Goal: Task Accomplishment & Management: Manage account settings

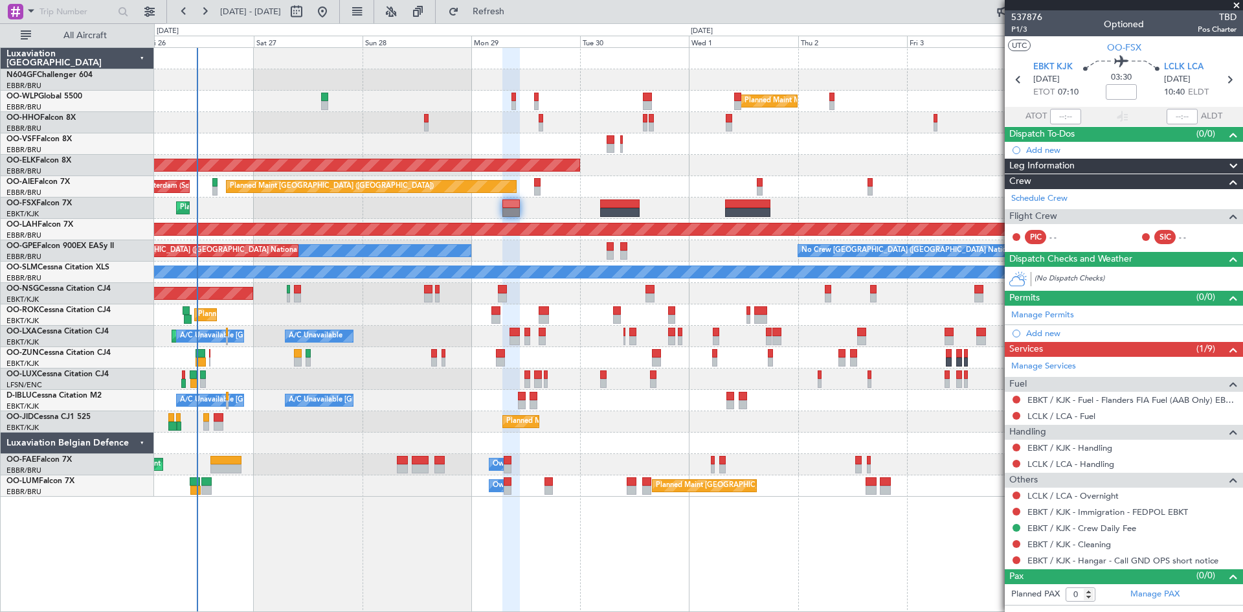
click at [728, 306] on div "Planned Maint Milan (Linate) Planned Maint Geneva (Cointrin) Planned Maint Kort…" at bounding box center [698, 272] width 1088 height 449
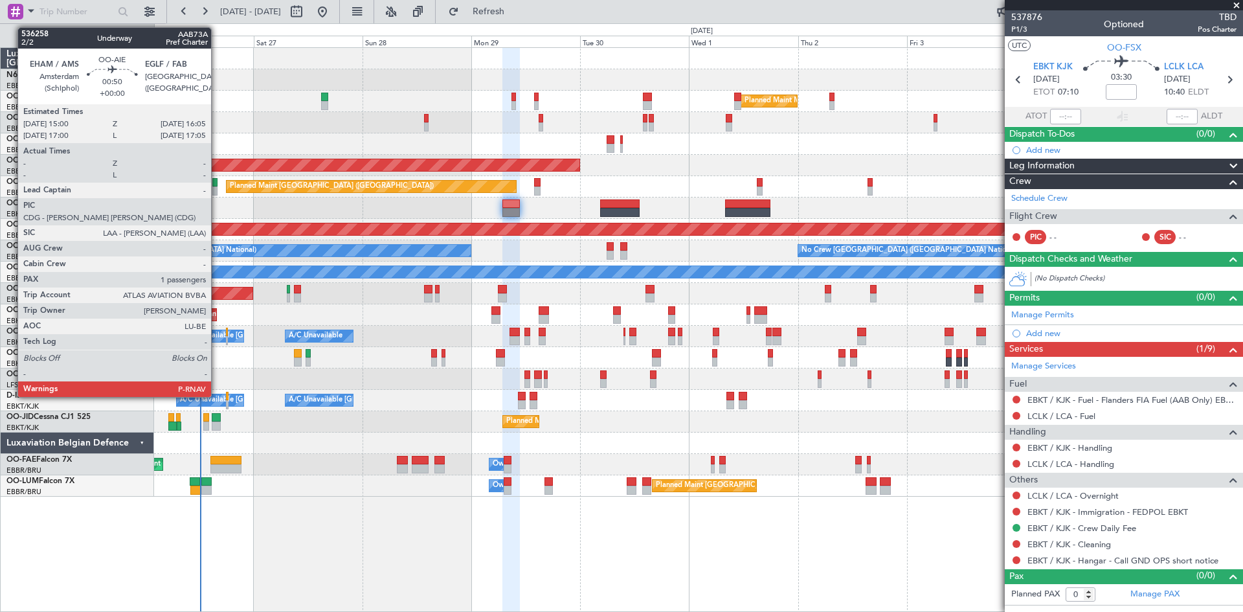
click at [217, 188] on div at bounding box center [214, 190] width 5 height 9
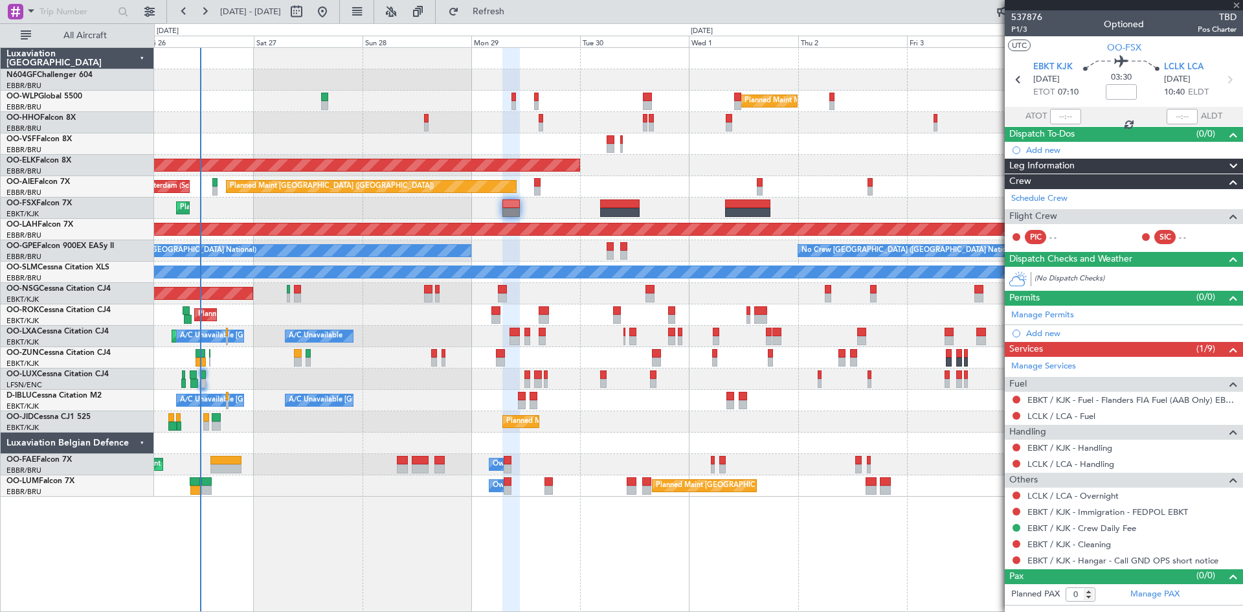
type input "1"
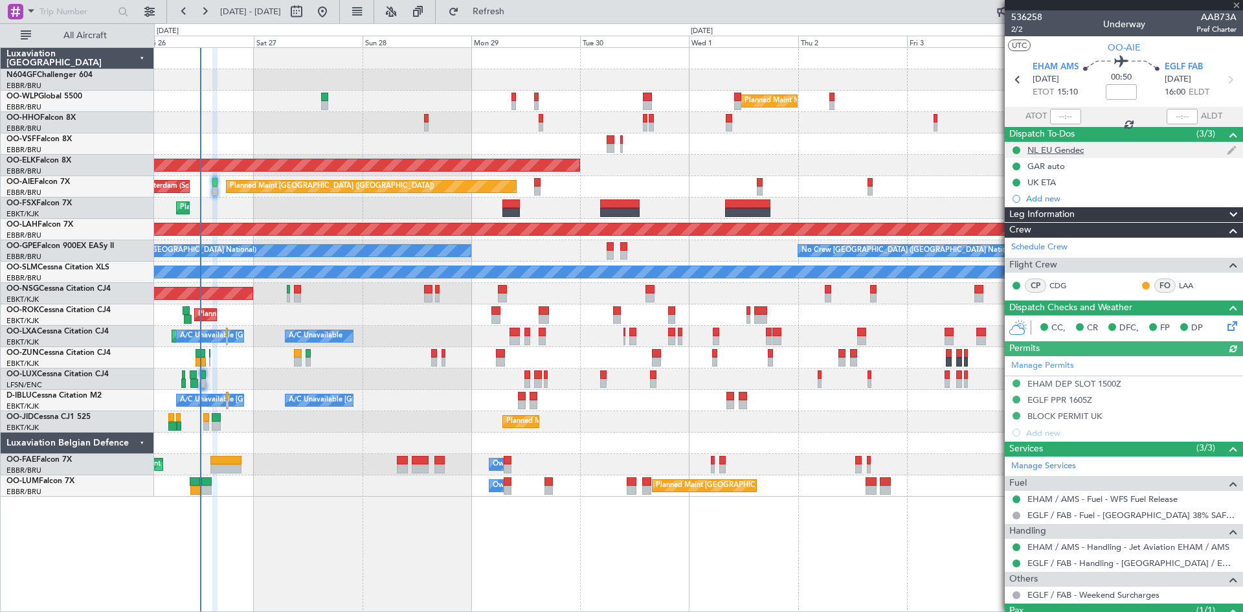
click at [1074, 146] on div "NL EU Gendec" at bounding box center [1055, 149] width 56 height 11
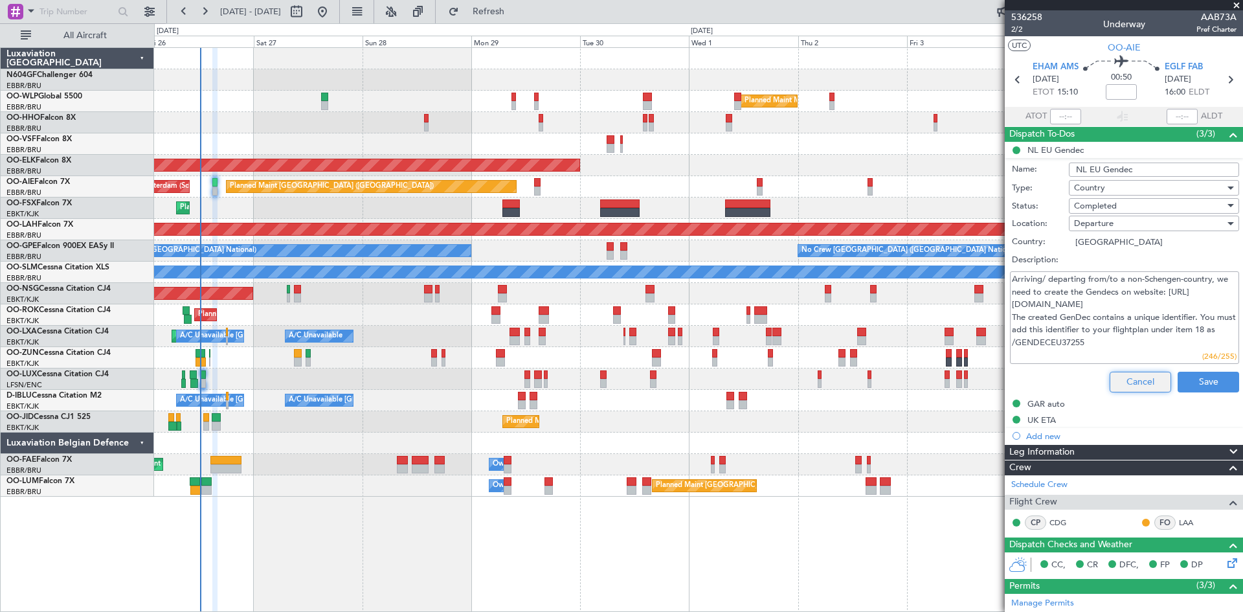
click at [1149, 383] on button "Cancel" at bounding box center [1139, 382] width 61 height 21
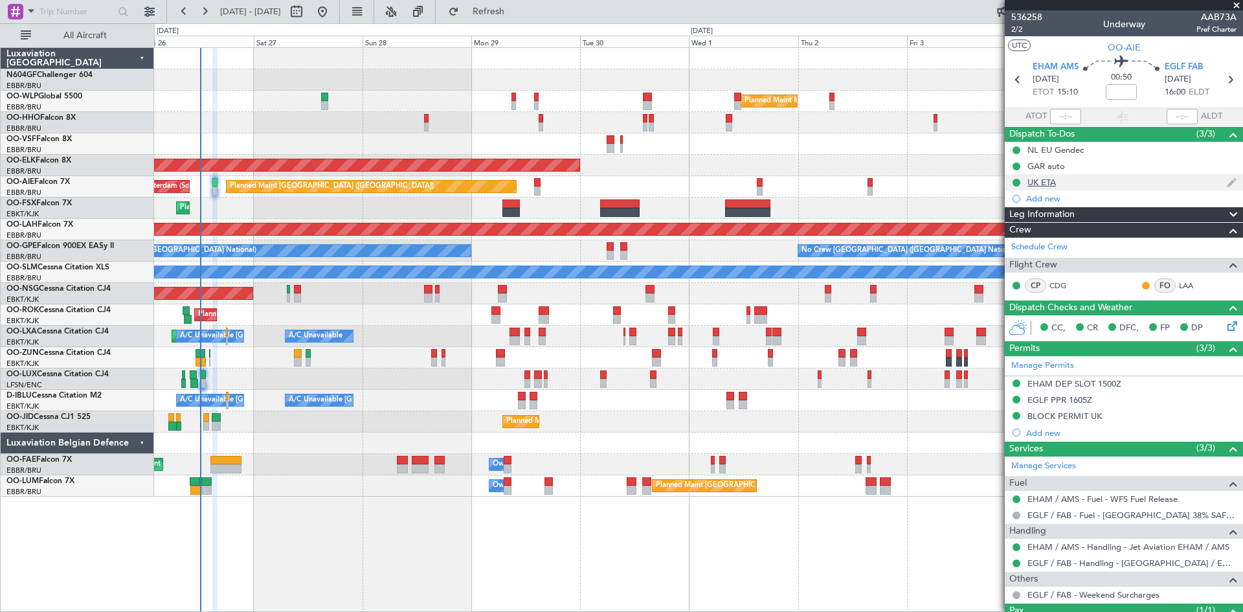
click at [1035, 182] on div "UK ETA" at bounding box center [1041, 182] width 28 height 11
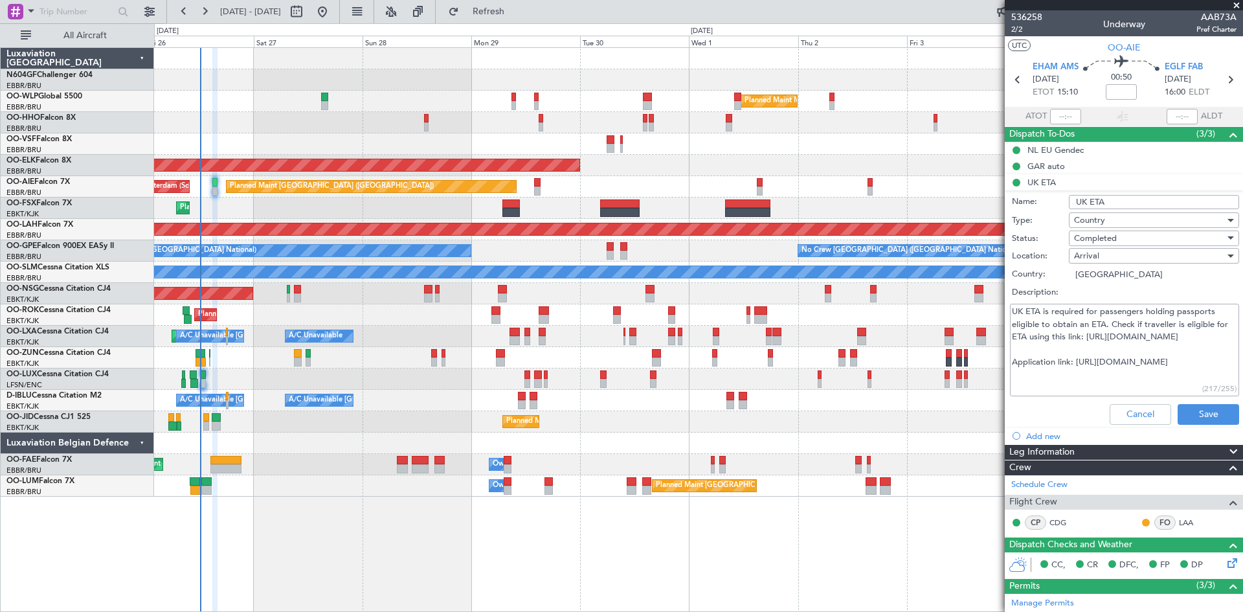
drag, startPoint x: 1204, startPoint y: 368, endPoint x: 990, endPoint y: 304, distance: 223.2
click at [990, 304] on fb-app "26 Sep 2025 - 06 Oct 2025 Refresh Quick Links All Aircraft Planned Maint Milan …" at bounding box center [621, 311] width 1243 height 602
click at [1116, 412] on button "Cancel" at bounding box center [1139, 414] width 61 height 21
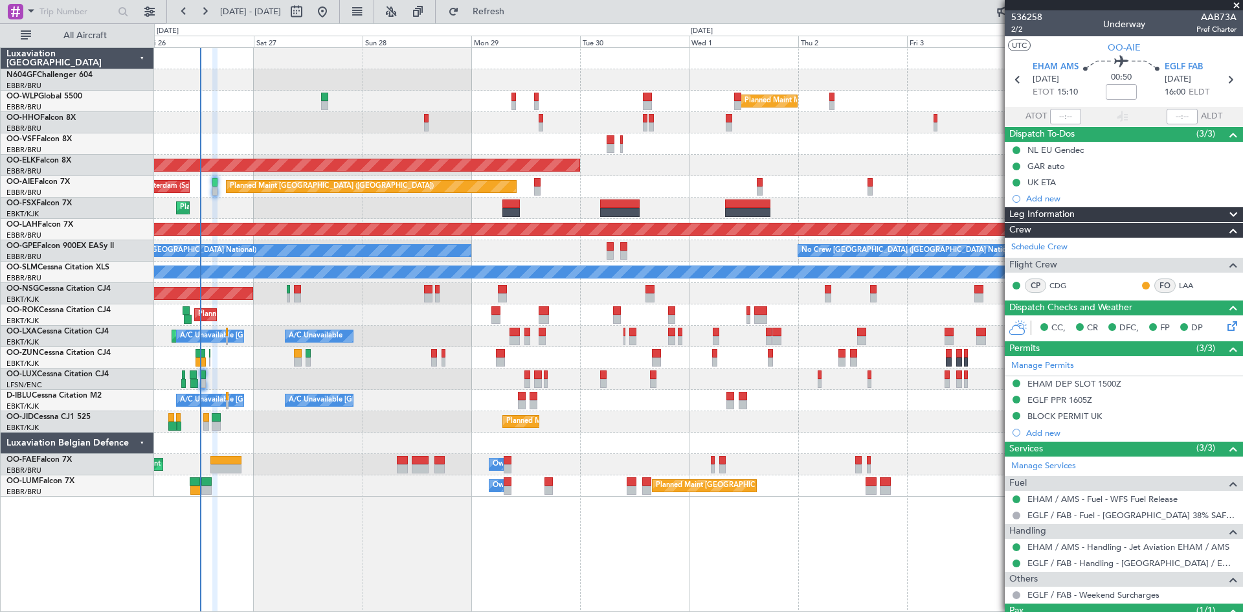
click at [317, 102] on div "Planned Maint Milan (Linate)" at bounding box center [698, 101] width 1088 height 21
click at [322, 103] on div at bounding box center [324, 105] width 7 height 9
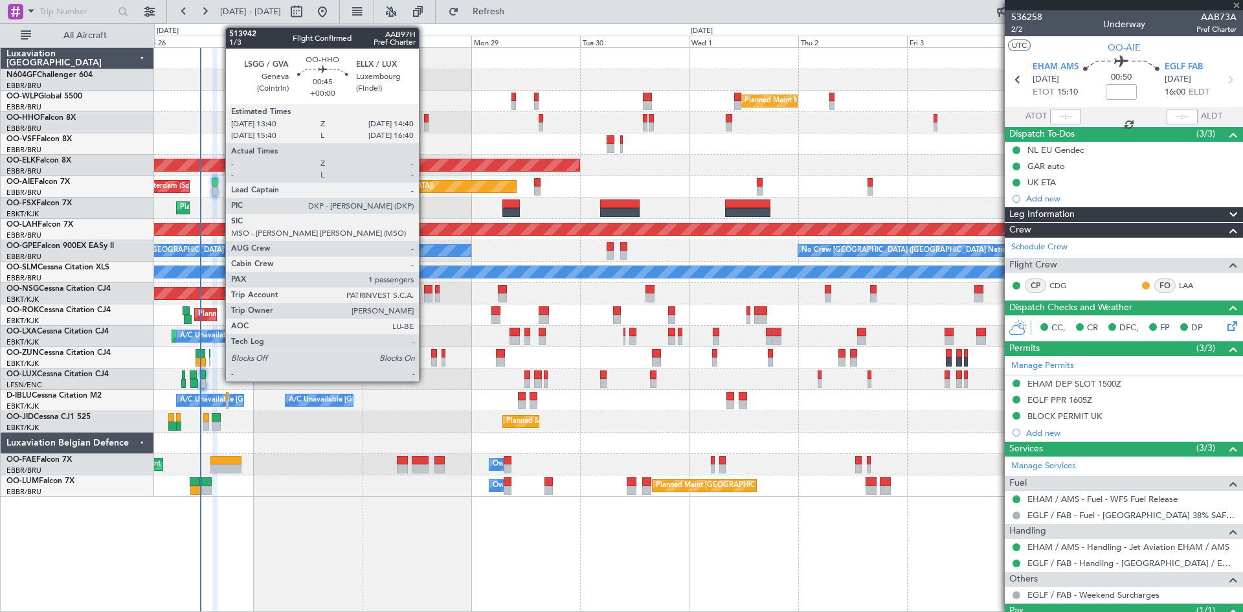
type input "+00:10"
type input "2"
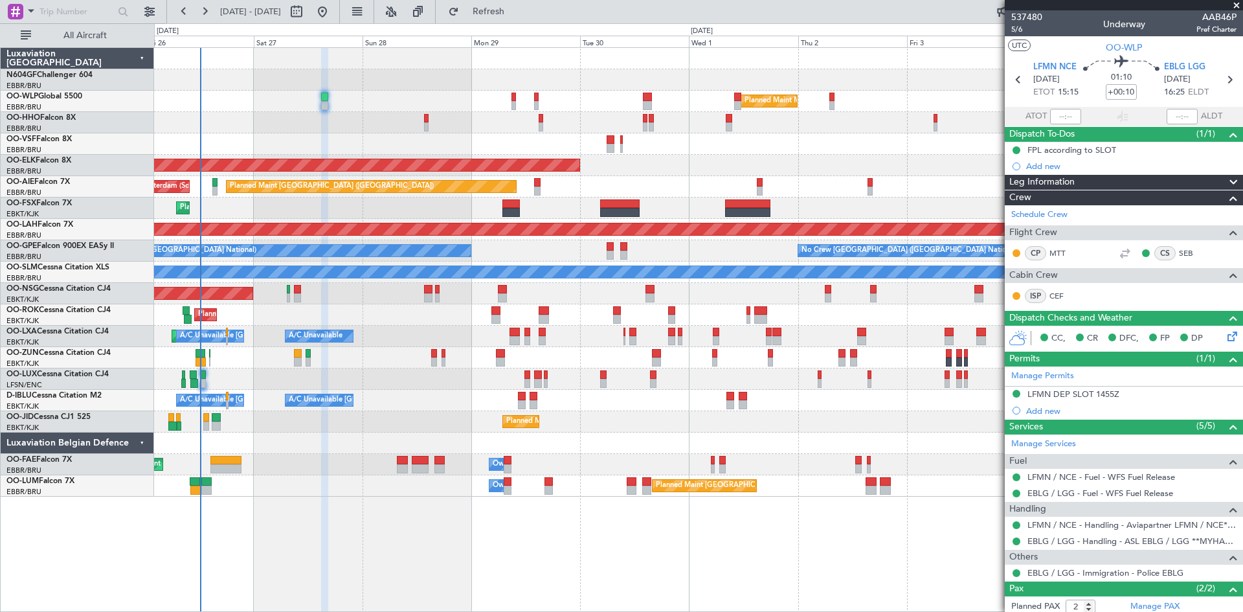
drag, startPoint x: 1065, startPoint y: 149, endPoint x: 1074, endPoint y: 154, distance: 9.9
click at [1068, 150] on div "FPL according to SLOT" at bounding box center [1071, 149] width 89 height 11
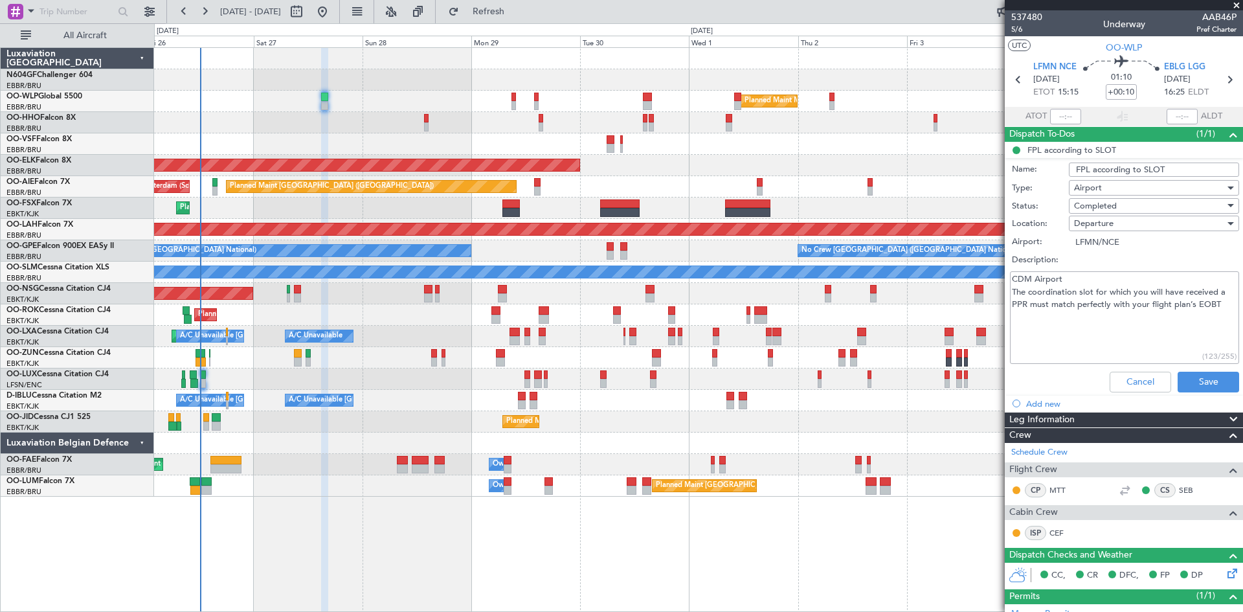
drag, startPoint x: 1012, startPoint y: 278, endPoint x: 1221, endPoint y: 303, distance: 210.6
click at [1221, 303] on textarea "CDM Airport The coordination slot for which you will have received a PPR must m…" at bounding box center [1124, 317] width 229 height 93
click at [1120, 380] on button "Cancel" at bounding box center [1139, 382] width 61 height 21
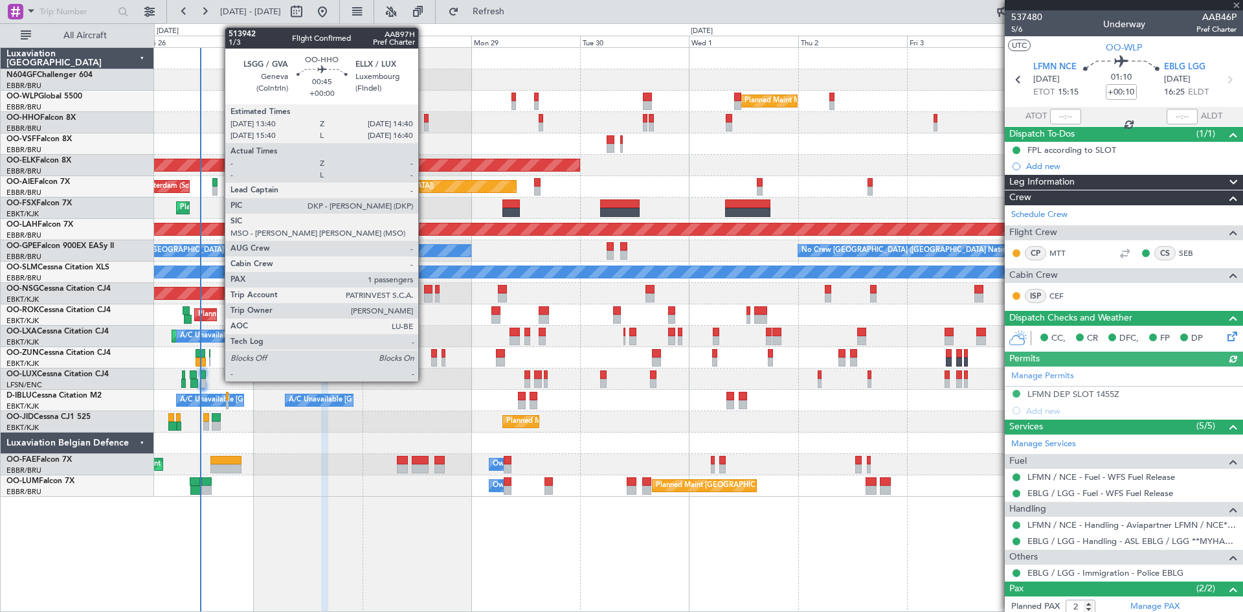
click at [424, 128] on div at bounding box center [426, 126] width 5 height 9
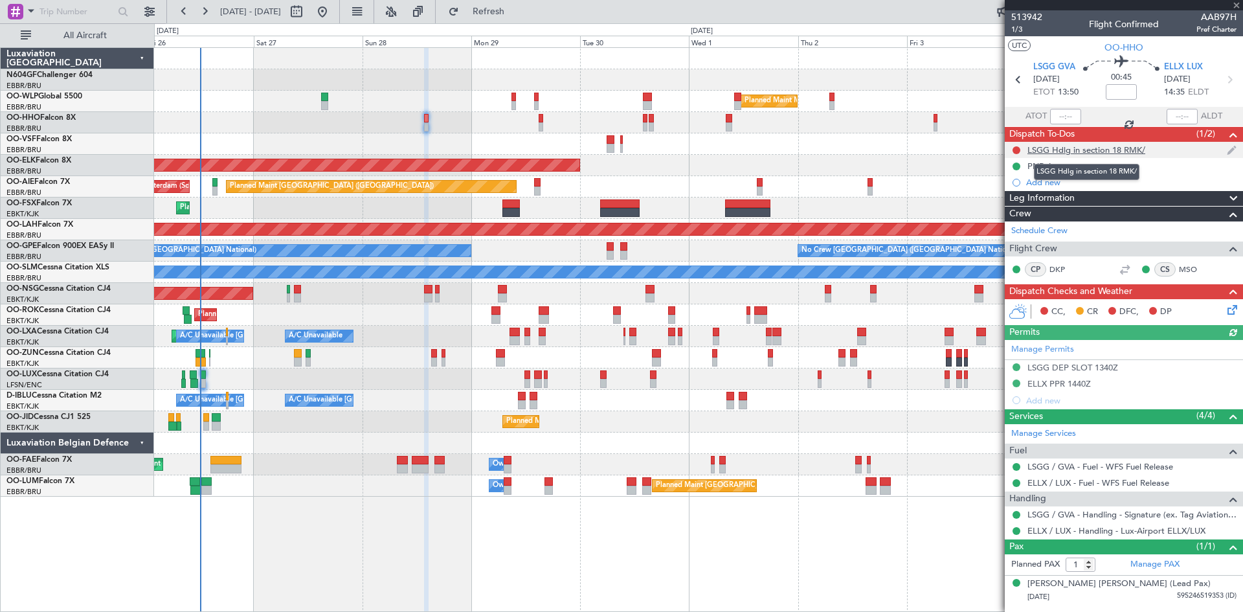
click at [1082, 151] on div "LSGG Hdlg in section 18 RMK/" at bounding box center [1086, 149] width 118 height 11
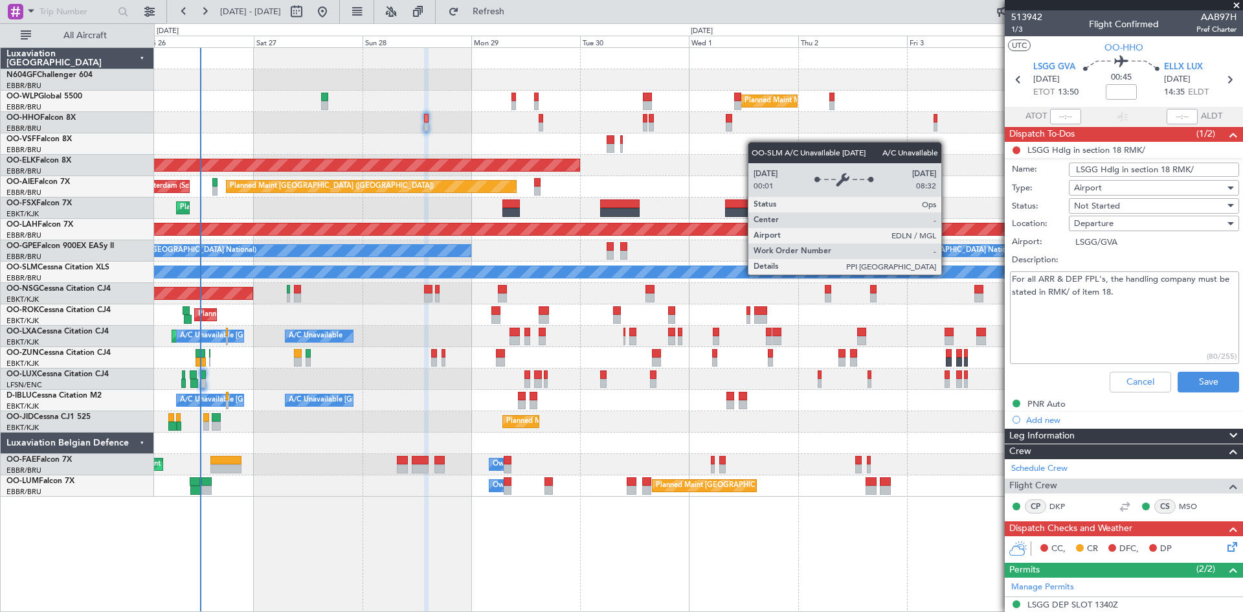
drag, startPoint x: 1164, startPoint y: 298, endPoint x: 945, endPoint y: 274, distance: 220.1
click at [945, 274] on fb-app "26 Sep 2025 - 06 Oct 2025 Refresh Quick Links All Aircraft Planned Maint Milan …" at bounding box center [621, 311] width 1243 height 602
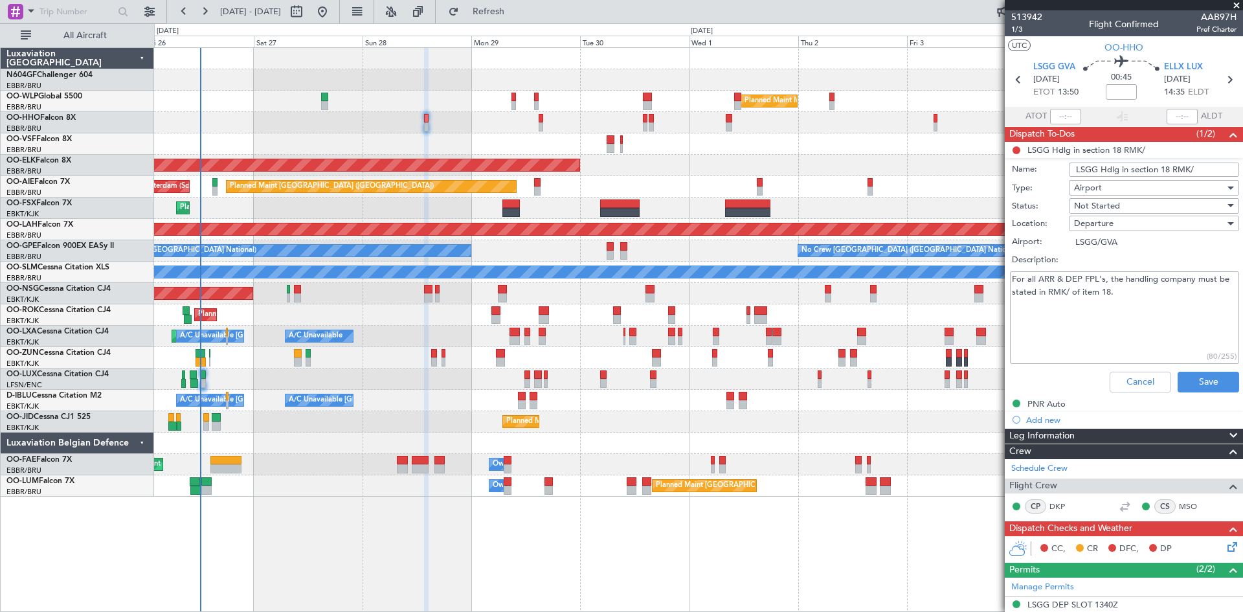
drag, startPoint x: 1200, startPoint y: 170, endPoint x: 1055, endPoint y: 171, distance: 145.0
click at [1055, 171] on div "Name: LSGG Hdlg in section 18 RMK/" at bounding box center [1123, 169] width 251 height 19
drag, startPoint x: 1162, startPoint y: 302, endPoint x: 982, endPoint y: 272, distance: 182.5
click at [982, 272] on fb-app "26 Sep 2025 - 06 Oct 2025 Refresh Quick Links All Aircraft Planned Maint Milan …" at bounding box center [621, 311] width 1243 height 602
click at [1124, 375] on button "Cancel" at bounding box center [1139, 382] width 61 height 21
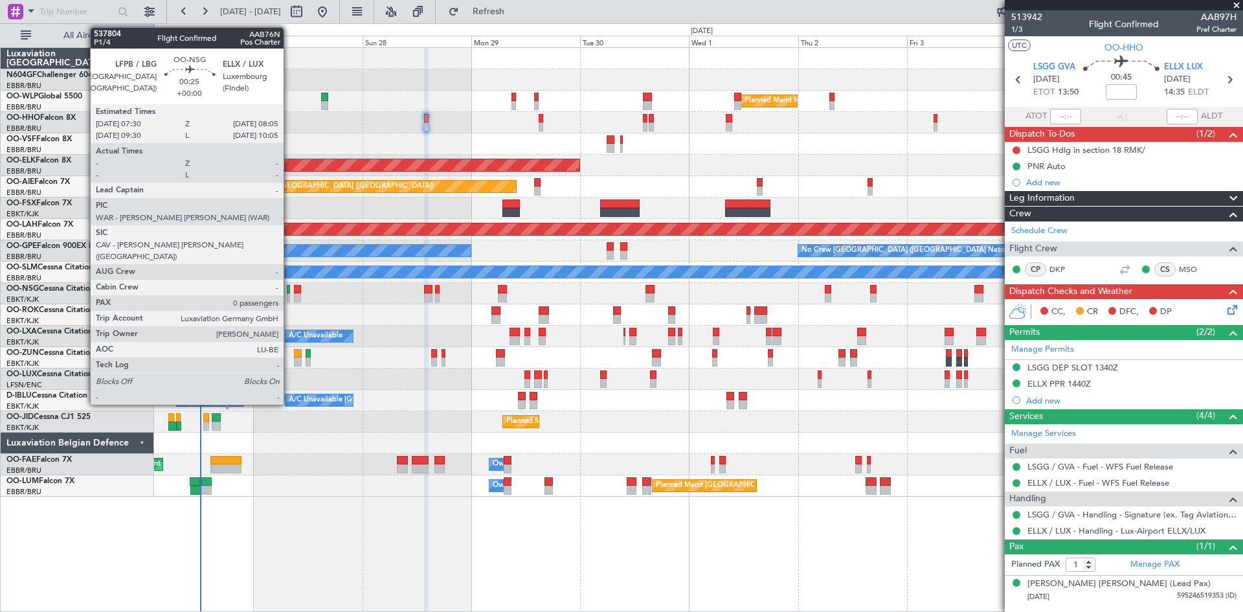
click at [289, 298] on div at bounding box center [288, 297] width 3 height 9
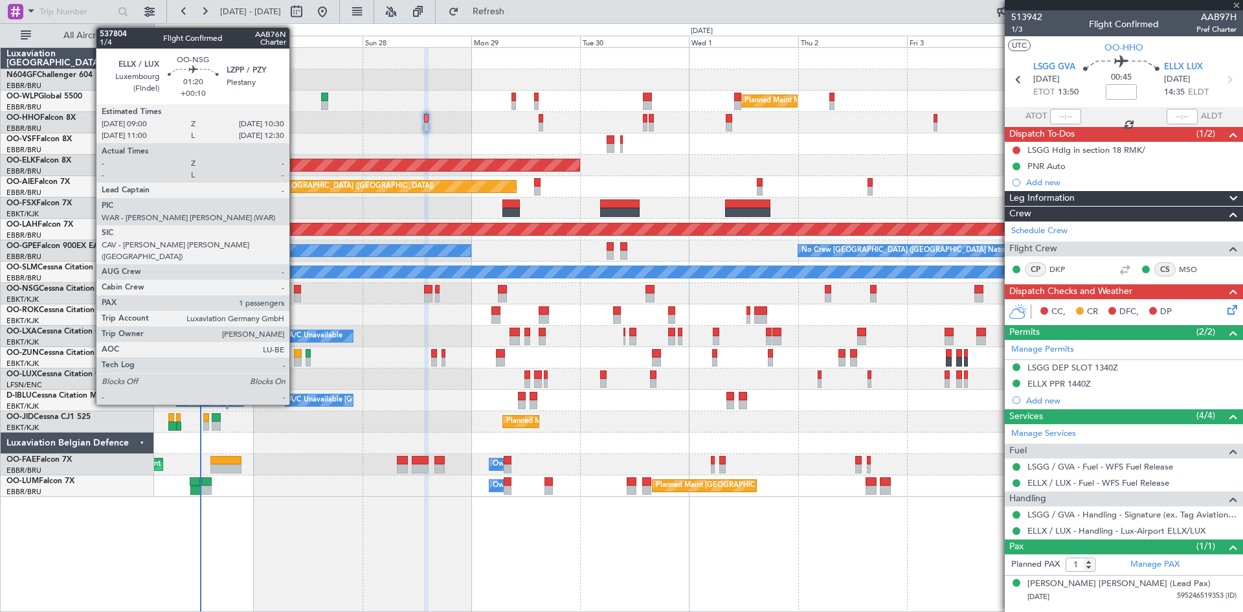
type input "0"
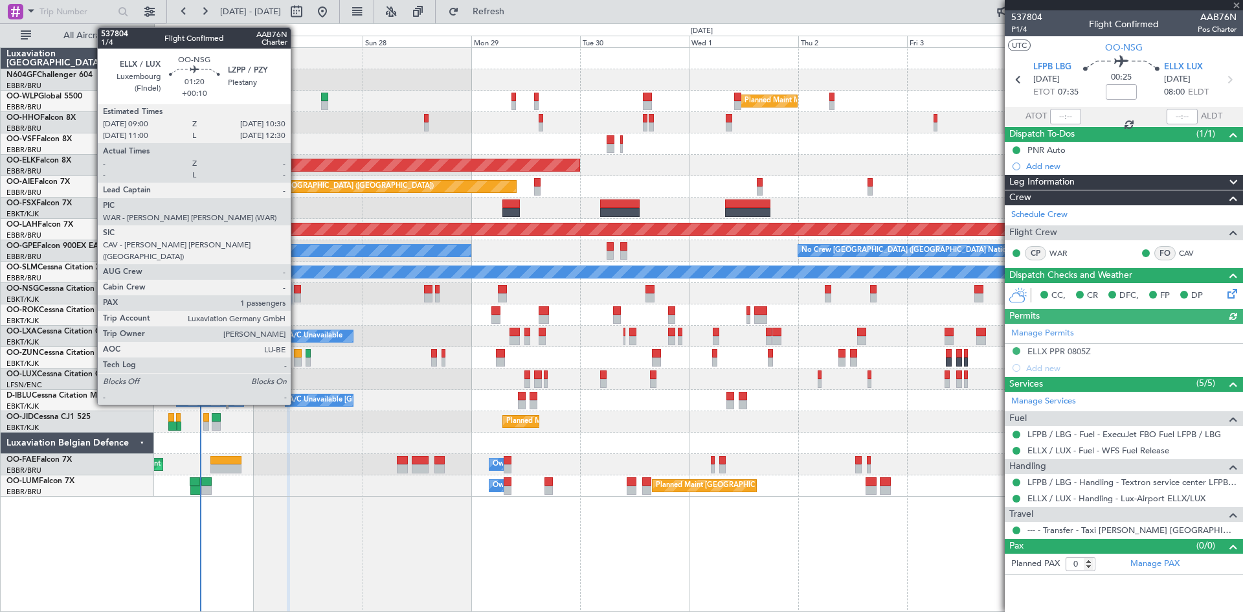
click at [296, 299] on div at bounding box center [297, 297] width 7 height 9
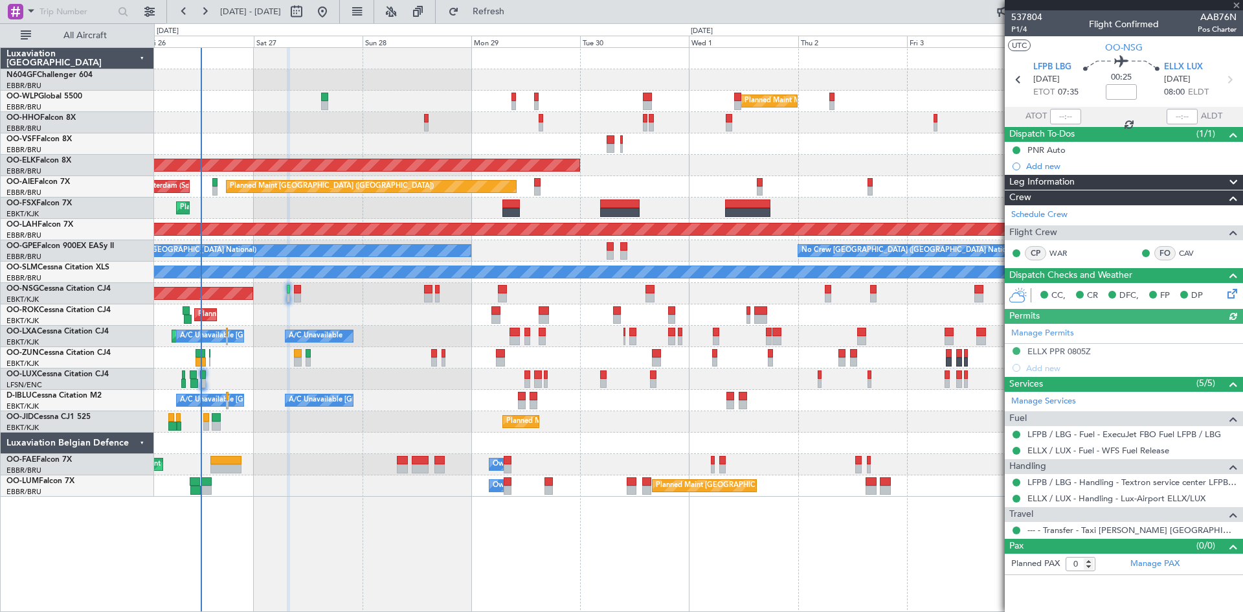
type input "+00:10"
type input "1"
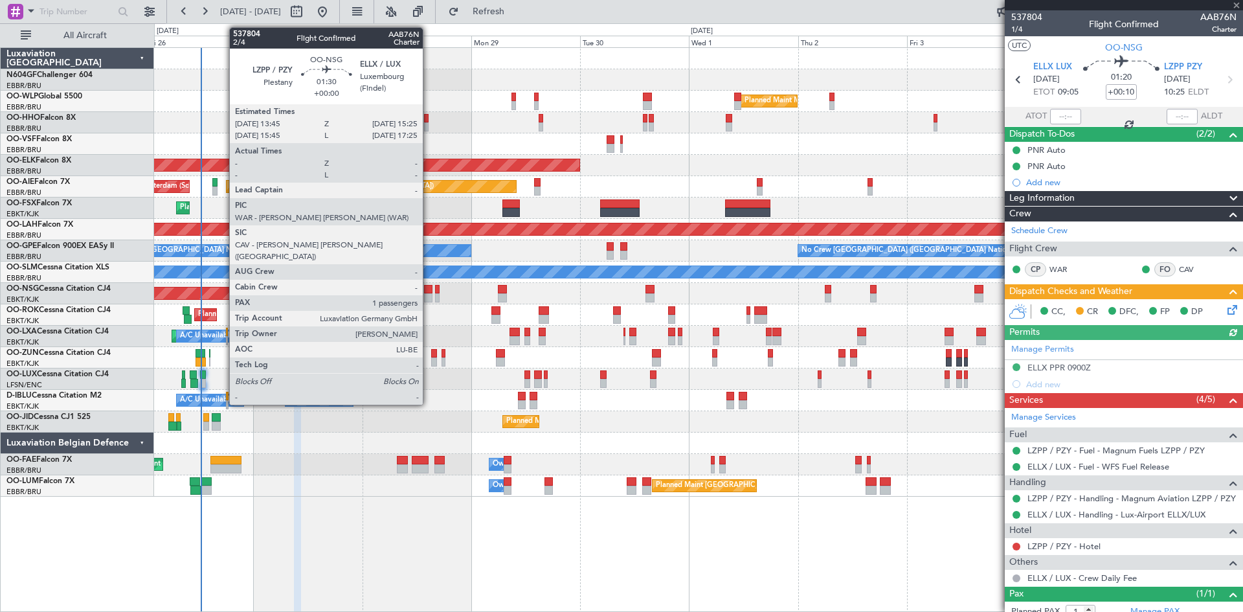
click at [428, 296] on div at bounding box center [428, 297] width 8 height 9
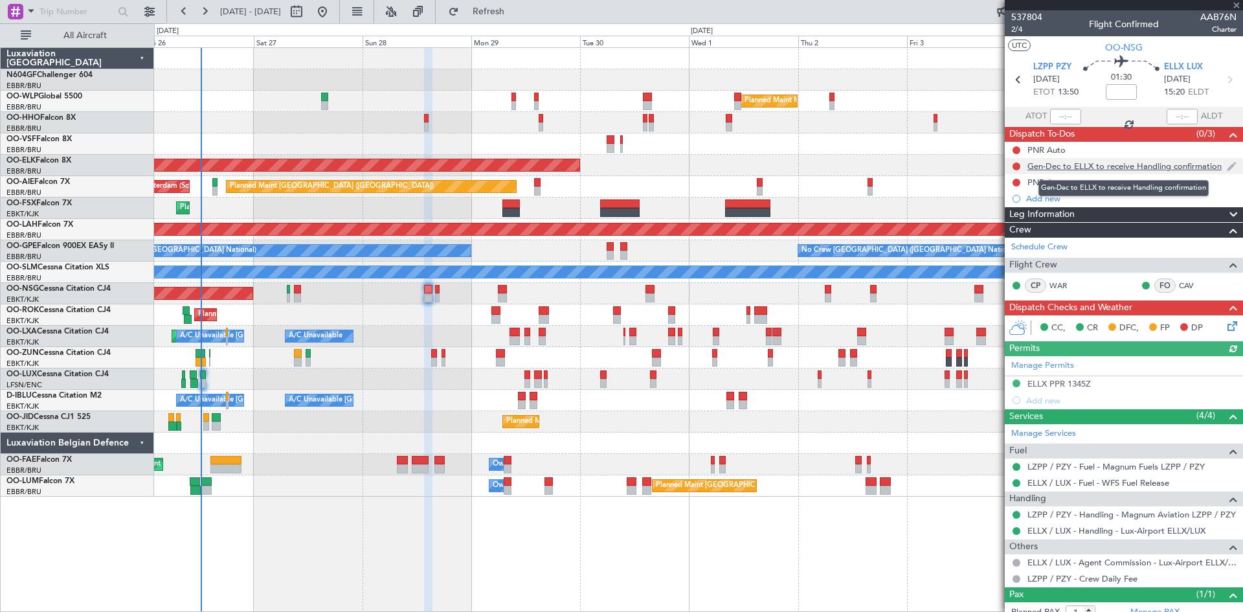
click at [1133, 168] on div "Gen-Dec to ELLX to receive Handling confirmation" at bounding box center [1124, 166] width 194 height 11
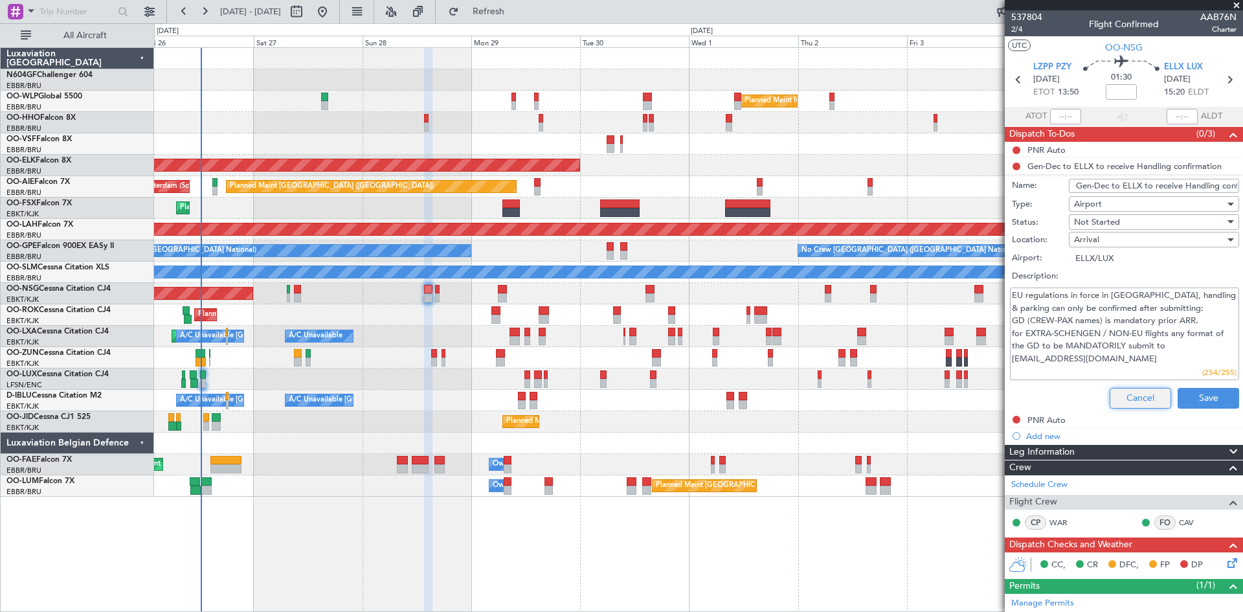
click at [1128, 398] on button "Cancel" at bounding box center [1139, 398] width 61 height 21
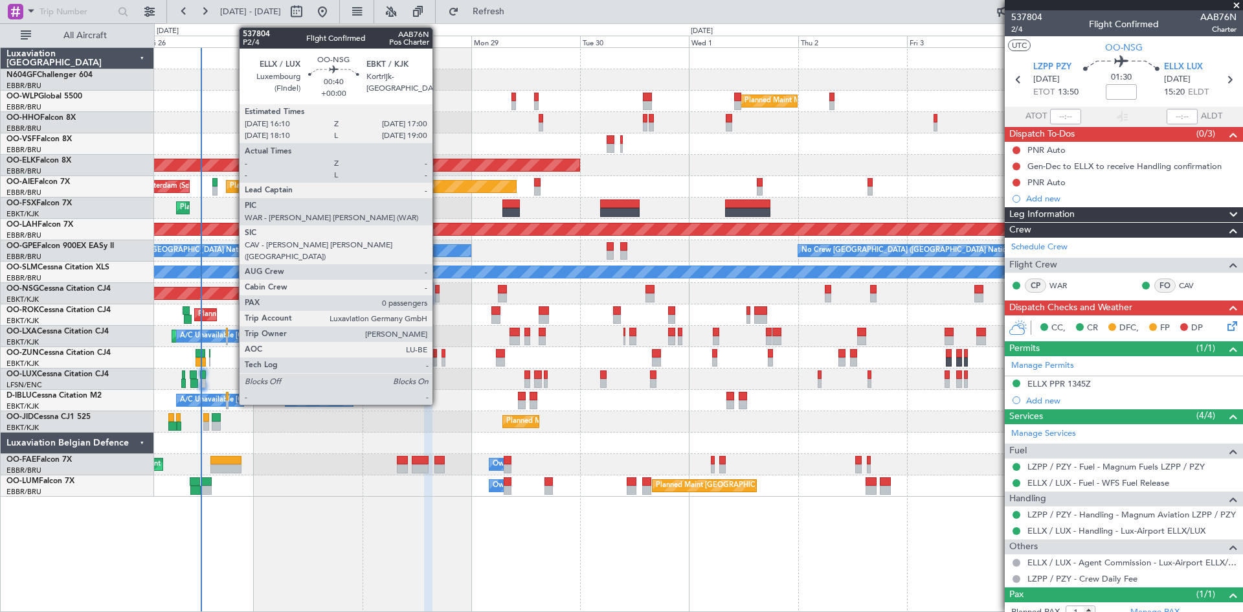
click at [438, 298] on div at bounding box center [437, 297] width 4 height 9
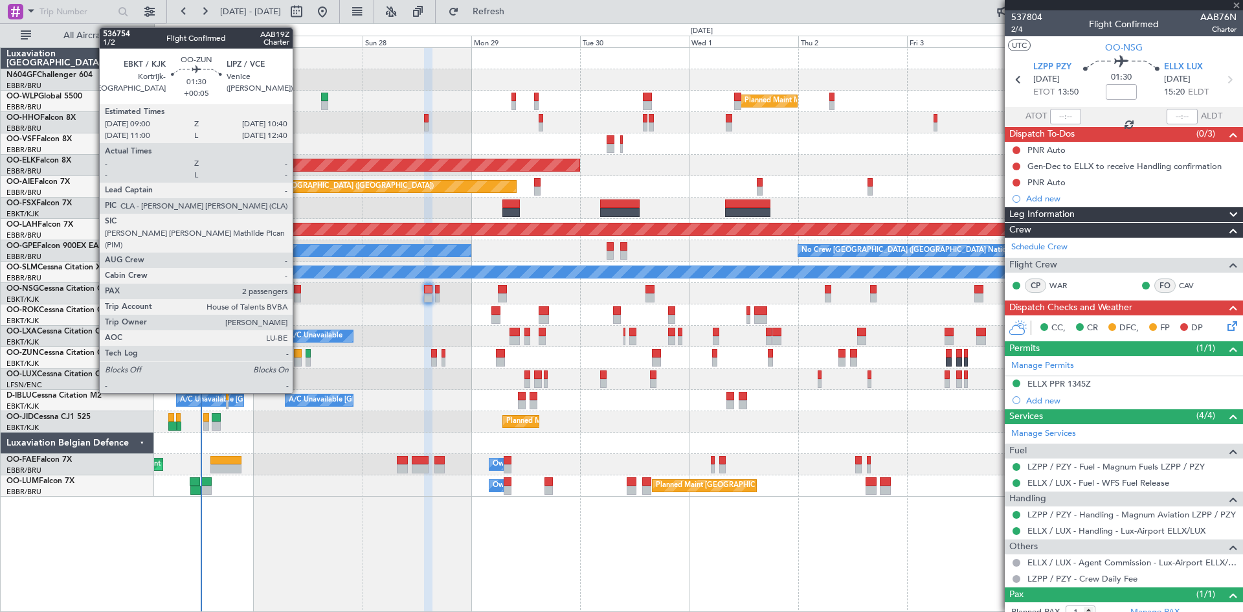
type input "0"
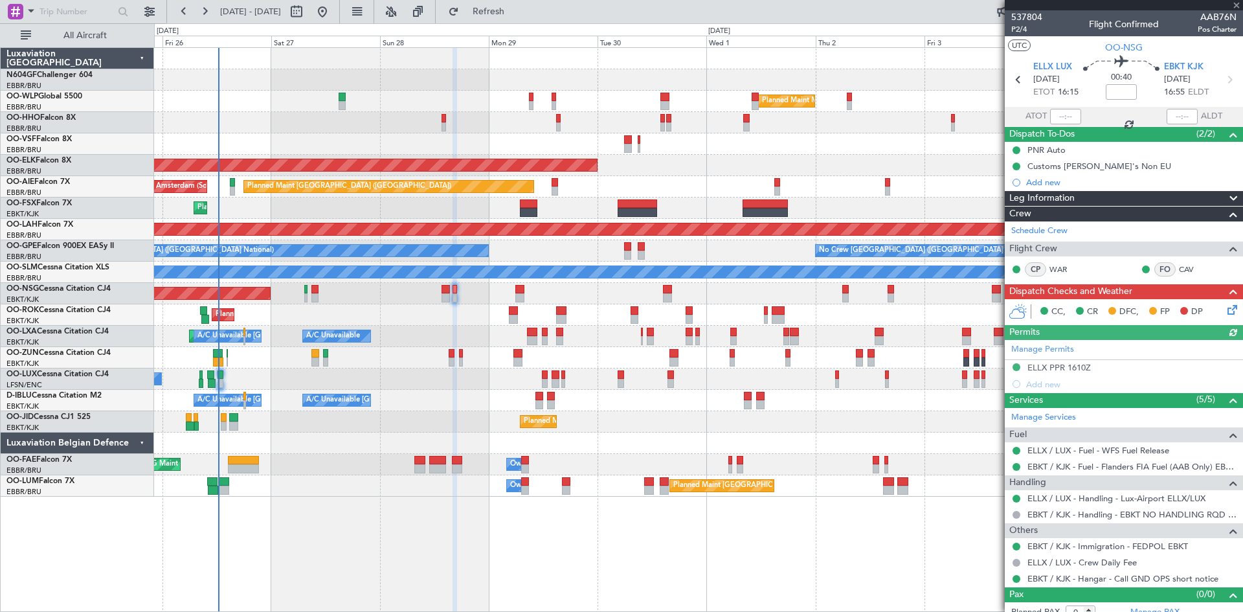
click at [318, 447] on div "Planned Maint Milan (Linate) Planned Maint Geneva (Cointrin) Planned Maint Kort…" at bounding box center [698, 272] width 1088 height 449
click at [1089, 165] on div "Customs [PERSON_NAME]'s Non EU" at bounding box center [1099, 166] width 144 height 11
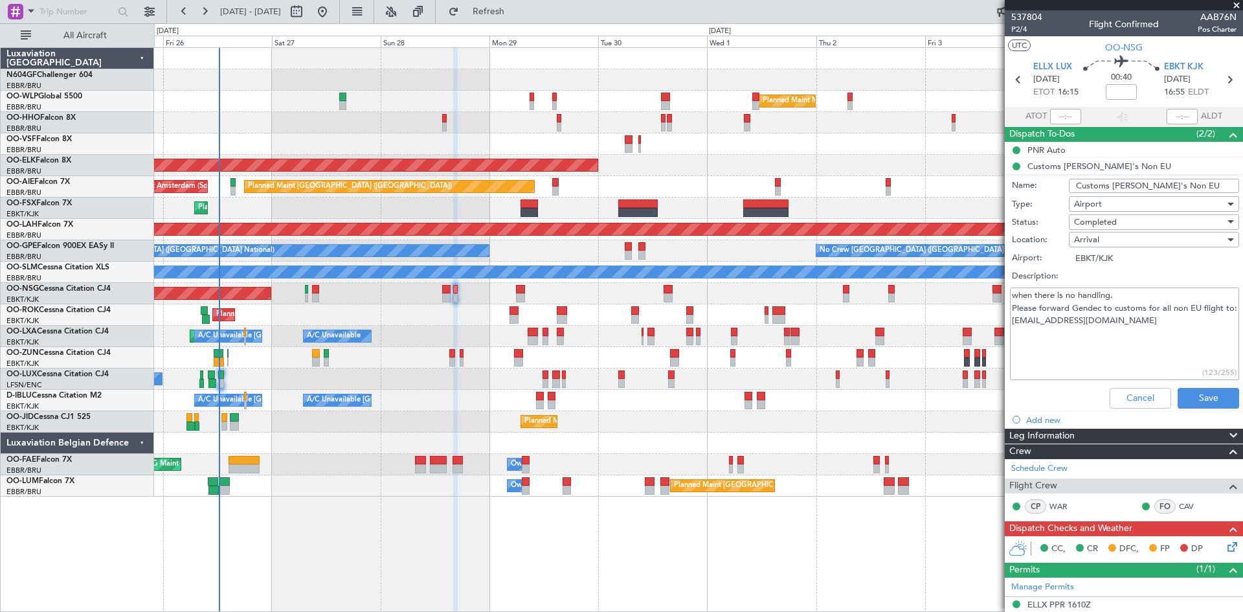
drag, startPoint x: 1177, startPoint y: 334, endPoint x: 1016, endPoint y: 292, distance: 167.2
click at [1008, 290] on div "when there is no handling. Please forward Gendec to customs for all non EU flig…" at bounding box center [1123, 334] width 251 height 98
drag, startPoint x: 1167, startPoint y: 182, endPoint x: 1065, endPoint y: 181, distance: 102.3
click at [1069, 181] on input "Customs [PERSON_NAME]'s Non EU" at bounding box center [1154, 186] width 170 height 14
click at [1115, 383] on div "Cancel Save" at bounding box center [1120, 398] width 244 height 31
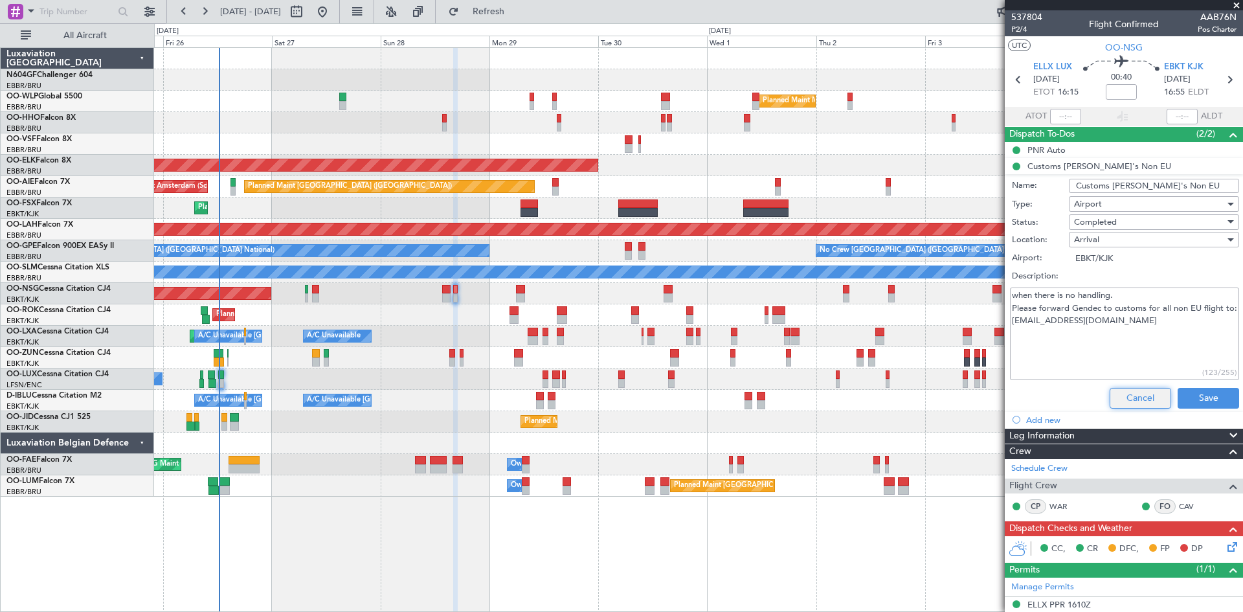
click at [1117, 396] on button "Cancel" at bounding box center [1139, 398] width 61 height 21
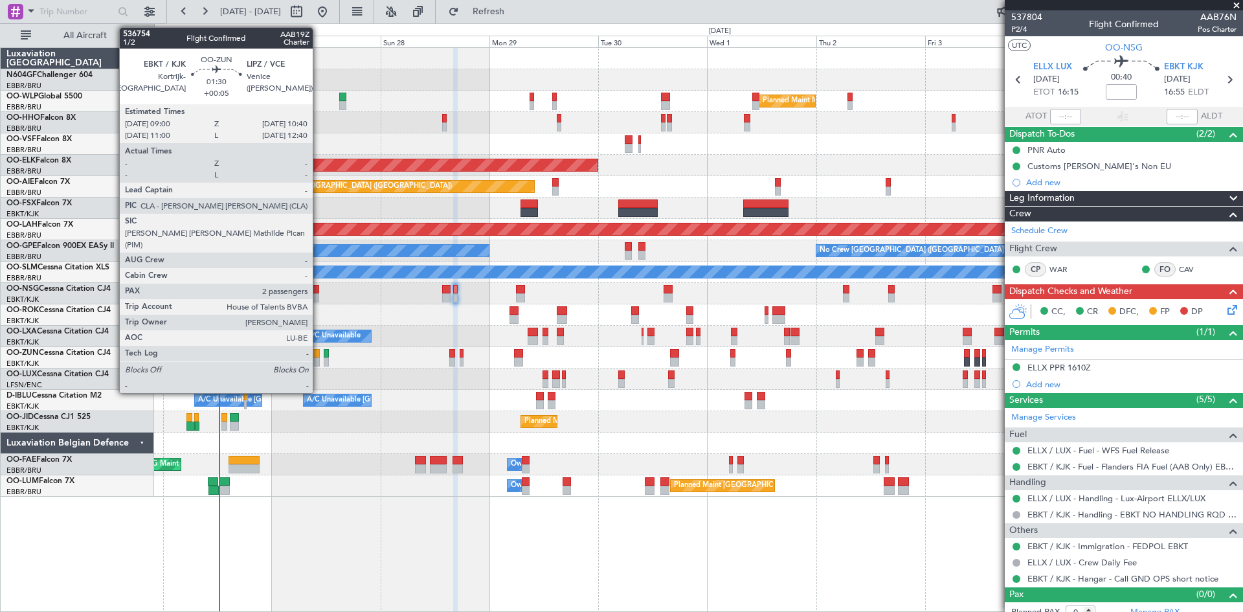
click at [319, 361] on div at bounding box center [316, 361] width 8 height 9
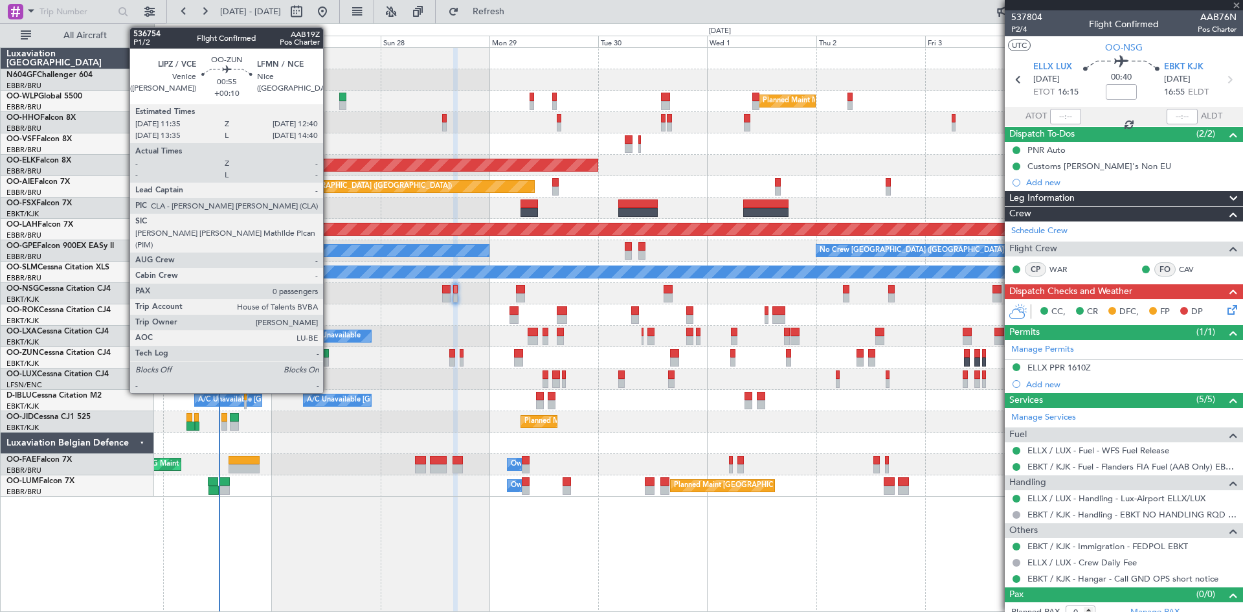
type input "+00:05"
type input "2"
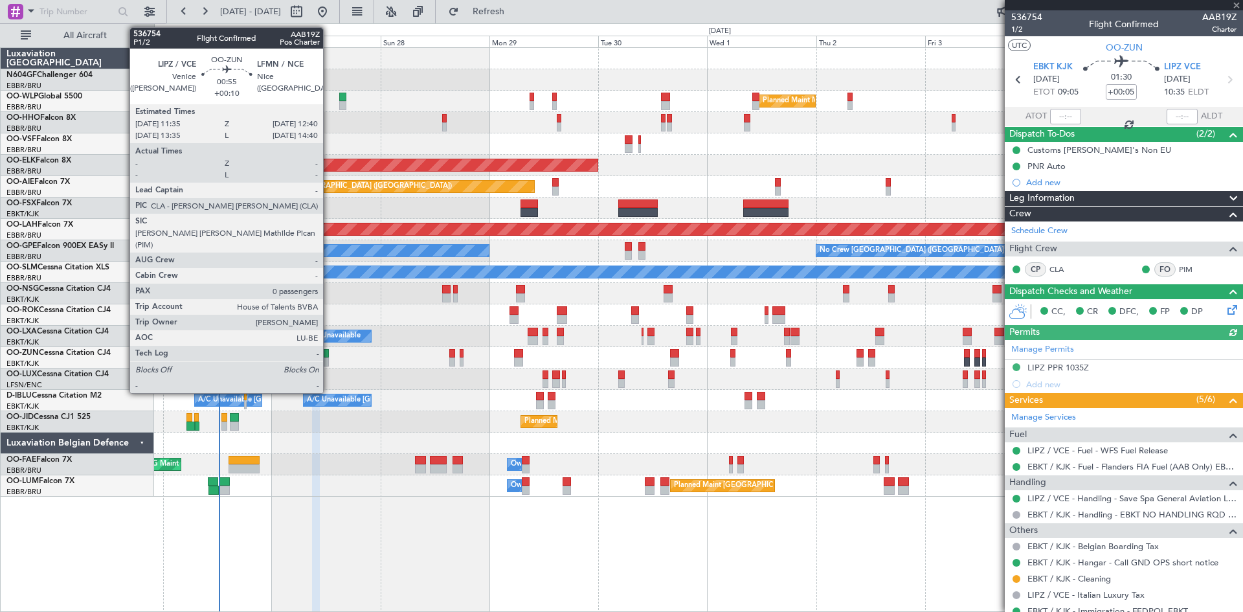
click at [329, 361] on div at bounding box center [326, 361] width 5 height 9
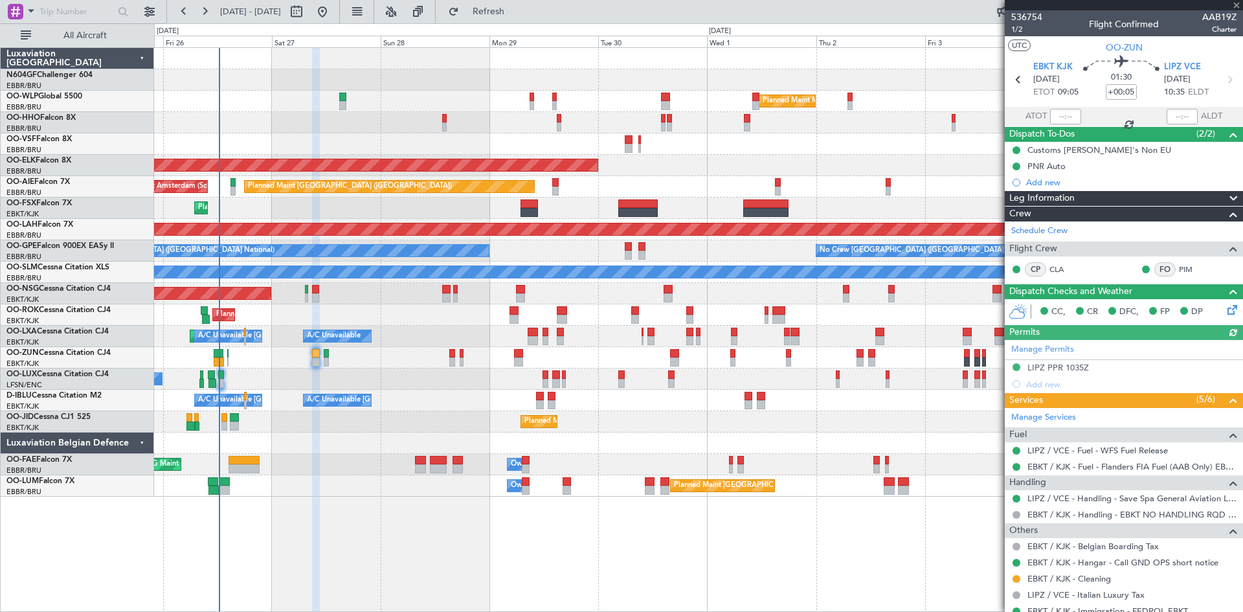
type input "+00:10"
type input "0"
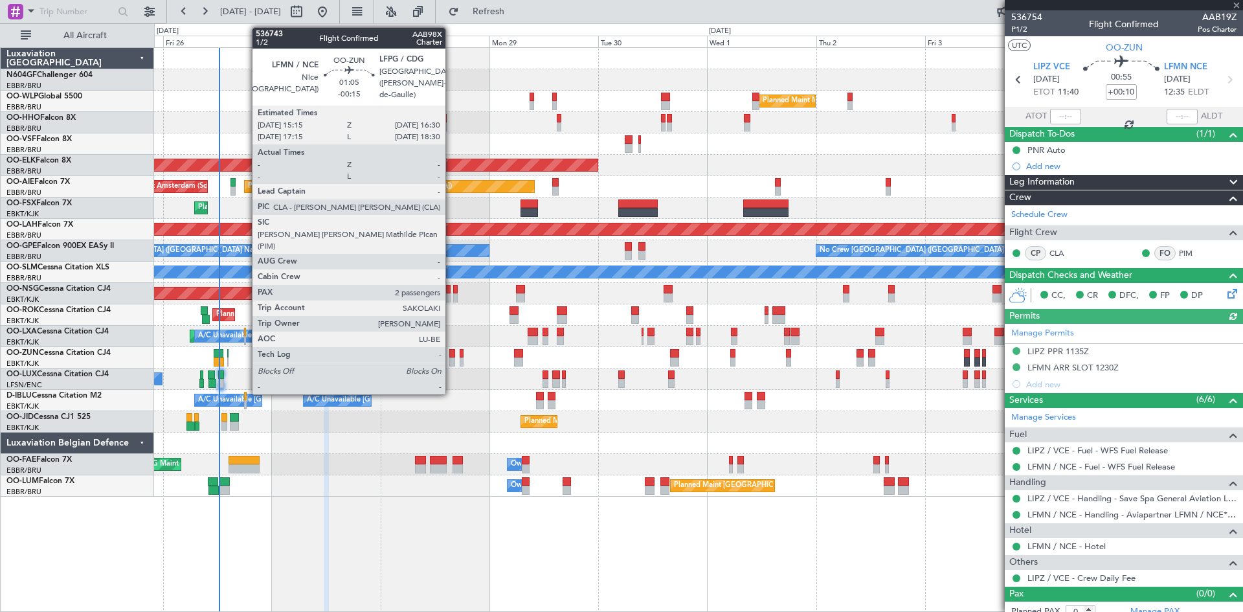
click at [451, 357] on div at bounding box center [452, 361] width 6 height 9
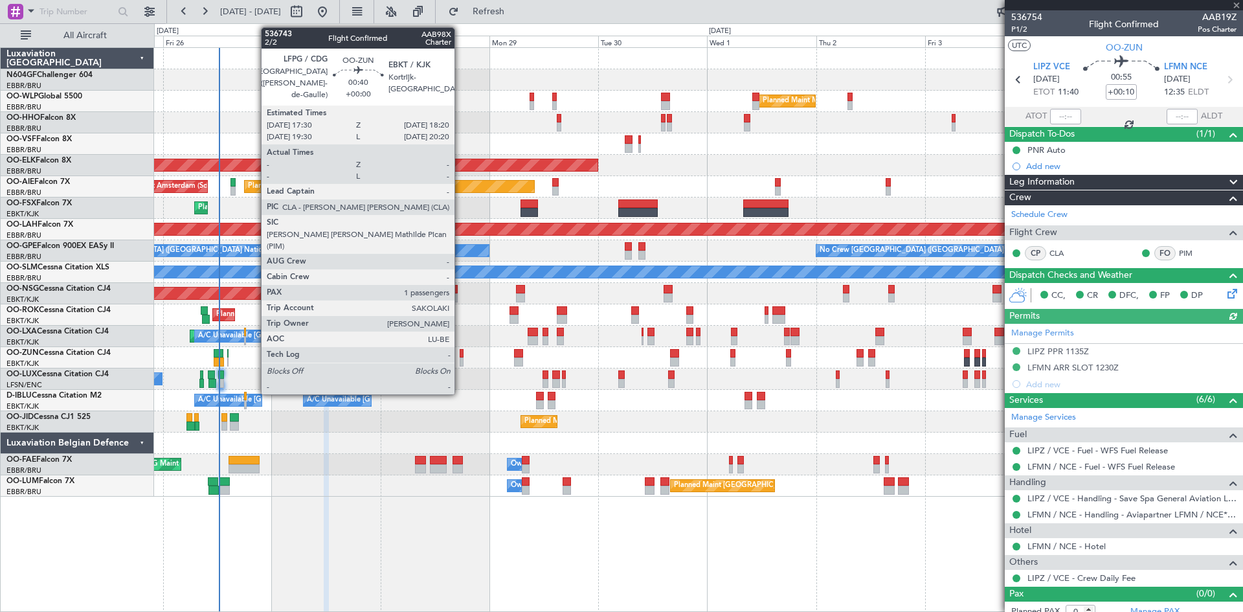
type input "-00:15"
type input "2"
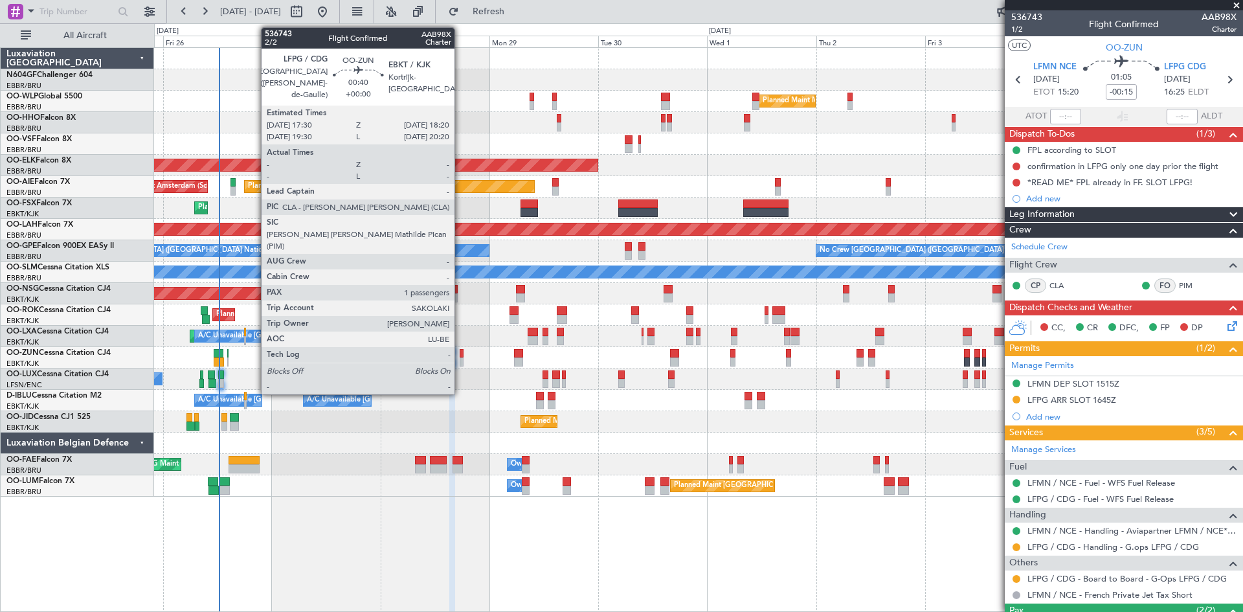
click at [460, 362] on div at bounding box center [462, 361] width 4 height 9
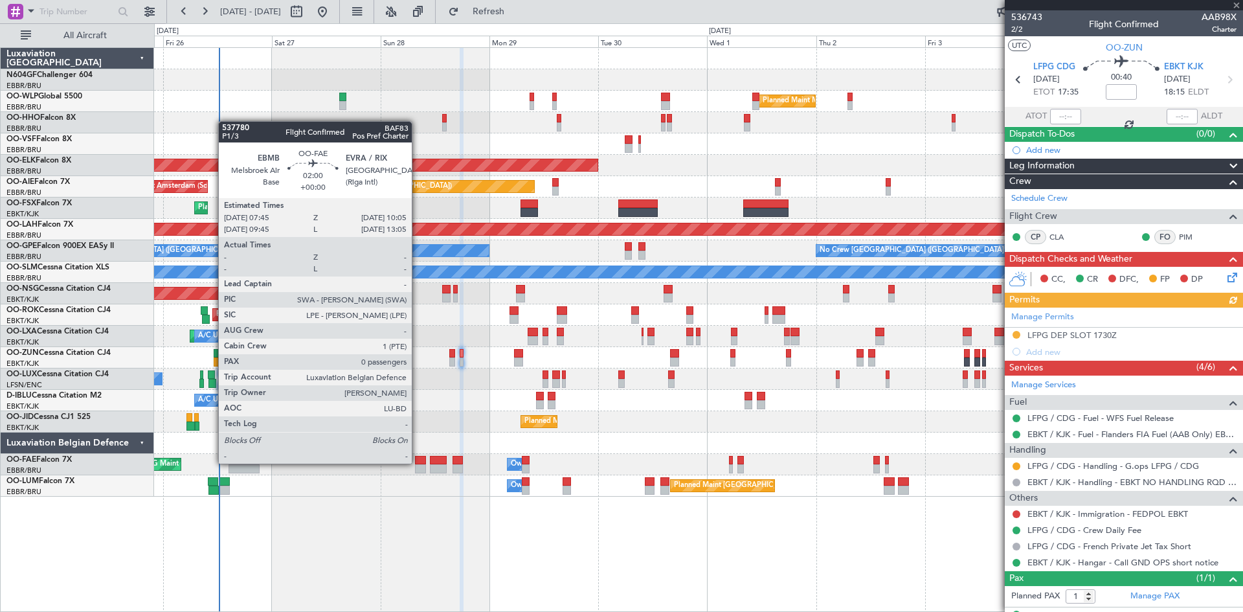
click at [417, 462] on div at bounding box center [420, 460] width 11 height 9
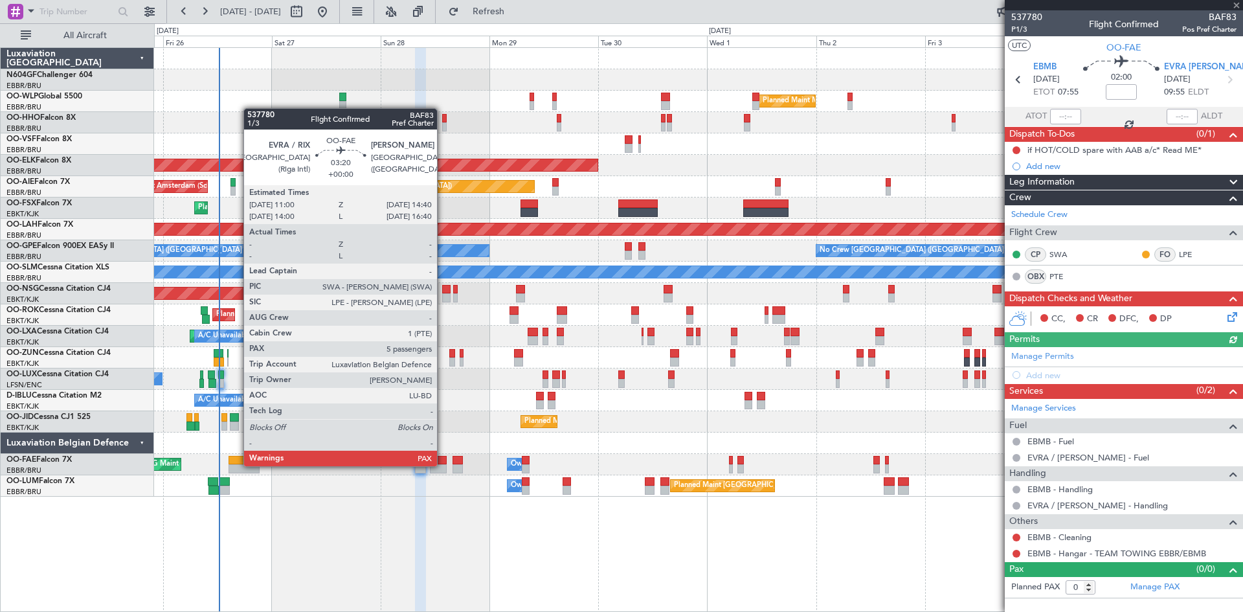
click at [443, 465] on div at bounding box center [438, 468] width 17 height 9
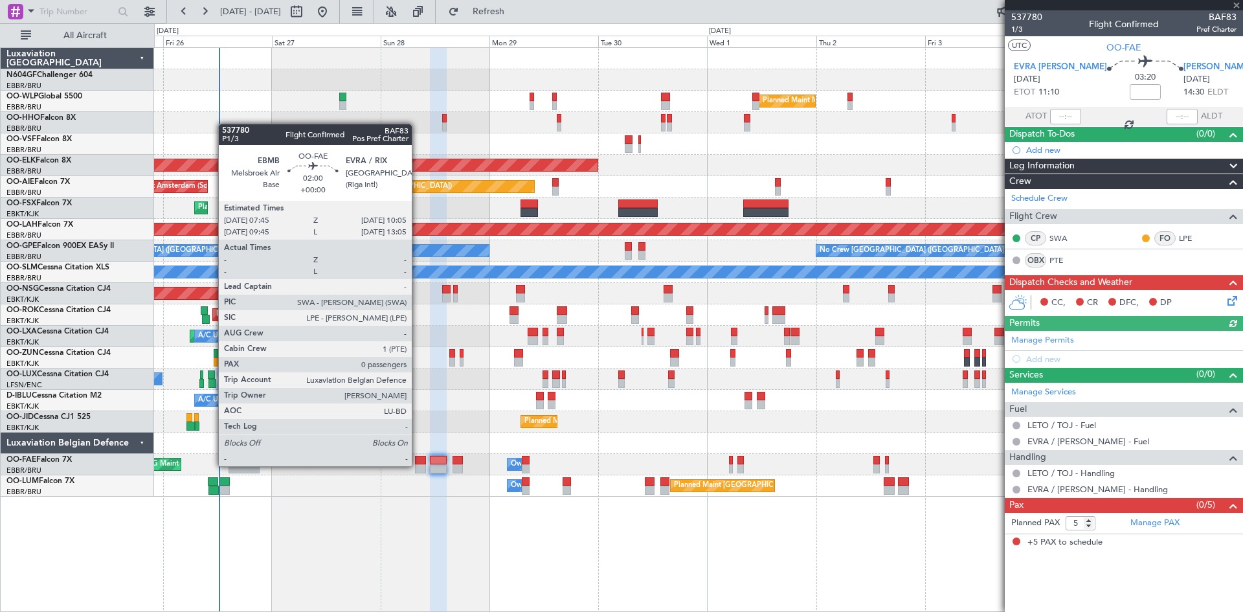
click at [417, 465] on div at bounding box center [420, 468] width 11 height 9
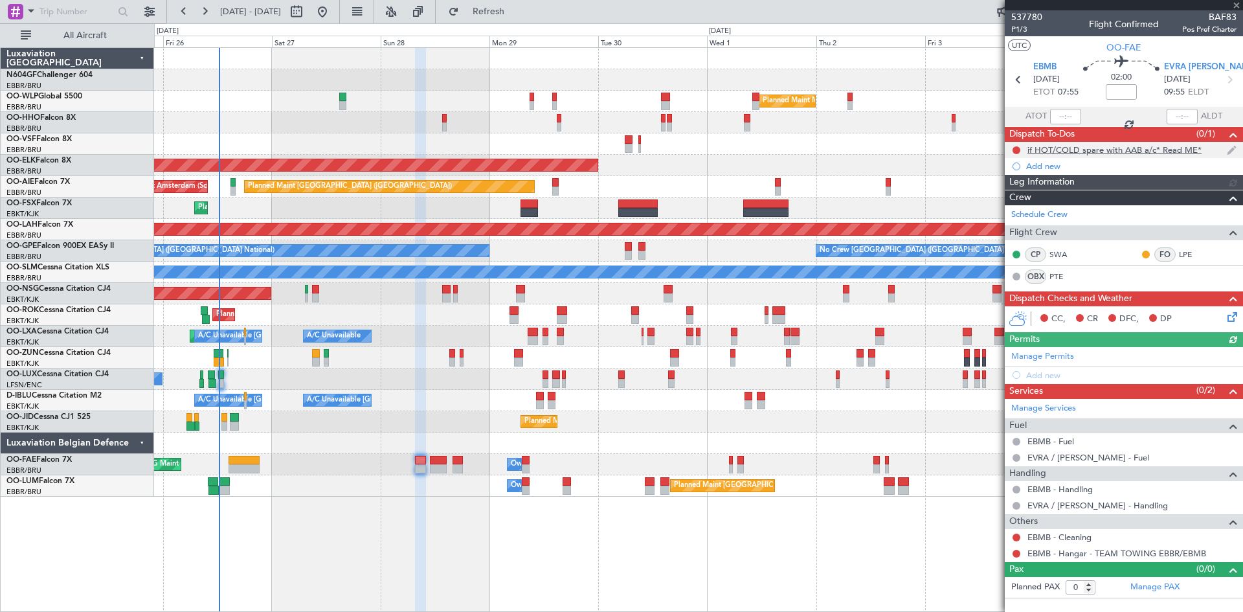
click at [1053, 152] on div "if HOT/COLD spare with AAB a/c* Read ME*" at bounding box center [1114, 149] width 174 height 11
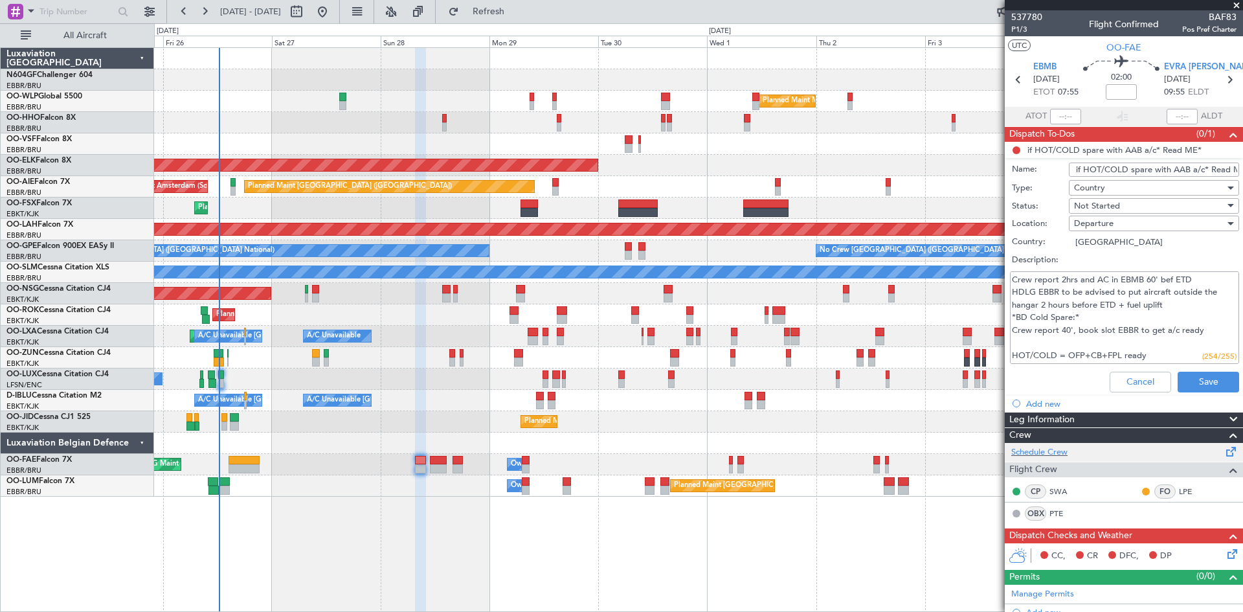
scroll to position [129, 0]
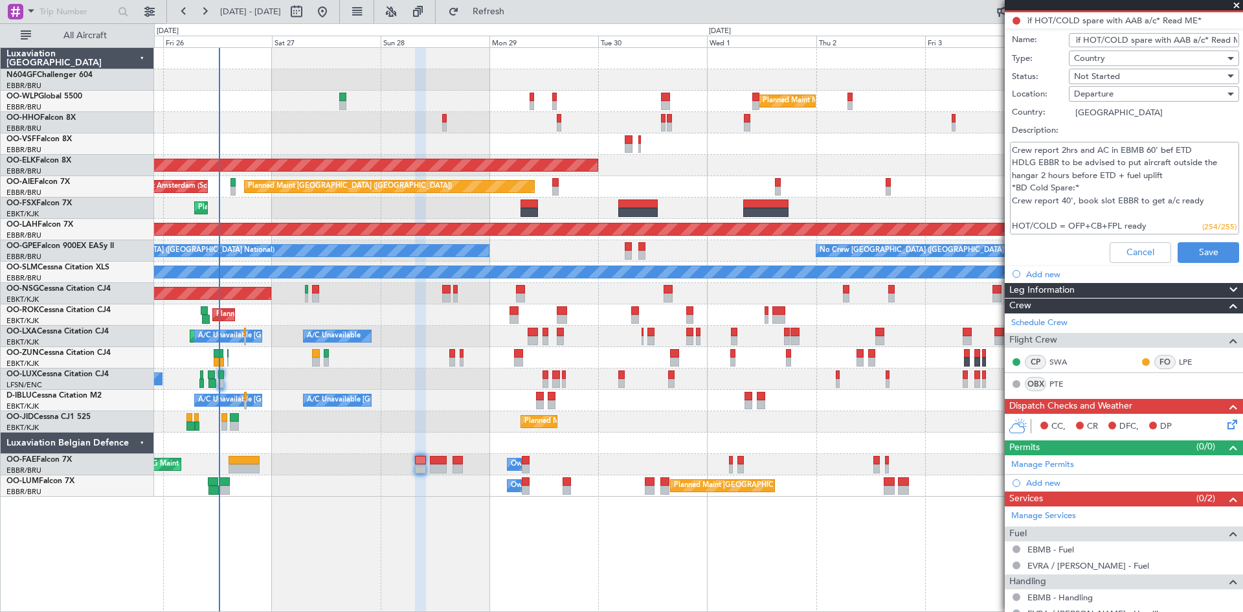
drag, startPoint x: 1012, startPoint y: 276, endPoint x: 1166, endPoint y: 228, distance: 161.3
click at [1166, 228] on textarea "*BD Hot Spare: * Crew report 2hrs and AC in EBMB 60' bef ETD HDLG EBBR to be ad…" at bounding box center [1124, 188] width 229 height 93
click at [1119, 247] on button "Cancel" at bounding box center [1139, 252] width 61 height 21
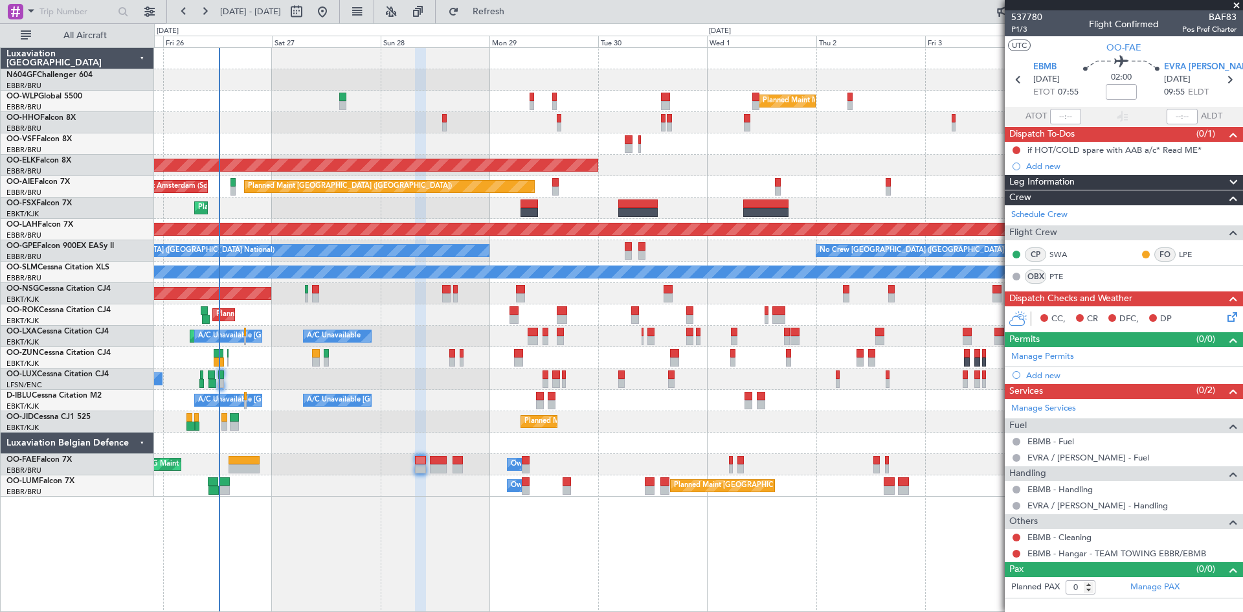
scroll to position [0, 0]
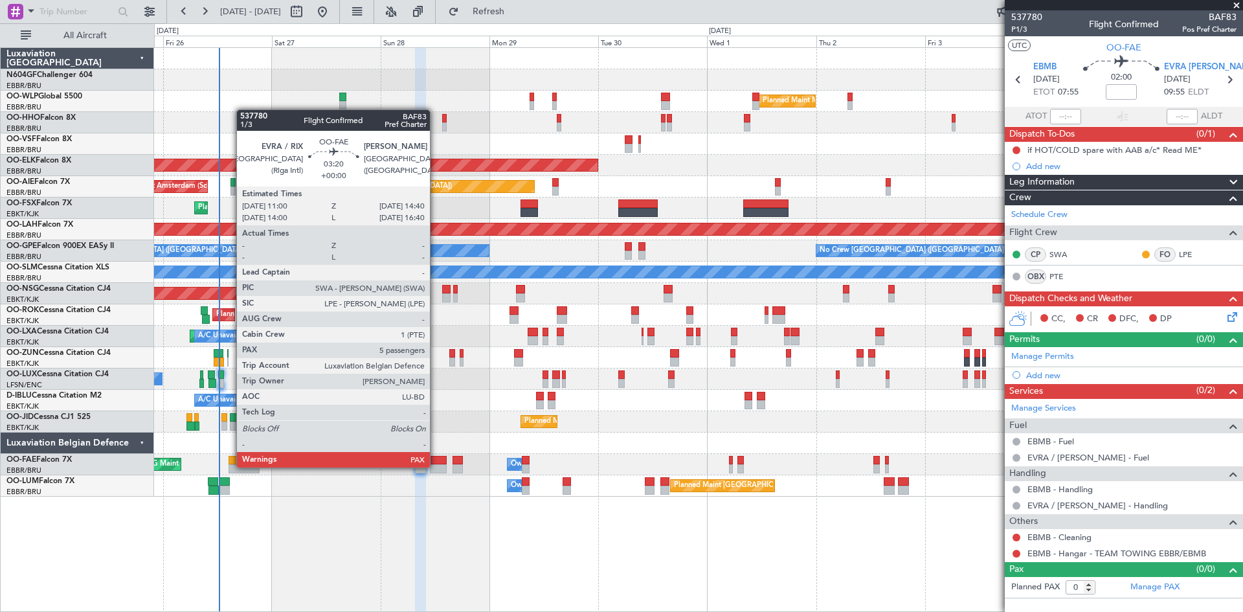
click at [436, 466] on div at bounding box center [438, 468] width 17 height 9
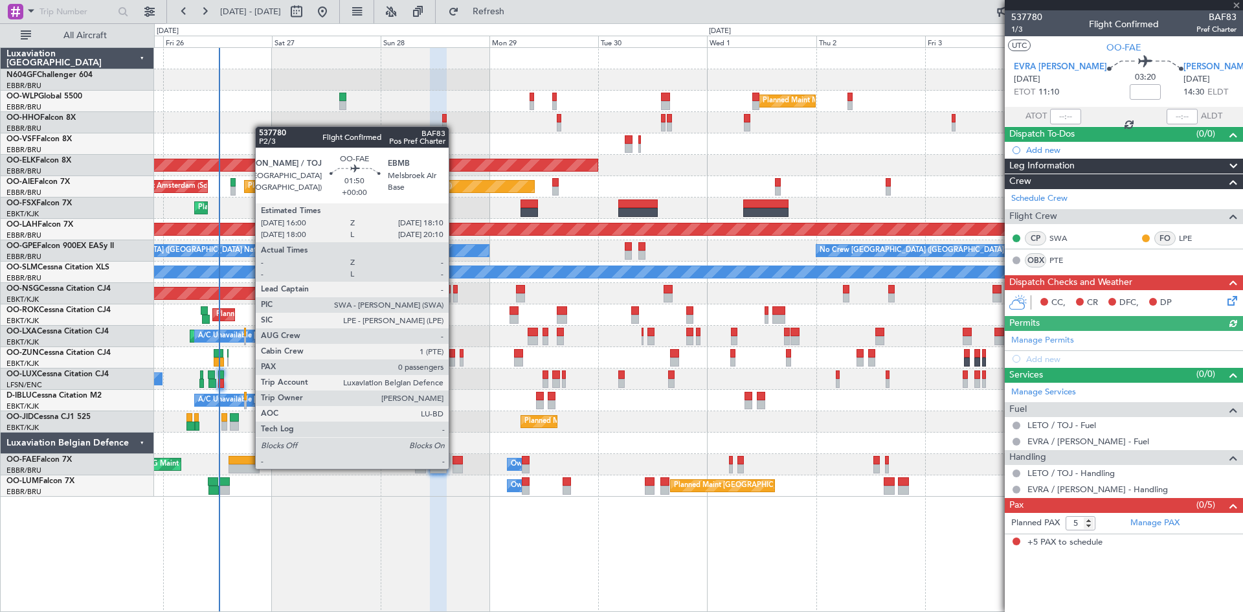
click at [454, 467] on div at bounding box center [457, 468] width 10 height 9
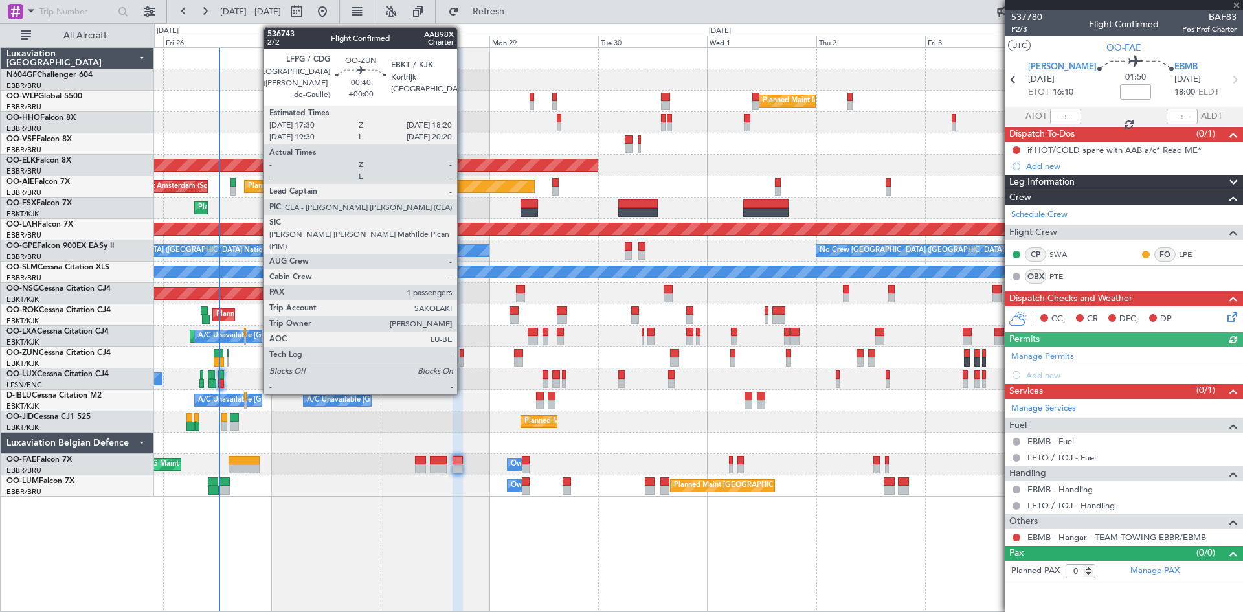
click at [463, 364] on div at bounding box center [462, 361] width 4 height 9
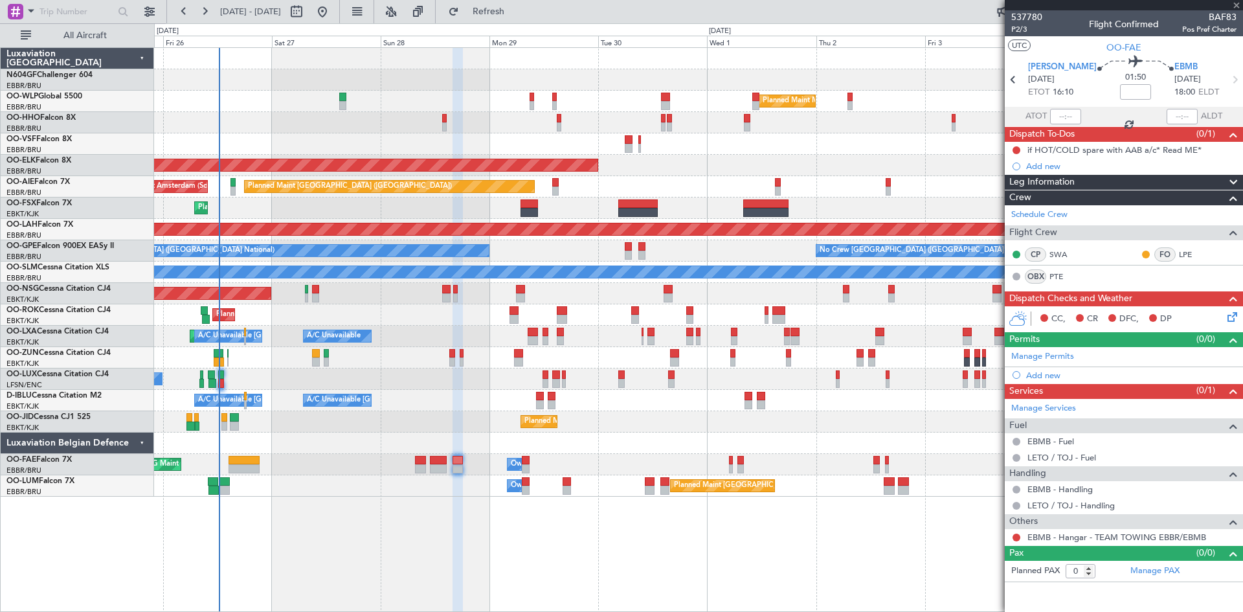
type input "1"
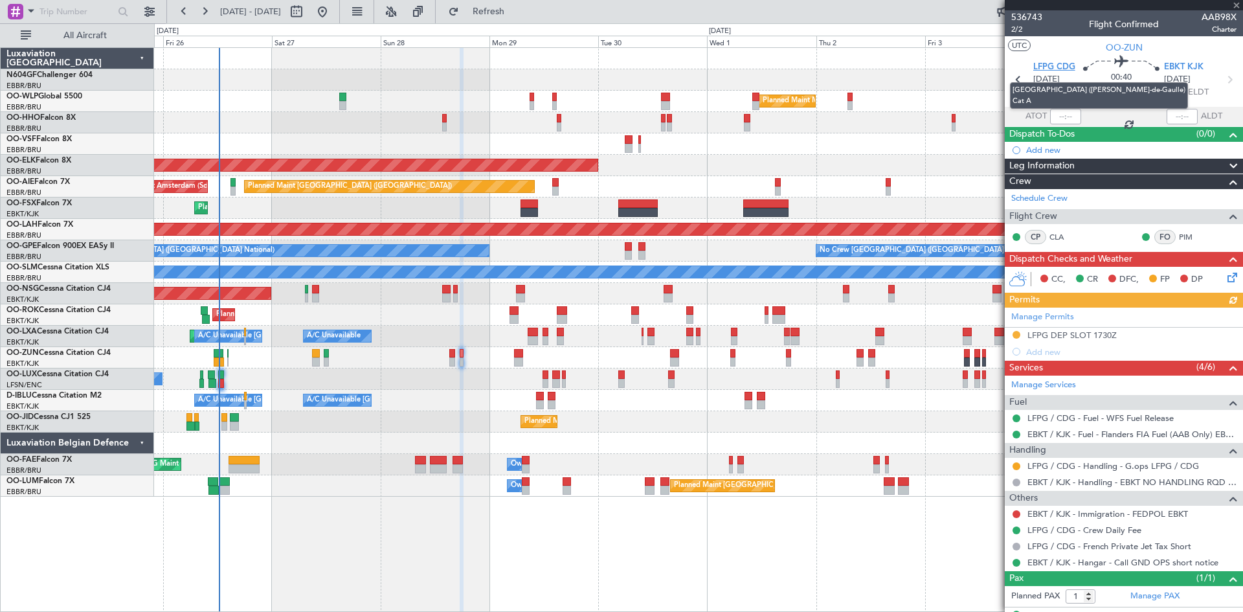
click at [1041, 71] on span "LFPG CDG" at bounding box center [1054, 67] width 42 height 13
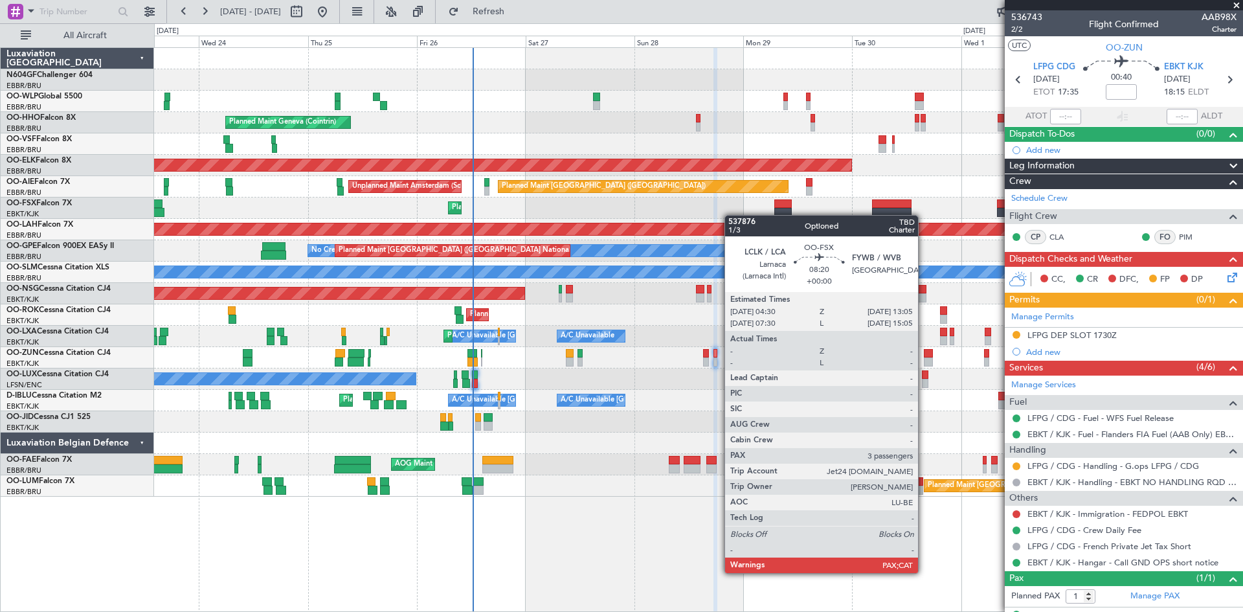
click at [881, 212] on div "Planned Maint Milan (Linate) Planned Maint Geneva ([GEOGRAPHIC_DATA]) Planned M…" at bounding box center [698, 272] width 1088 height 449
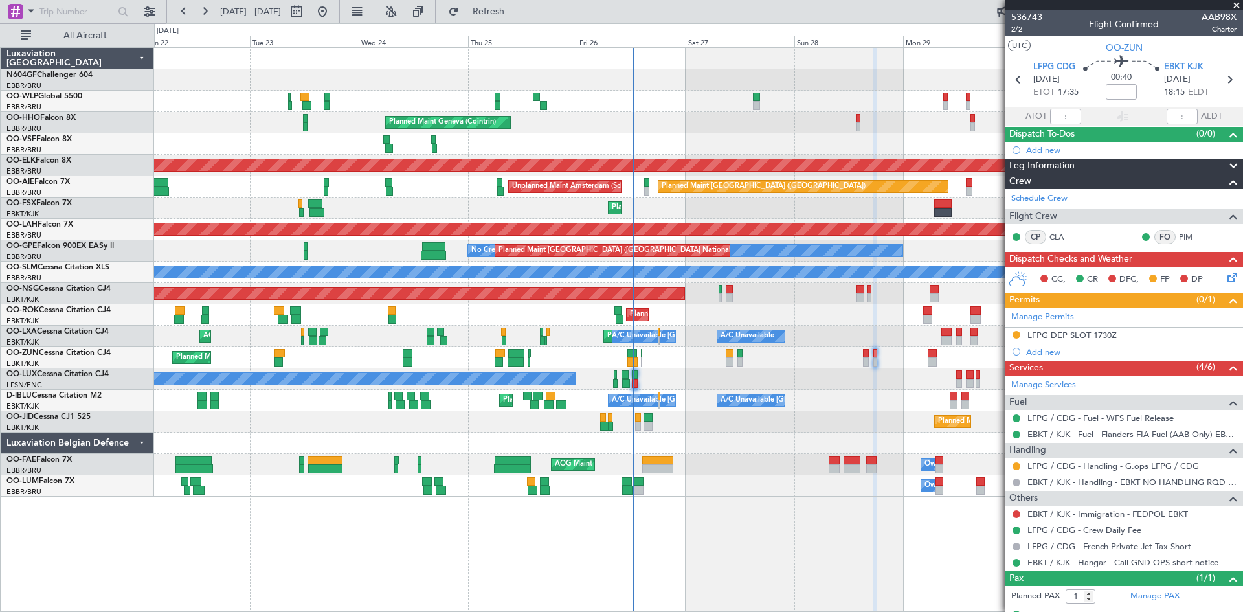
click at [315, 221] on div "Planned Maint Milan (Linate) Planned Maint Geneva ([GEOGRAPHIC_DATA]) AOG Maint…" at bounding box center [698, 272] width 1088 height 449
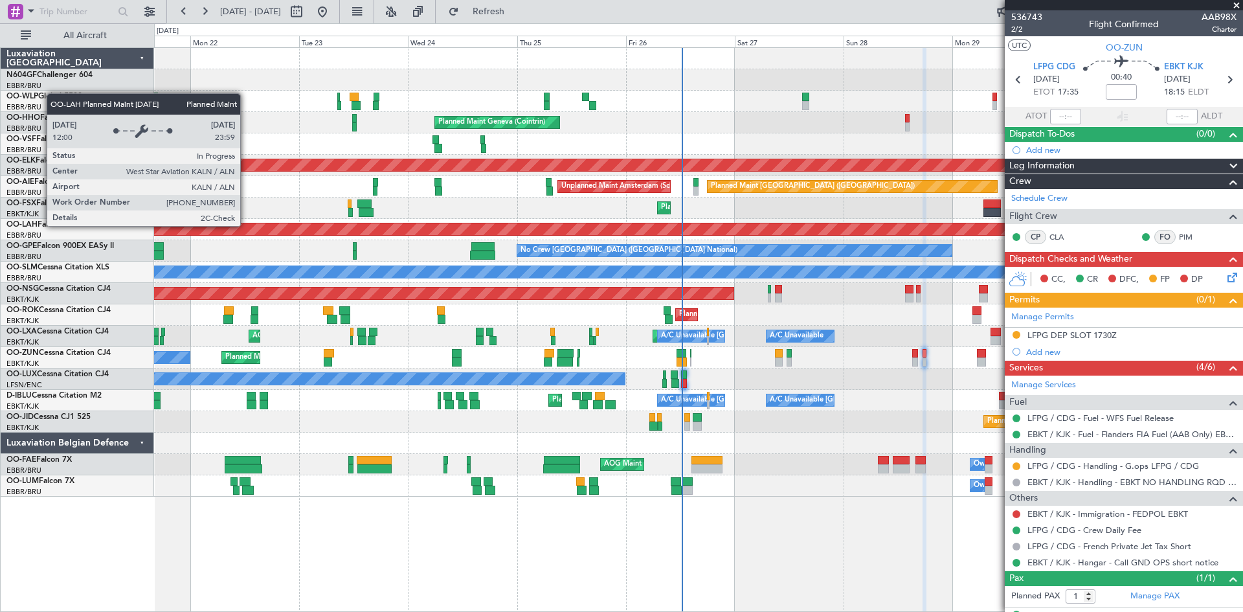
click at [295, 225] on div "Planned Maint [PERSON_NAME]-[GEOGRAPHIC_DATA][PERSON_NAME] ([GEOGRAPHIC_DATA][P…" at bounding box center [698, 229] width 3263 height 12
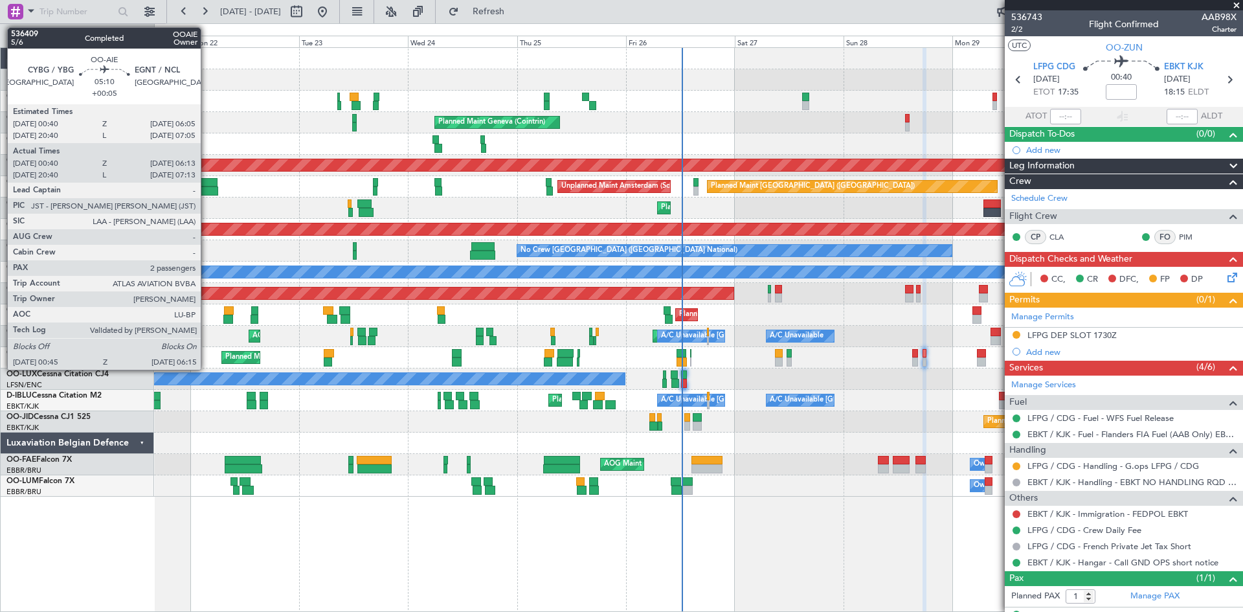
click at [206, 186] on div at bounding box center [205, 190] width 25 height 9
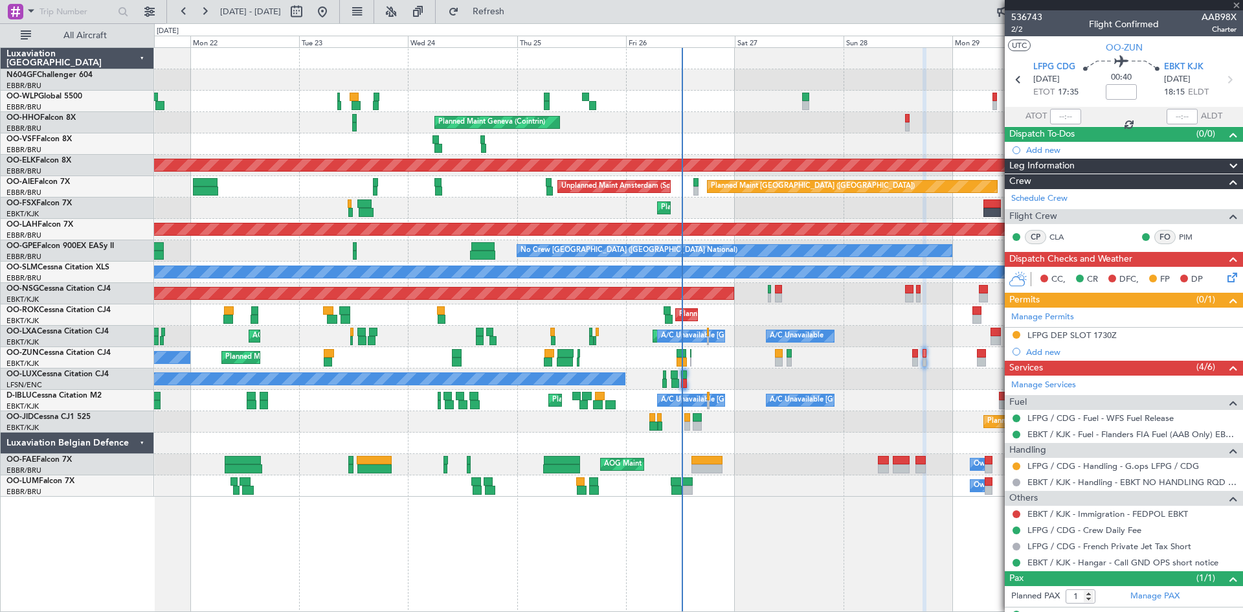
type input "+00:05"
type input "00:50"
type input "06:08"
type input "2"
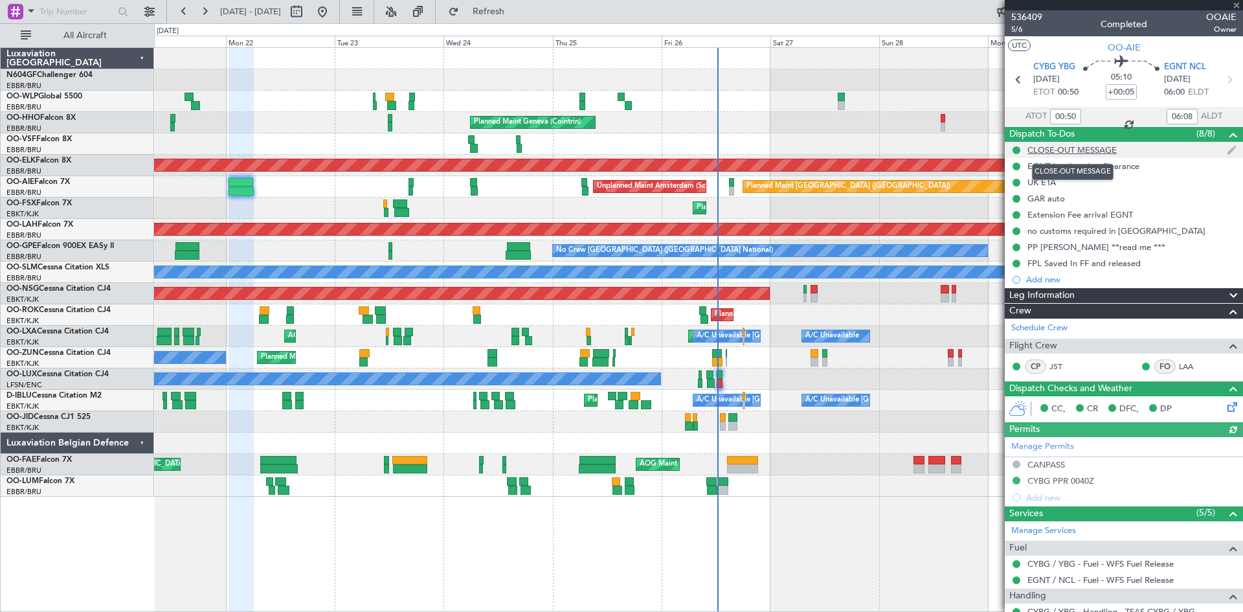
click at [1083, 150] on div "CLOSE-OUT MESSAGE" at bounding box center [1071, 149] width 89 height 11
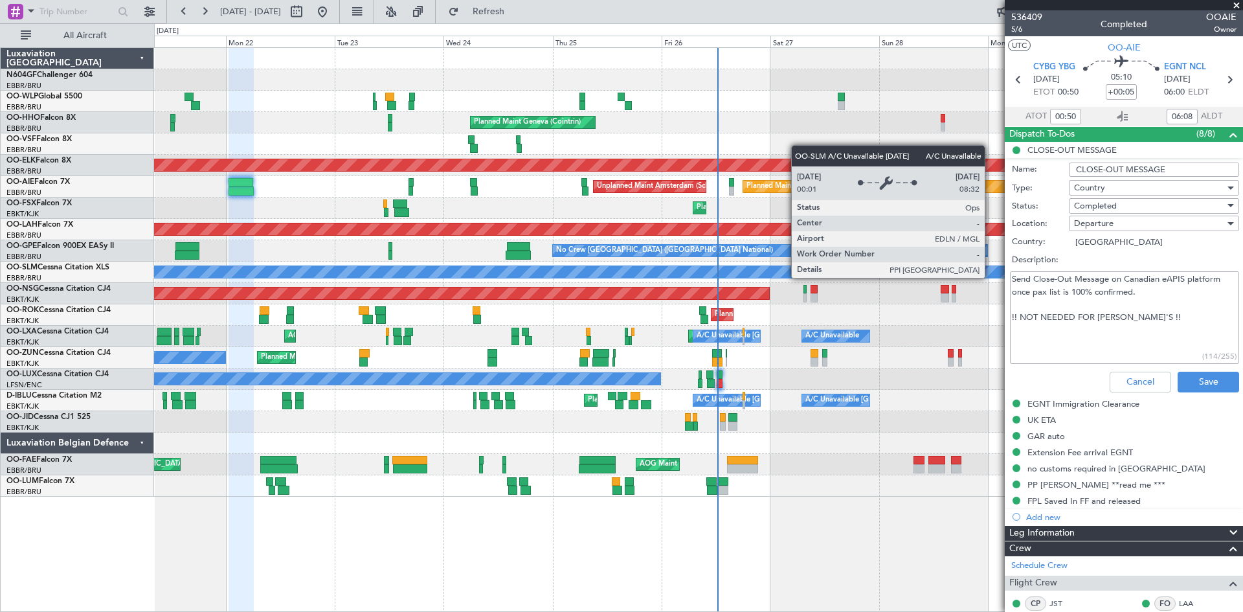
drag, startPoint x: 1166, startPoint y: 322, endPoint x: 990, endPoint y: 277, distance: 181.2
click at [990, 277] on fb-app "[DATE] - [DATE] Refresh Quick Links All Aircraft Planned Maint Milan ([GEOGRAPH…" at bounding box center [621, 311] width 1243 height 602
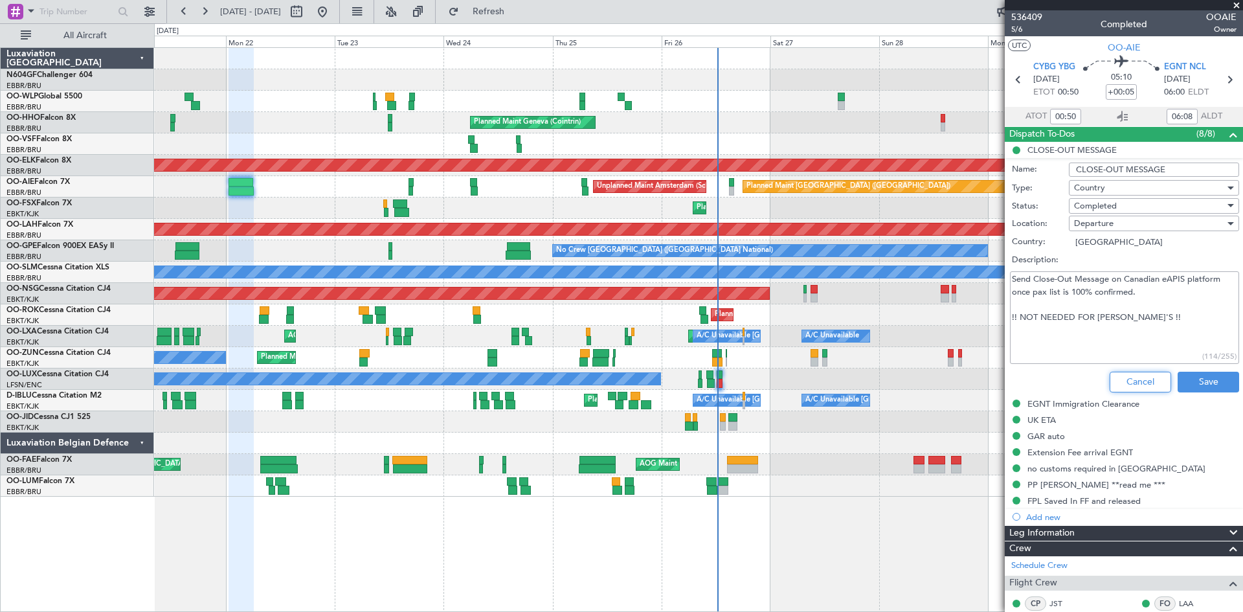
click at [1144, 384] on button "Cancel" at bounding box center [1139, 382] width 61 height 21
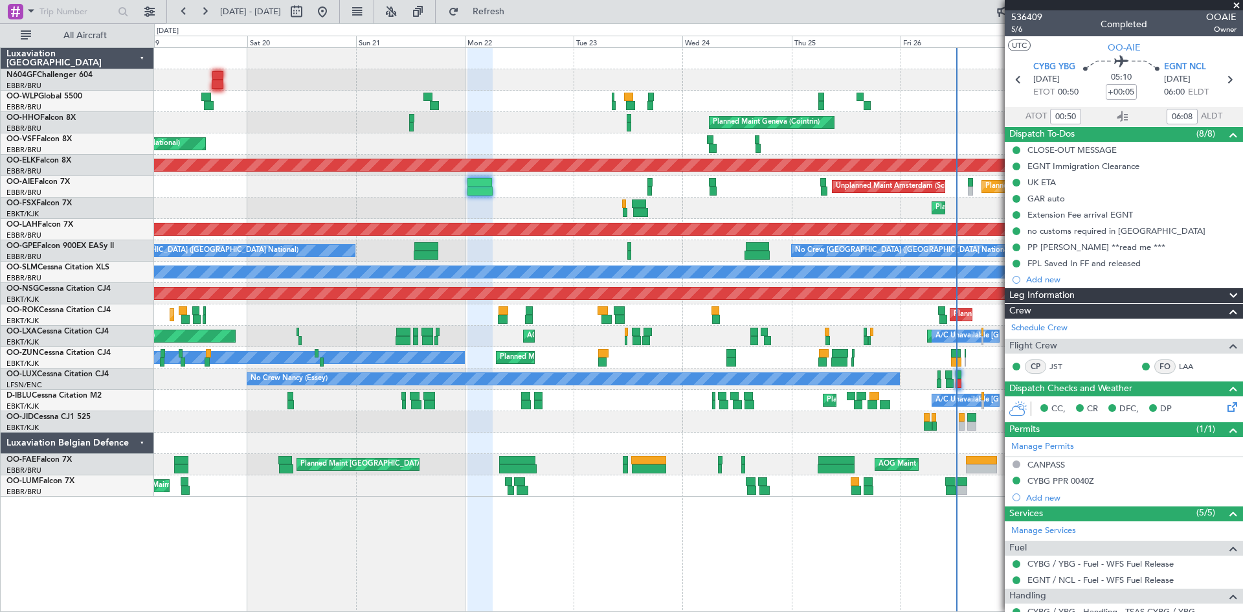
click at [537, 212] on div "Planned Maint Liege Planned Maint Milan ([GEOGRAPHIC_DATA]) Planned Maint Genev…" at bounding box center [698, 272] width 1088 height 449
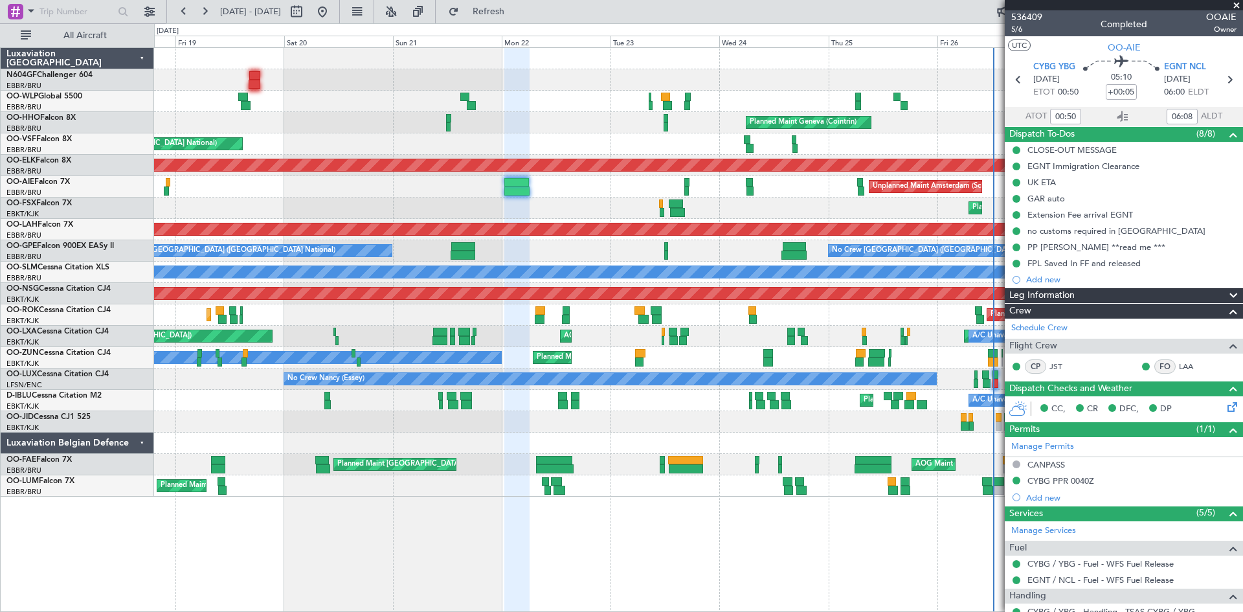
click at [531, 237] on div "Planned Maint Liege Planned Maint Geneva ([GEOGRAPHIC_DATA]) AOG Maint [GEOGRAP…" at bounding box center [698, 272] width 1088 height 449
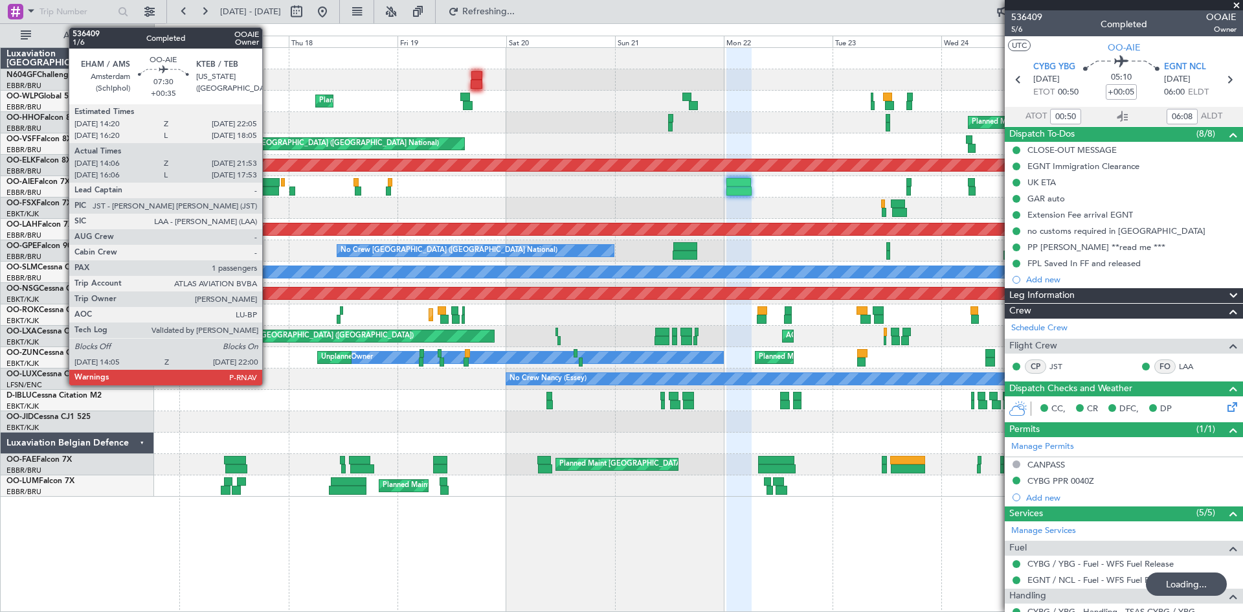
click at [268, 192] on div at bounding box center [261, 190] width 36 height 9
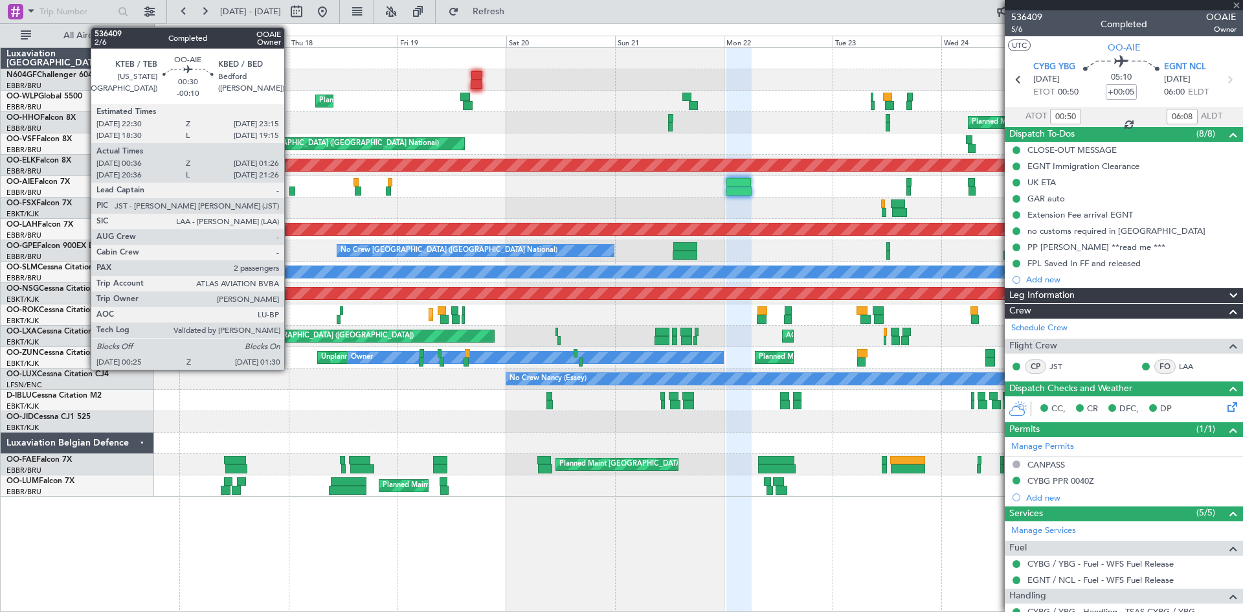
type input "+00:35"
type input "14:16"
type input "21:48"
type input "1"
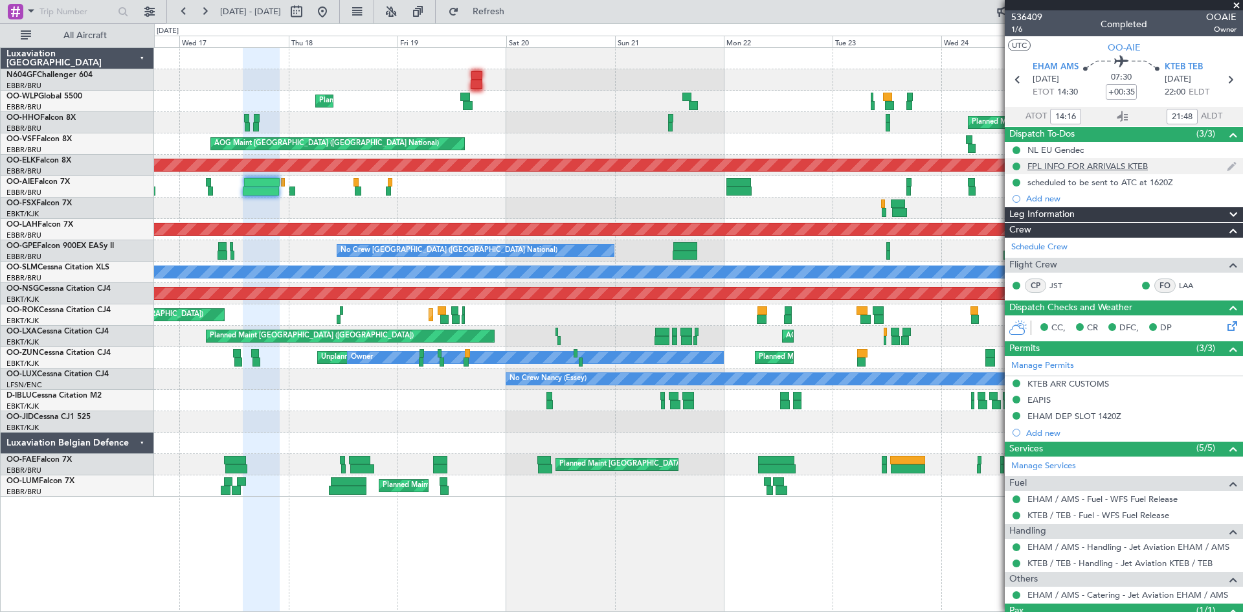
click at [1137, 170] on div "FPL INFO FOR ARRIVALS KTEB" at bounding box center [1087, 166] width 120 height 11
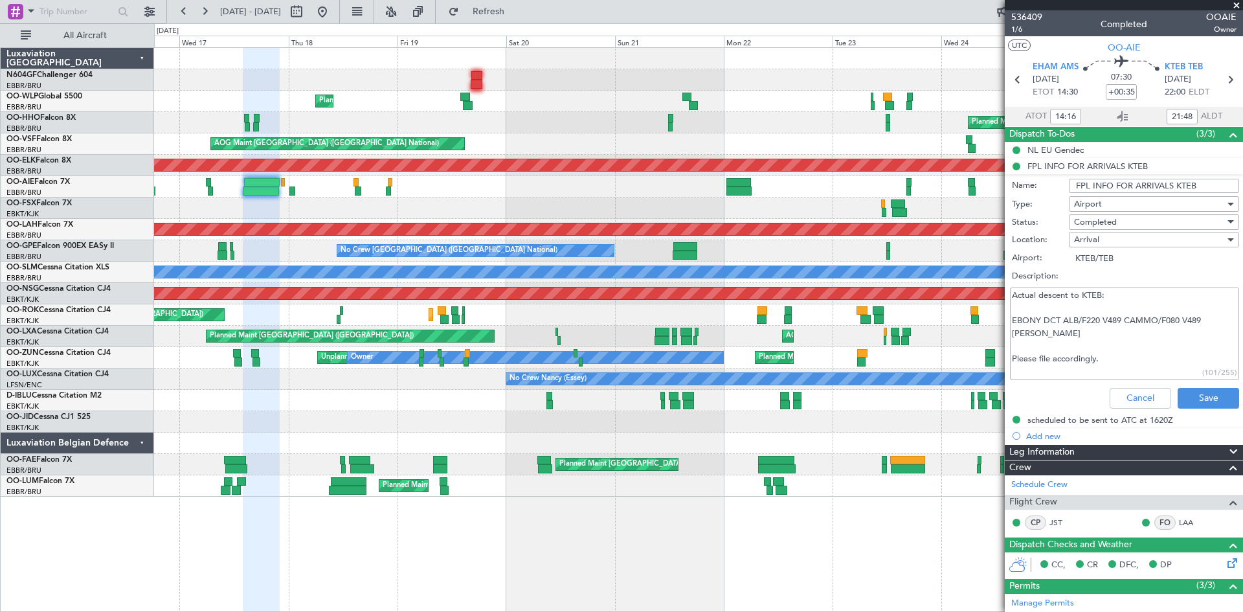
drag, startPoint x: 1204, startPoint y: 184, endPoint x: 1085, endPoint y: 180, distance: 119.2
click at [1056, 171] on li "FPL INFO FOR ARRIVALS KTEB Name: FPL INFO FOR ARRIVALS KTEB Type: Airport Statu…" at bounding box center [1124, 286] width 238 height 256
drag, startPoint x: 1011, startPoint y: 293, endPoint x: 1122, endPoint y: 364, distance: 132.1
click at [1122, 364] on textarea "Actual descent to KTEB: EBONY DCT ALB/F220 V489 CAMMO/F080 V489 [PERSON_NAME] P…" at bounding box center [1124, 333] width 229 height 93
click at [1117, 394] on button "Cancel" at bounding box center [1139, 398] width 61 height 21
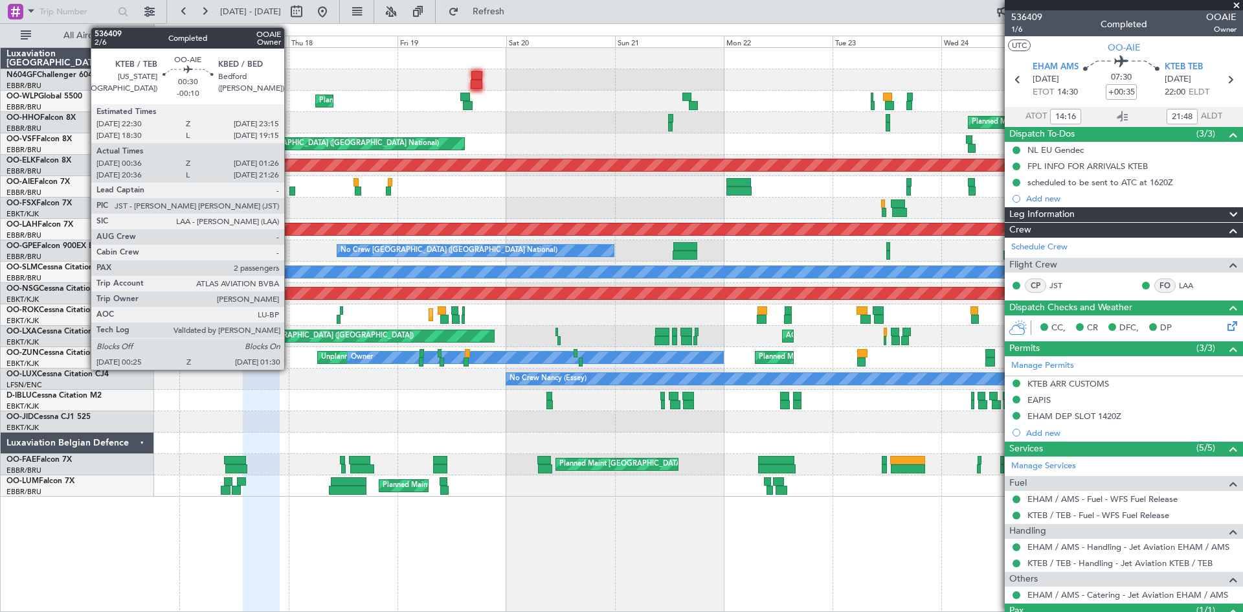
click at [290, 192] on div at bounding box center [291, 190] width 5 height 9
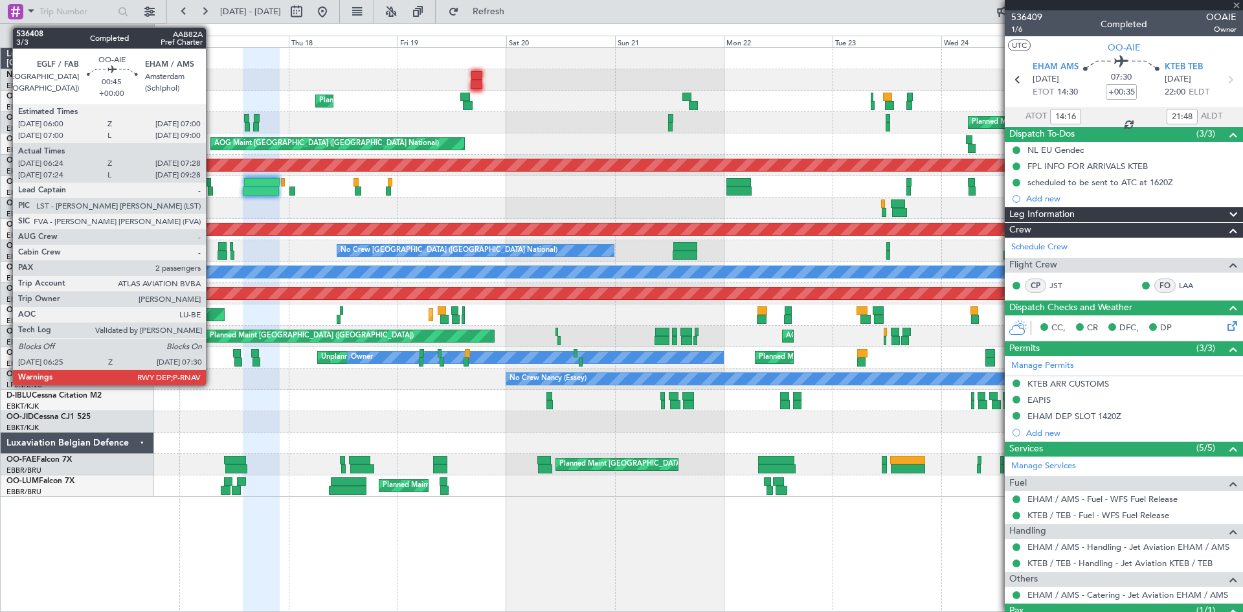
type input "-00:10"
type input "00:46"
type input "01:21"
type input "2"
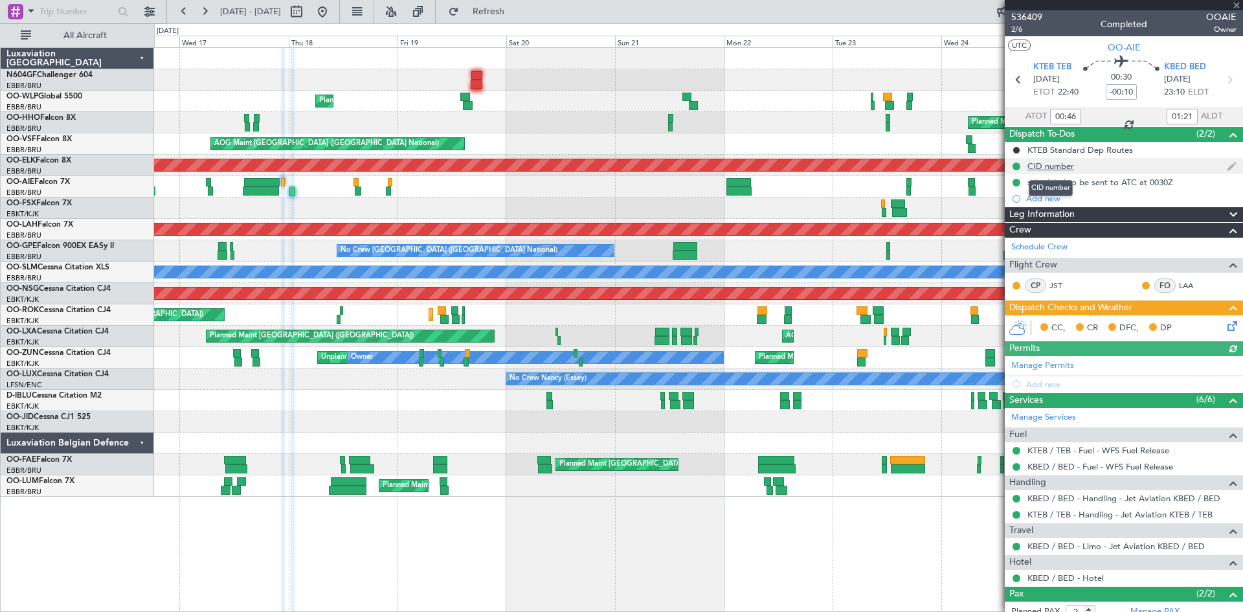
click at [1059, 166] on div "CID number" at bounding box center [1050, 166] width 47 height 11
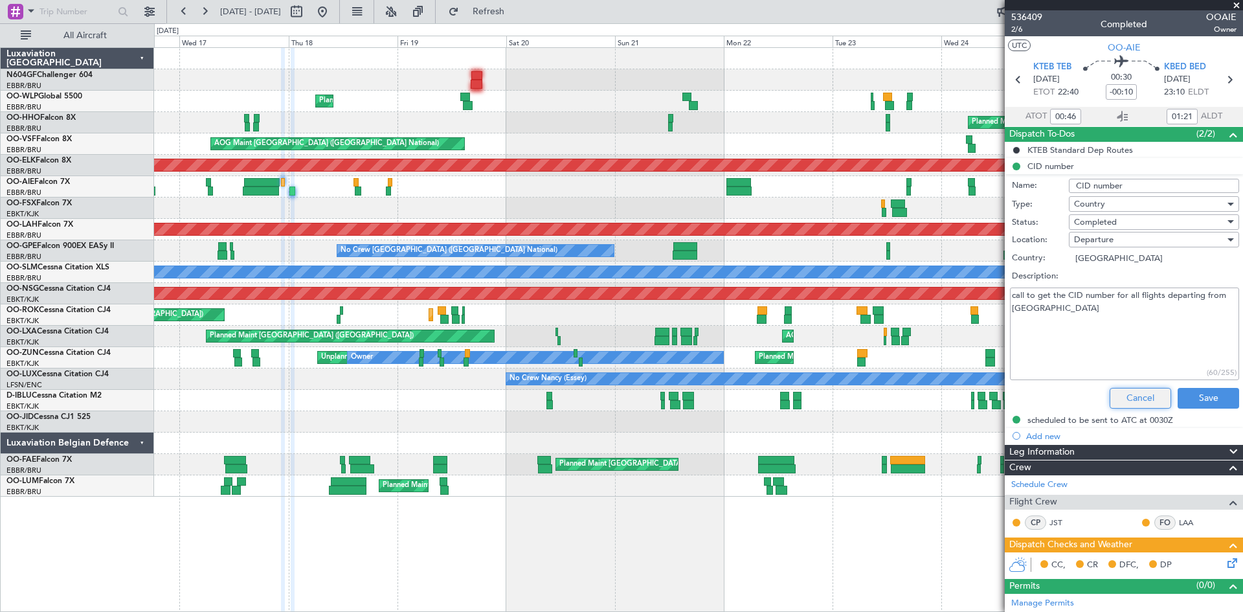
click at [1120, 395] on button "Cancel" at bounding box center [1139, 398] width 61 height 21
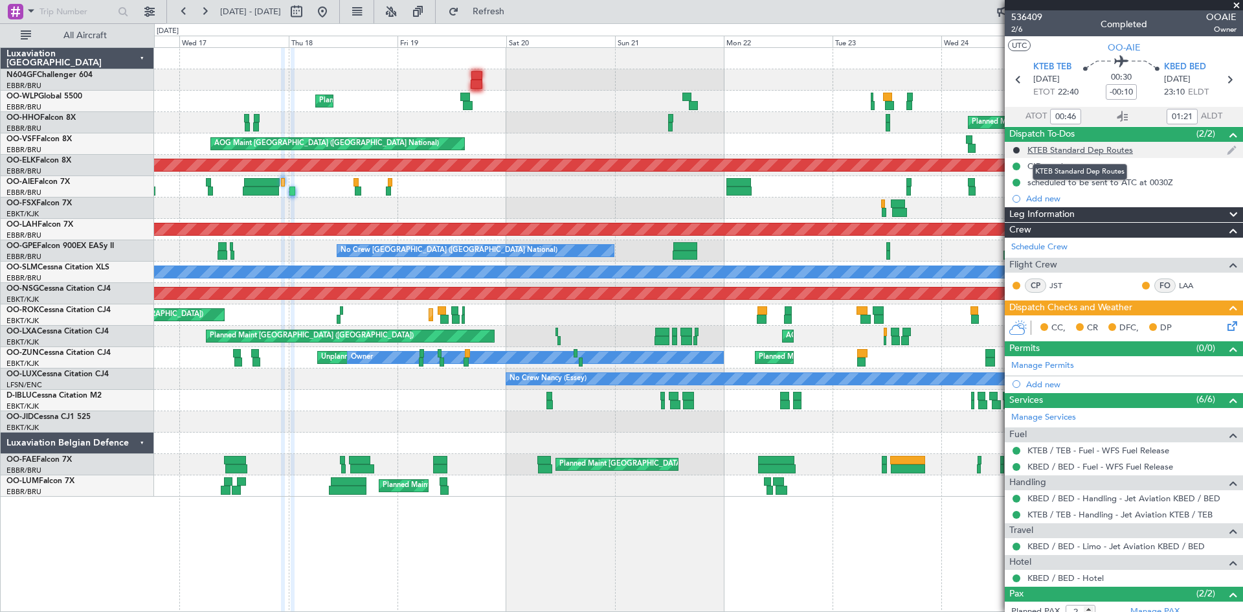
click at [1064, 149] on div "KTEB Standard Dep Routes" at bounding box center [1080, 149] width 106 height 11
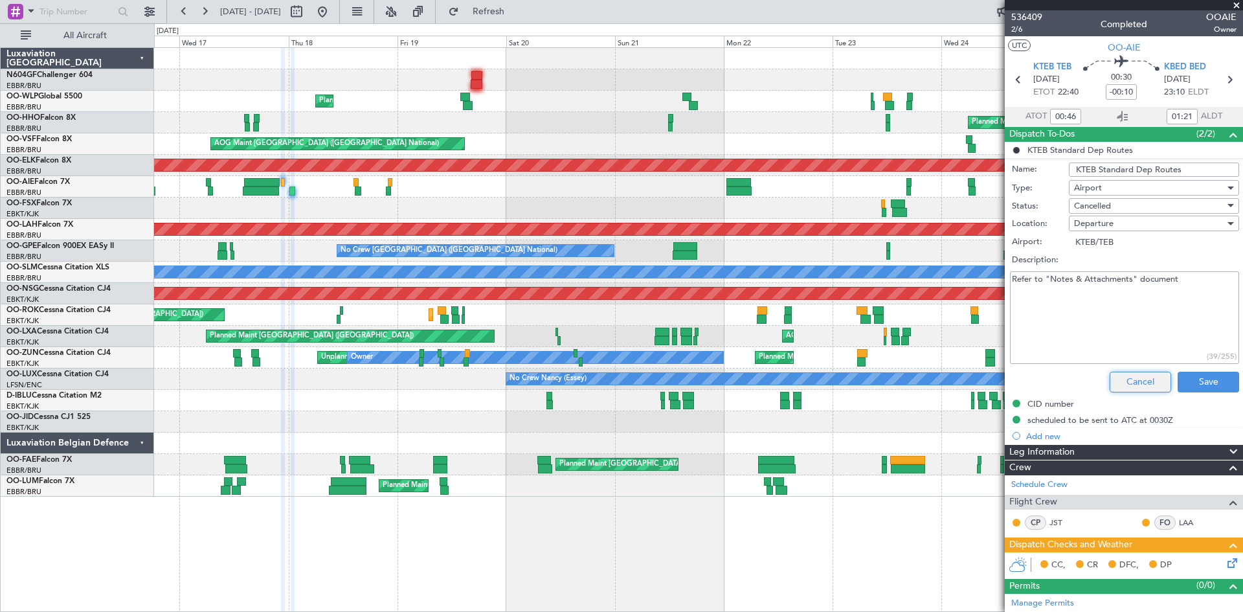
click at [1121, 378] on button "Cancel" at bounding box center [1139, 382] width 61 height 21
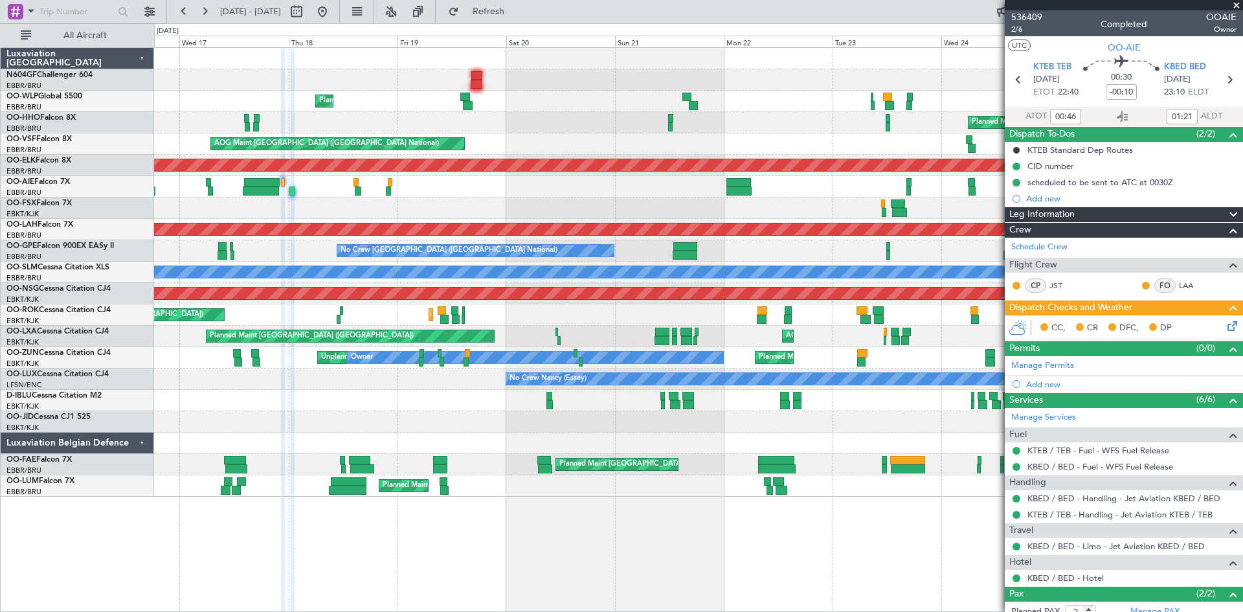
click at [239, 193] on div "Planned Maint [GEOGRAPHIC_DATA] ([GEOGRAPHIC_DATA]) Unplanned Maint Amsterdam (…" at bounding box center [698, 186] width 1088 height 21
click at [250, 192] on div at bounding box center [261, 190] width 36 height 9
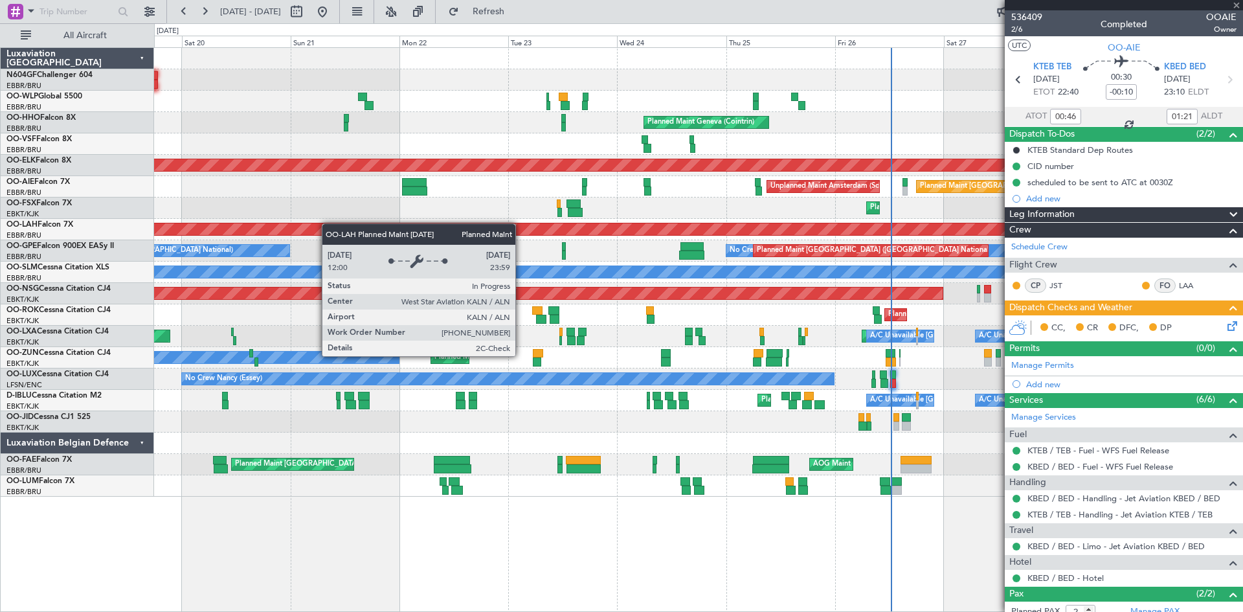
click at [128, 222] on div "Planned Maint Liege Planned Maint Milan ([GEOGRAPHIC_DATA]) Planned Maint Genev…" at bounding box center [621, 317] width 1243 height 588
type input "+00:35"
type input "14:16"
type input "21:48"
type input "1"
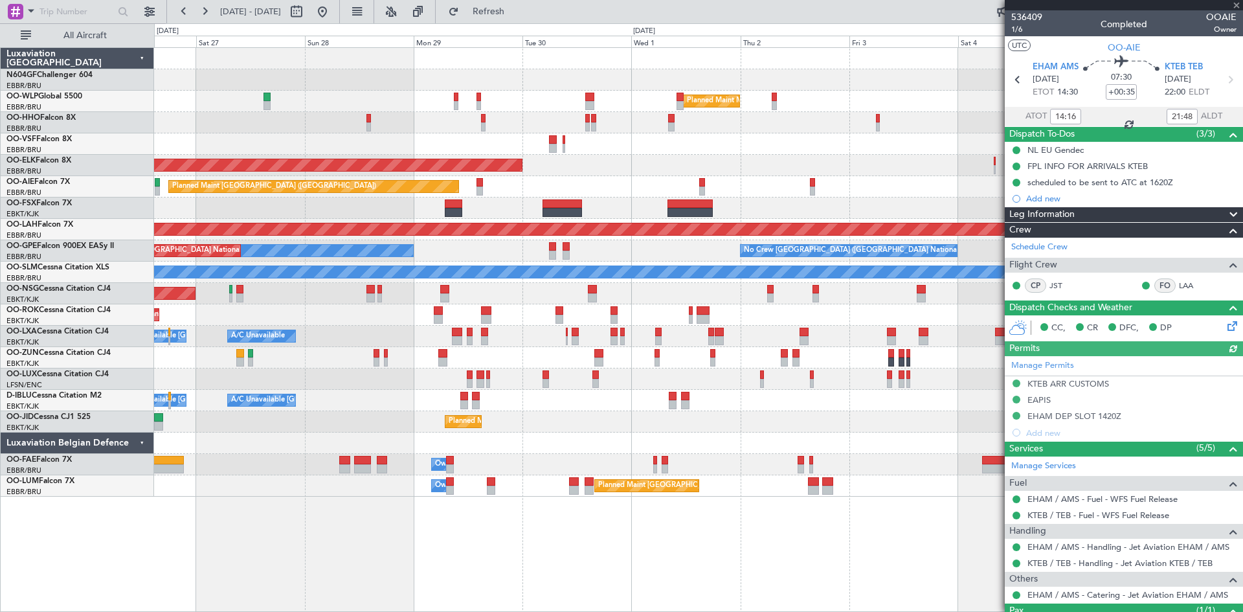
click at [66, 295] on div "Planned Maint Milan (Linate) Planned Maint Geneva ([GEOGRAPHIC_DATA]) Planned M…" at bounding box center [621, 317] width 1243 height 588
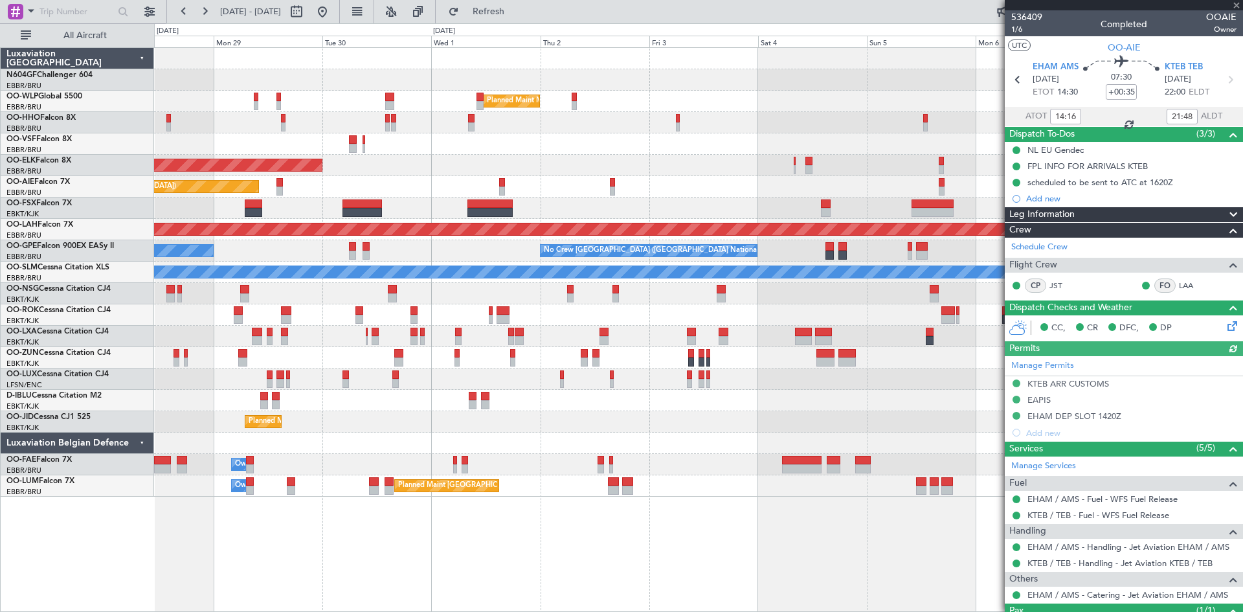
click at [463, 302] on div "Planned Maint [GEOGRAPHIC_DATA] ([GEOGRAPHIC_DATA])" at bounding box center [698, 293] width 1088 height 21
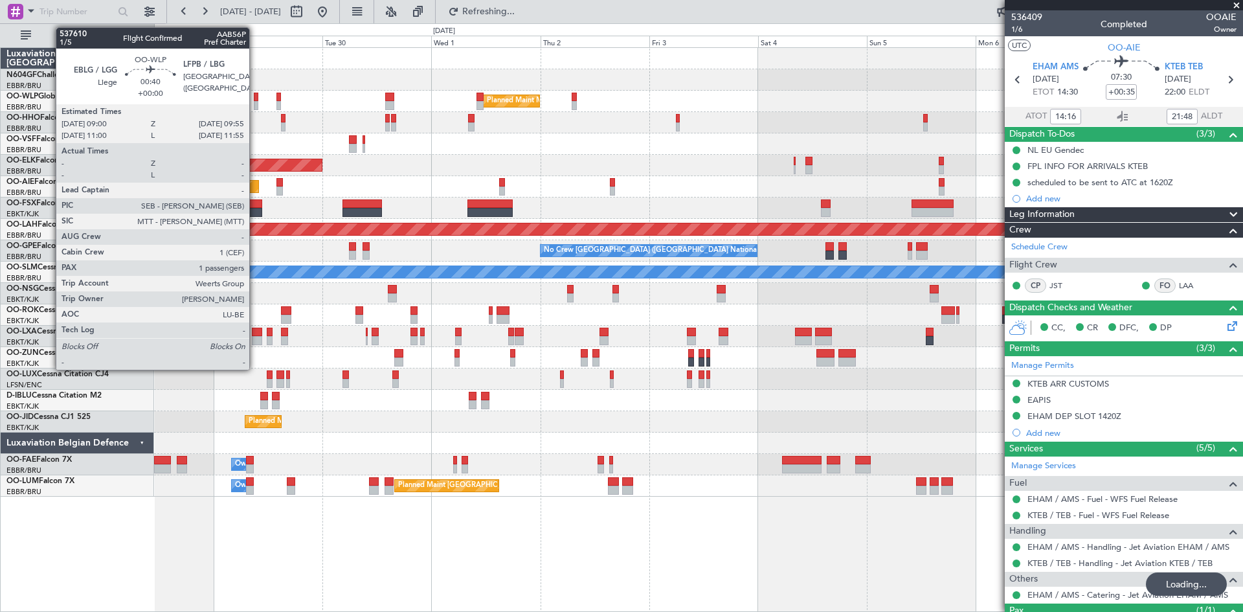
click at [254, 105] on div at bounding box center [256, 105] width 5 height 9
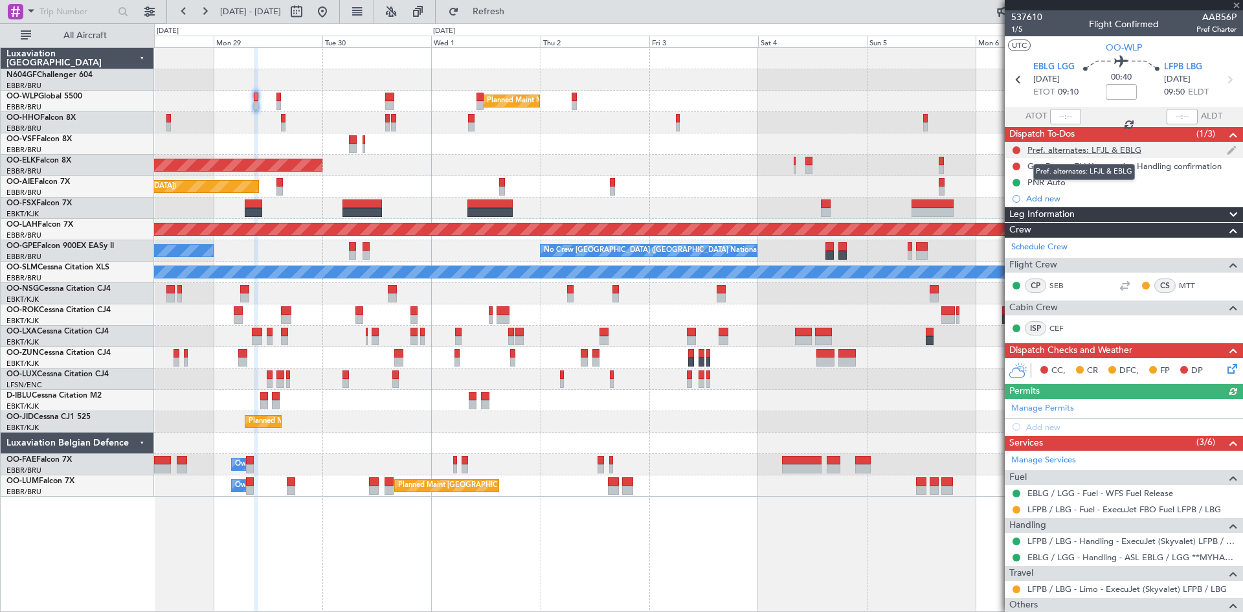
click at [1112, 151] on div "Pref. alternates: LFJL & EBLG" at bounding box center [1084, 149] width 114 height 11
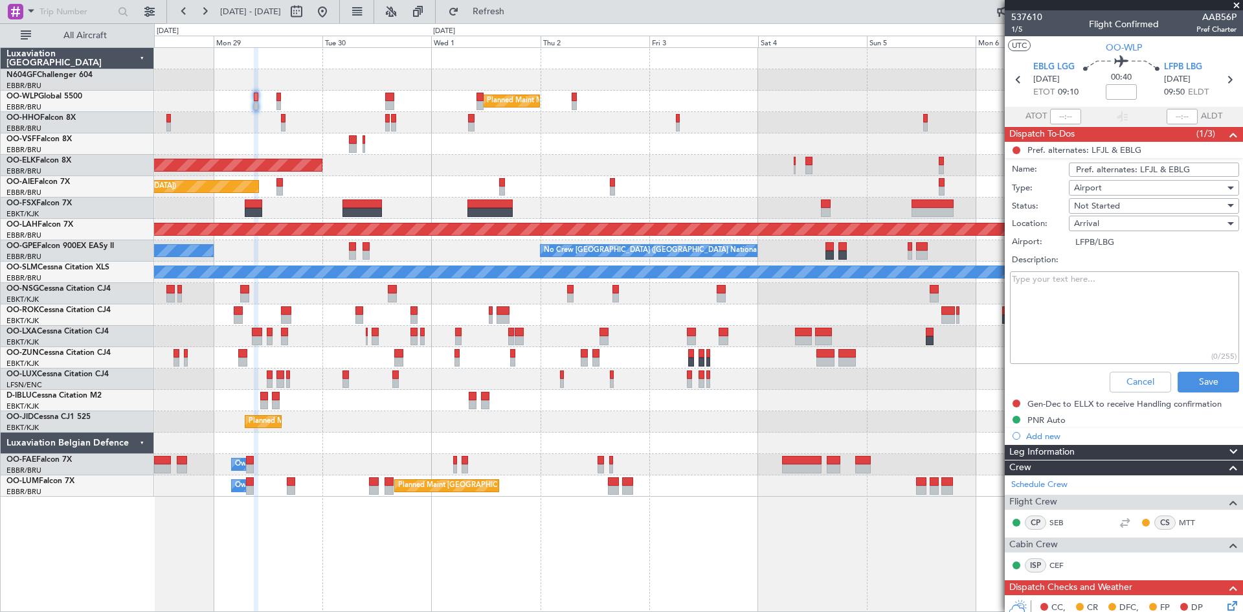
drag, startPoint x: 1195, startPoint y: 165, endPoint x: 1061, endPoint y: 164, distance: 134.0
click at [1061, 164] on div "Name: Pref. alternates: LFJL & EBLG" at bounding box center [1123, 169] width 251 height 19
click at [1120, 386] on button "Cancel" at bounding box center [1139, 382] width 61 height 21
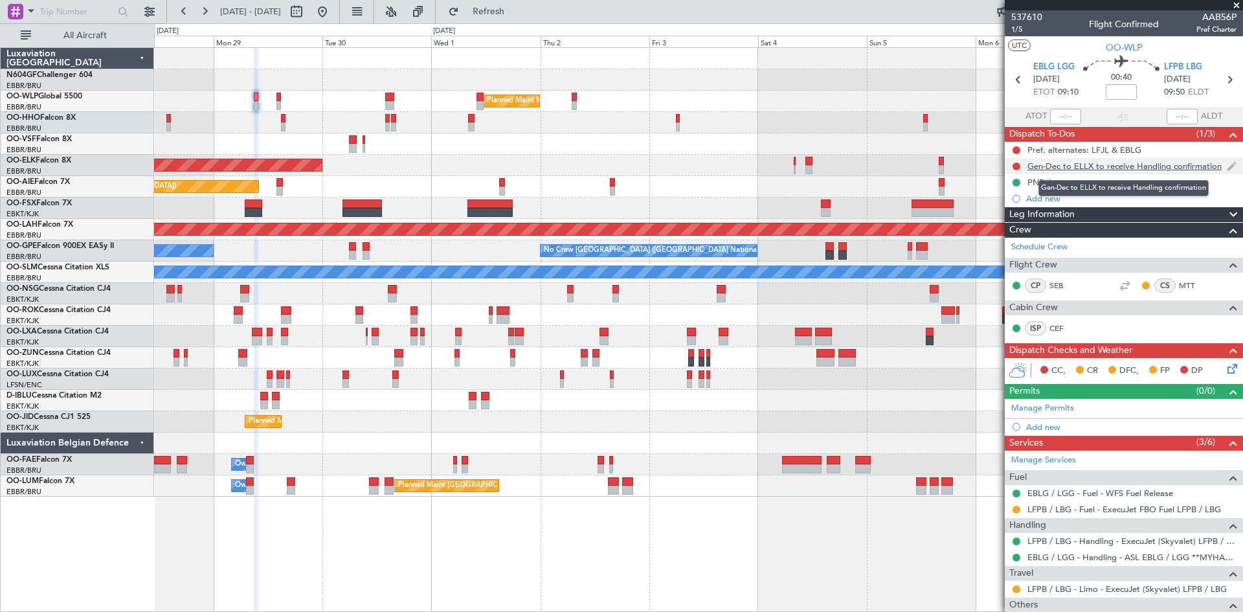
click at [1106, 167] on div "Gen-Dec to ELLX to receive Handling confirmation" at bounding box center [1124, 166] width 194 height 11
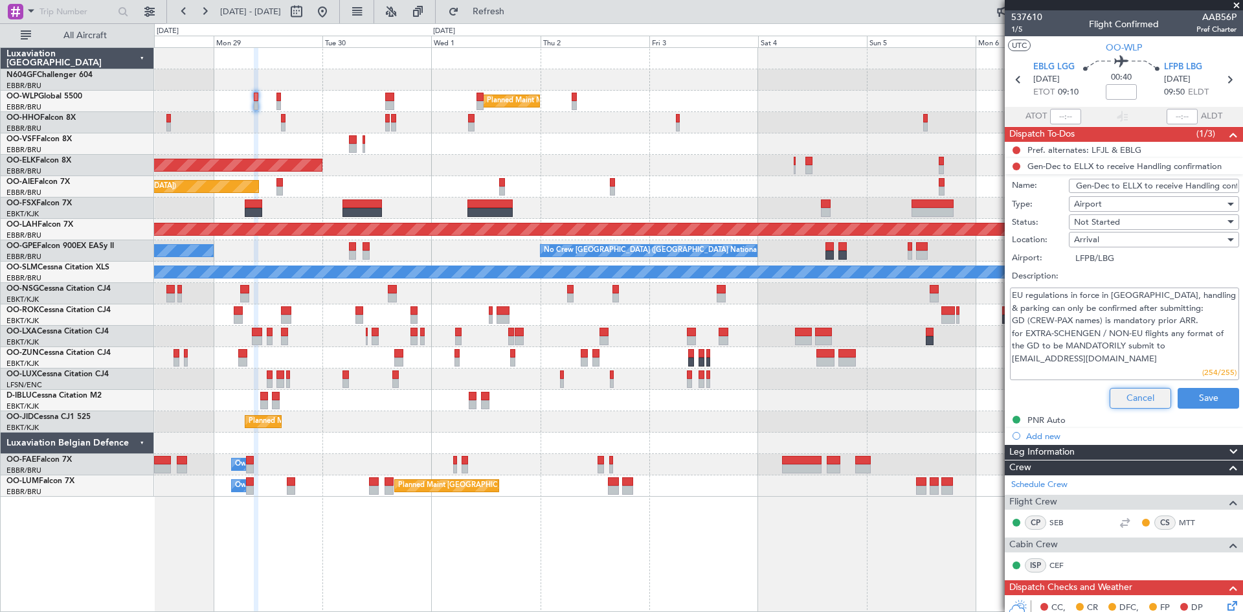
click at [1129, 388] on button "Cancel" at bounding box center [1139, 398] width 61 height 21
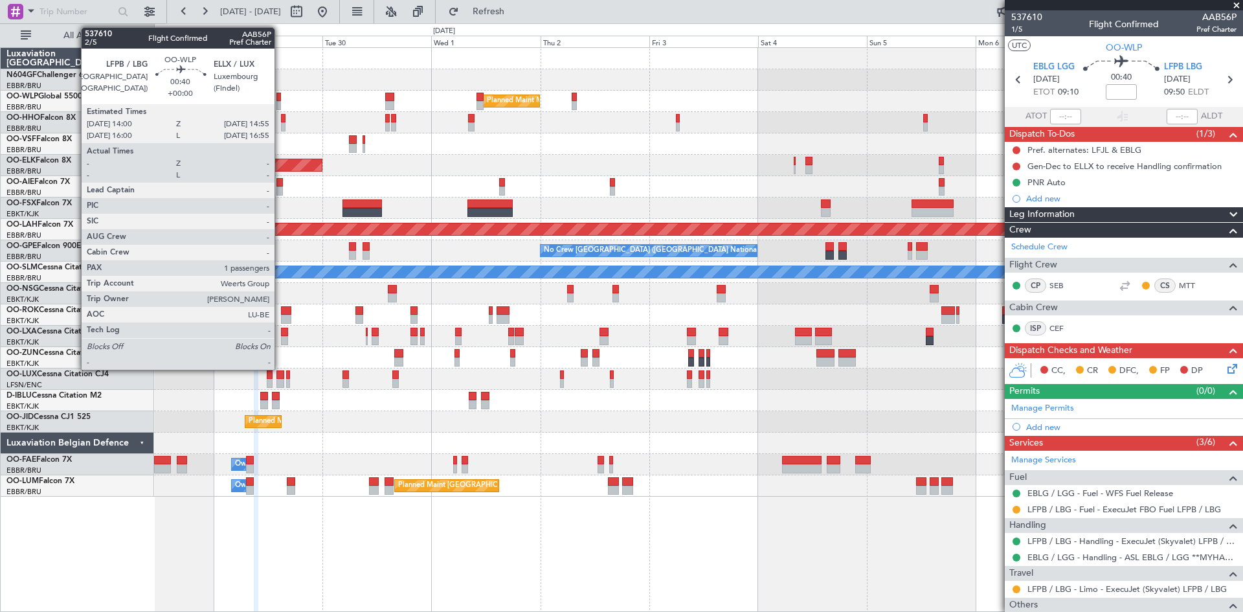
click at [280, 102] on div at bounding box center [278, 105] width 5 height 9
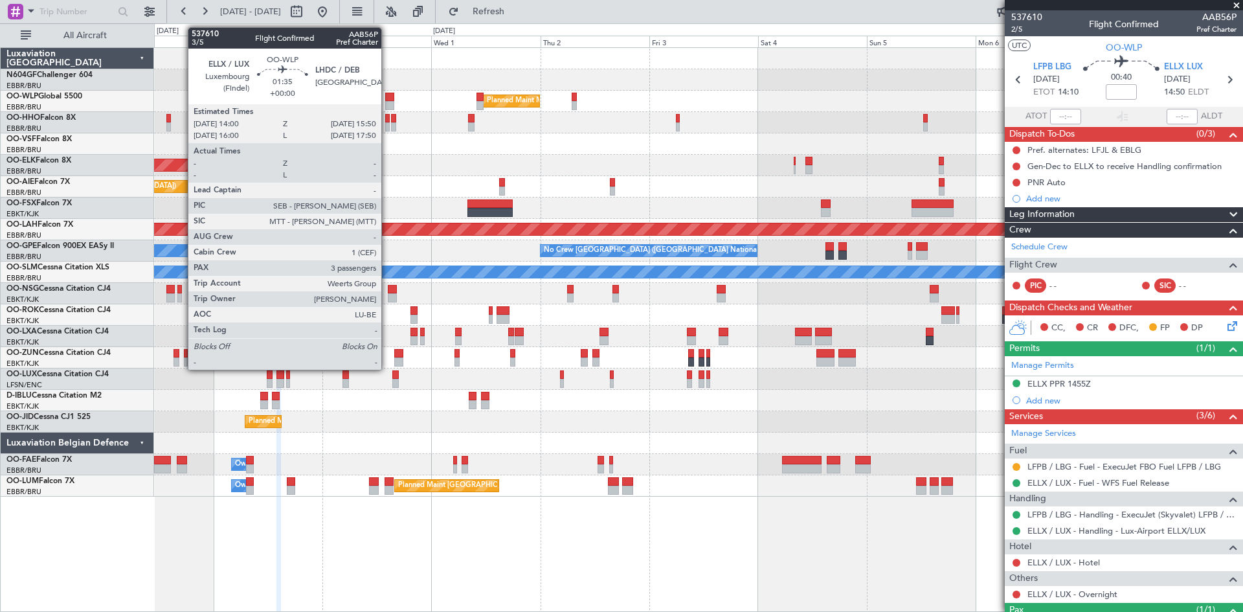
click at [387, 104] on div at bounding box center [389, 105] width 8 height 9
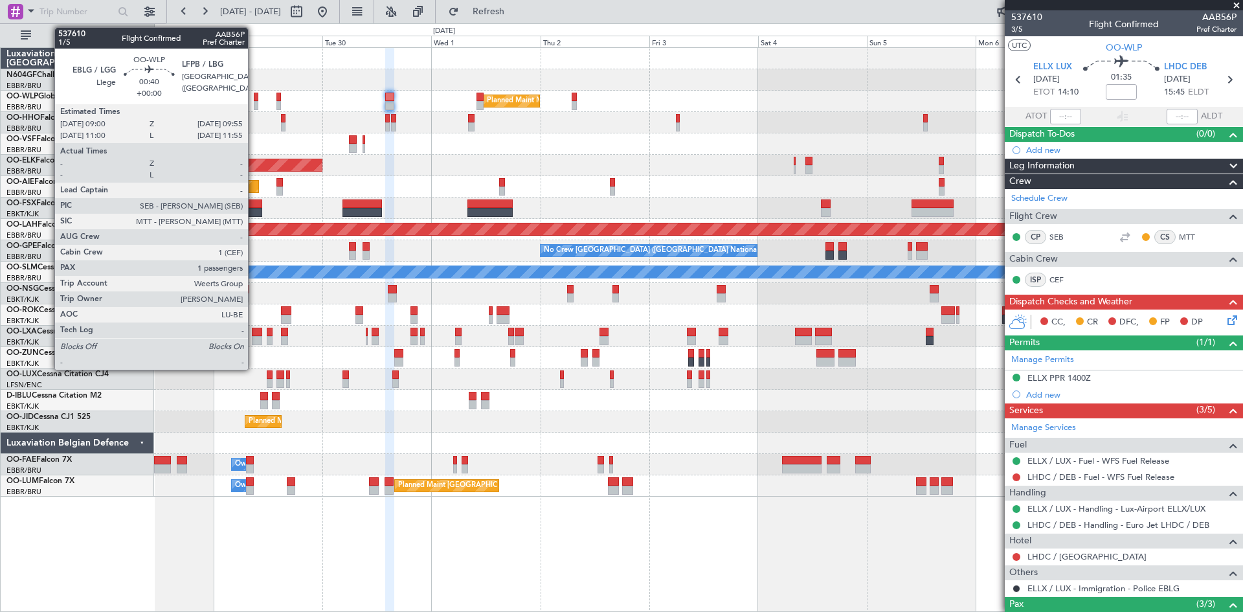
click at [254, 105] on div at bounding box center [256, 105] width 5 height 9
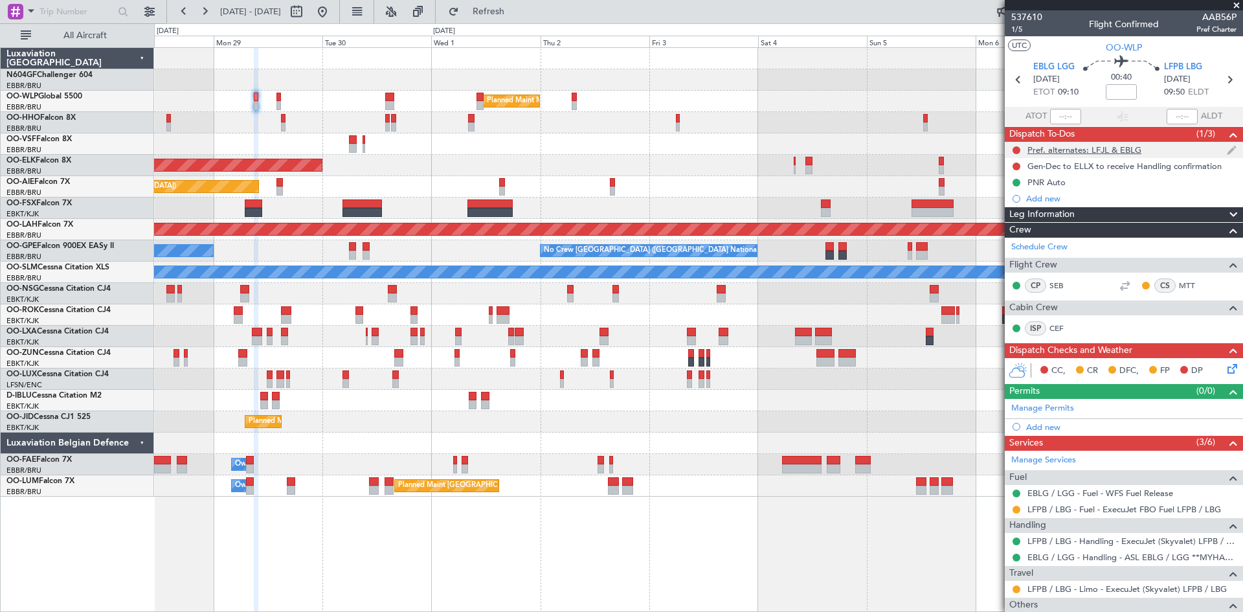
click at [1060, 155] on div "Pref. alternates: LFJL & EBLG" at bounding box center [1124, 150] width 238 height 16
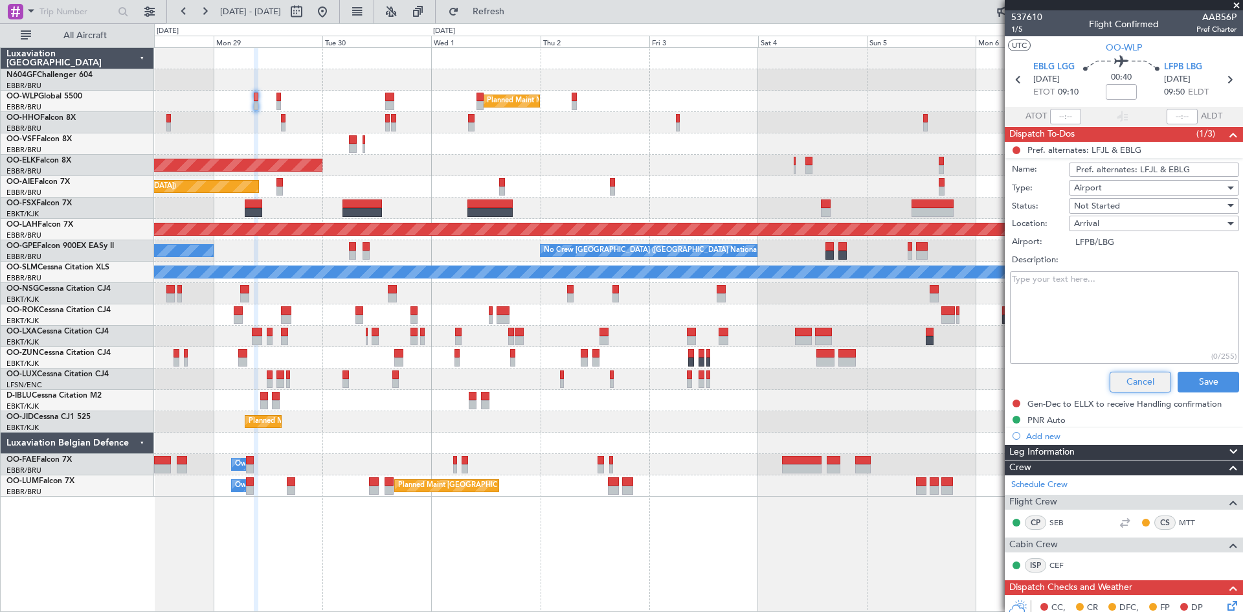
click at [1126, 377] on button "Cancel" at bounding box center [1139, 382] width 61 height 21
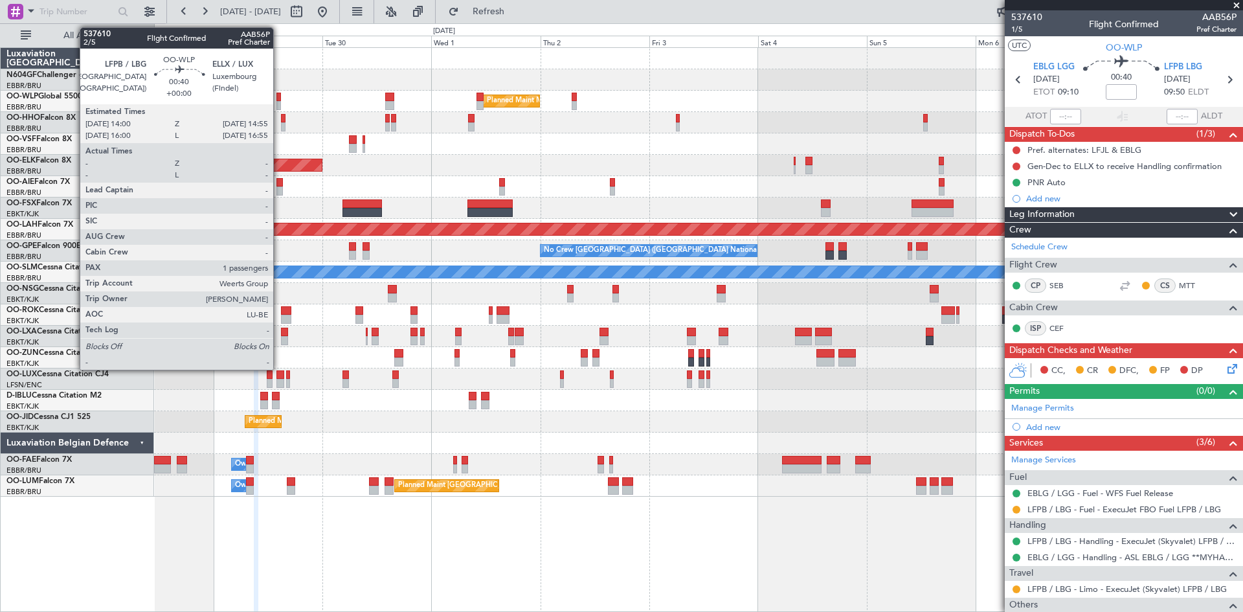
click at [279, 104] on div at bounding box center [278, 105] width 5 height 9
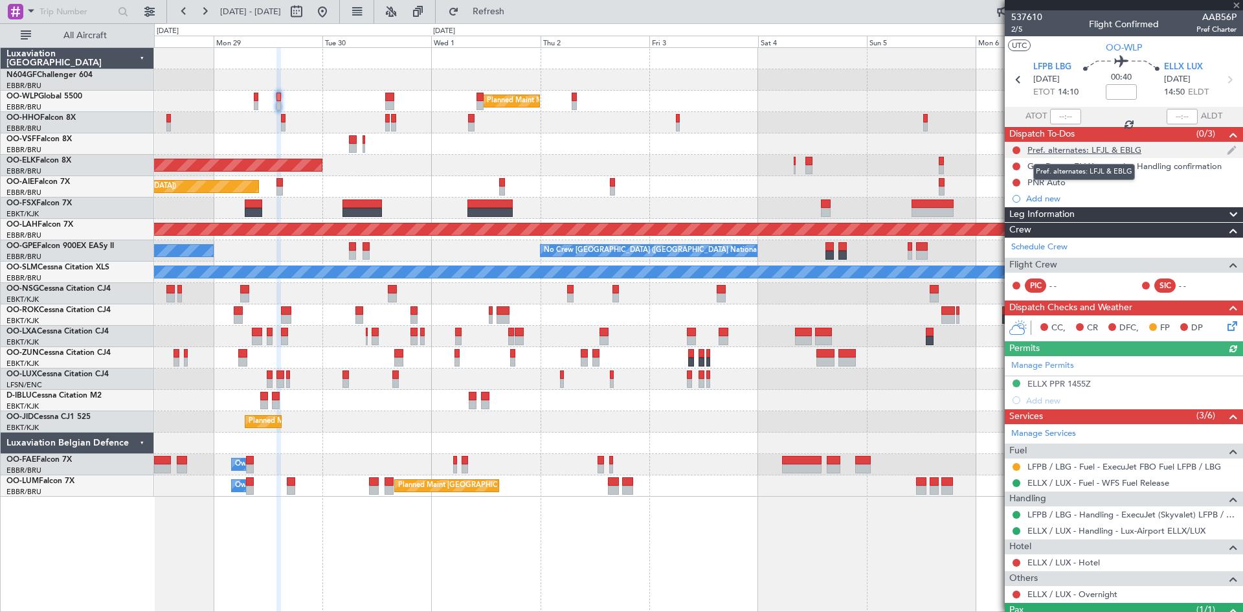
click at [1098, 150] on div "Pref. alternates: LFJL & EBLG" at bounding box center [1084, 149] width 114 height 11
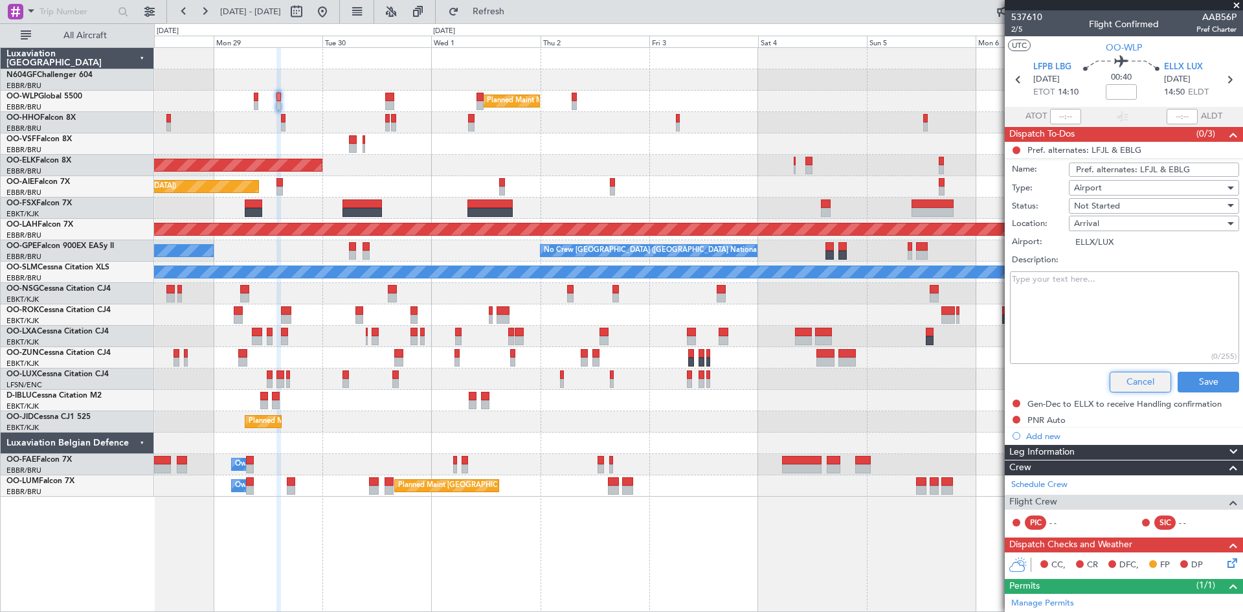
click at [1135, 379] on button "Cancel" at bounding box center [1139, 382] width 61 height 21
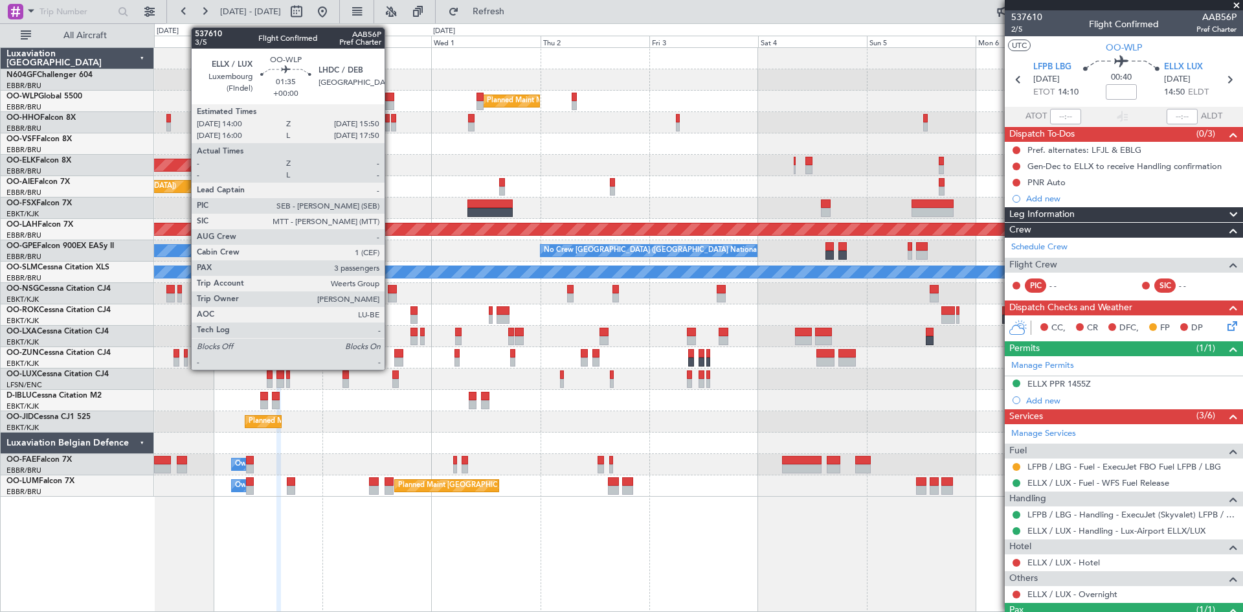
click at [390, 102] on div at bounding box center [389, 105] width 8 height 9
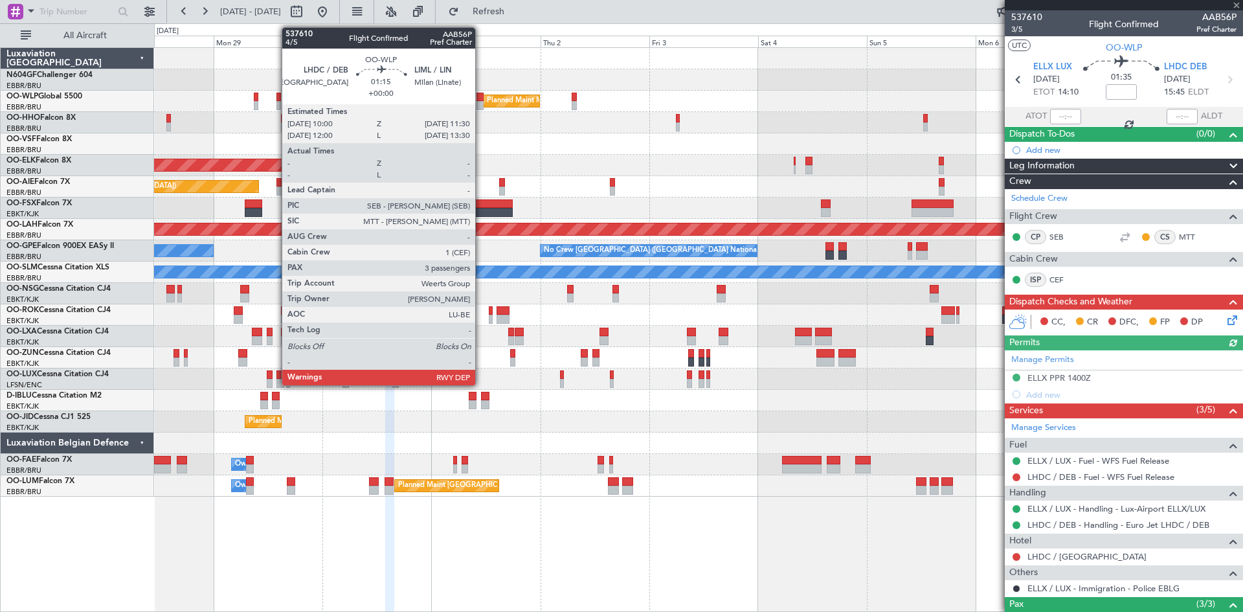
click at [481, 104] on div at bounding box center [479, 105] width 7 height 9
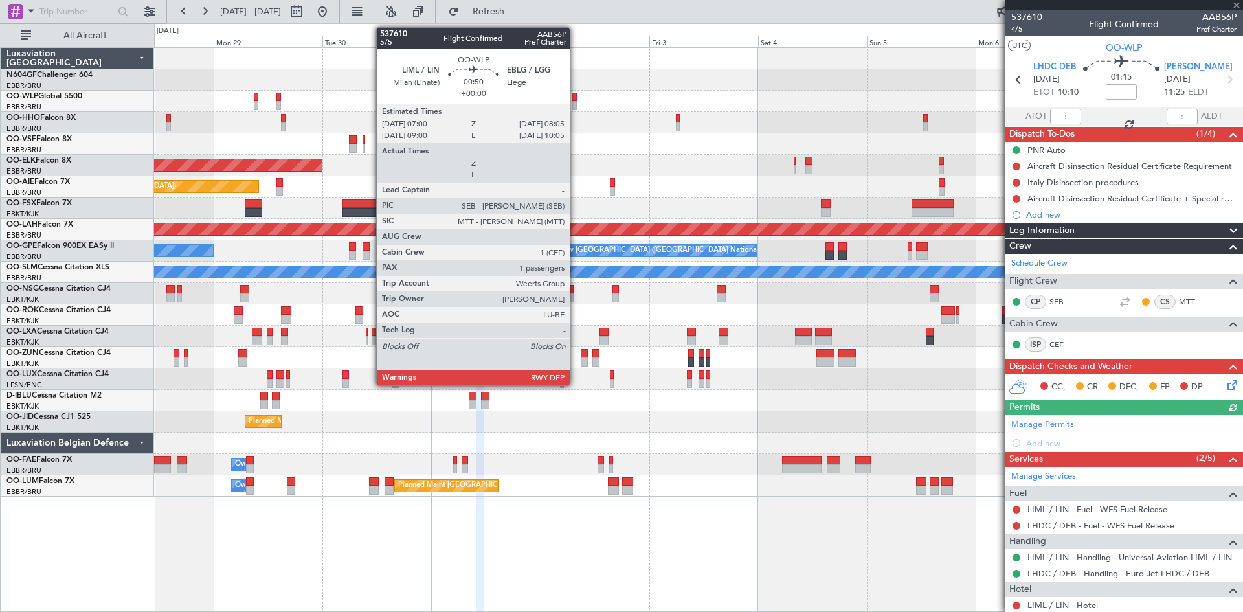
click at [575, 100] on div at bounding box center [574, 97] width 5 height 9
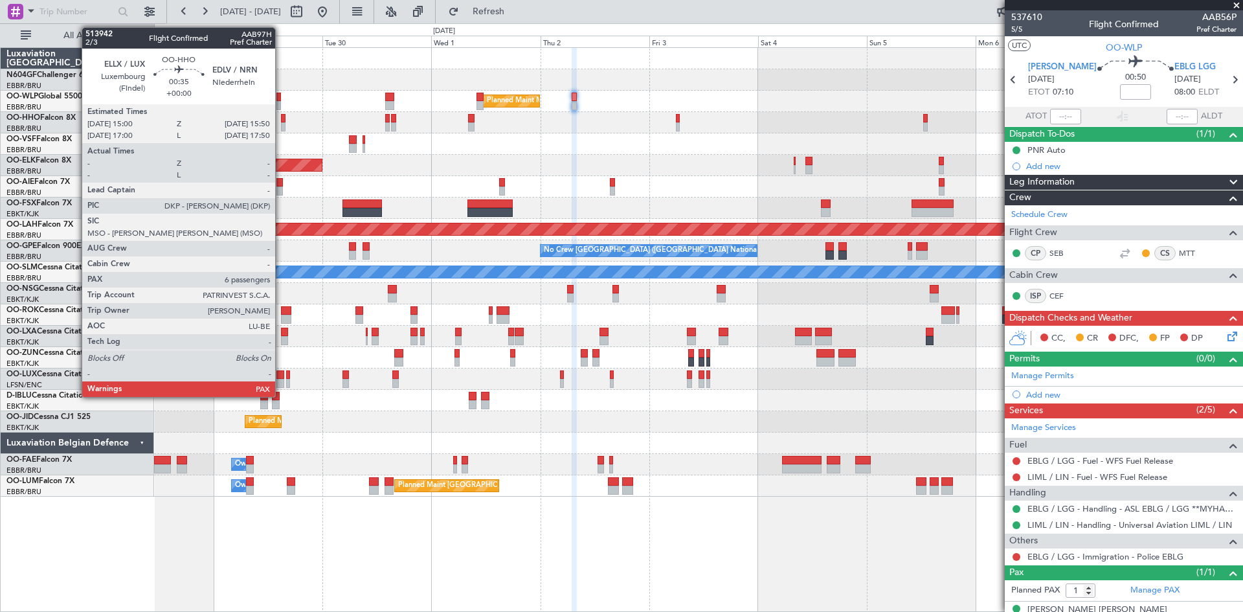
click at [281, 124] on div at bounding box center [283, 126] width 4 height 9
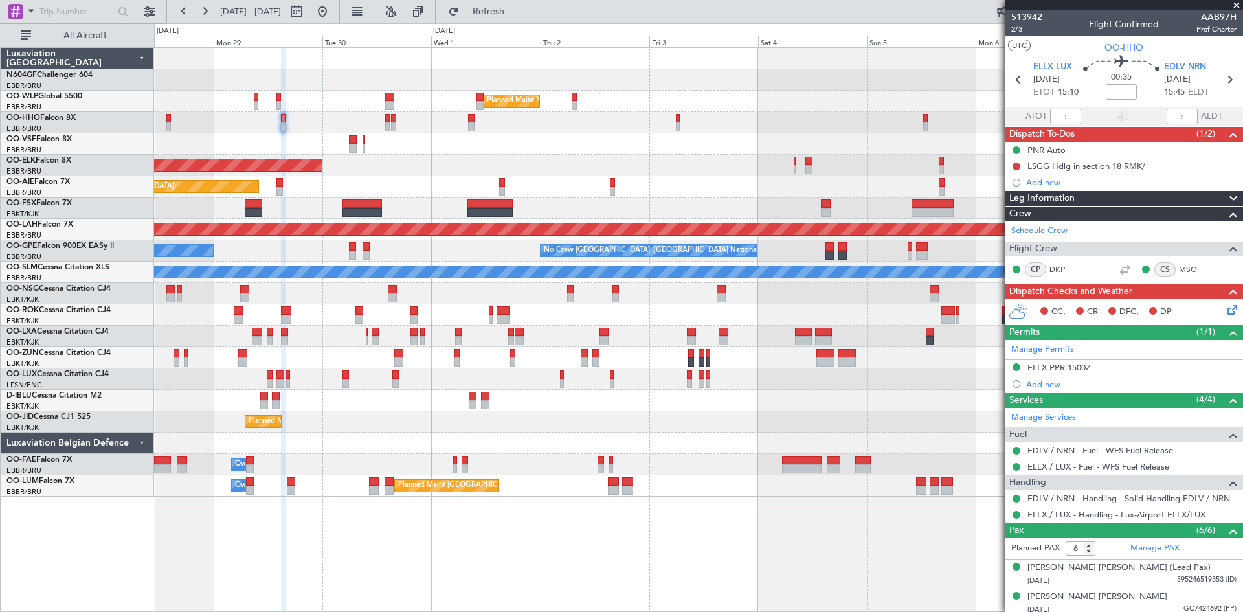
click at [381, 128] on div at bounding box center [698, 122] width 1088 height 21
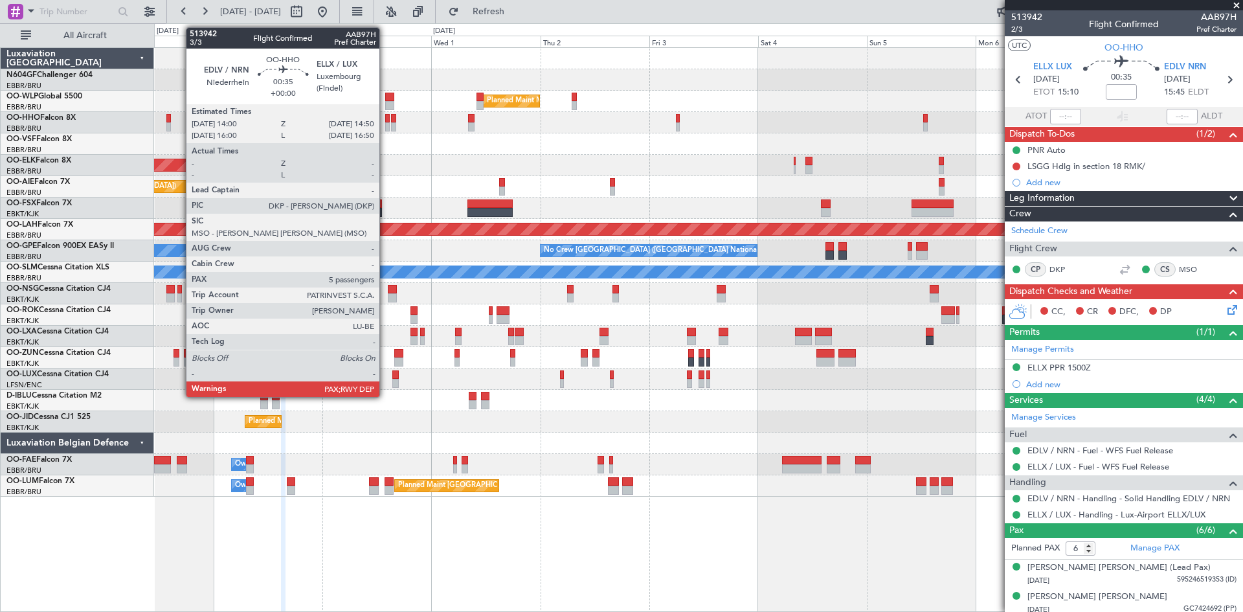
click at [385, 125] on div at bounding box center [387, 126] width 4 height 9
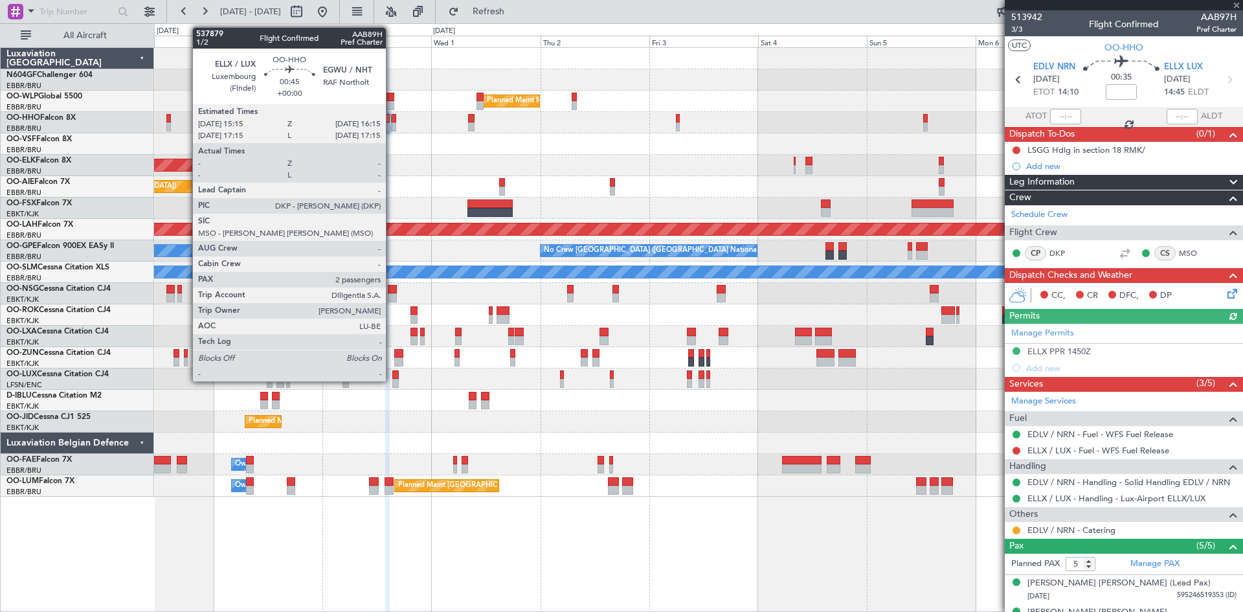
click at [392, 130] on div at bounding box center [393, 126] width 5 height 9
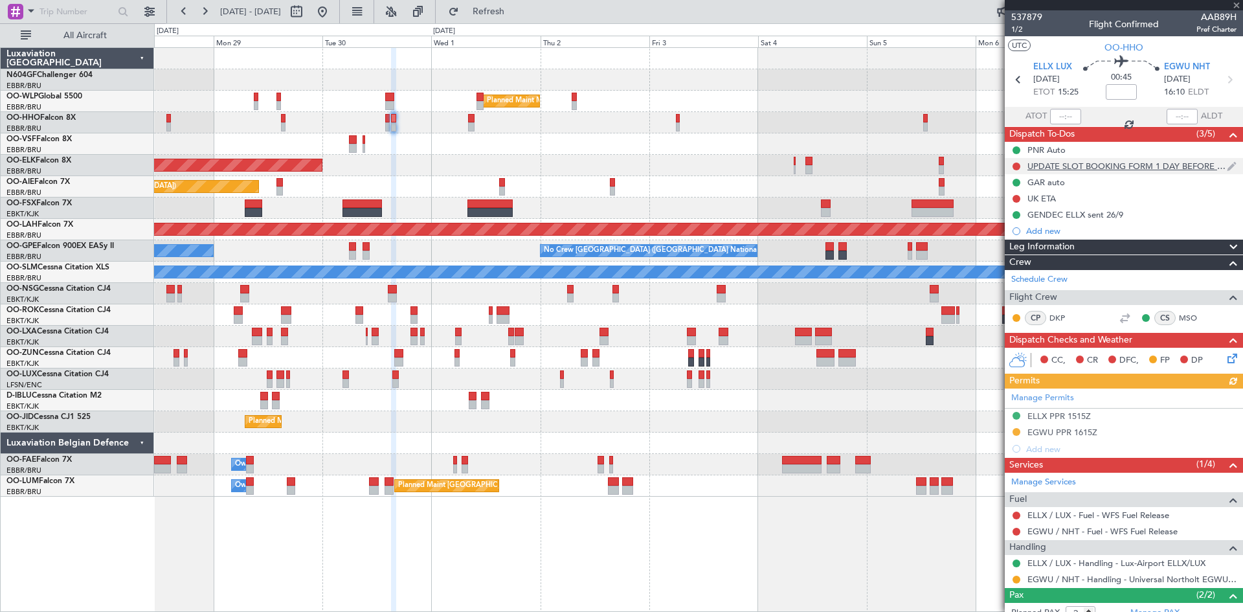
click at [1083, 165] on div "UPDATE SLOT BOOKING FORM 1 DAY BEFORE ETD" at bounding box center [1126, 166] width 199 height 11
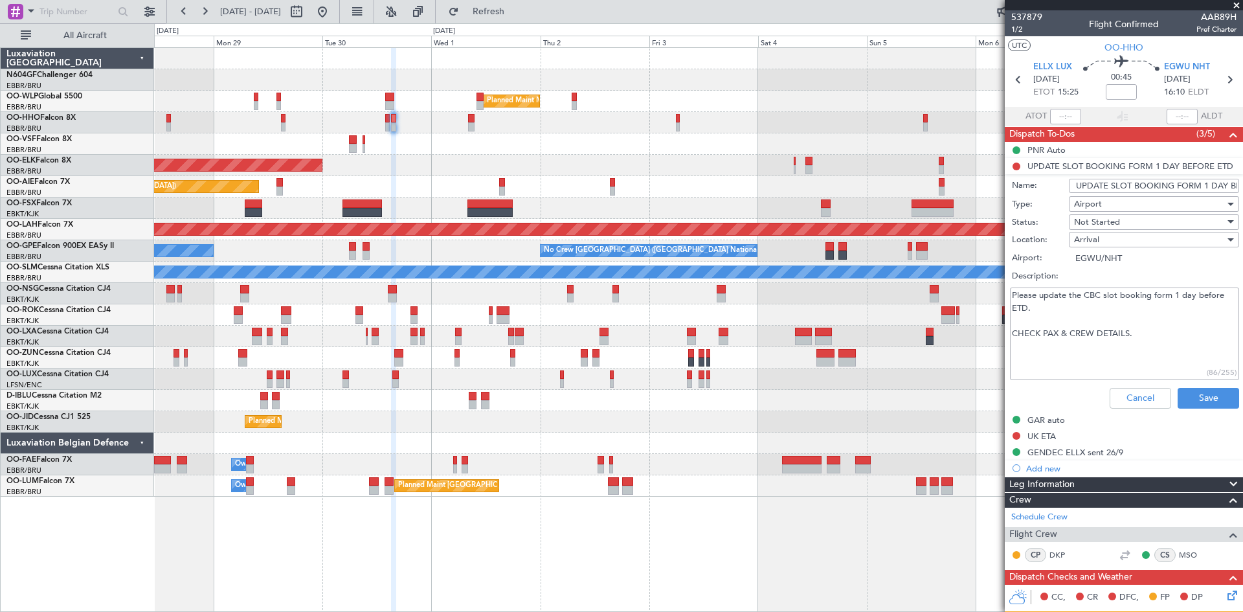
drag, startPoint x: 1155, startPoint y: 333, endPoint x: 1028, endPoint y: 301, distance: 130.9
click at [996, 281] on fb-app "[DATE] - [DATE] Refresh Quick Links All Aircraft Planned Maint Milan ([GEOGRAPH…" at bounding box center [621, 311] width 1243 height 602
drag, startPoint x: 1074, startPoint y: 186, endPoint x: 1200, endPoint y: 183, distance: 125.6
click at [1241, 181] on article "537879 1/2 Flight Confirmed AAB89H Pref Charter UTC OO-HHO ELLX LUX [DATE] ETOT…" at bounding box center [1124, 310] width 238 height 601
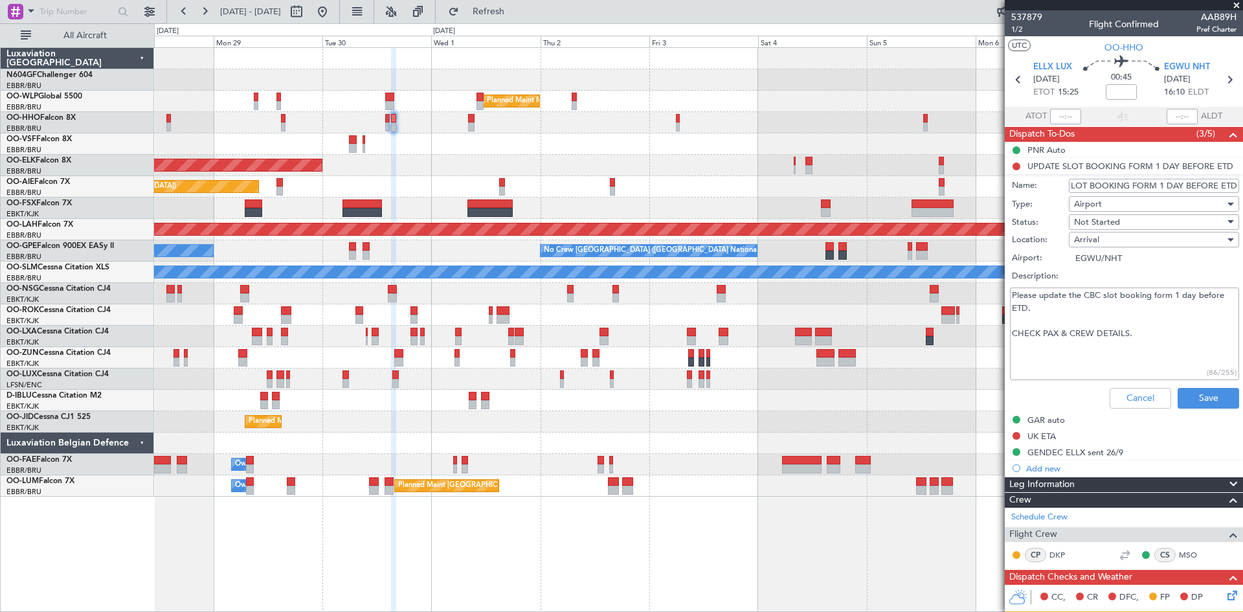
scroll to position [0, 0]
drag, startPoint x: 1177, startPoint y: 339, endPoint x: 1025, endPoint y: 296, distance: 157.4
click at [997, 285] on fb-app "[DATE] - [DATE] Refresh Quick Links All Aircraft Planned Maint Milan ([GEOGRAPH…" at bounding box center [621, 311] width 1243 height 602
click at [1115, 403] on button "Cancel" at bounding box center [1139, 398] width 61 height 21
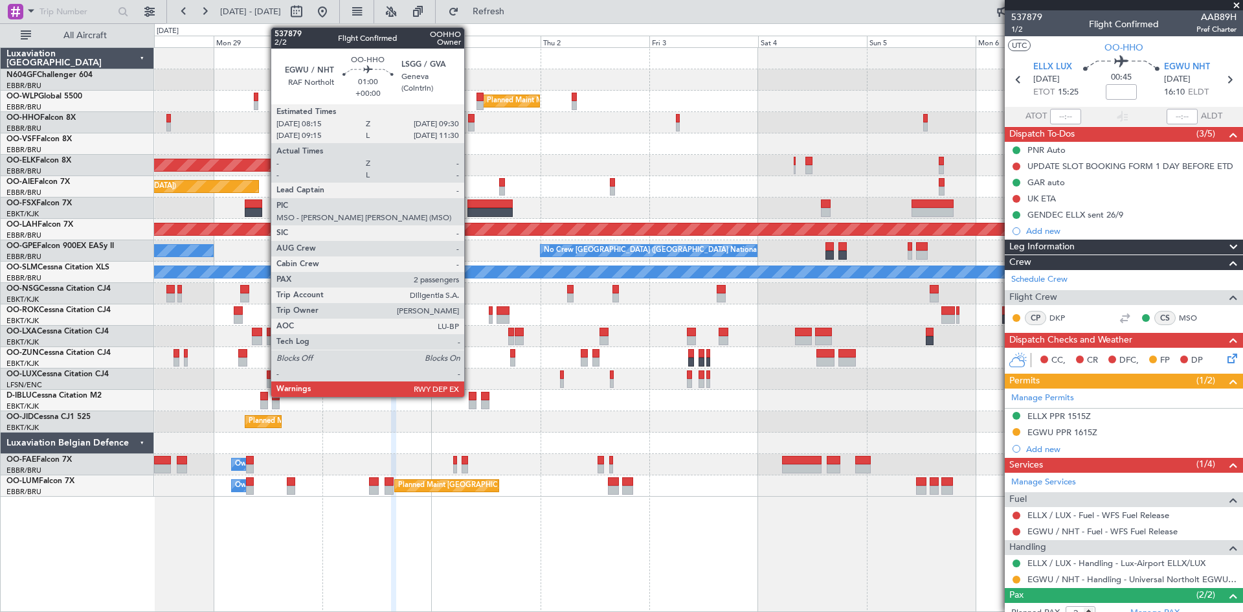
click at [470, 125] on div at bounding box center [471, 126] width 6 height 9
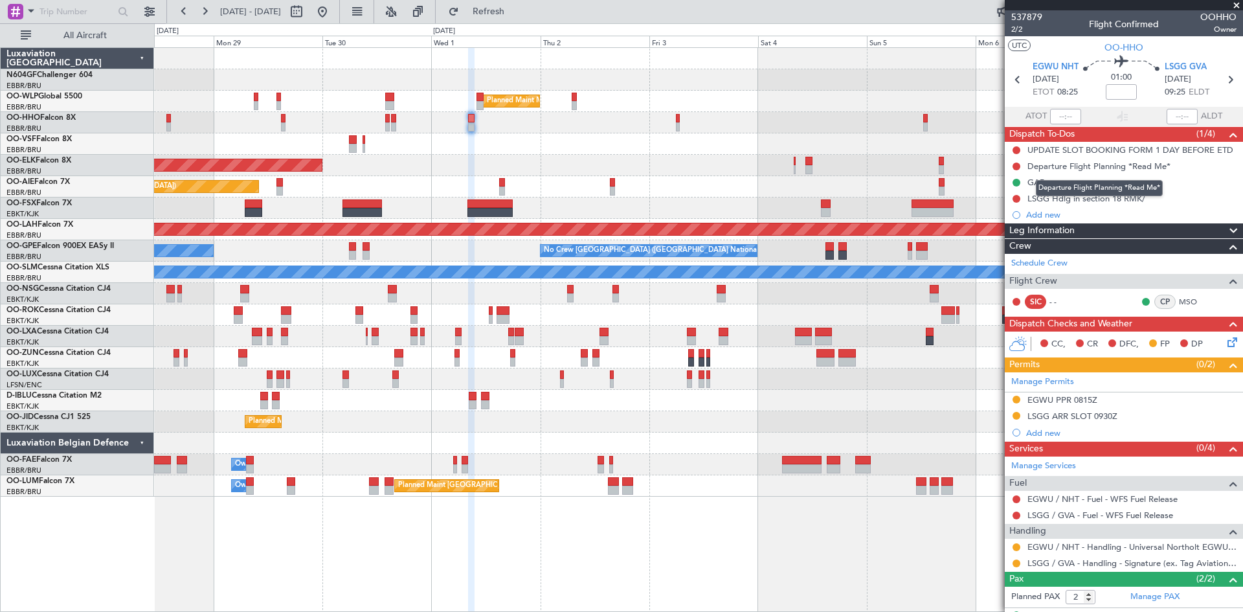
drag, startPoint x: 1048, startPoint y: 162, endPoint x: 1046, endPoint y: 175, distance: 13.1
click at [1049, 162] on div "Departure Flight Planning *Read Me*" at bounding box center [1098, 166] width 143 height 11
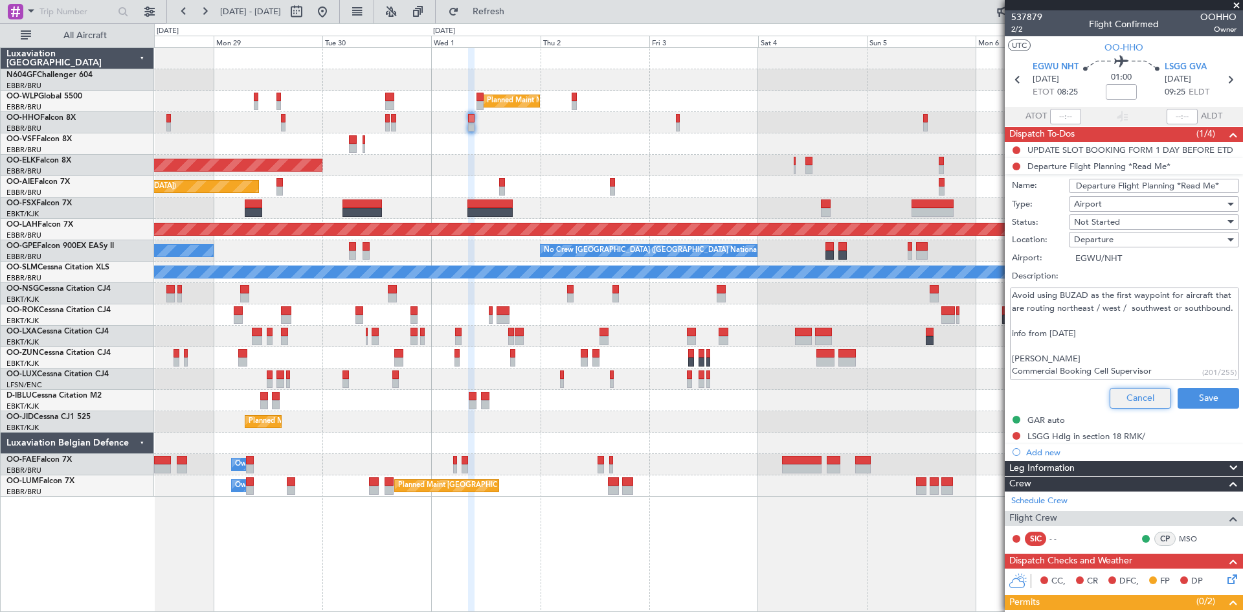
click at [1127, 394] on button "Cancel" at bounding box center [1139, 398] width 61 height 21
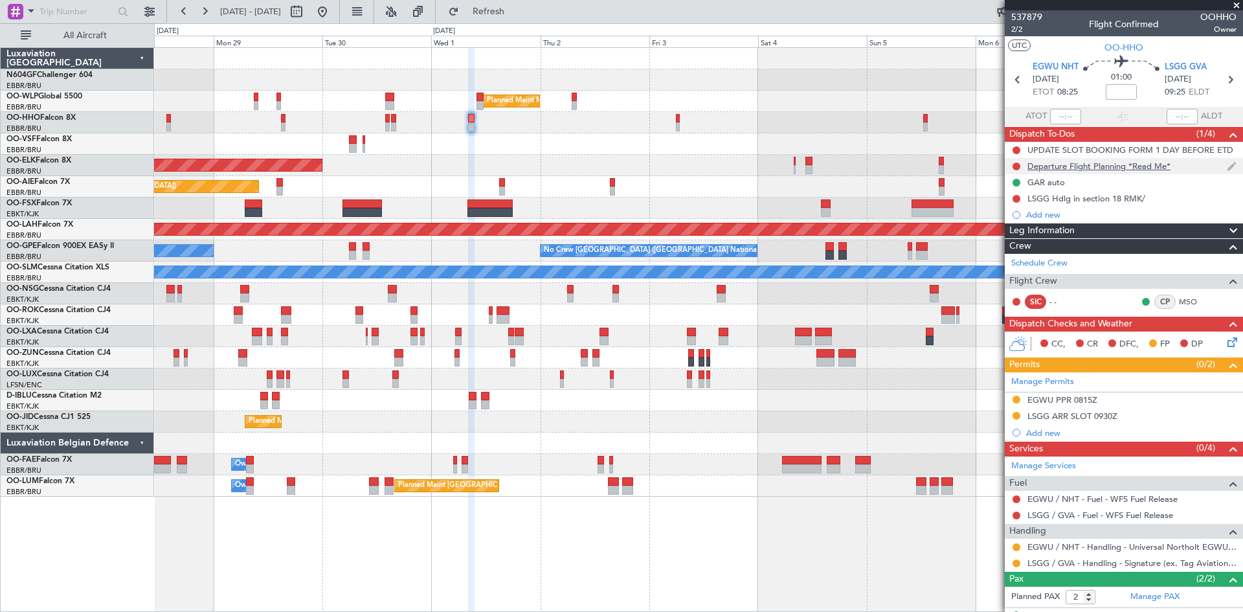
click at [1053, 168] on div "Departure Flight Planning *Read Me*" at bounding box center [1098, 166] width 143 height 11
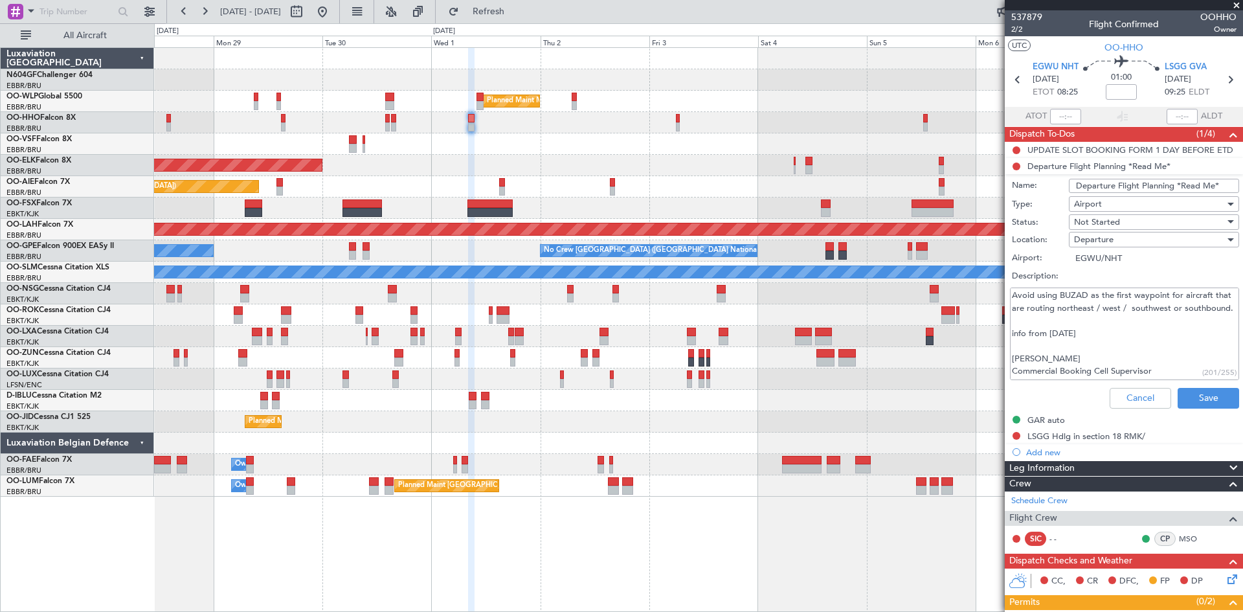
drag, startPoint x: 1069, startPoint y: 185, endPoint x: 1231, endPoint y: 187, distance: 162.5
click at [1231, 187] on div "Name: Departure Flight Planning *Read Me*" at bounding box center [1123, 185] width 251 height 19
drag, startPoint x: 1080, startPoint y: 375, endPoint x: 975, endPoint y: 259, distance: 156.3
click at [975, 259] on fb-app "[DATE] - [DATE] Refresh Quick Links All Aircraft Planned Maint Milan ([GEOGRAPH…" at bounding box center [621, 311] width 1243 height 602
click at [1133, 397] on button "Cancel" at bounding box center [1139, 398] width 61 height 21
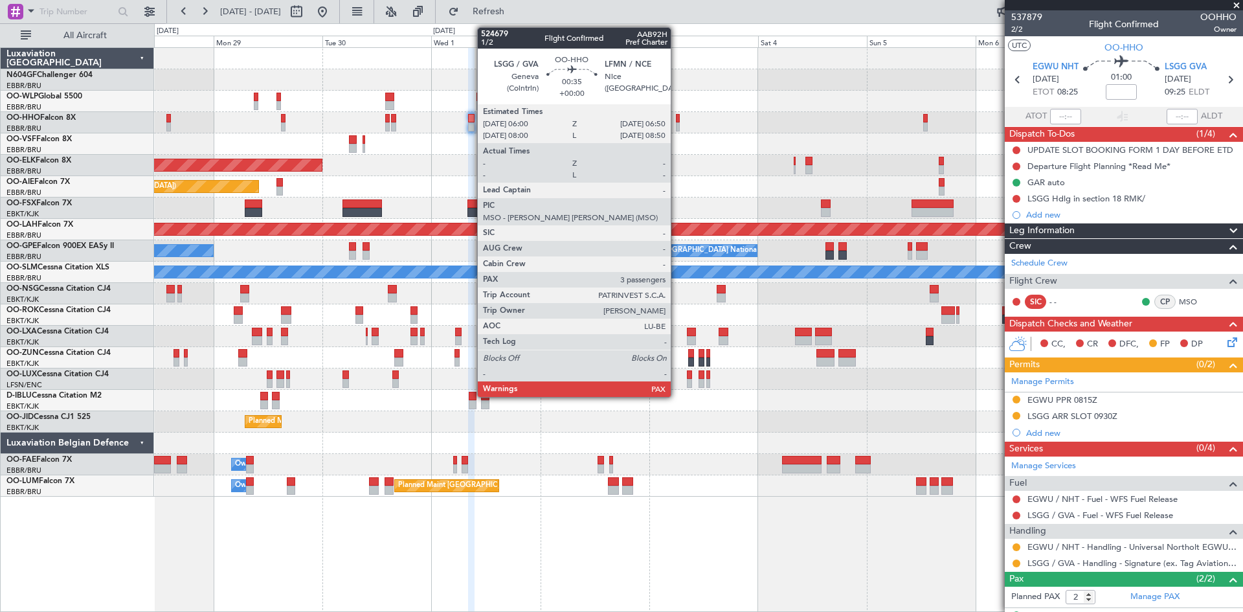
click at [676, 128] on div at bounding box center [678, 126] width 4 height 9
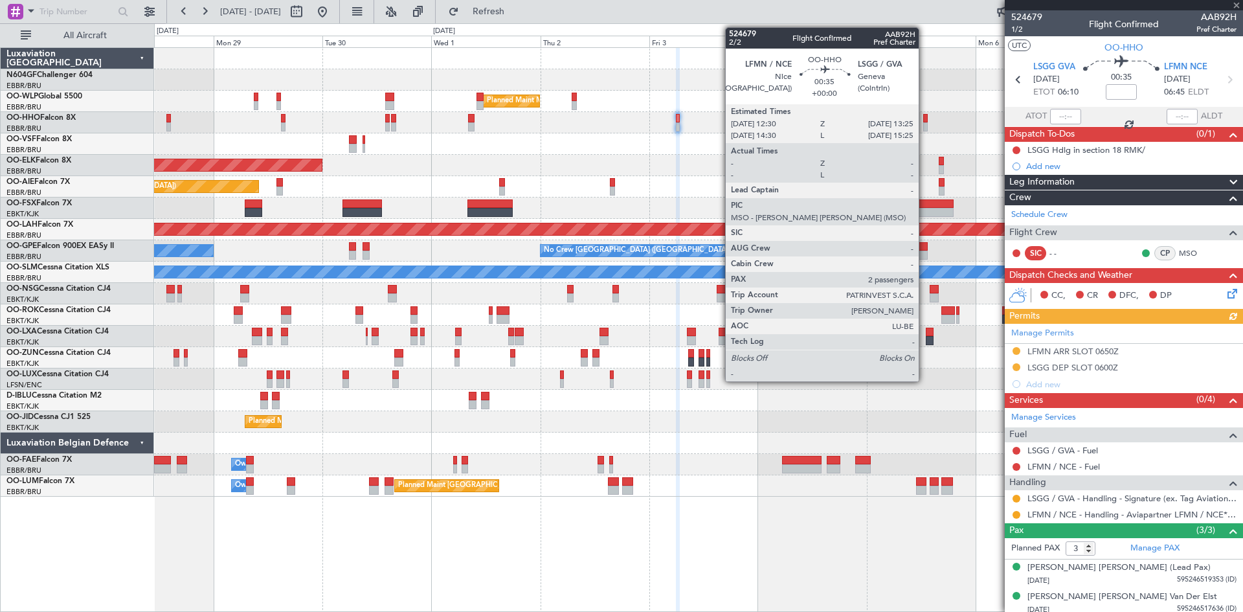
click at [924, 126] on div at bounding box center [925, 126] width 5 height 9
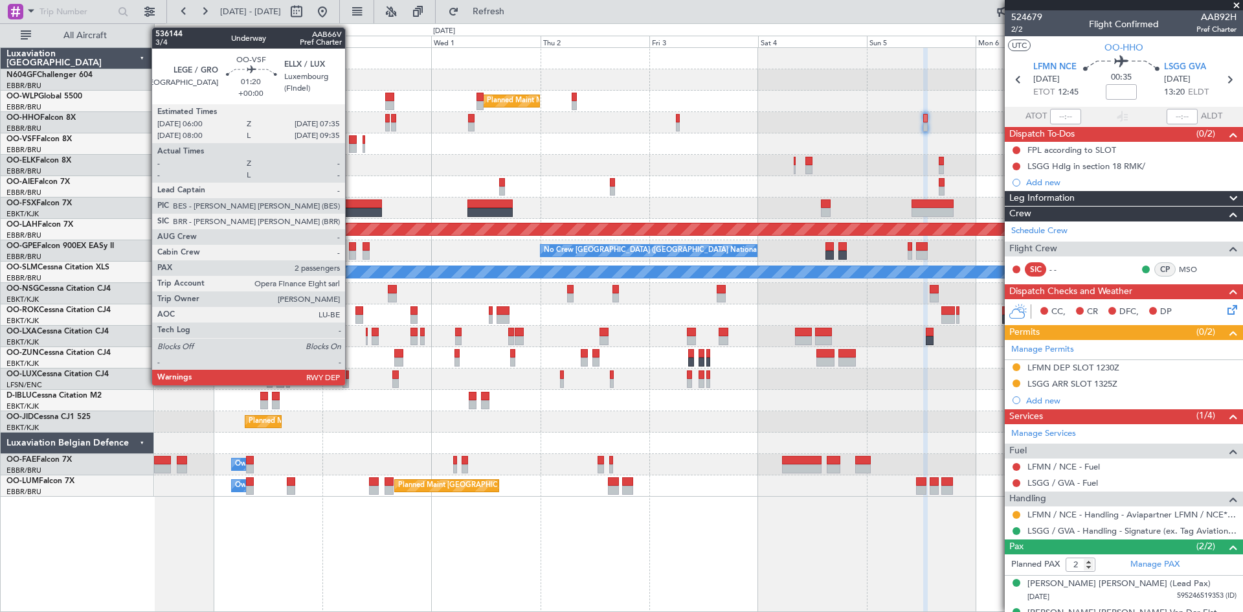
click at [351, 145] on div at bounding box center [353, 148] width 8 height 9
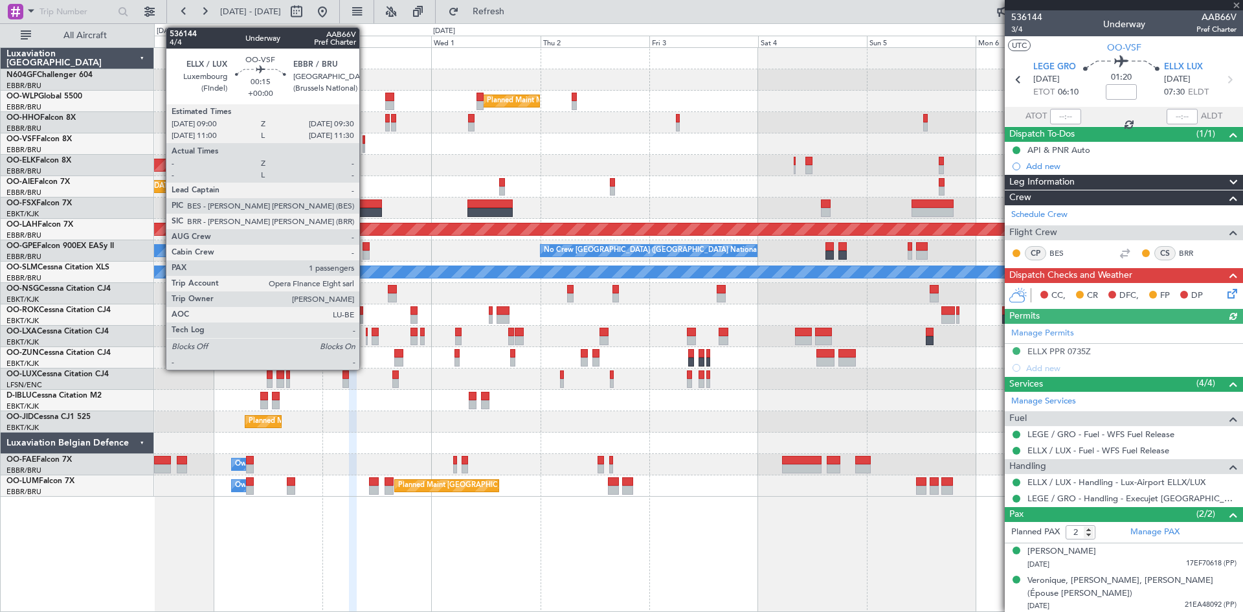
click at [365, 150] on div at bounding box center [363, 148] width 3 height 9
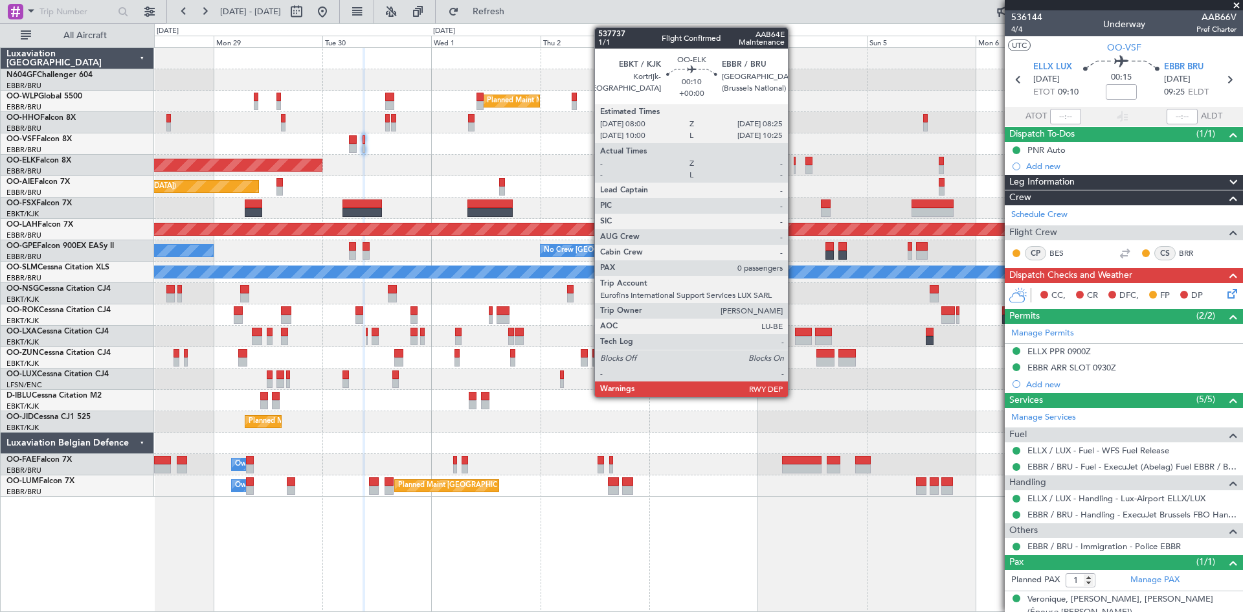
click at [795, 168] on div at bounding box center [795, 169] width 2 height 9
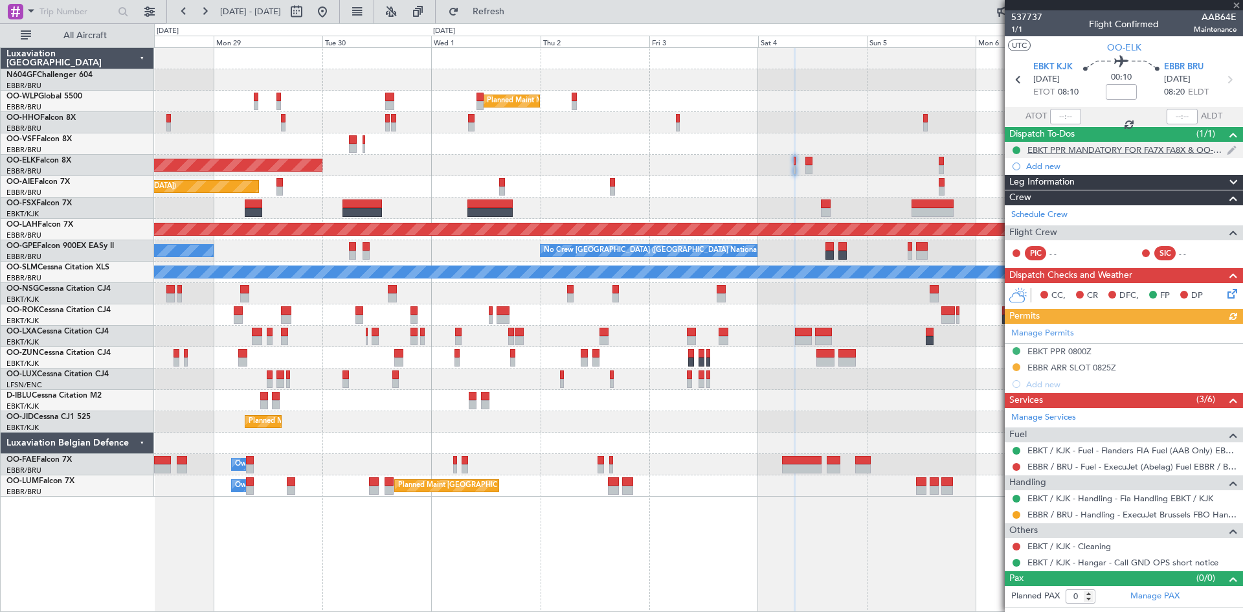
click at [1161, 148] on div "EBKT PPR MANDATORY FOR FA7X FA8X & OO-WLP" at bounding box center [1126, 149] width 199 height 11
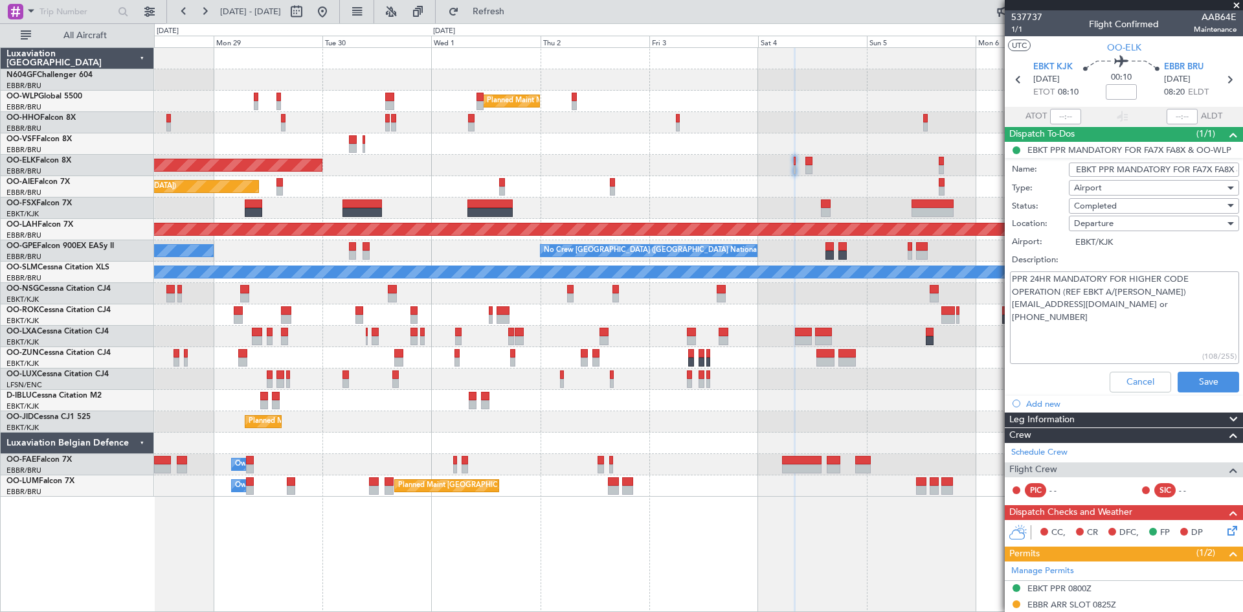
scroll to position [0, 49]
drag, startPoint x: 1071, startPoint y: 168, endPoint x: 1226, endPoint y: 166, distance: 154.7
click at [1230, 163] on div "Name: EBKT PPR MANDATORY FOR FA7X FA8X & OO-WLP" at bounding box center [1123, 169] width 251 height 19
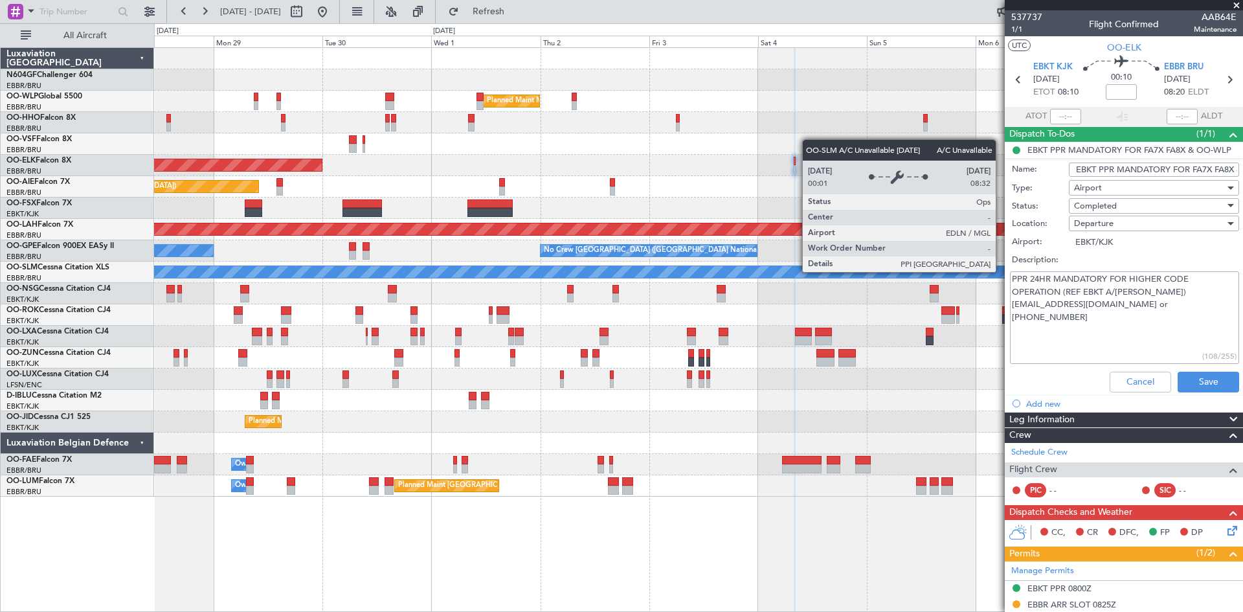
drag, startPoint x: 1190, startPoint y: 307, endPoint x: 1001, endPoint y: 271, distance: 191.7
click at [1001, 271] on fb-app "[DATE] - [DATE] Refresh Quick Links All Aircraft Planned Maint Milan ([GEOGRAPH…" at bounding box center [621, 311] width 1243 height 602
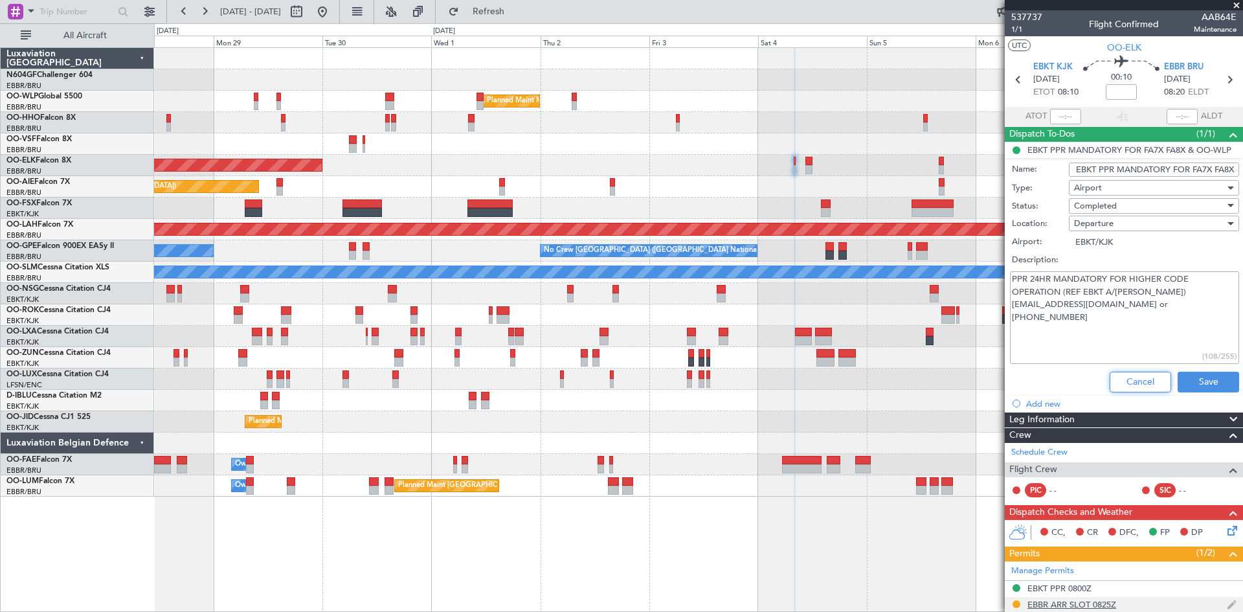
drag, startPoint x: 1115, startPoint y: 380, endPoint x: 1089, endPoint y: 371, distance: 26.8
click at [1115, 380] on button "Cancel" at bounding box center [1139, 382] width 61 height 21
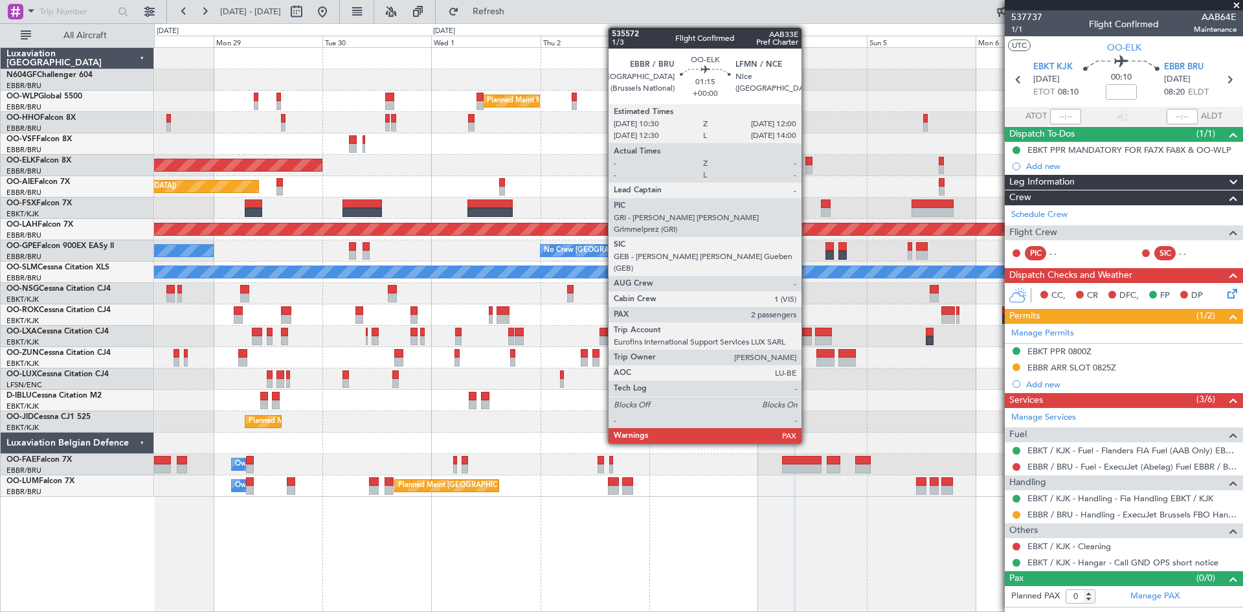
click at [807, 171] on div at bounding box center [808, 169] width 7 height 9
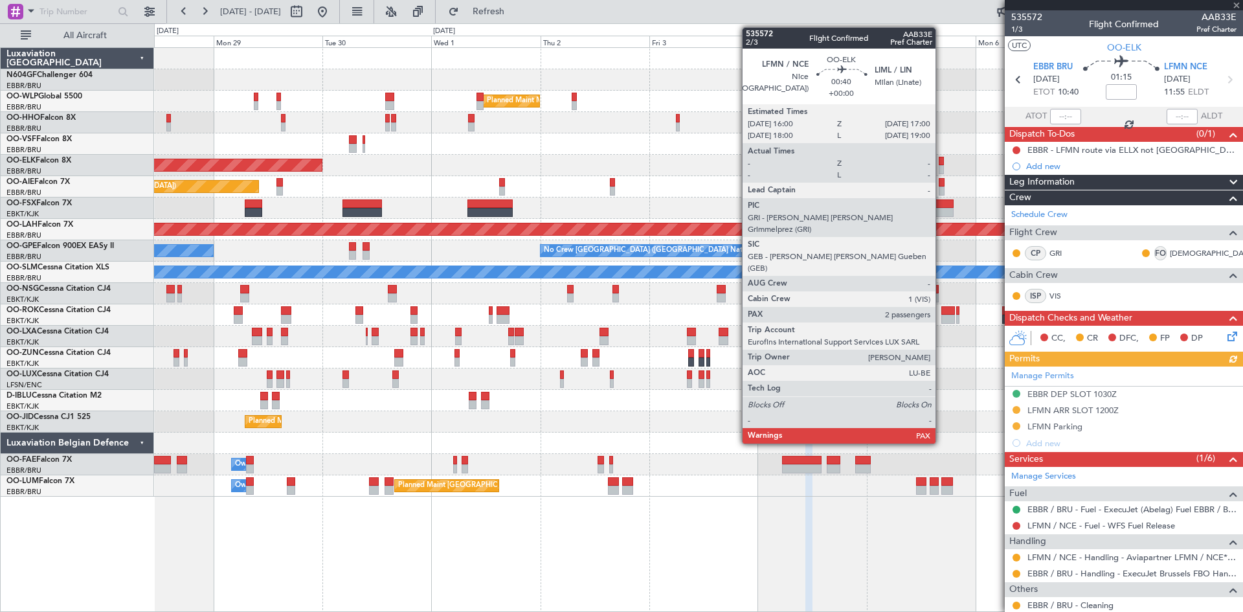
click at [941, 170] on div at bounding box center [941, 169] width 5 height 9
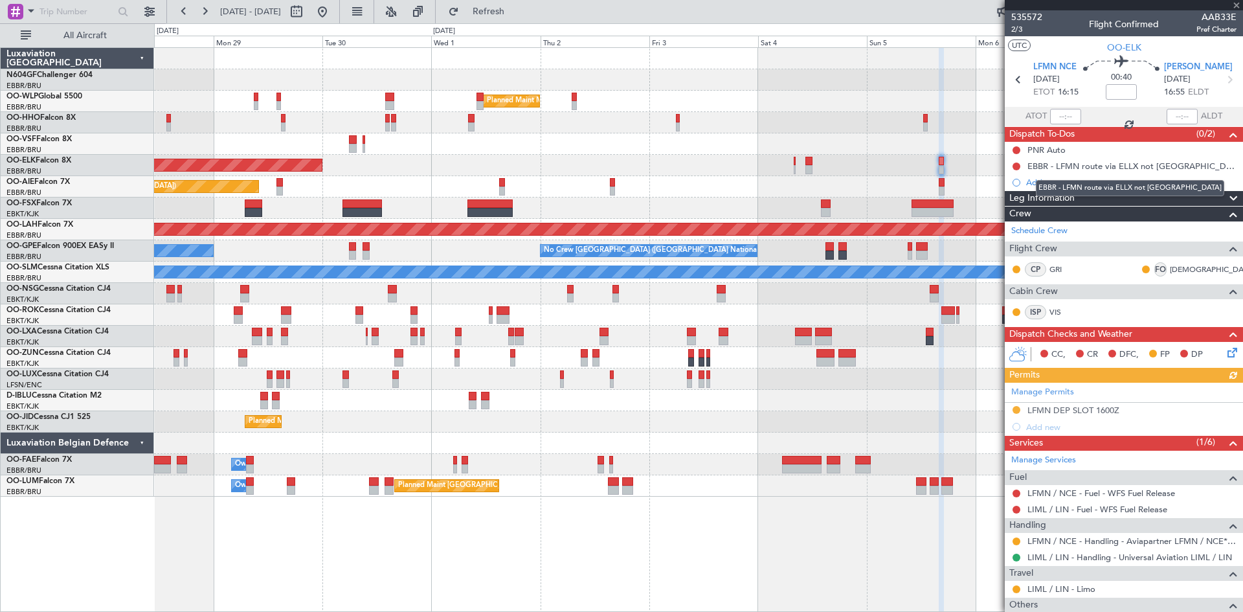
click at [1070, 162] on div "EBBR - LFMN route via ELLX not [GEOGRAPHIC_DATA]" at bounding box center [1131, 166] width 209 height 11
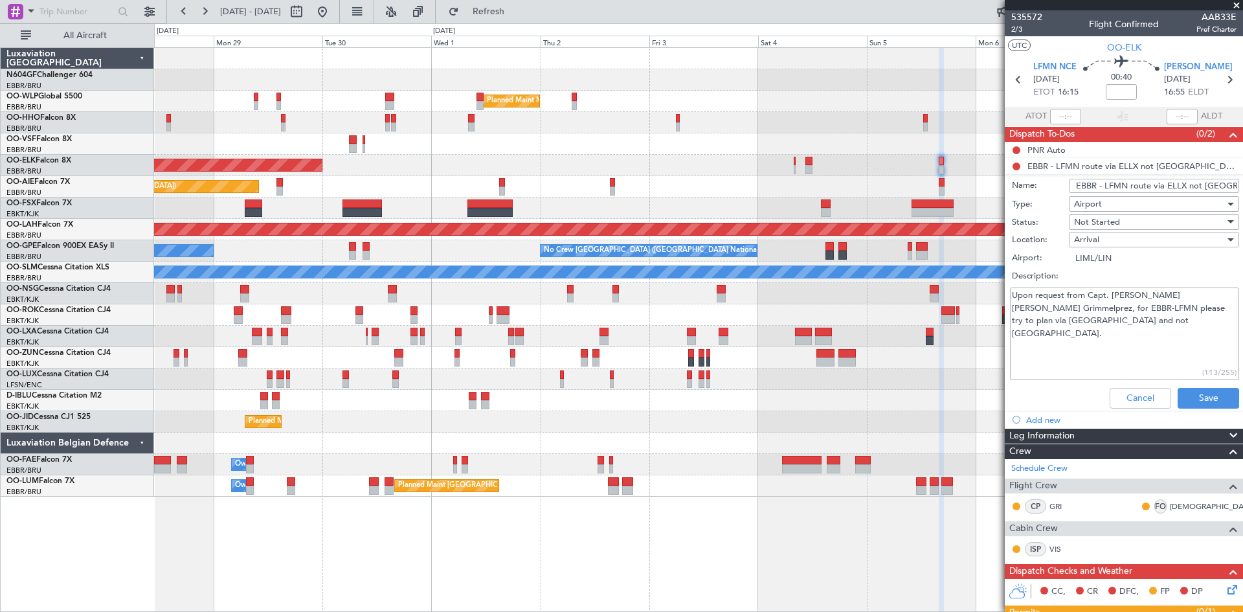
drag, startPoint x: 1103, startPoint y: 328, endPoint x: 997, endPoint y: 297, distance: 110.6
click at [979, 294] on fb-app "[DATE] - [DATE] Refresh Quick Links All Aircraft Planned Maint Milan ([GEOGRAPH…" at bounding box center [621, 311] width 1243 height 602
click at [1075, 183] on input "EBBR - LFMN route via ELLX not [GEOGRAPHIC_DATA]" at bounding box center [1154, 186] width 170 height 14
drag, startPoint x: 1069, startPoint y: 183, endPoint x: 1183, endPoint y: 188, distance: 113.4
click at [1241, 186] on article "535572 2/3 Flight Confirmed AAB33E Pref Charter UTC OO-ELK LFMN NCE [DATE] ETOT…" at bounding box center [1124, 310] width 238 height 601
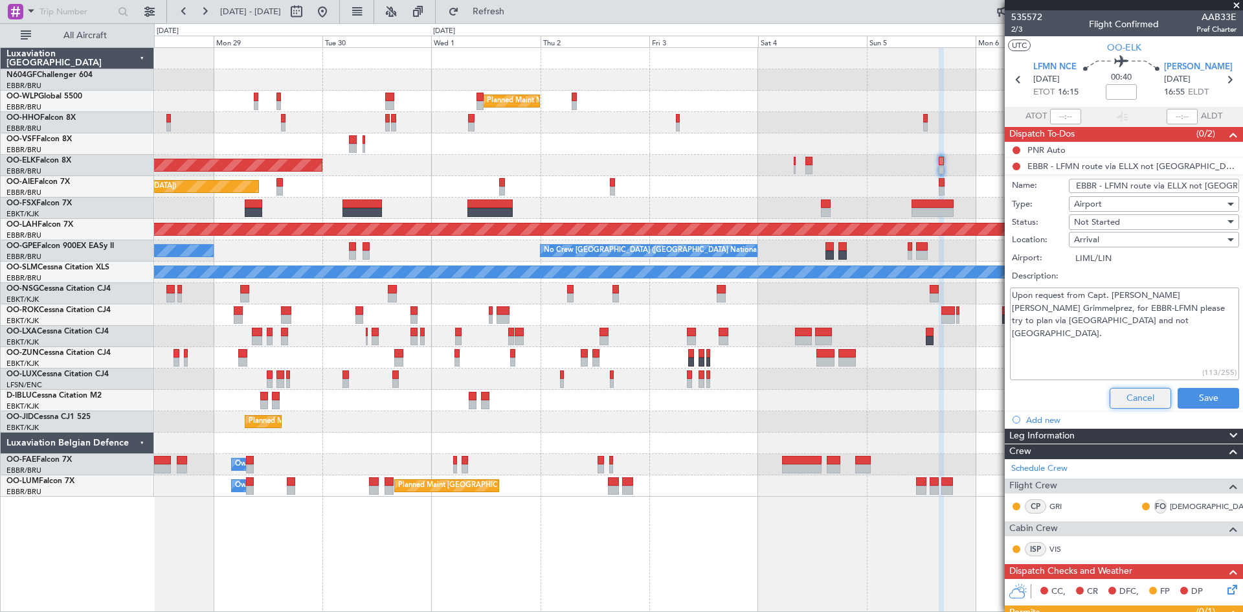
click at [1140, 397] on button "Cancel" at bounding box center [1139, 398] width 61 height 21
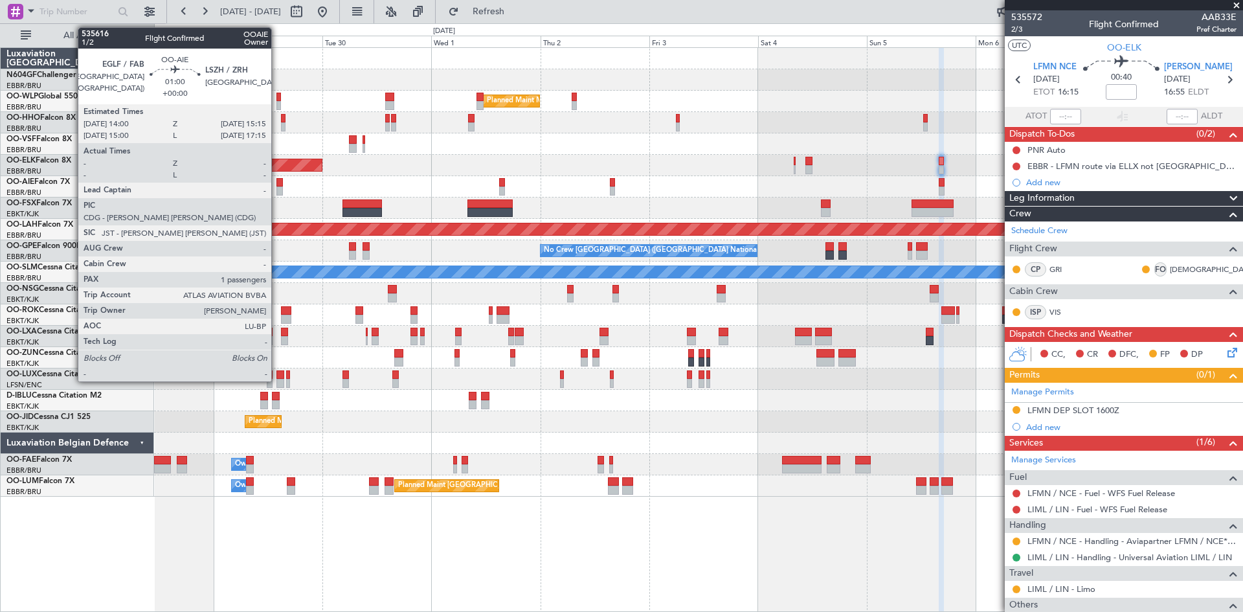
click at [278, 190] on div at bounding box center [279, 190] width 6 height 9
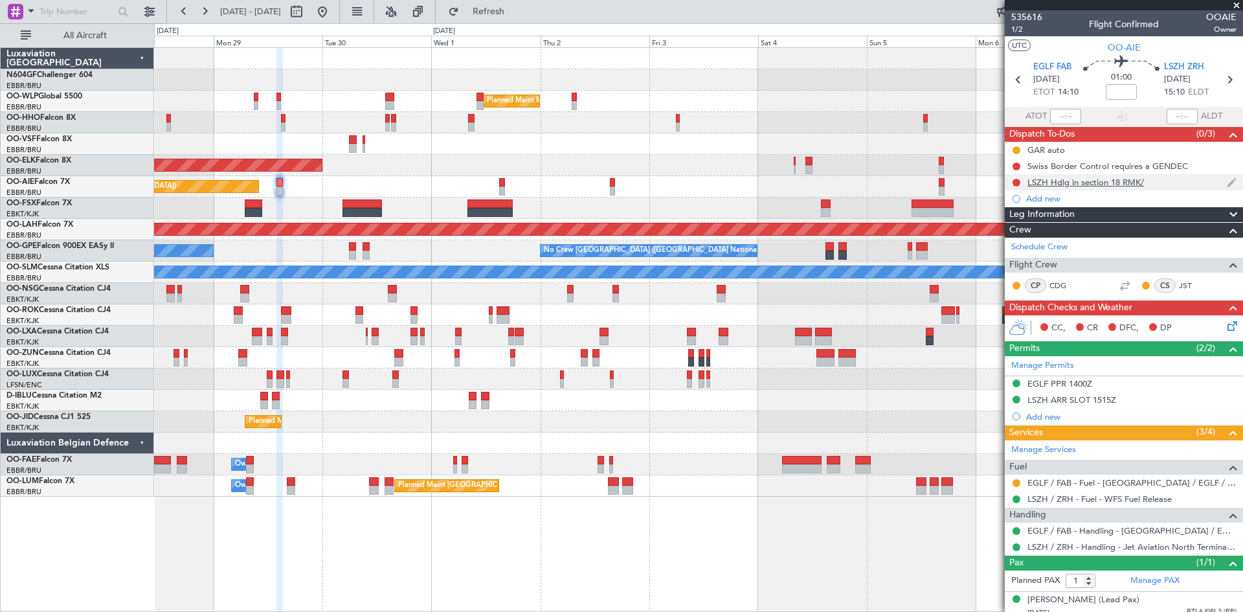
click at [1071, 188] on div "LSZH Hdlg in section 18 RMK/" at bounding box center [1124, 182] width 238 height 16
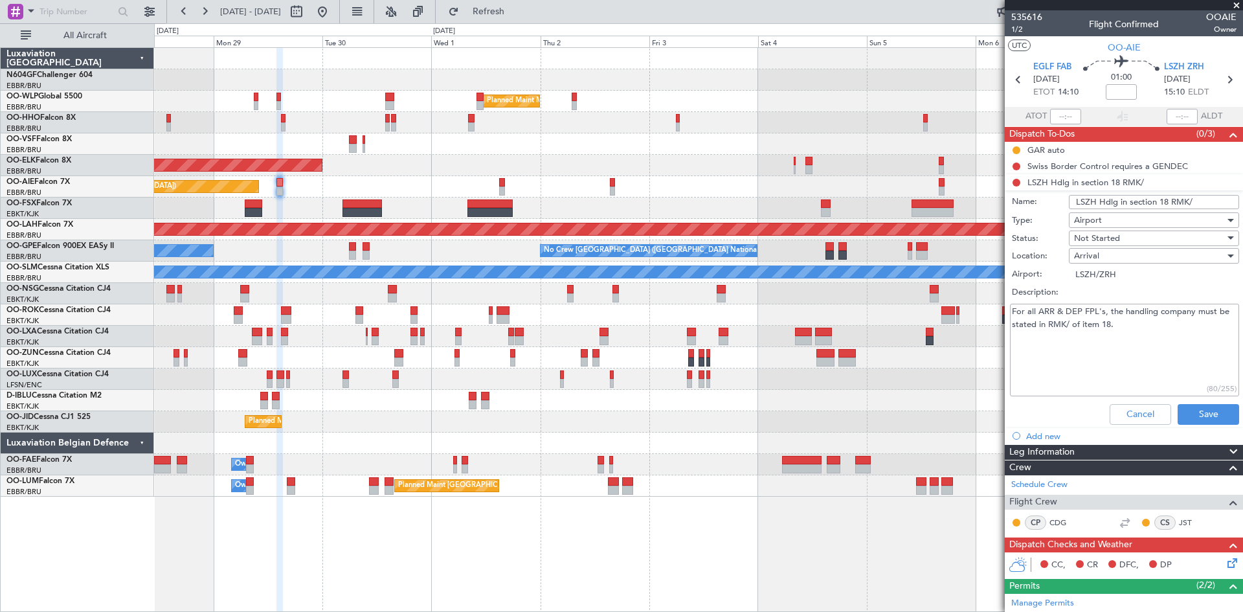
drag, startPoint x: 1068, startPoint y: 200, endPoint x: 1187, endPoint y: 206, distance: 119.2
click at [1187, 206] on input "LSZH Hdlg in section 18 RMK/" at bounding box center [1154, 202] width 170 height 14
drag, startPoint x: 1135, startPoint y: 328, endPoint x: 1015, endPoint y: 308, distance: 121.9
click at [997, 306] on fb-app "[DATE] - [DATE] Refresh Quick Links All Aircraft Planned Maint Milan ([GEOGRAPH…" at bounding box center [621, 311] width 1243 height 602
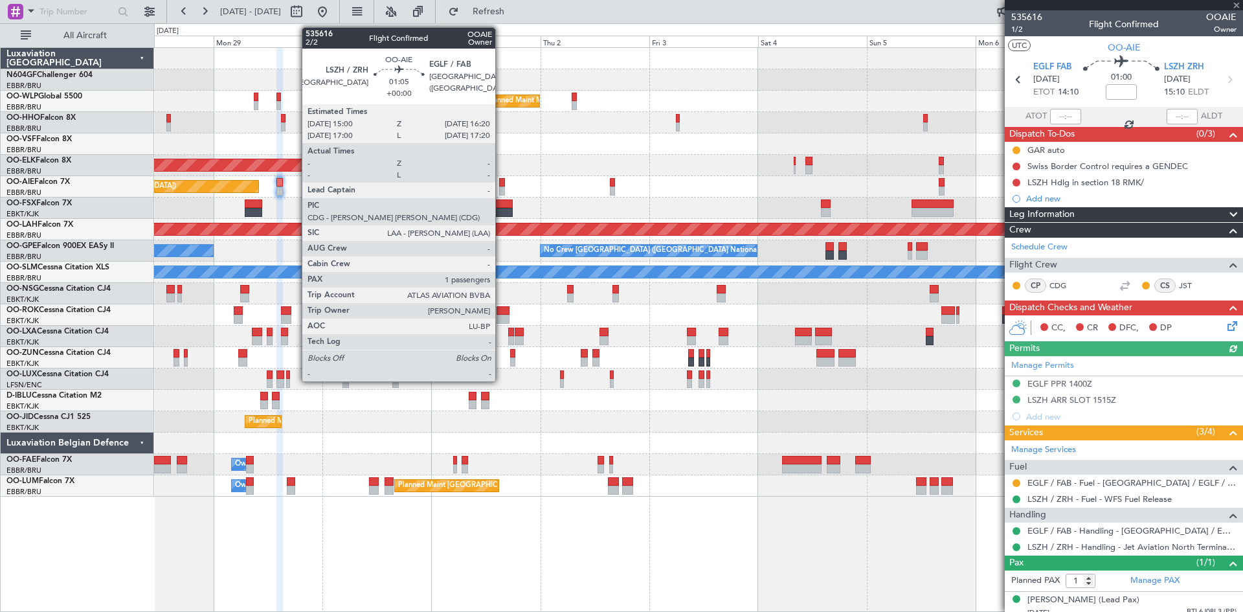
click at [501, 187] on div at bounding box center [502, 190] width 6 height 9
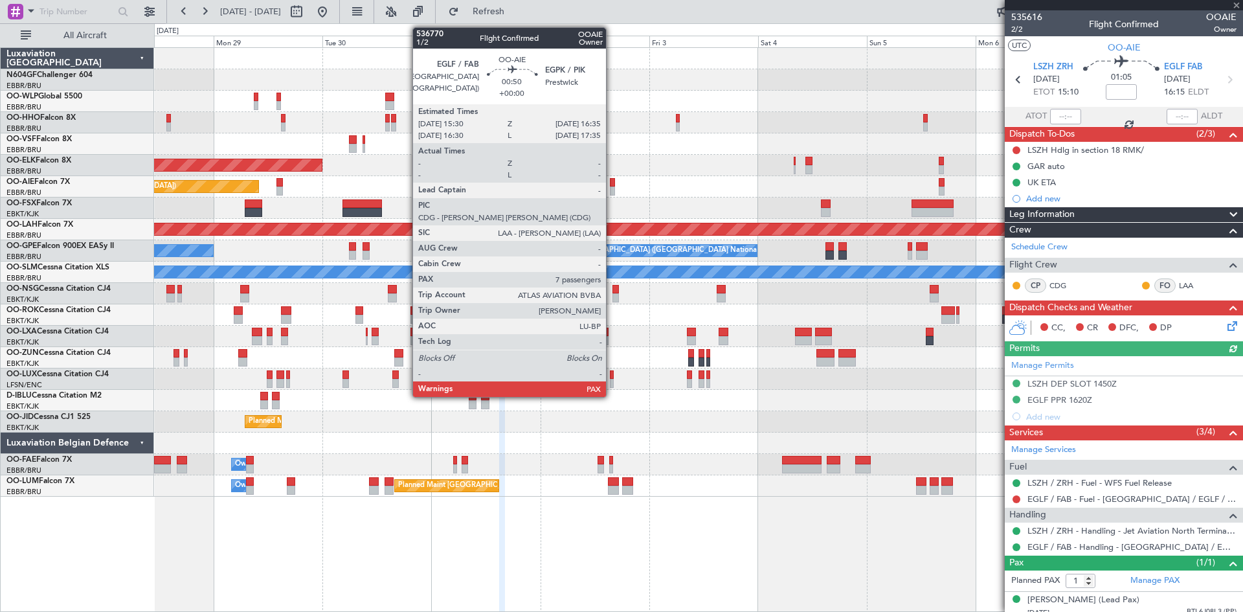
click at [612, 186] on div at bounding box center [612, 190] width 5 height 9
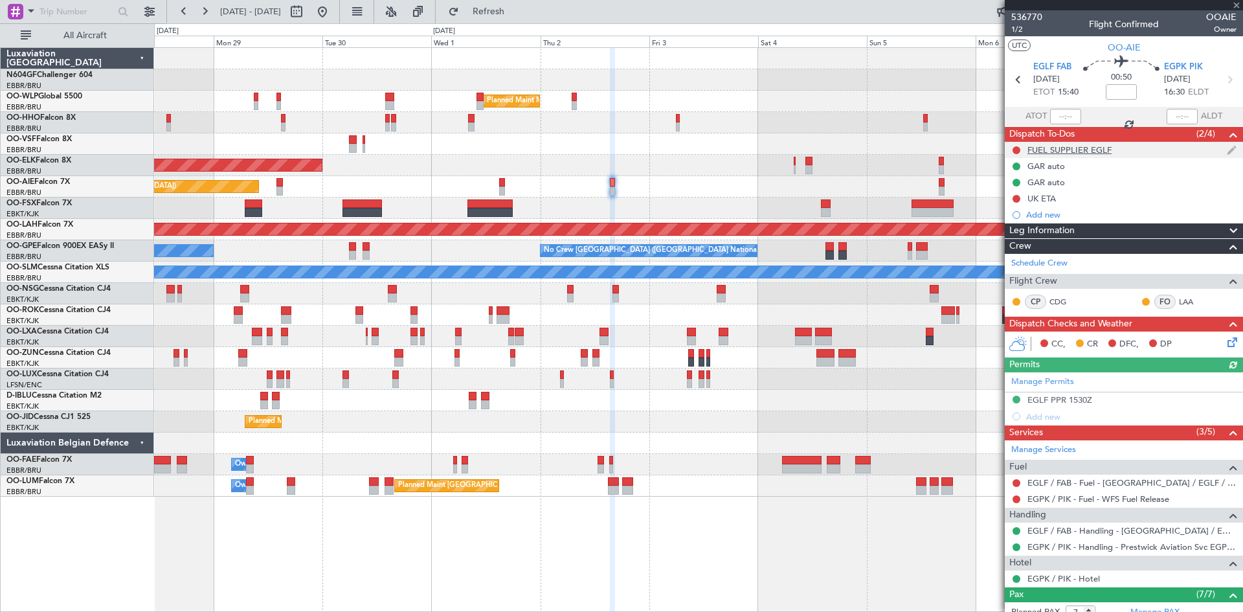
click at [1068, 149] on div "FUEL SUPPLIER EGLF" at bounding box center [1069, 149] width 84 height 11
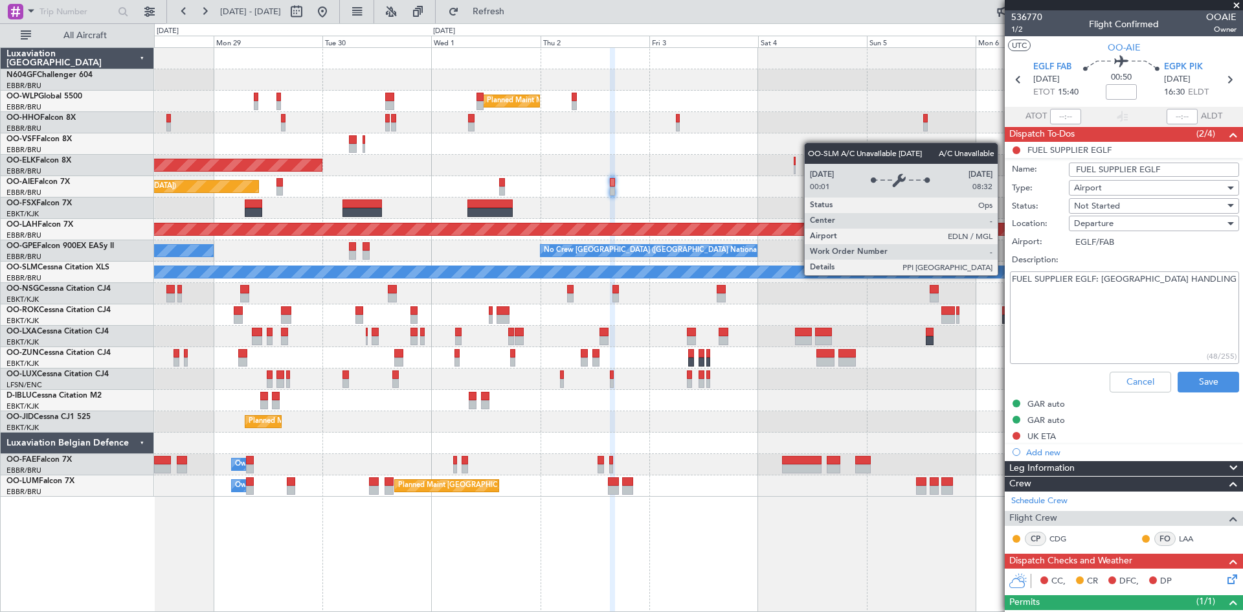
drag, startPoint x: 1080, startPoint y: 289, endPoint x: 1003, endPoint y: 274, distance: 77.8
click at [1003, 274] on fb-app "[DATE] - [DATE] Refresh Quick Links All Aircraft Planned Maint Milan ([GEOGRAPH…" at bounding box center [621, 311] width 1243 height 602
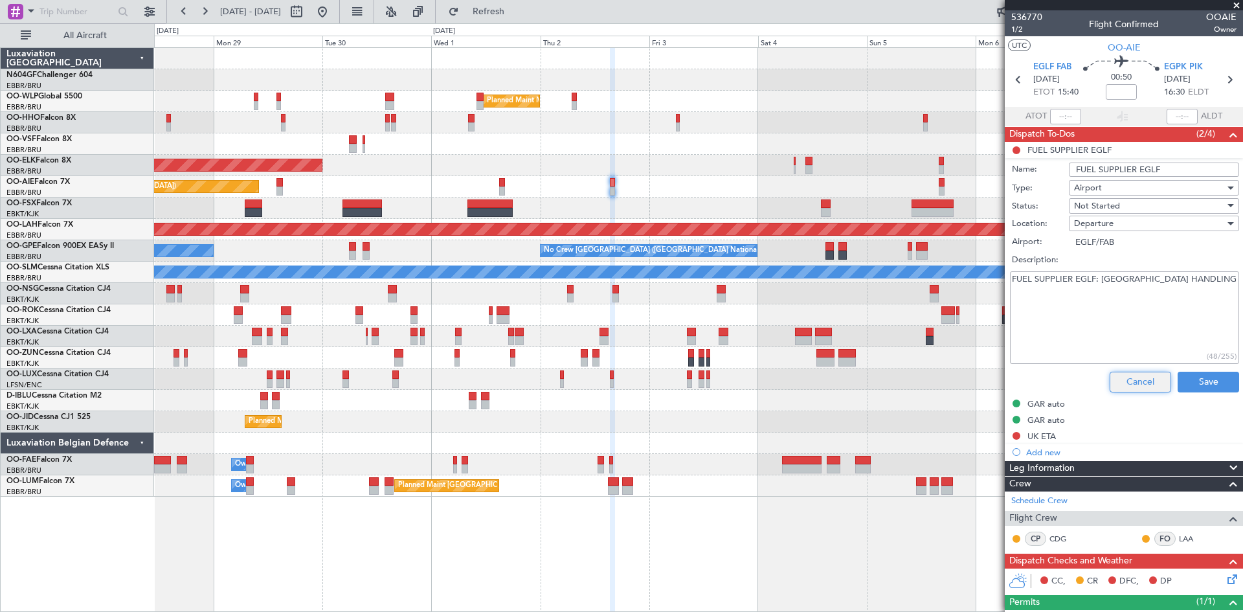
click at [1133, 383] on button "Cancel" at bounding box center [1139, 382] width 61 height 21
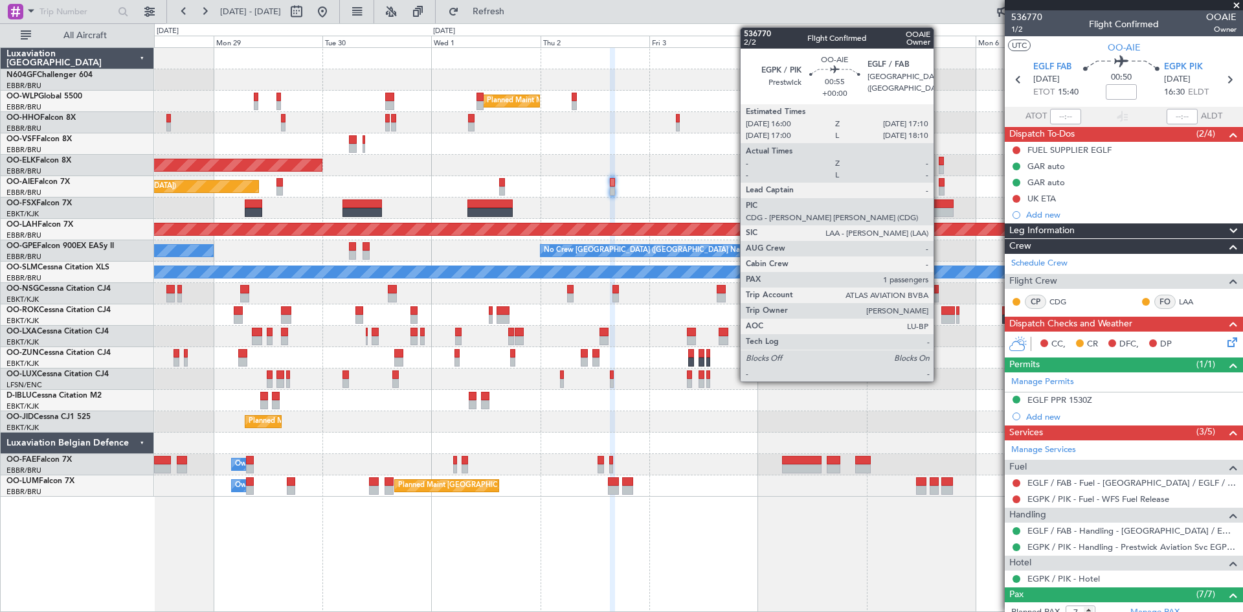
click at [939, 188] on div at bounding box center [942, 190] width 6 height 9
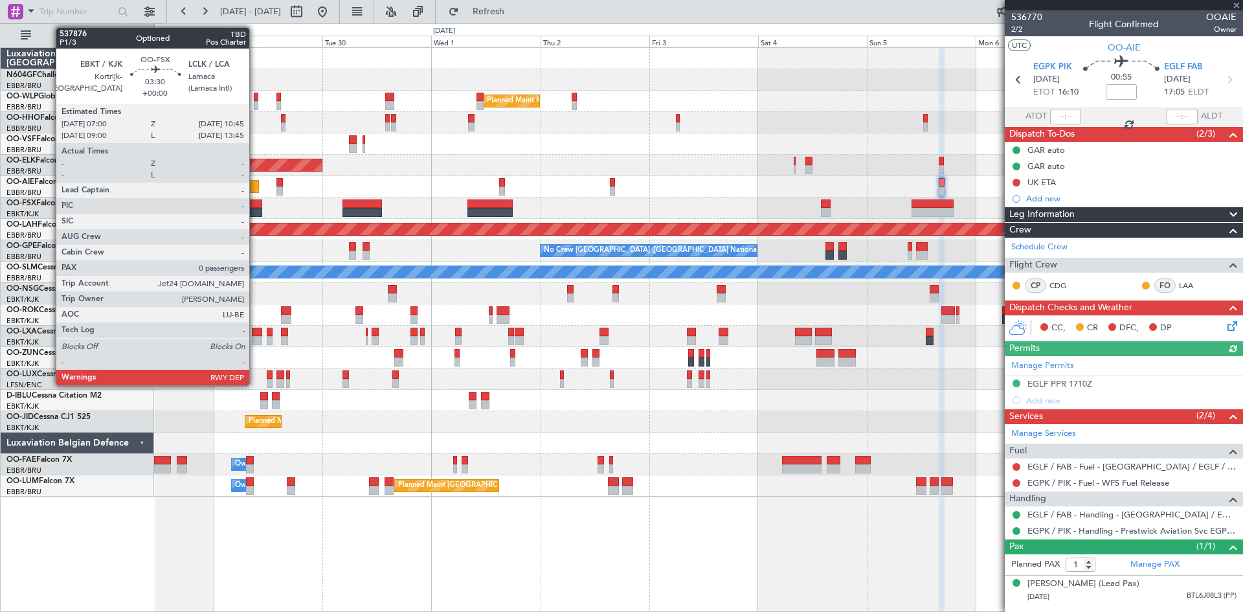
click at [256, 206] on div at bounding box center [253, 203] width 17 height 9
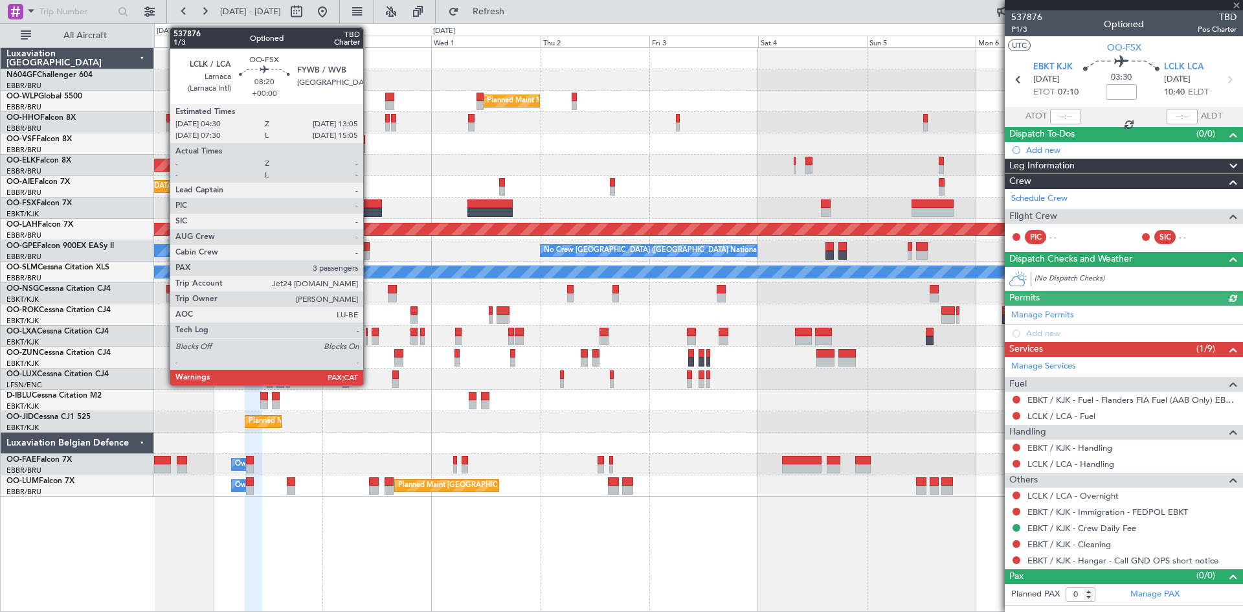
click at [369, 211] on div at bounding box center [361, 212] width 39 height 9
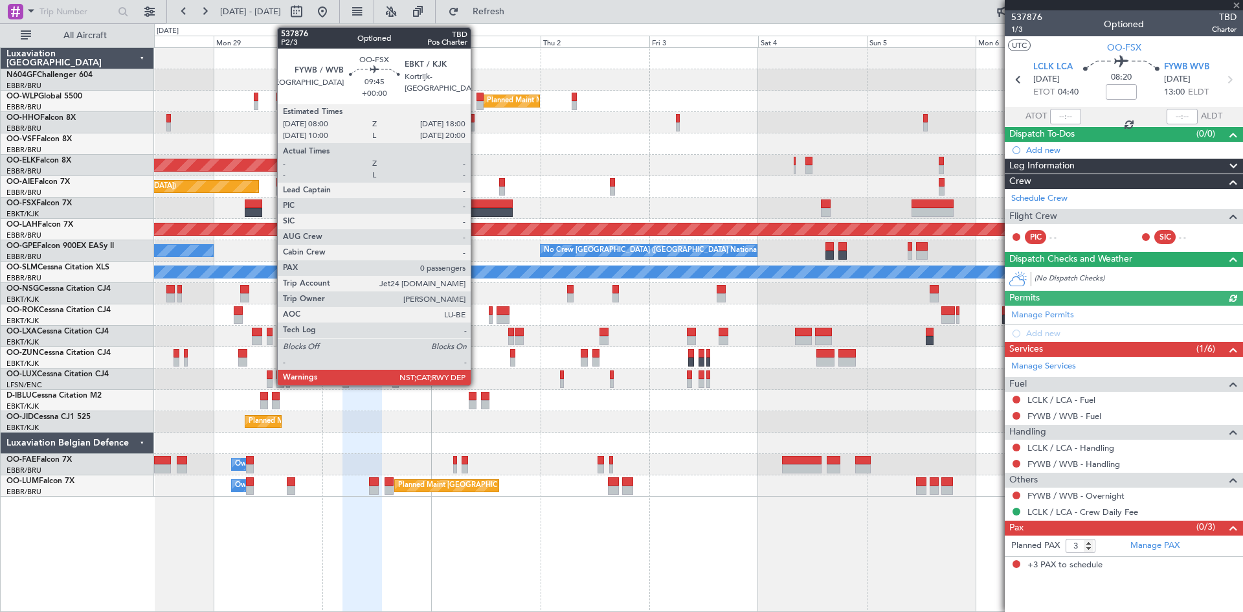
click at [476, 204] on div at bounding box center [490, 203] width 46 height 9
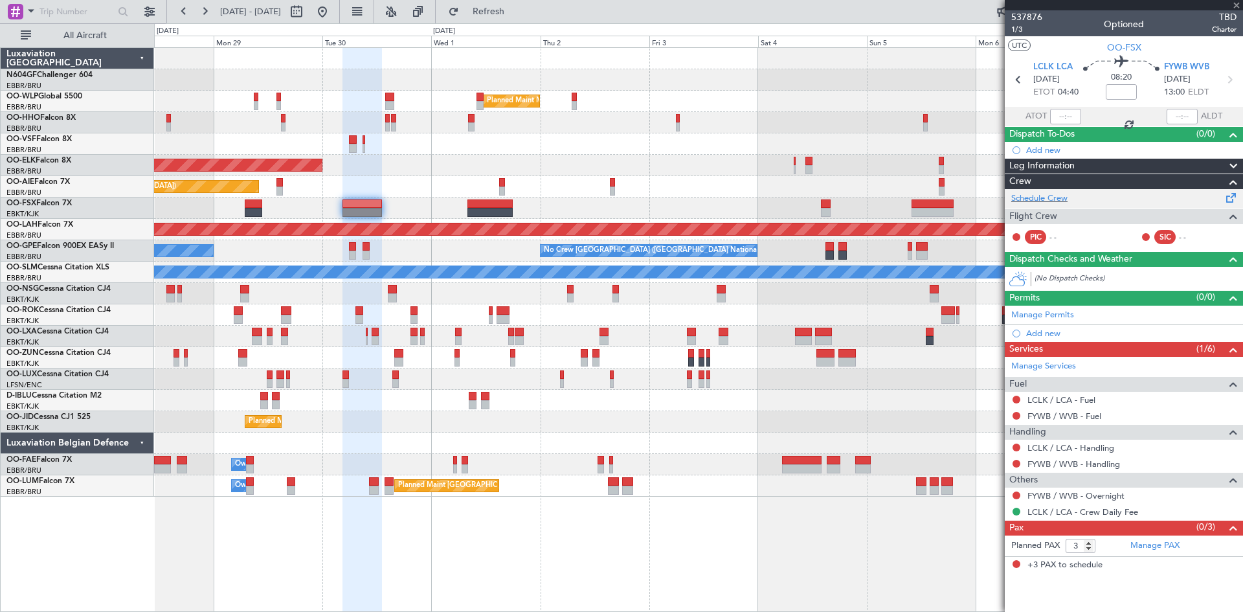
type input "0"
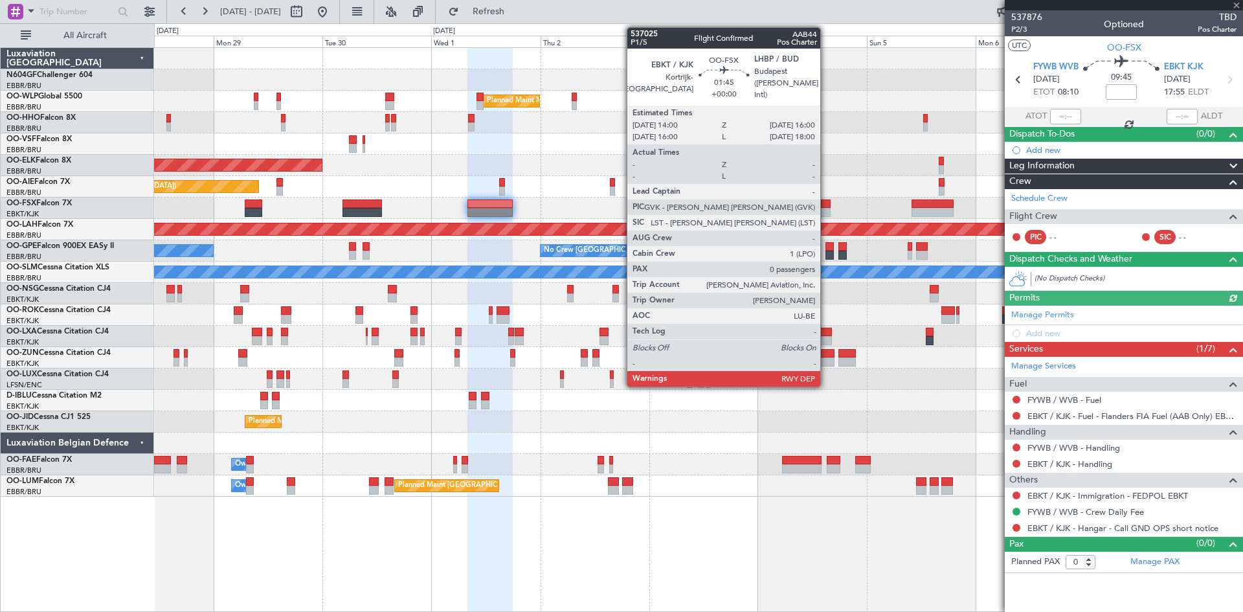
click at [827, 214] on div at bounding box center [826, 212] width 10 height 9
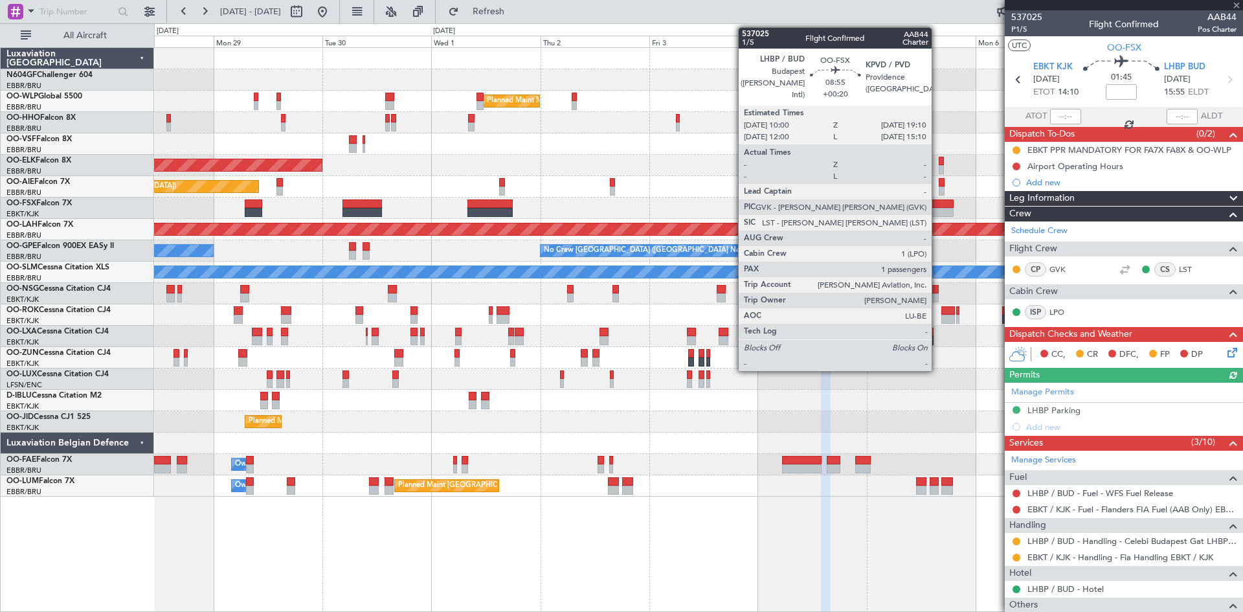
click at [937, 210] on div at bounding box center [932, 212] width 42 height 9
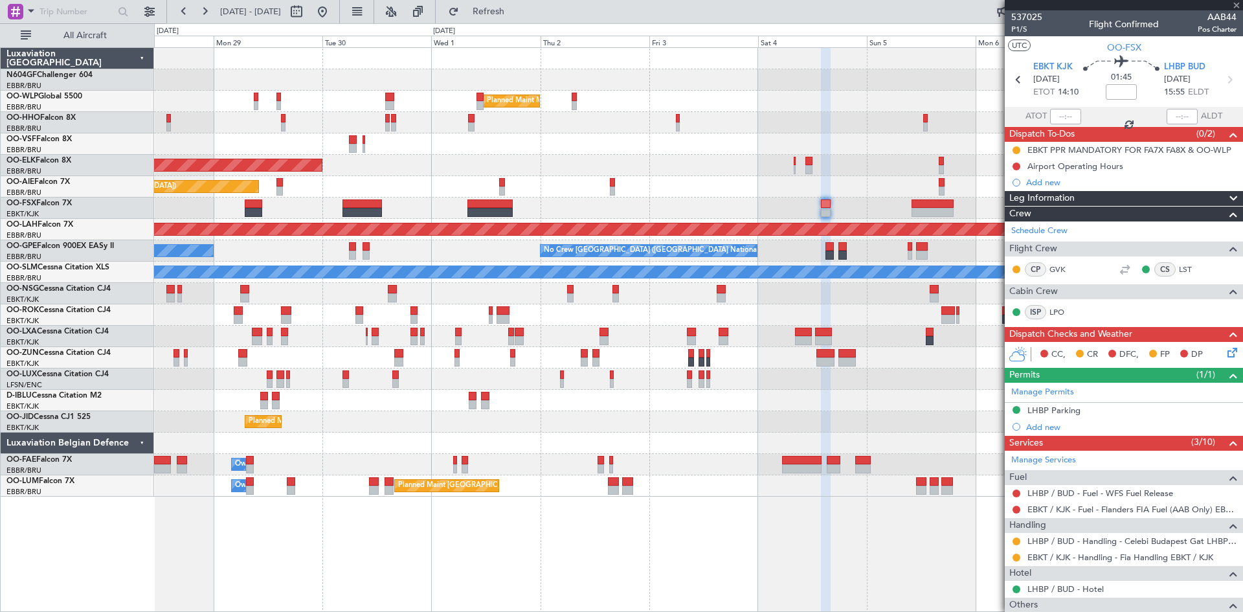
type input "+00:20"
type input "1"
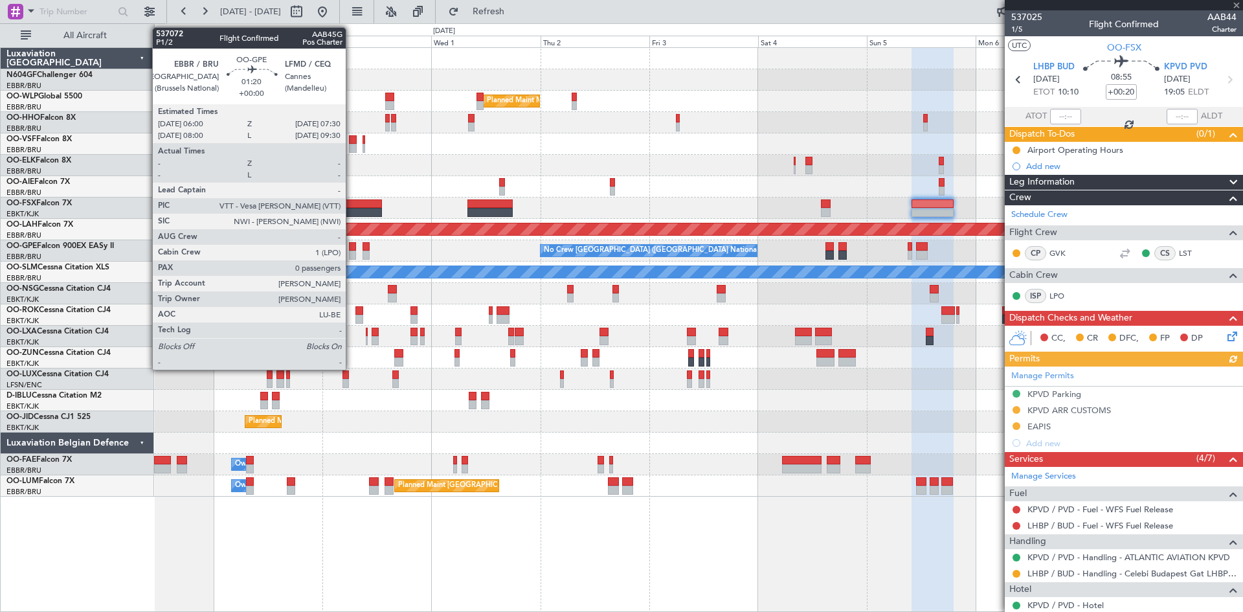
click at [351, 249] on div at bounding box center [352, 246] width 7 height 9
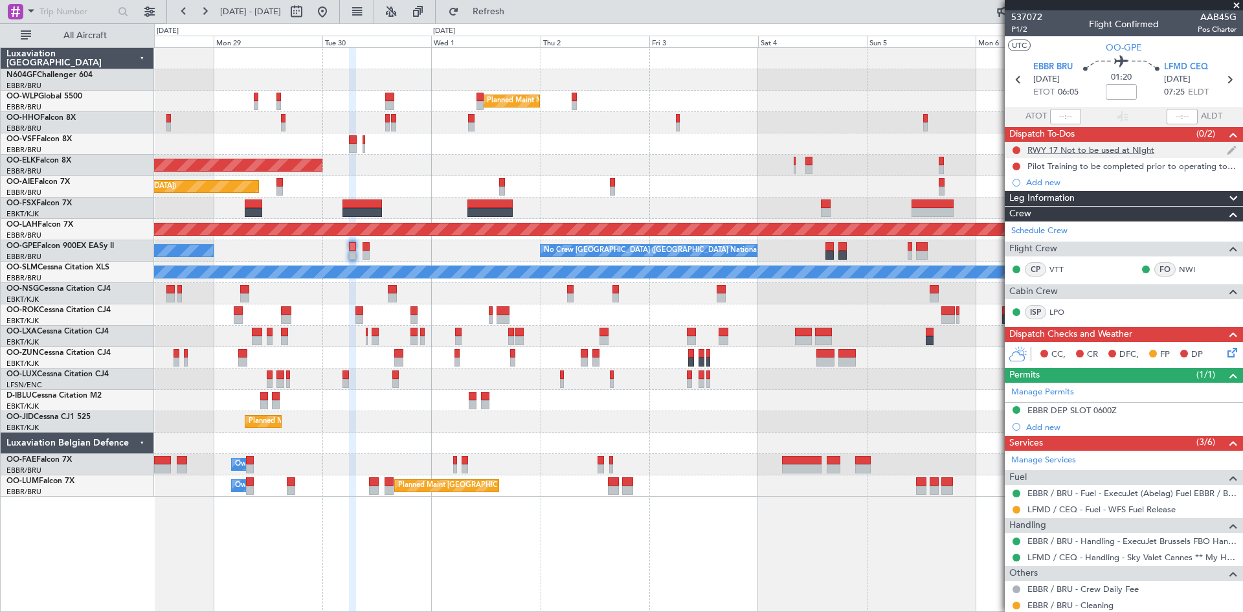
click at [1063, 148] on div "RWY 17 Not to be used at NIght" at bounding box center [1090, 149] width 127 height 11
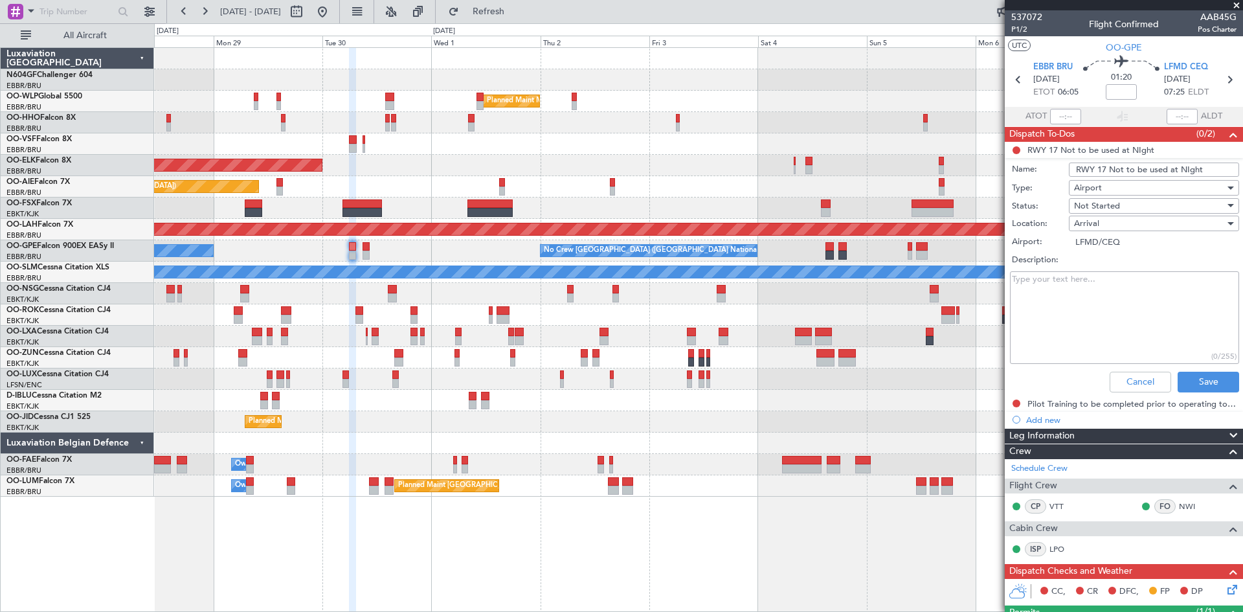
drag, startPoint x: 1122, startPoint y: 241, endPoint x: 1054, endPoint y: 241, distance: 68.0
click at [1054, 241] on div "Airport: LFMD/CEQ" at bounding box center [1123, 242] width 251 height 18
drag, startPoint x: 1214, startPoint y: 175, endPoint x: 1048, endPoint y: 172, distance: 166.4
click at [1048, 172] on div "Name: RWY 17 Not to be used at NIght" at bounding box center [1123, 169] width 251 height 19
click at [1135, 377] on button "Cancel" at bounding box center [1139, 382] width 61 height 21
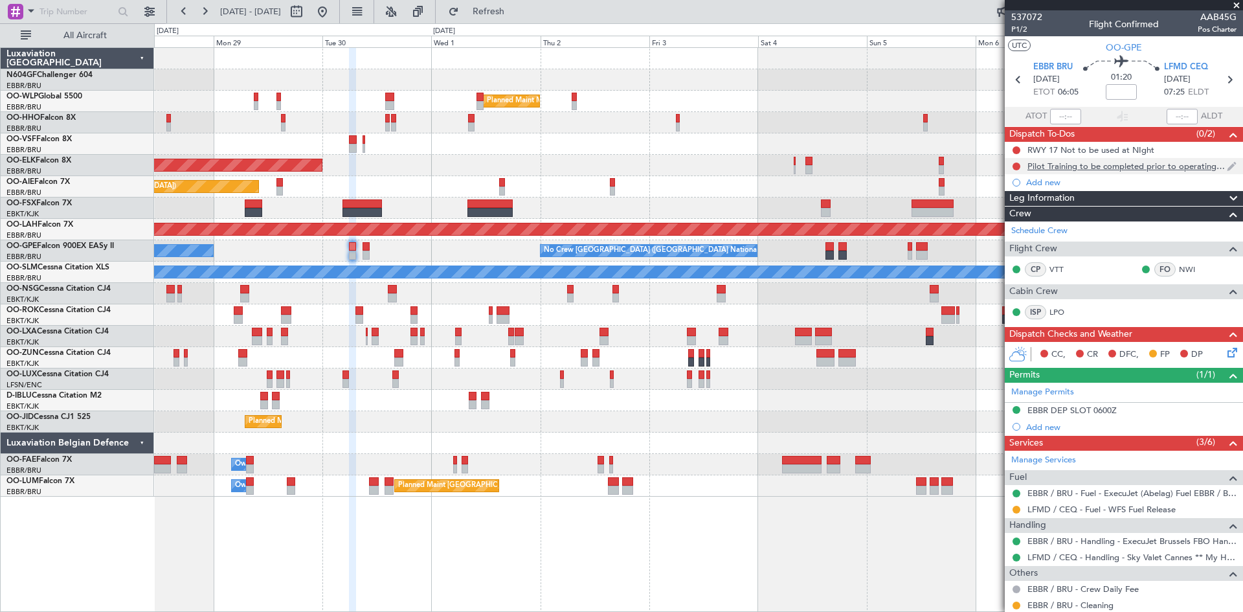
click at [1193, 167] on div "Pilot Training to be completed prior to operating to LFMD" at bounding box center [1126, 166] width 199 height 11
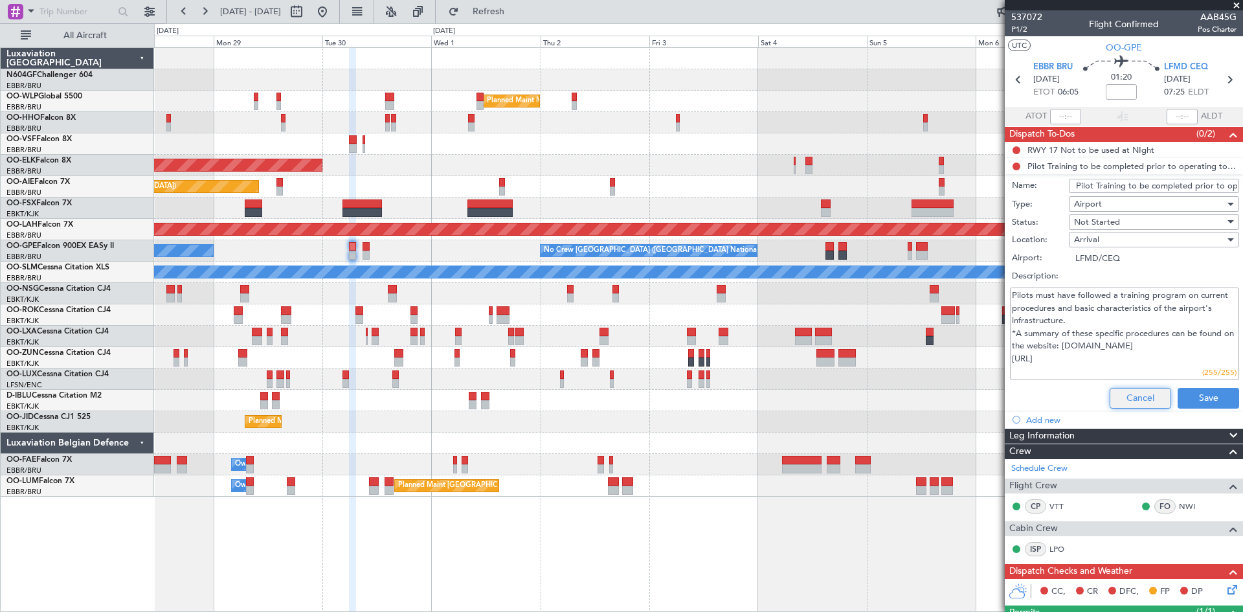
click at [1128, 398] on button "Cancel" at bounding box center [1139, 398] width 61 height 21
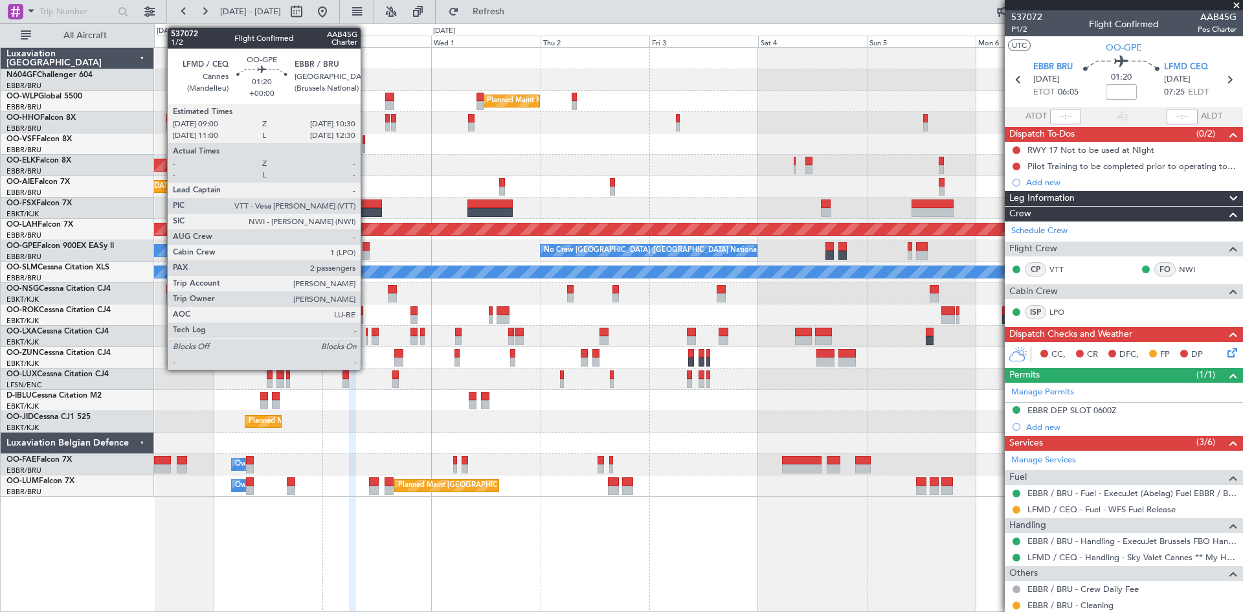
click at [366, 258] on div at bounding box center [365, 254] width 7 height 9
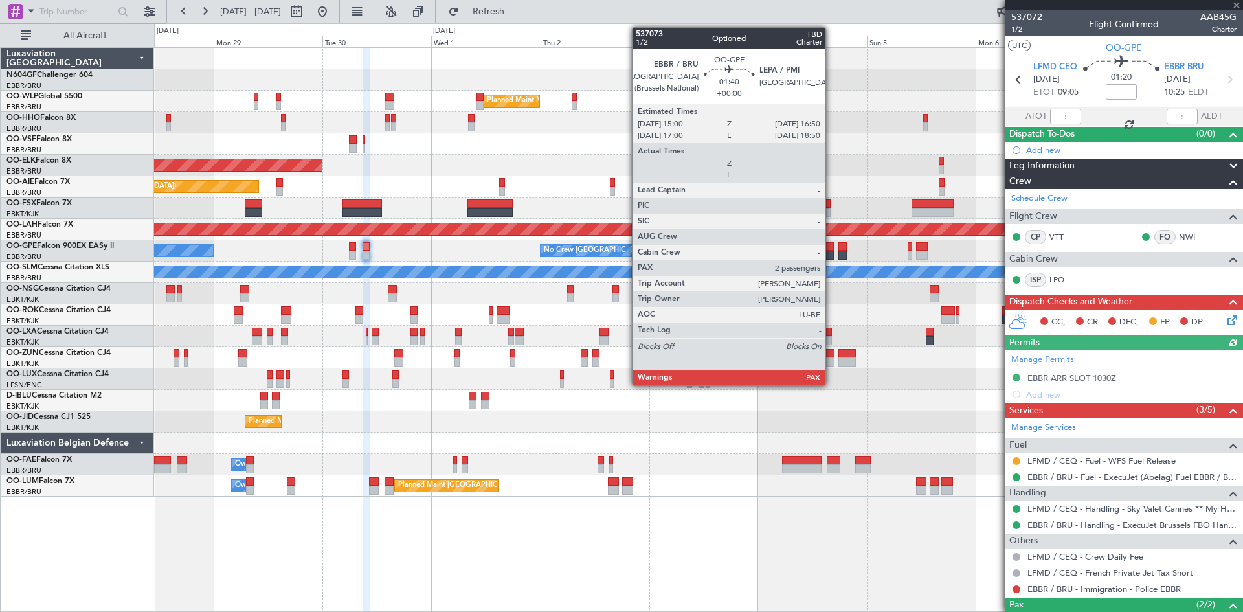
click at [831, 253] on div at bounding box center [829, 254] width 8 height 9
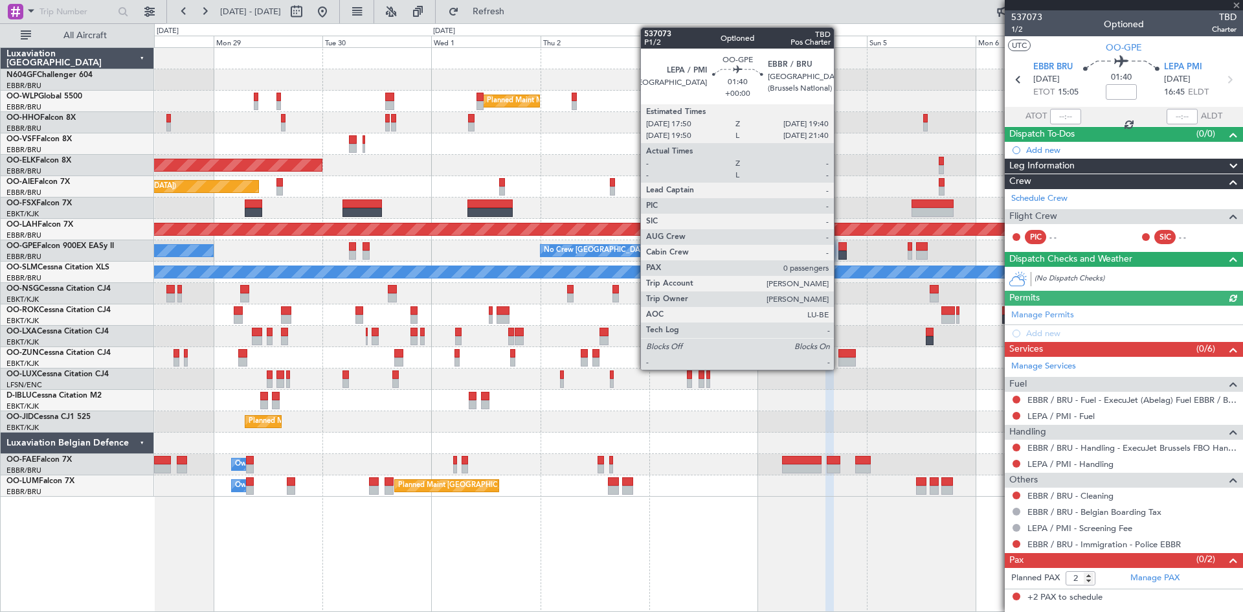
click at [839, 248] on div at bounding box center [842, 246] width 8 height 9
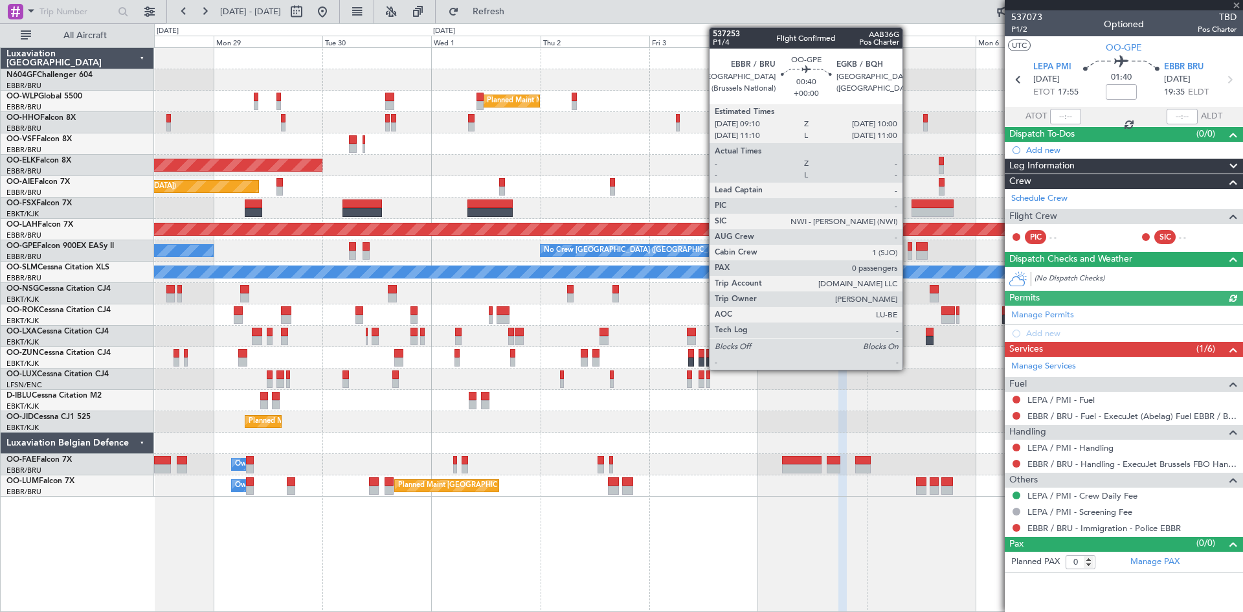
click at [908, 256] on div at bounding box center [909, 254] width 4 height 9
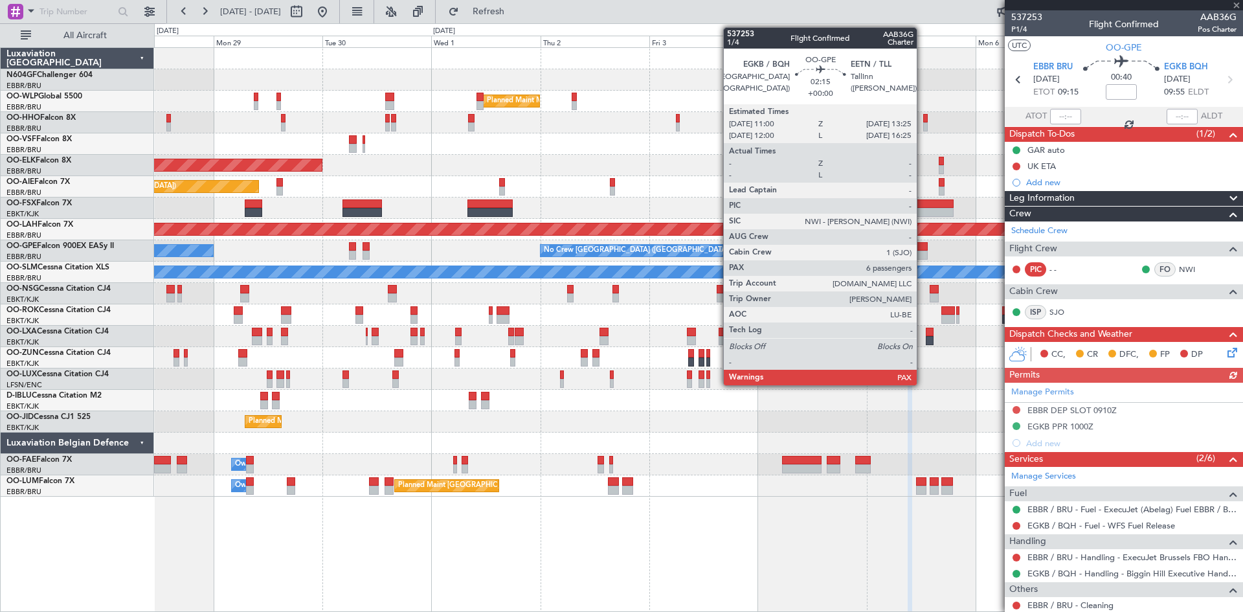
click at [922, 255] on div at bounding box center [921, 254] width 11 height 9
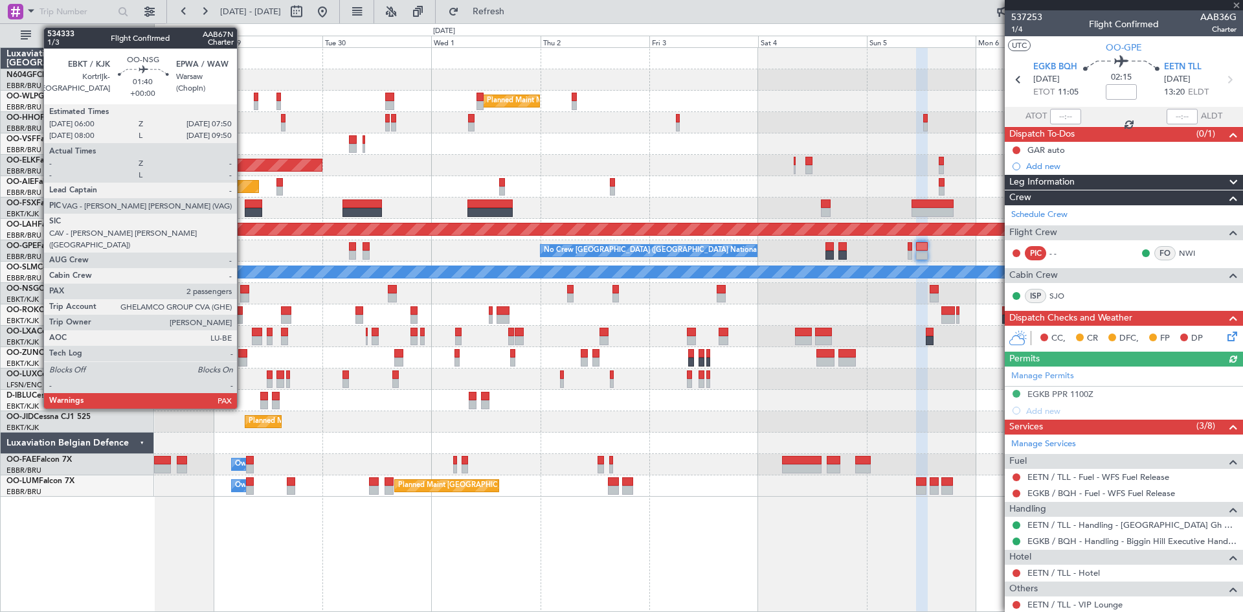
click at [243, 296] on div at bounding box center [244, 297] width 8 height 9
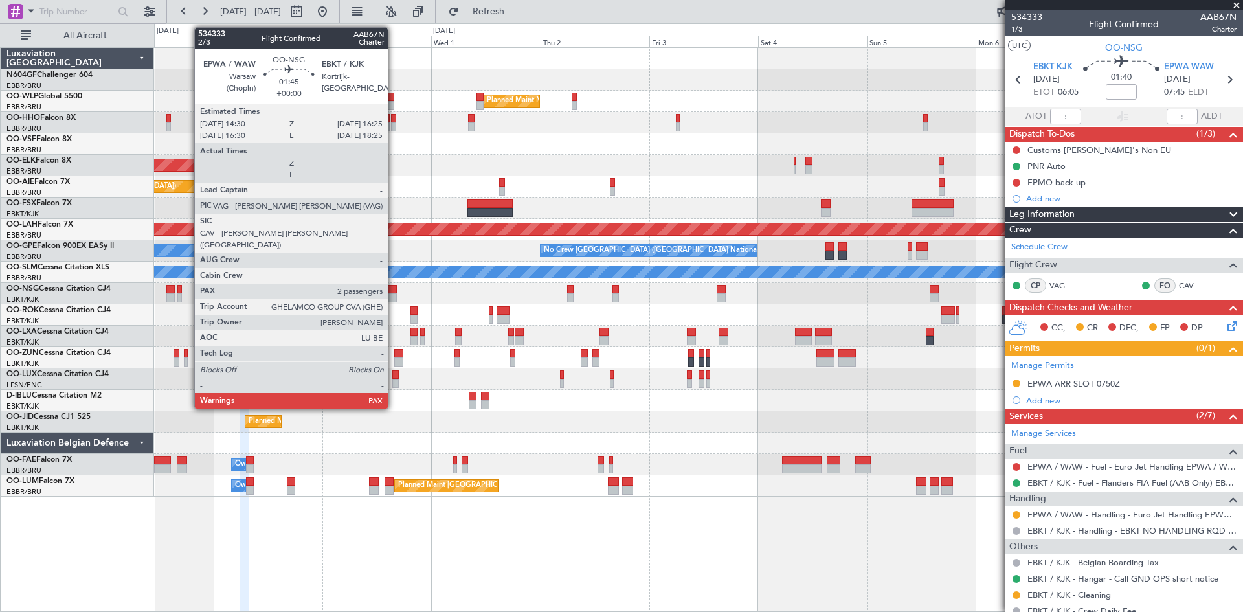
click at [394, 296] on div at bounding box center [392, 297] width 9 height 9
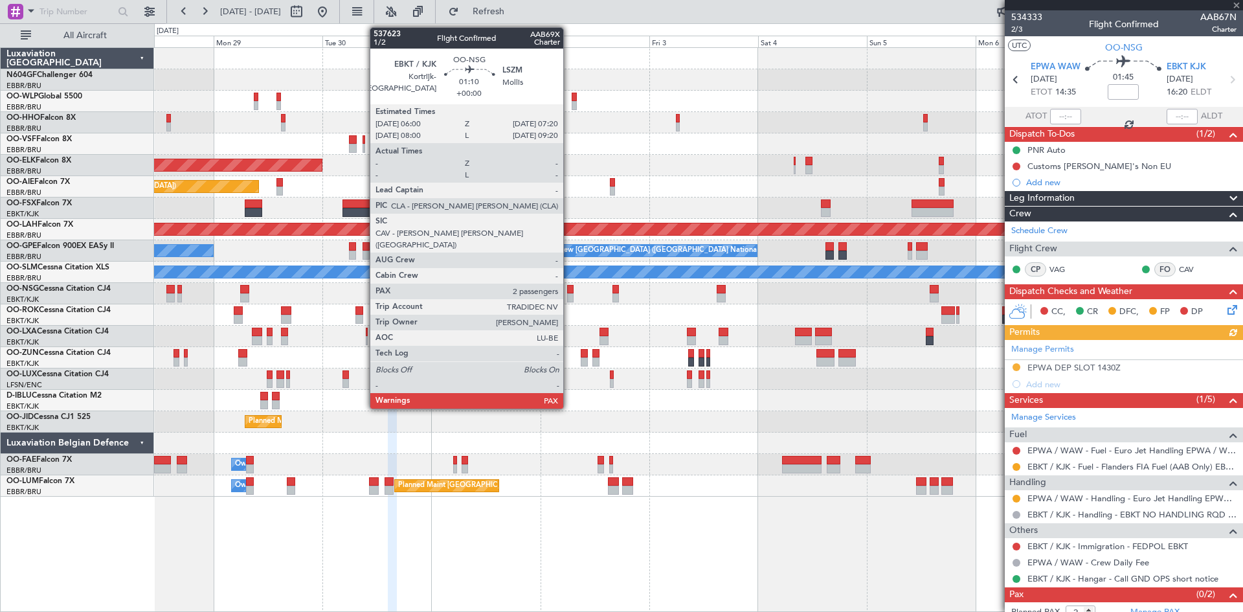
click at [569, 295] on div at bounding box center [570, 297] width 6 height 9
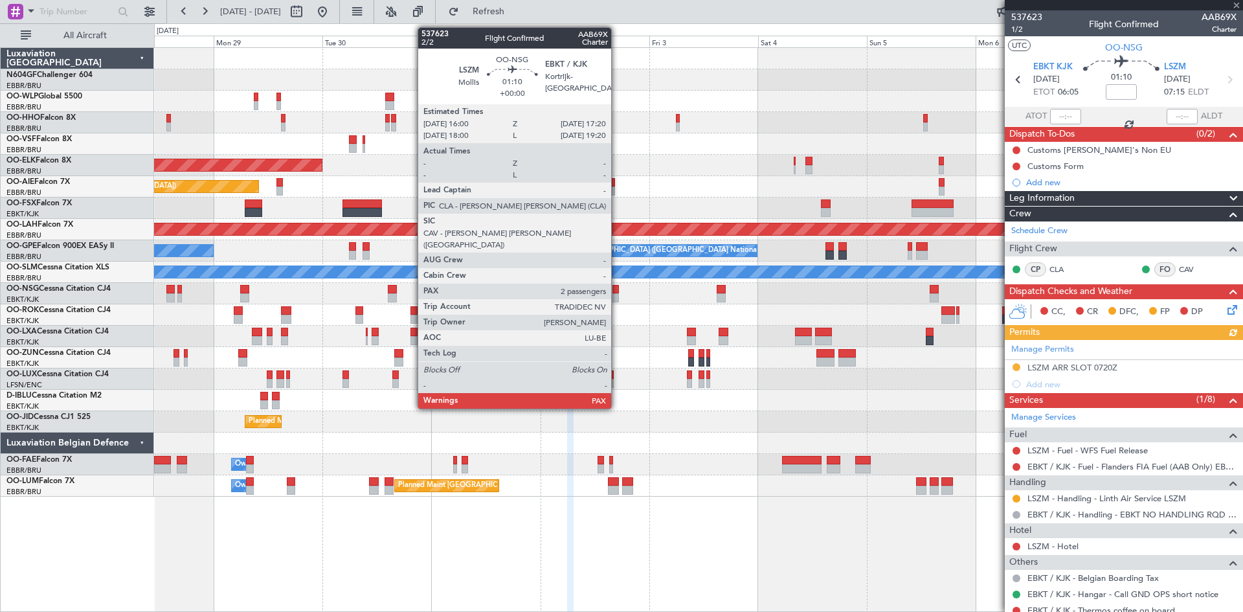
click at [617, 298] on div at bounding box center [615, 297] width 6 height 9
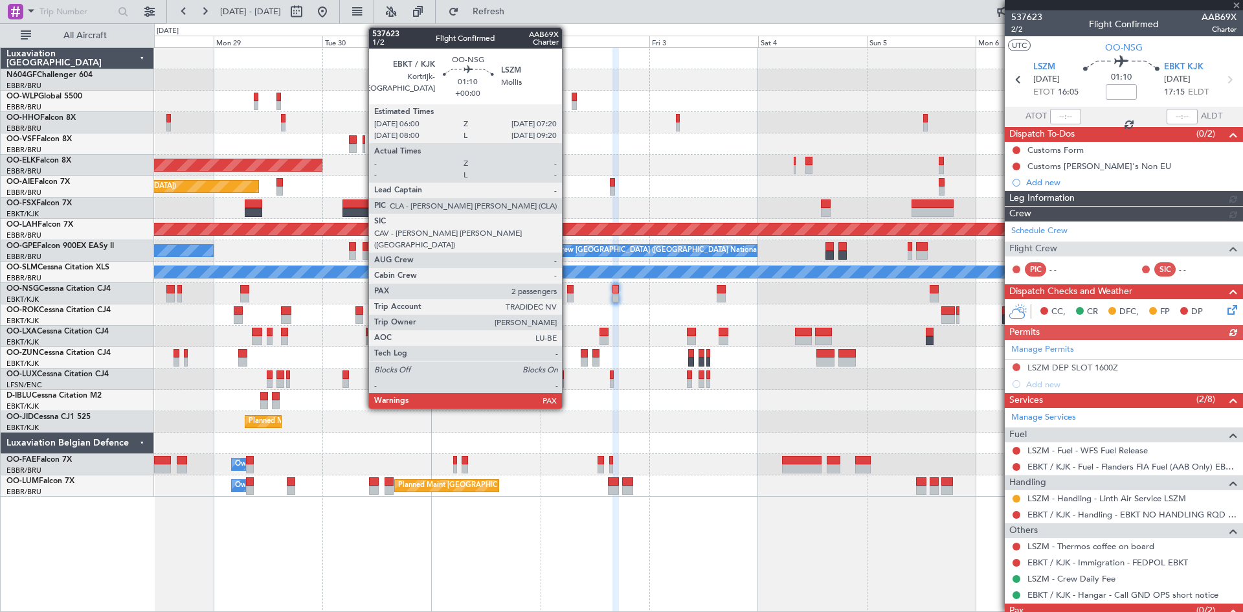
click at [568, 296] on div at bounding box center [570, 297] width 6 height 9
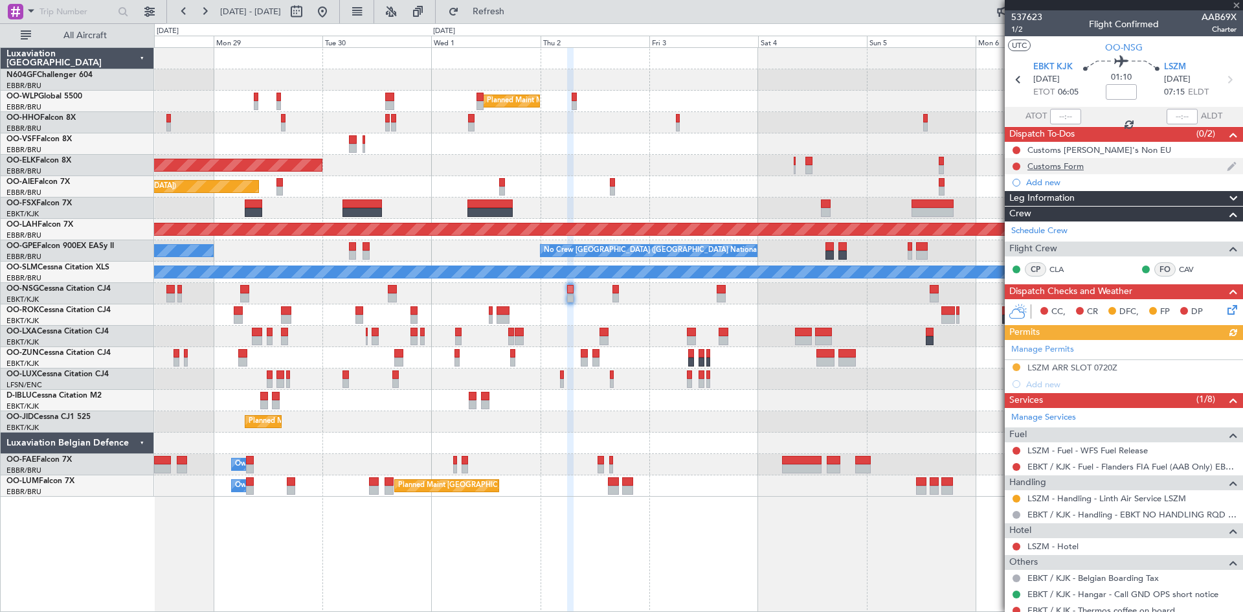
click at [1052, 166] on div "Customs Form" at bounding box center [1055, 166] width 56 height 11
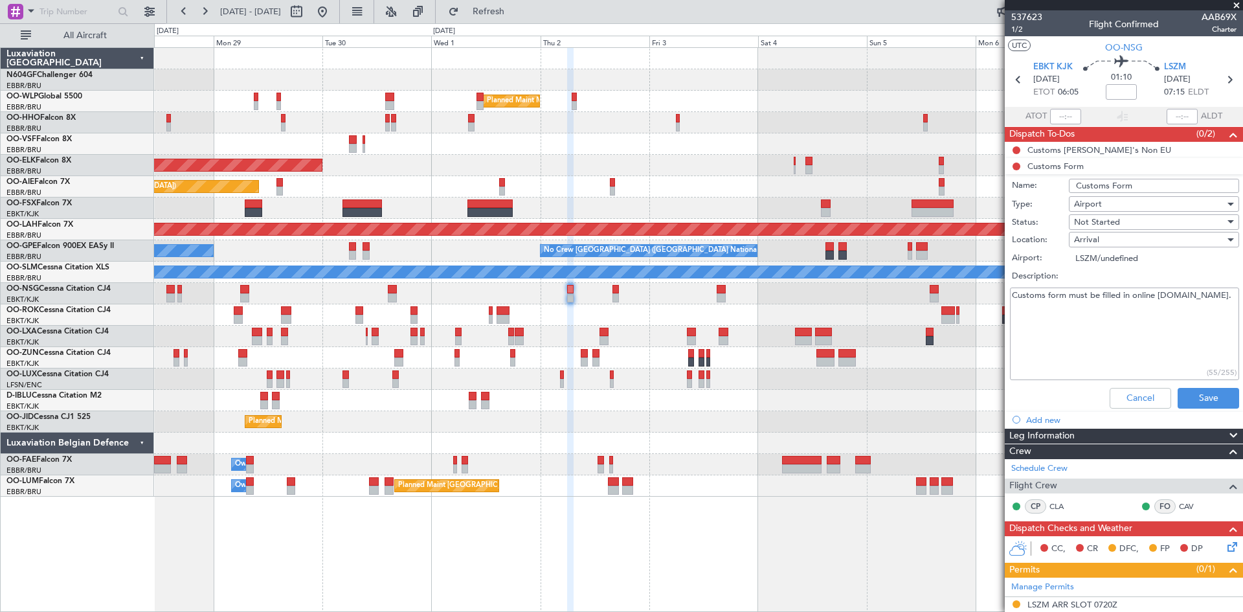
drag, startPoint x: 1135, startPoint y: 183, endPoint x: 1023, endPoint y: 176, distance: 112.2
click at [1023, 176] on div "Name: Customs Form" at bounding box center [1123, 185] width 251 height 19
drag, startPoint x: 1011, startPoint y: 294, endPoint x: 1216, endPoint y: 292, distance: 205.2
click at [1242, 292] on article "537623 1/2 Flight Confirmed AAB69X Charter UTC OO-NSG EBKT KJK [DATE] ETOT 06:0…" at bounding box center [1124, 310] width 238 height 601
click at [1131, 401] on button "Cancel" at bounding box center [1139, 398] width 61 height 21
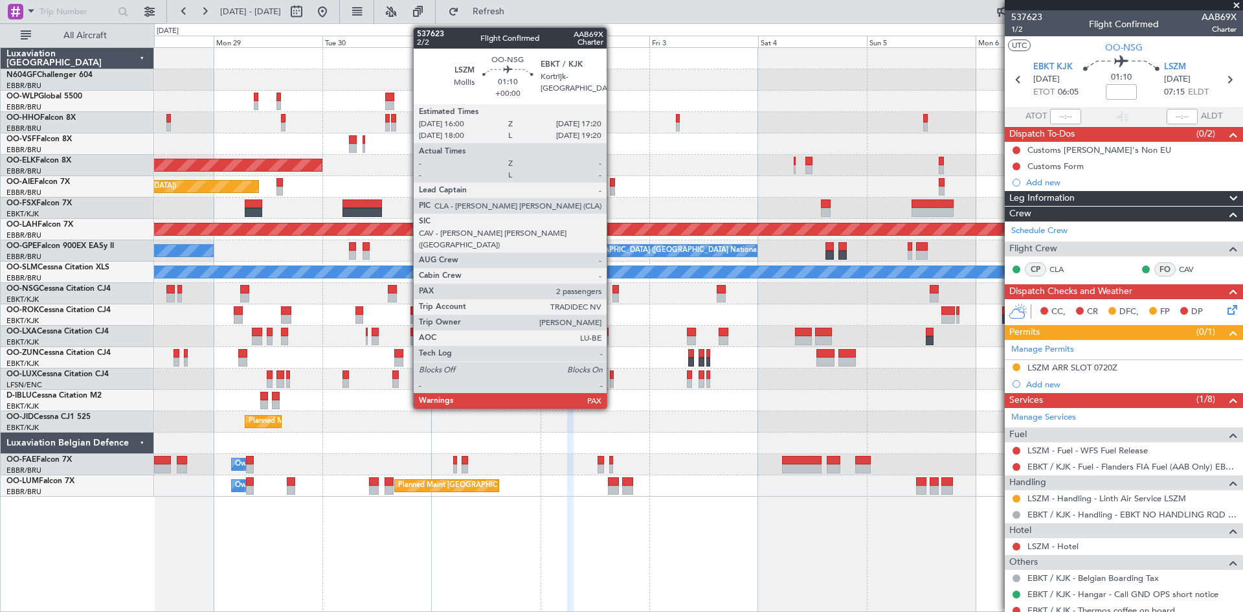
click at [612, 294] on div at bounding box center [615, 297] width 6 height 9
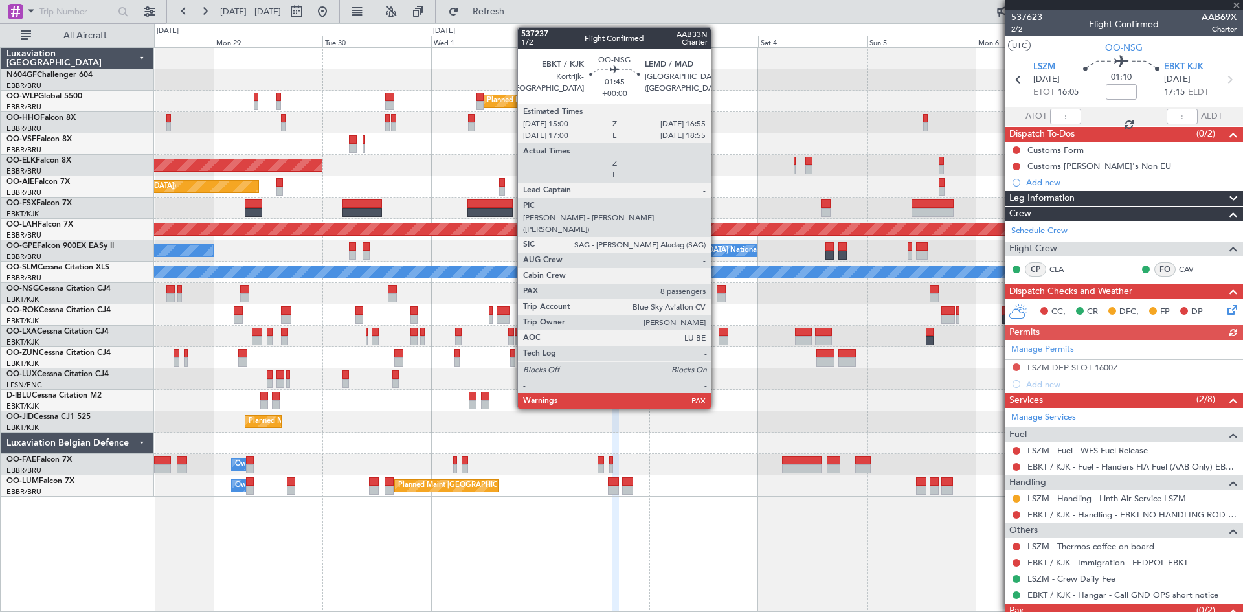
click at [717, 293] on div at bounding box center [721, 297] width 9 height 9
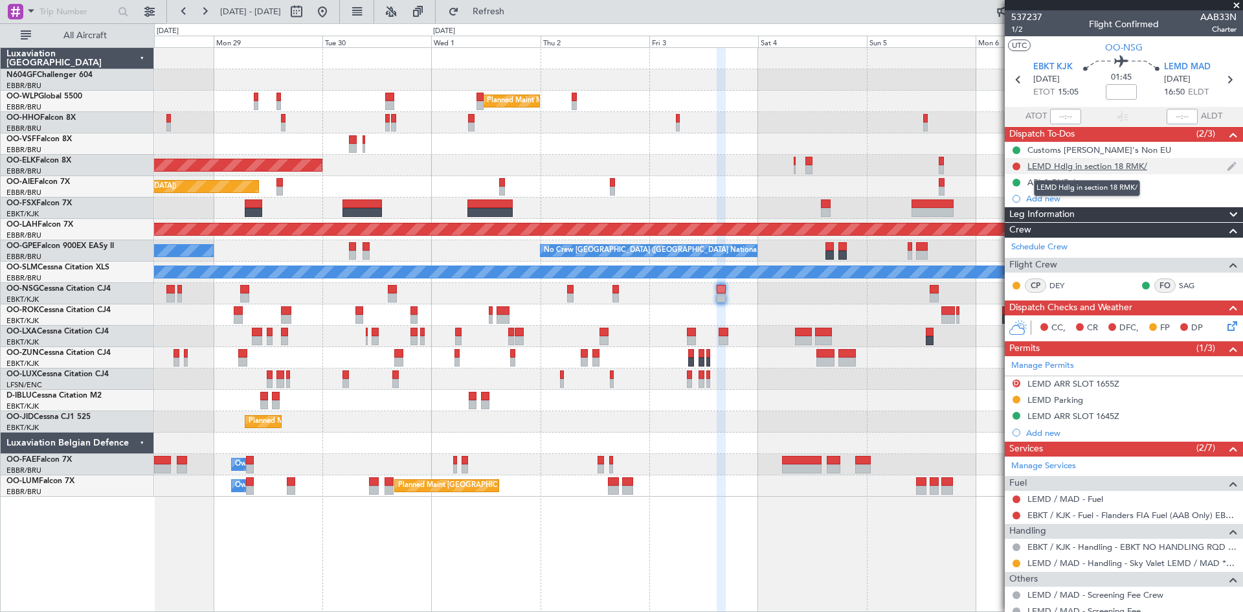
click at [1042, 161] on div "LEMD Hdlg in section 18 RMK/" at bounding box center [1087, 166] width 120 height 11
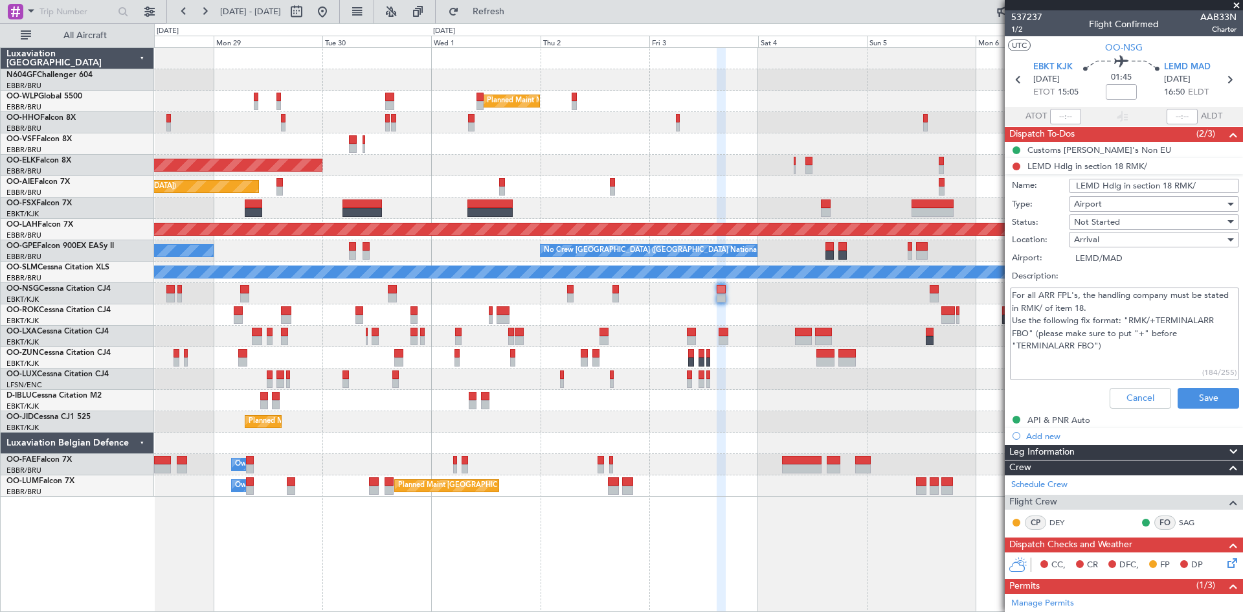
drag, startPoint x: 1128, startPoint y: 344, endPoint x: 988, endPoint y: 279, distance: 154.3
click at [988, 279] on fb-app "[DATE] - [DATE] Refresh Quick Links All Aircraft Planned Maint Milan ([GEOGRAPH…" at bounding box center [621, 311] width 1243 height 602
drag, startPoint x: 1203, startPoint y: 185, endPoint x: 1065, endPoint y: 183, distance: 138.5
click at [1069, 183] on input "LEMD Hdlg in section 18 RMK/" at bounding box center [1154, 186] width 170 height 14
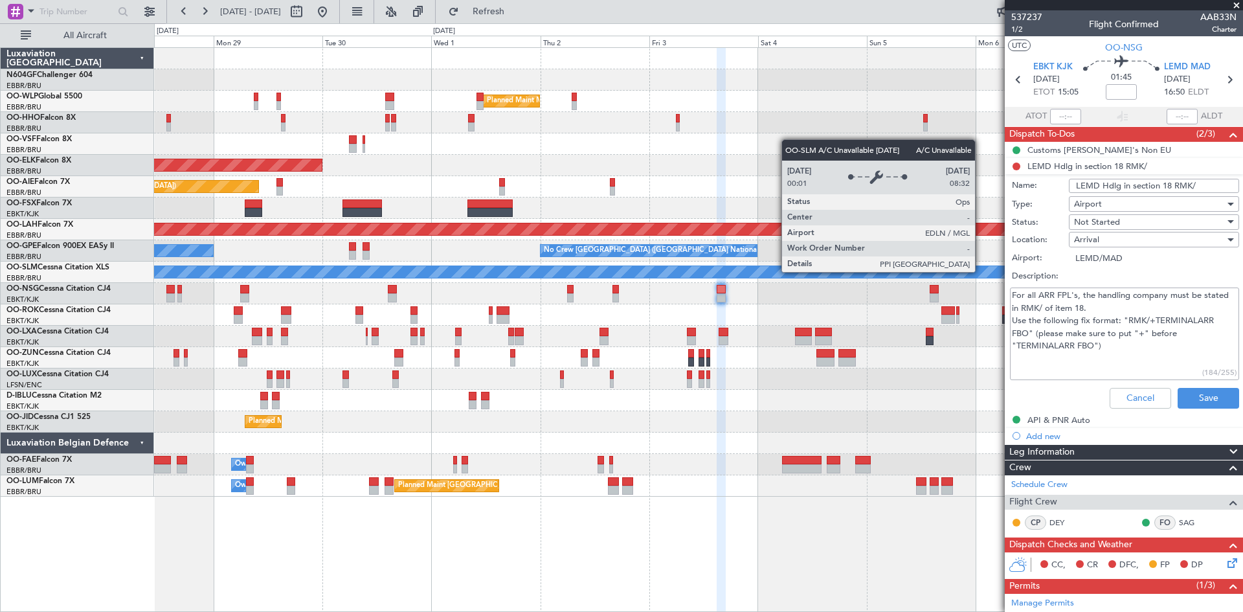
drag, startPoint x: 1128, startPoint y: 342, endPoint x: 981, endPoint y: 271, distance: 163.6
click at [981, 271] on fb-app "[DATE] - [DATE] Refresh Quick Links All Aircraft Planned Maint Milan ([GEOGRAPH…" at bounding box center [621, 311] width 1243 height 602
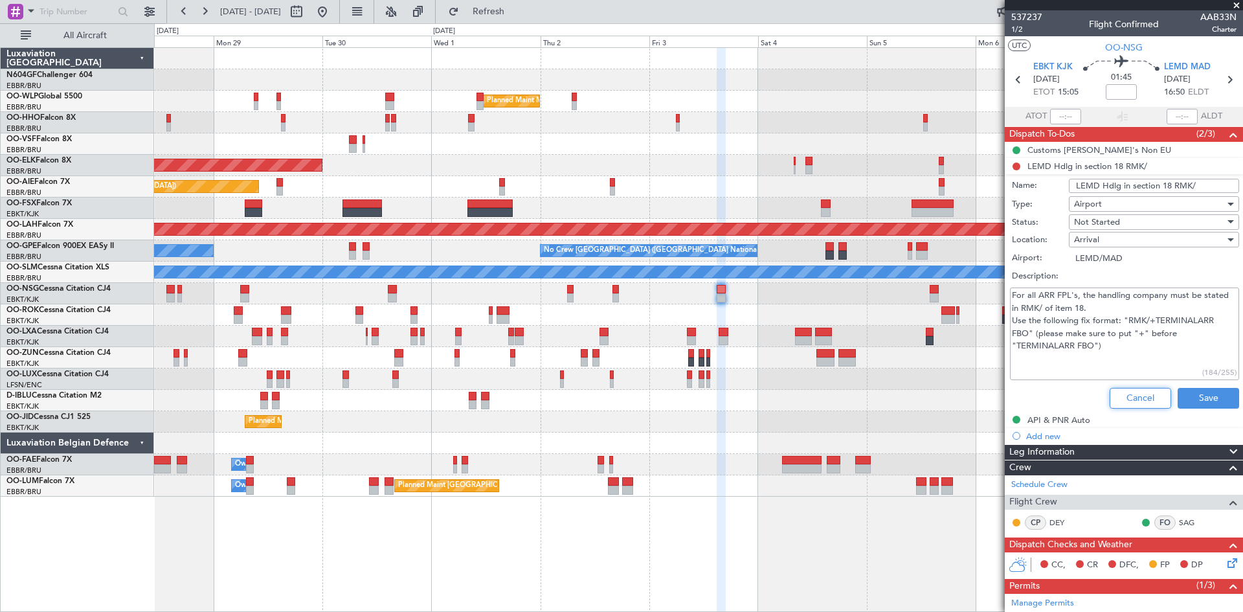
click at [1123, 395] on button "Cancel" at bounding box center [1139, 398] width 61 height 21
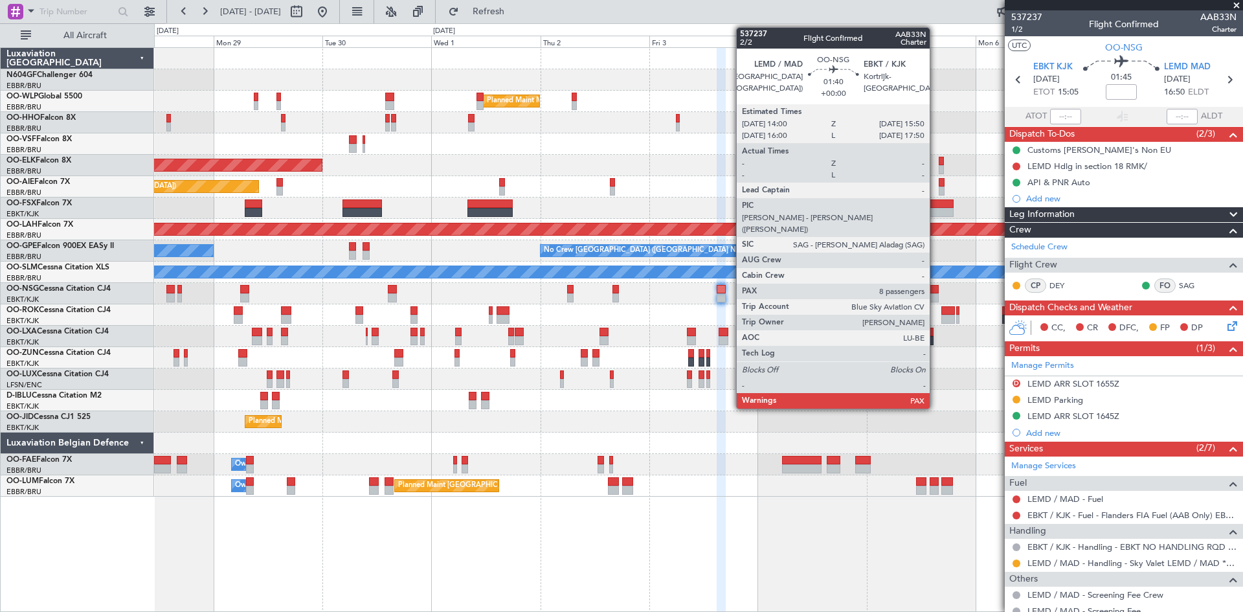
click at [935, 286] on div at bounding box center [933, 289] width 8 height 9
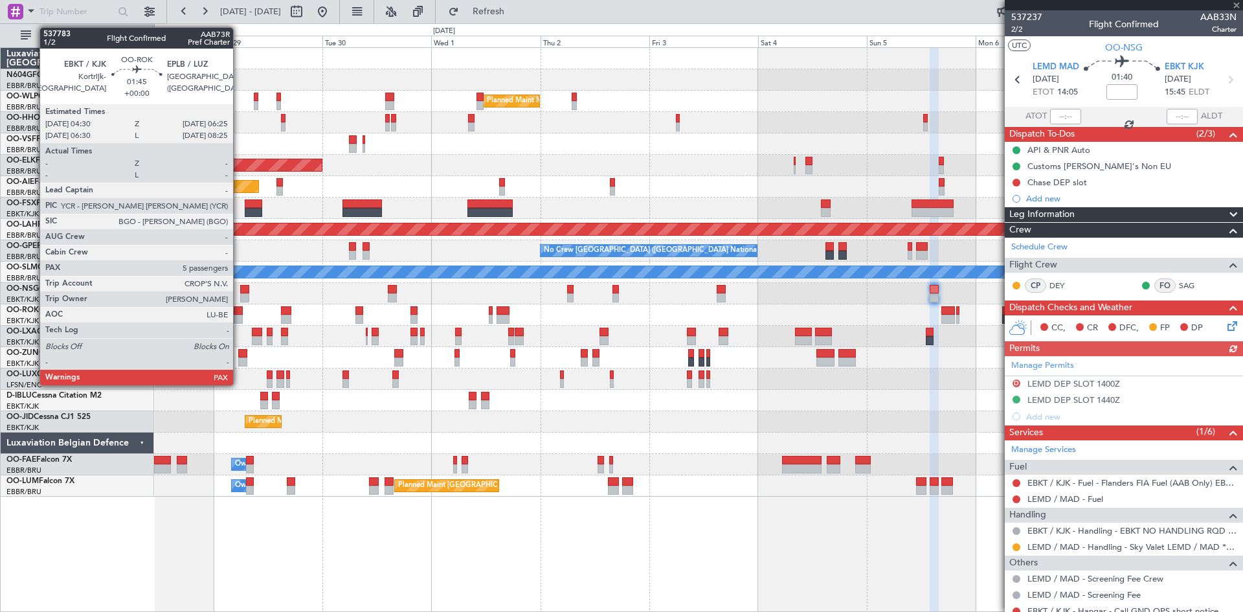
click at [239, 321] on div at bounding box center [238, 319] width 9 height 9
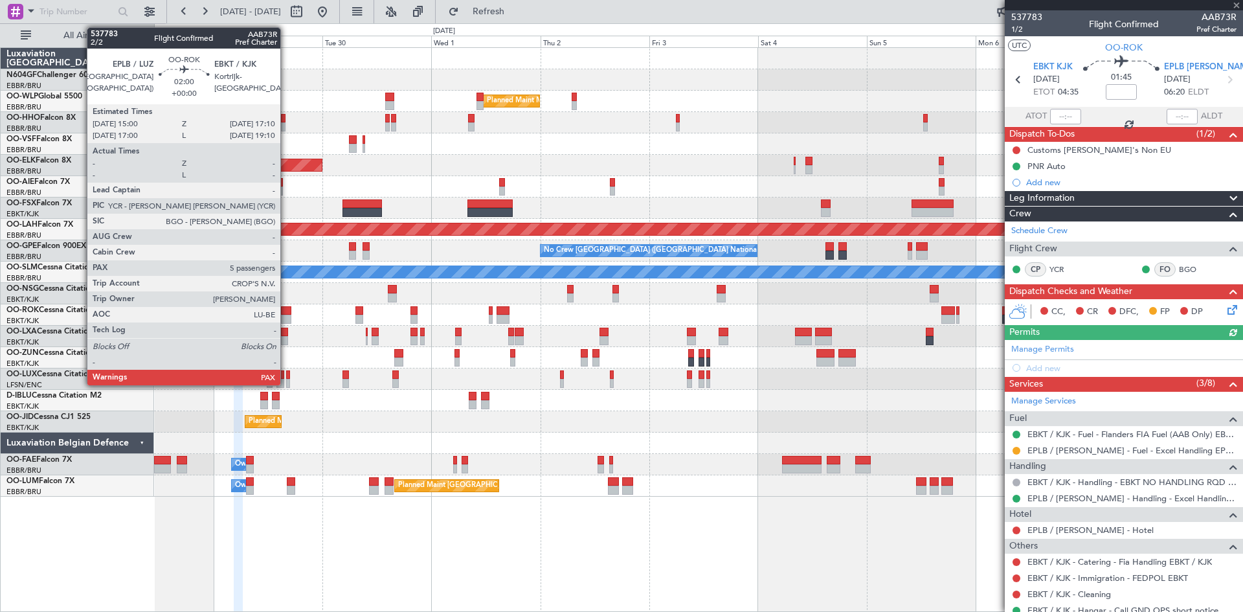
click at [286, 314] on div at bounding box center [286, 310] width 10 height 9
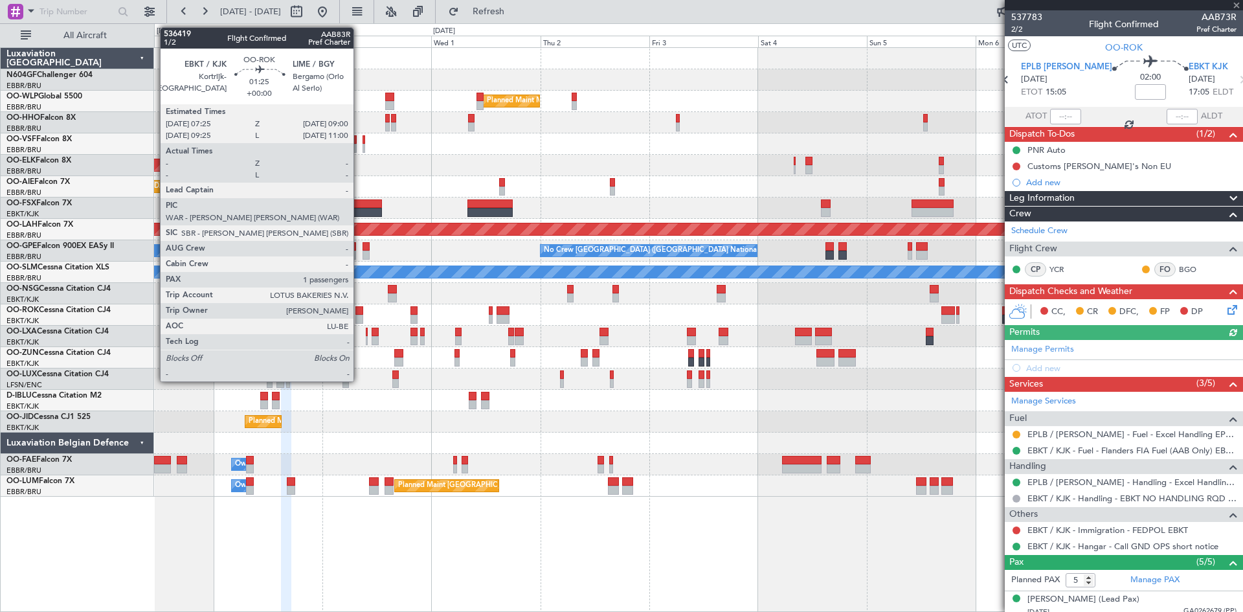
click at [359, 317] on div at bounding box center [359, 319] width 8 height 9
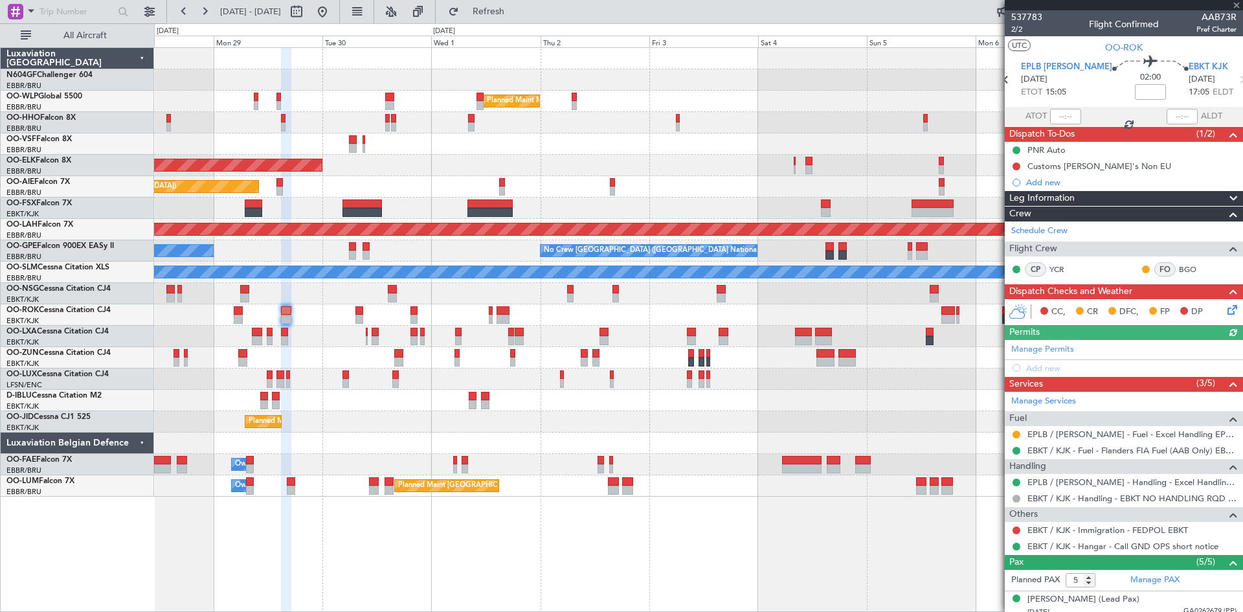
type input "1"
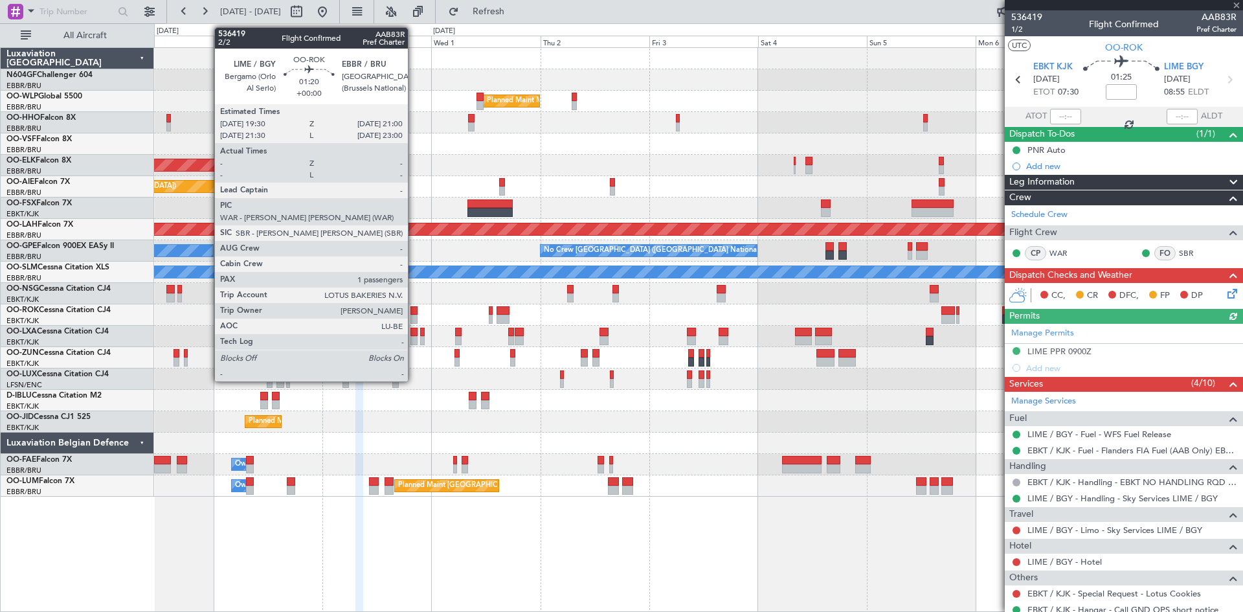
click at [414, 319] on div at bounding box center [413, 319] width 7 height 9
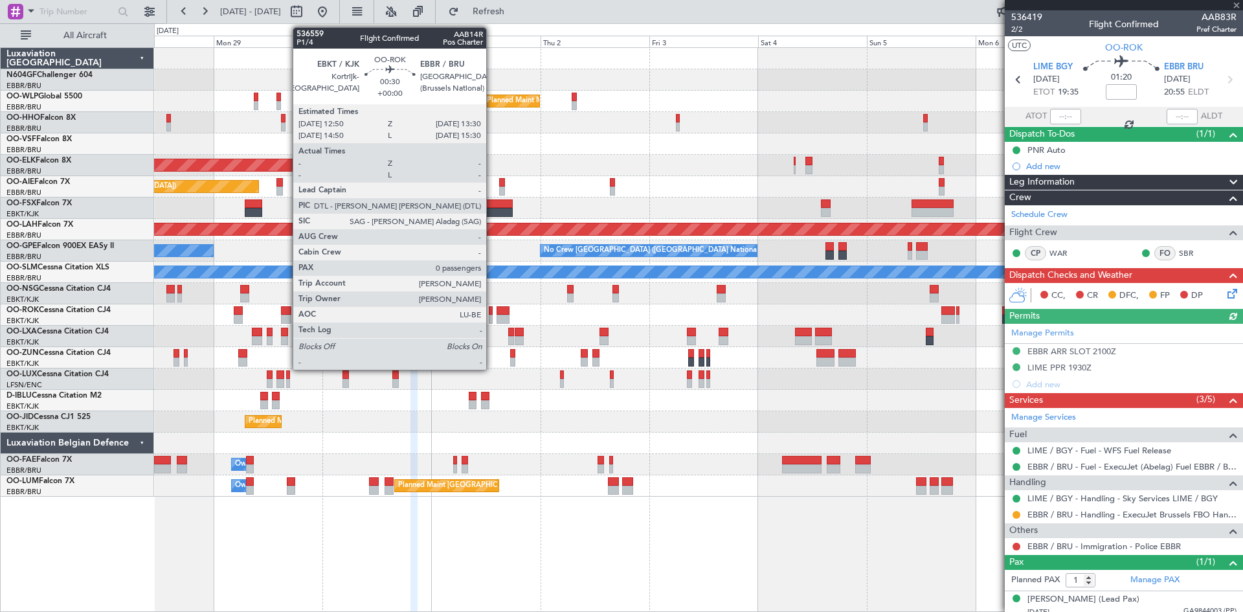
click at [492, 319] on div at bounding box center [490, 319] width 3 height 9
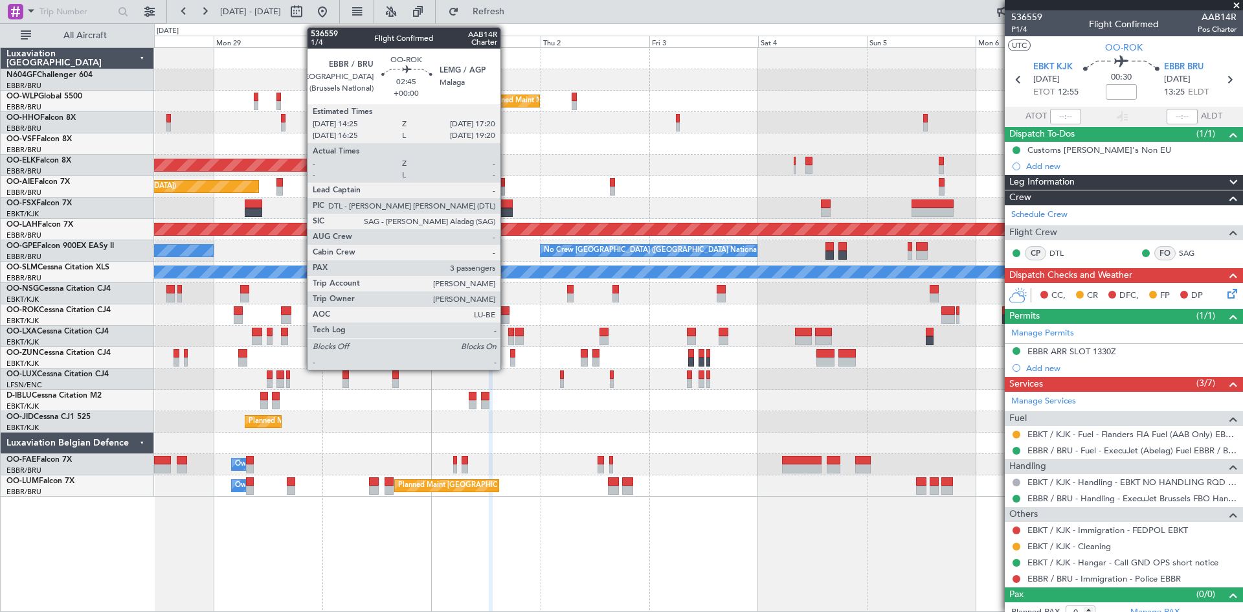
click at [506, 321] on div at bounding box center [503, 319] width 14 height 9
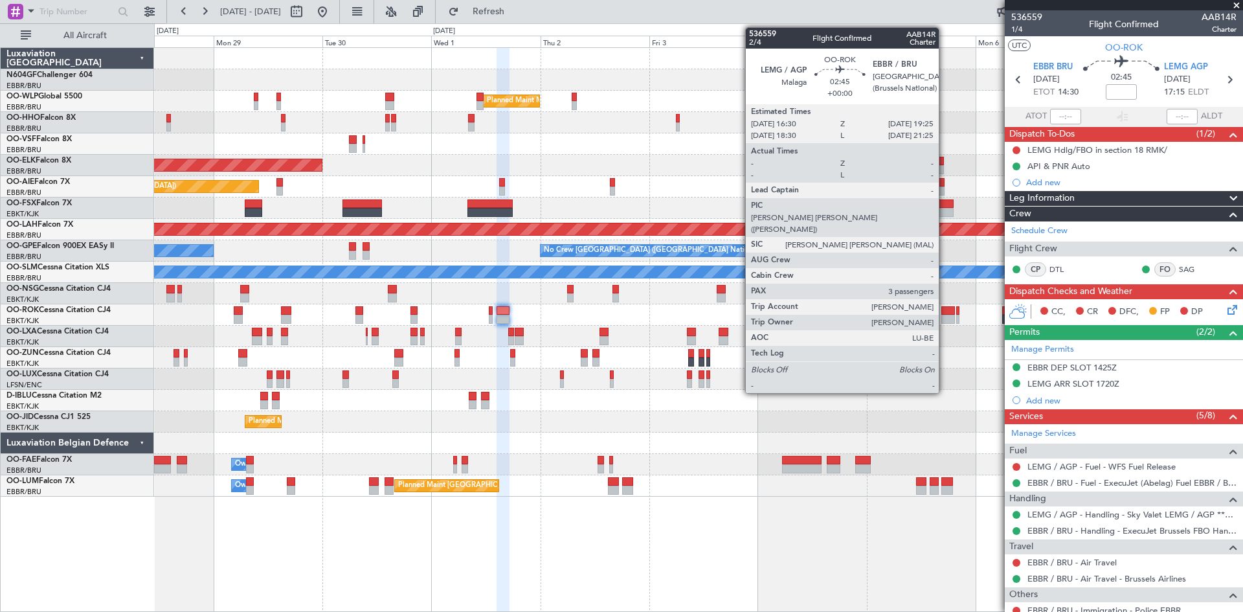
click at [944, 309] on div at bounding box center [948, 310] width 14 height 9
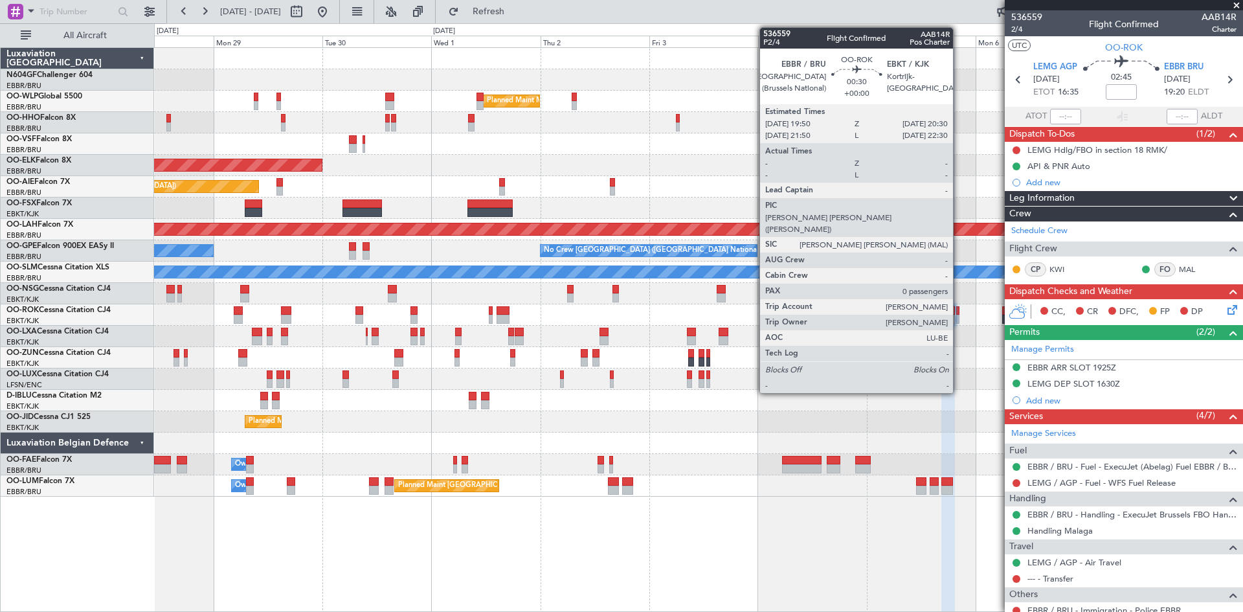
click at [959, 319] on div at bounding box center [957, 319] width 3 height 9
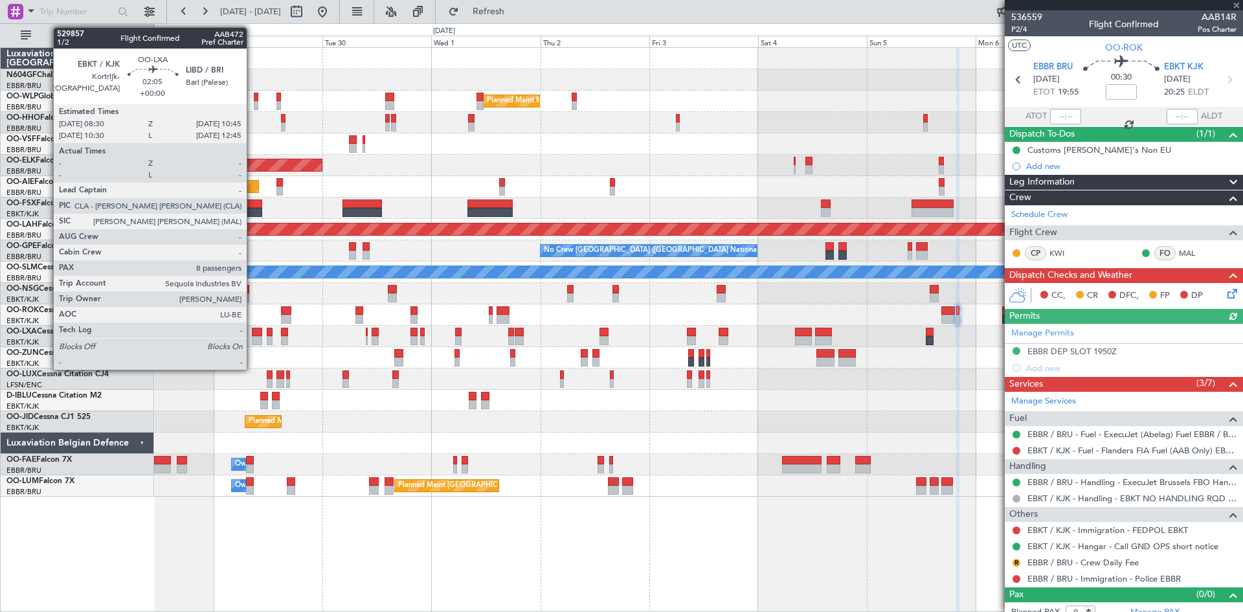
click at [252, 339] on div at bounding box center [257, 340] width 10 height 9
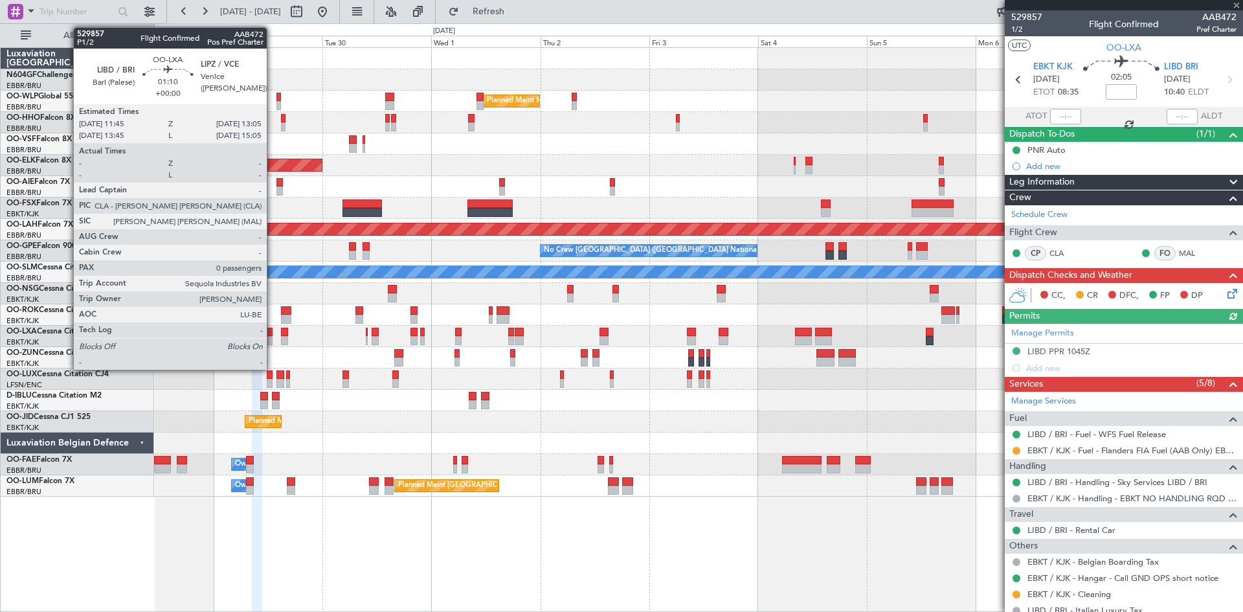
click at [272, 335] on div at bounding box center [270, 332] width 6 height 9
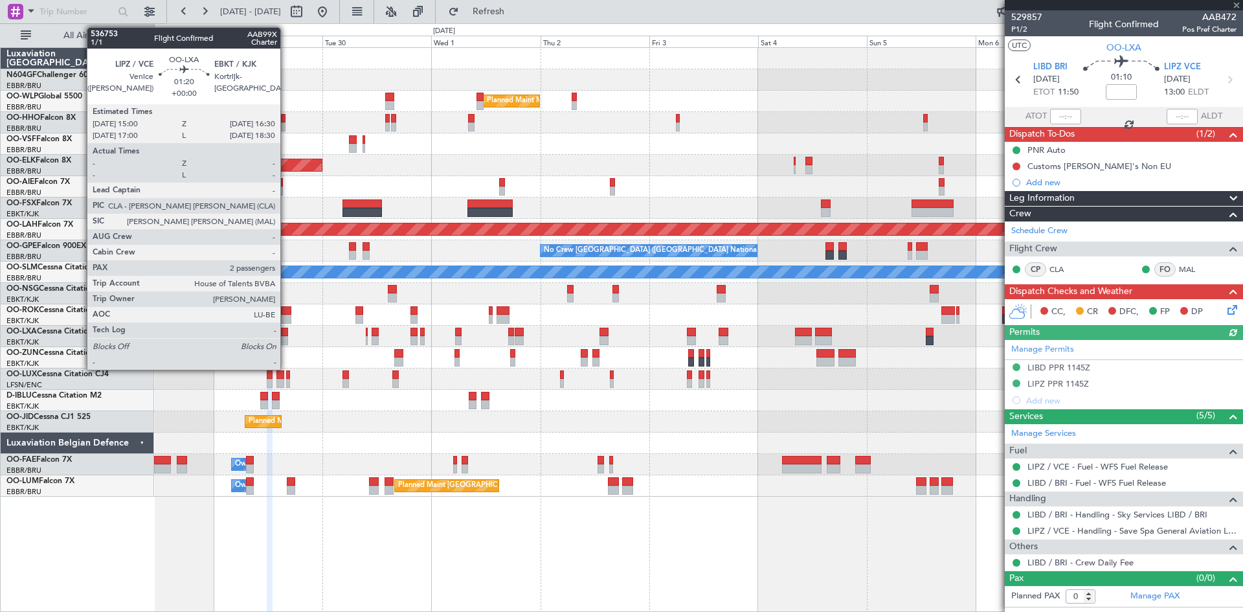
click at [286, 336] on div at bounding box center [284, 340] width 7 height 9
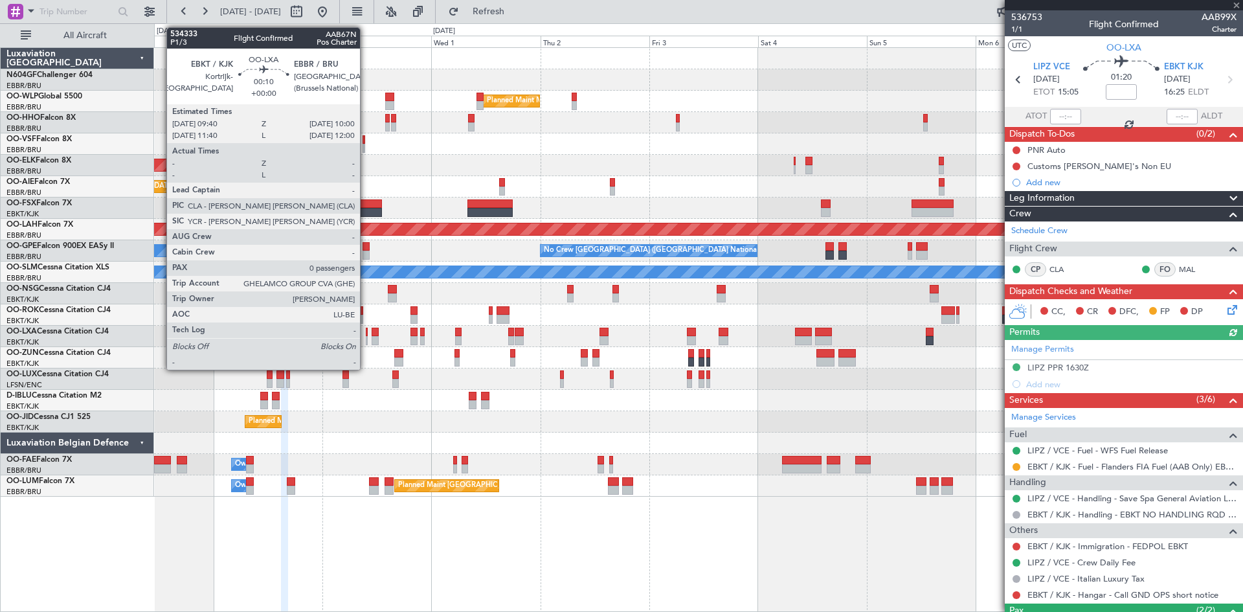
click at [366, 338] on div at bounding box center [367, 340] width 2 height 9
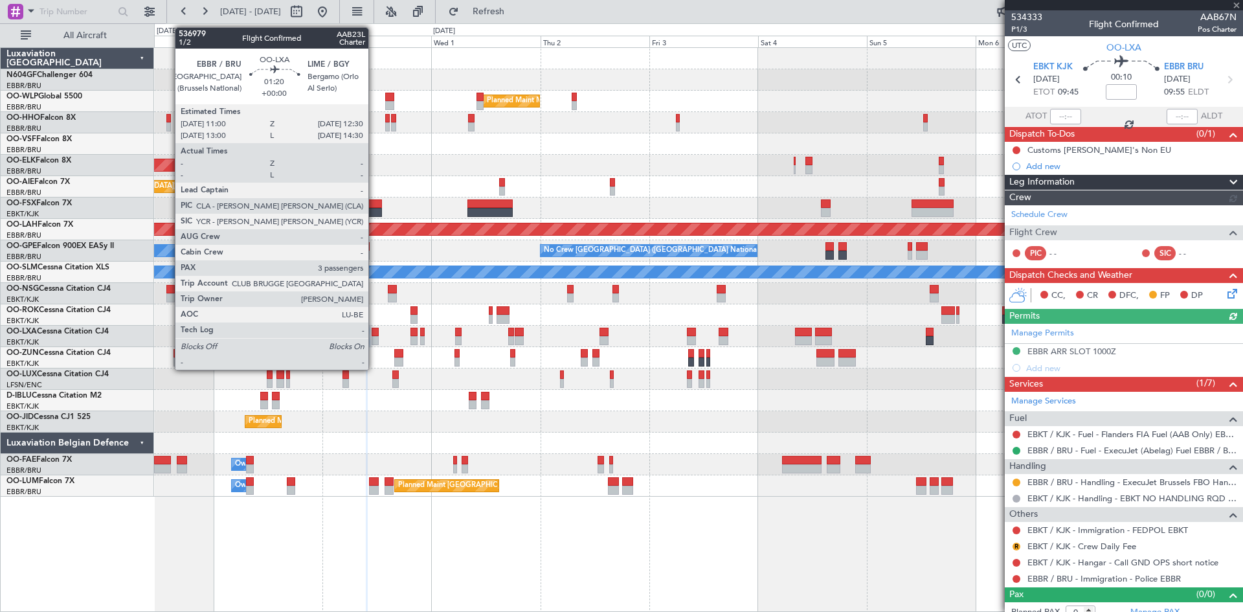
click at [374, 340] on div at bounding box center [375, 340] width 7 height 9
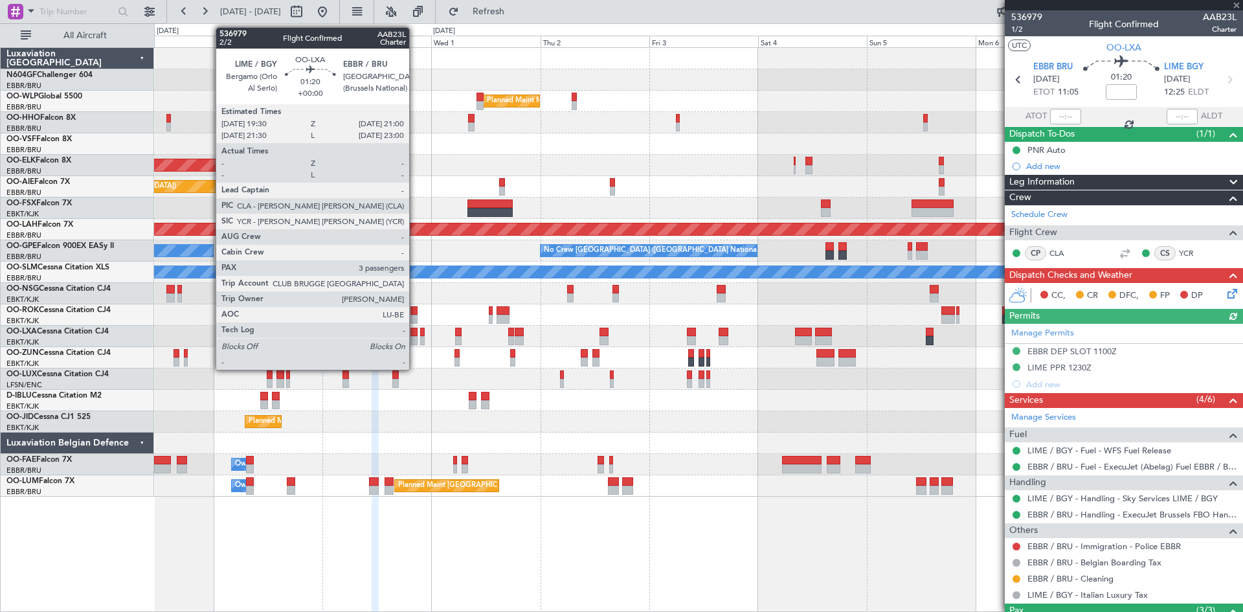
click at [415, 339] on div at bounding box center [413, 340] width 7 height 9
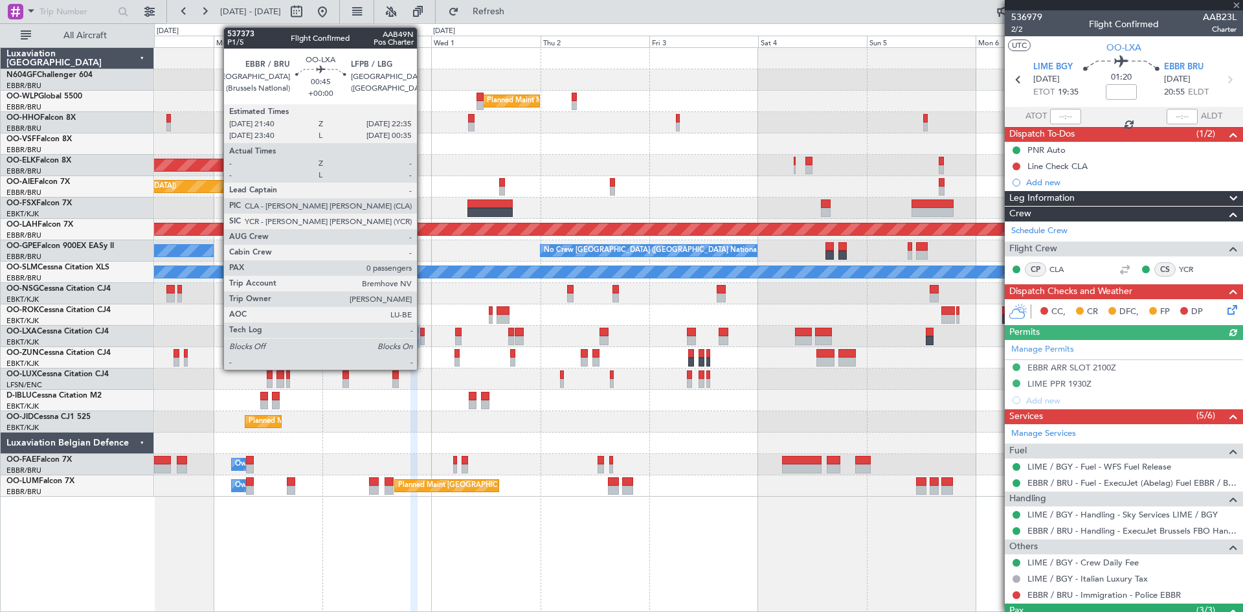
click at [423, 340] on div at bounding box center [422, 340] width 5 height 9
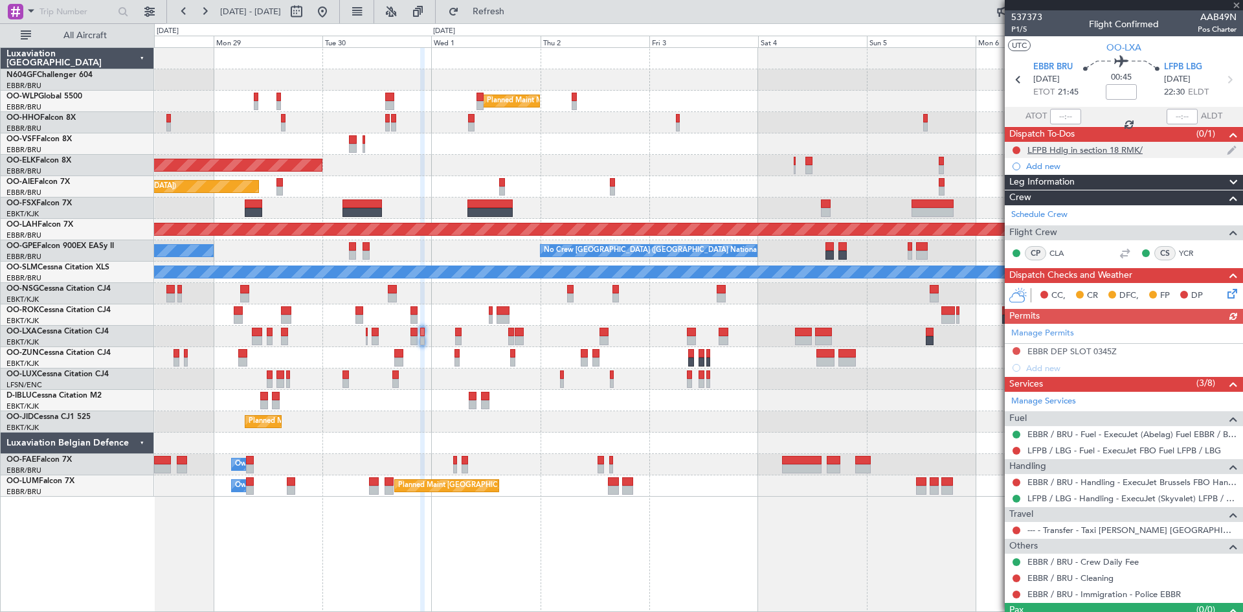
click at [1097, 148] on div "LFPB Hdlg in section 18 RMK/" at bounding box center [1084, 149] width 115 height 11
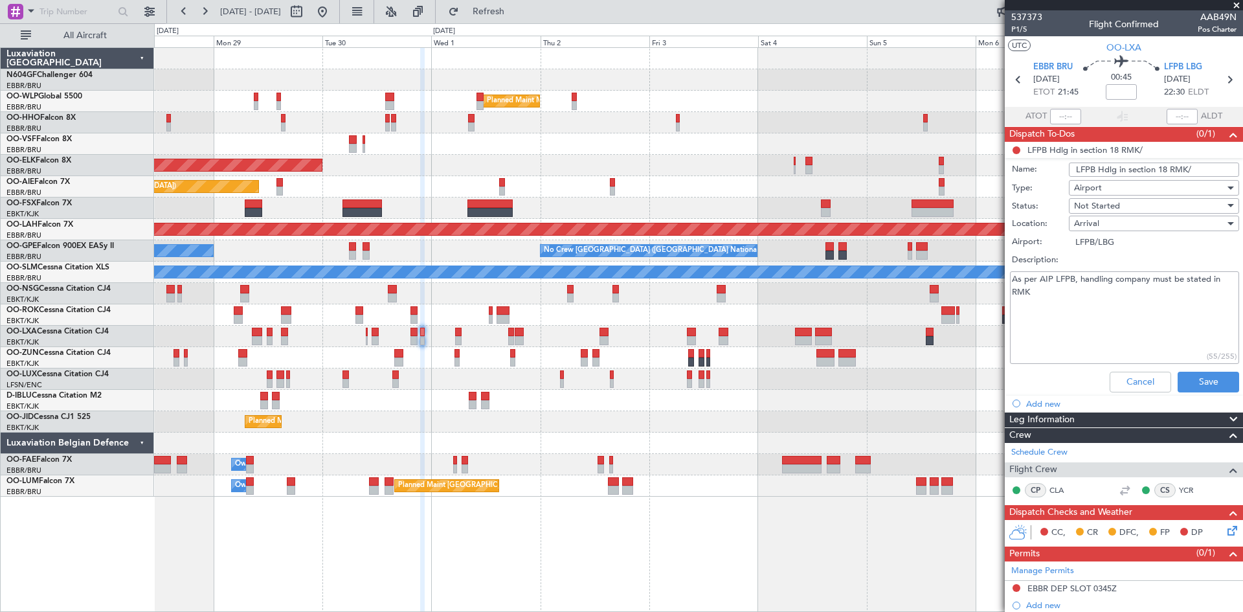
drag, startPoint x: 1198, startPoint y: 164, endPoint x: 1061, endPoint y: 168, distance: 136.6
click at [1061, 168] on div "Name: LFPB Hdlg in section 18 RMK/" at bounding box center [1123, 169] width 251 height 19
drag, startPoint x: 1052, startPoint y: 294, endPoint x: 1021, endPoint y: 274, distance: 37.5
click at [1000, 262] on fb-app "28 Sep 2025 - 08 Oct 2025 Refresh Quick Links All Aircraft Planned Maint Milan …" at bounding box center [621, 311] width 1243 height 602
click at [1119, 379] on button "Cancel" at bounding box center [1139, 382] width 61 height 21
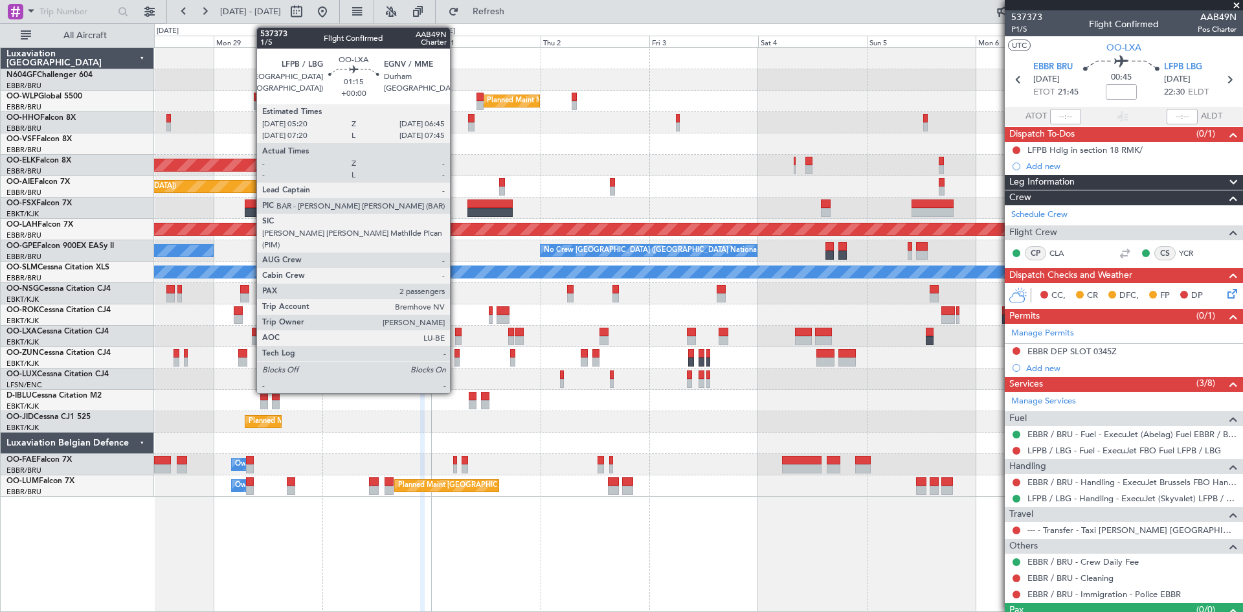
click at [456, 338] on div at bounding box center [458, 340] width 6 height 9
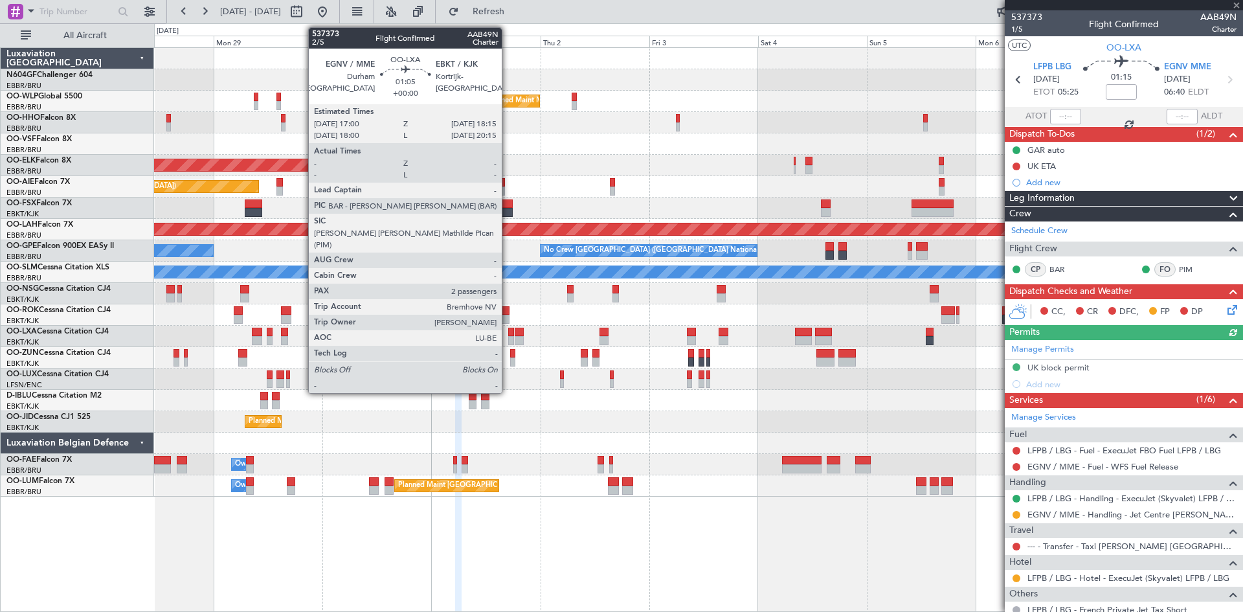
click at [508, 337] on div at bounding box center [511, 340] width 6 height 9
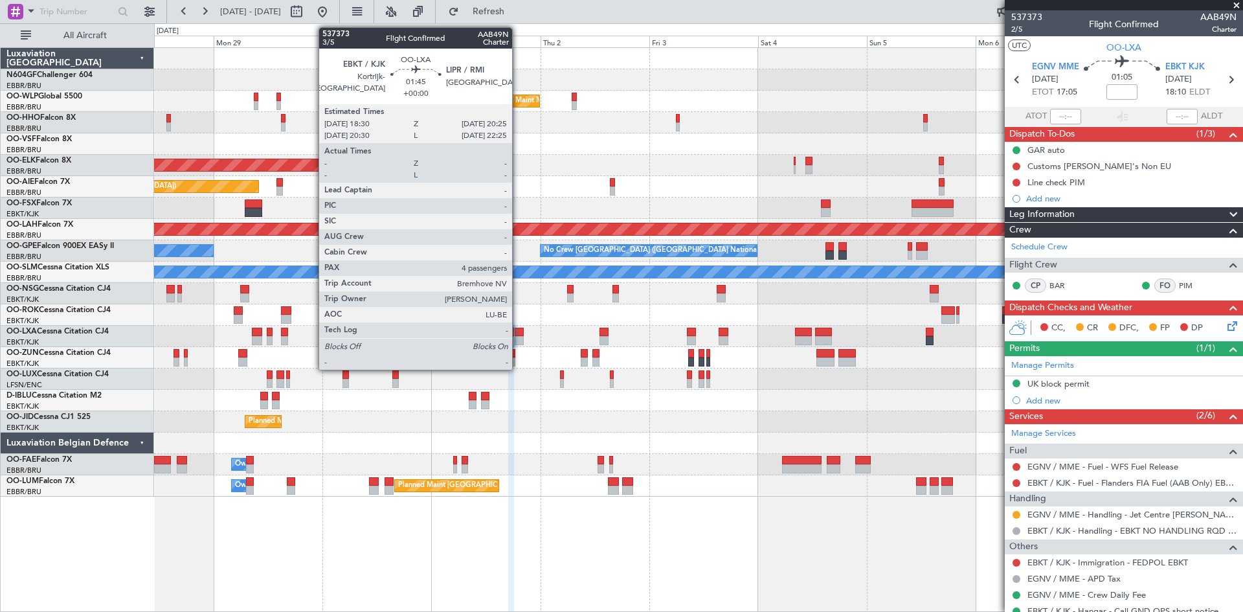
click at [518, 337] on div at bounding box center [519, 340] width 9 height 9
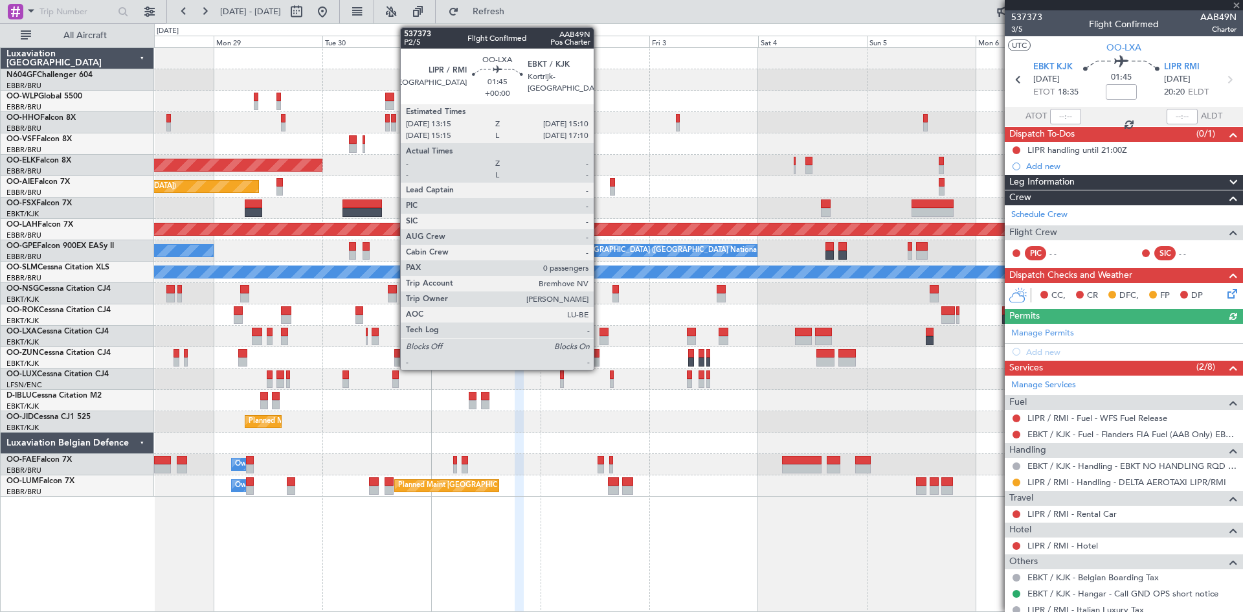
click at [599, 337] on div at bounding box center [603, 340] width 9 height 9
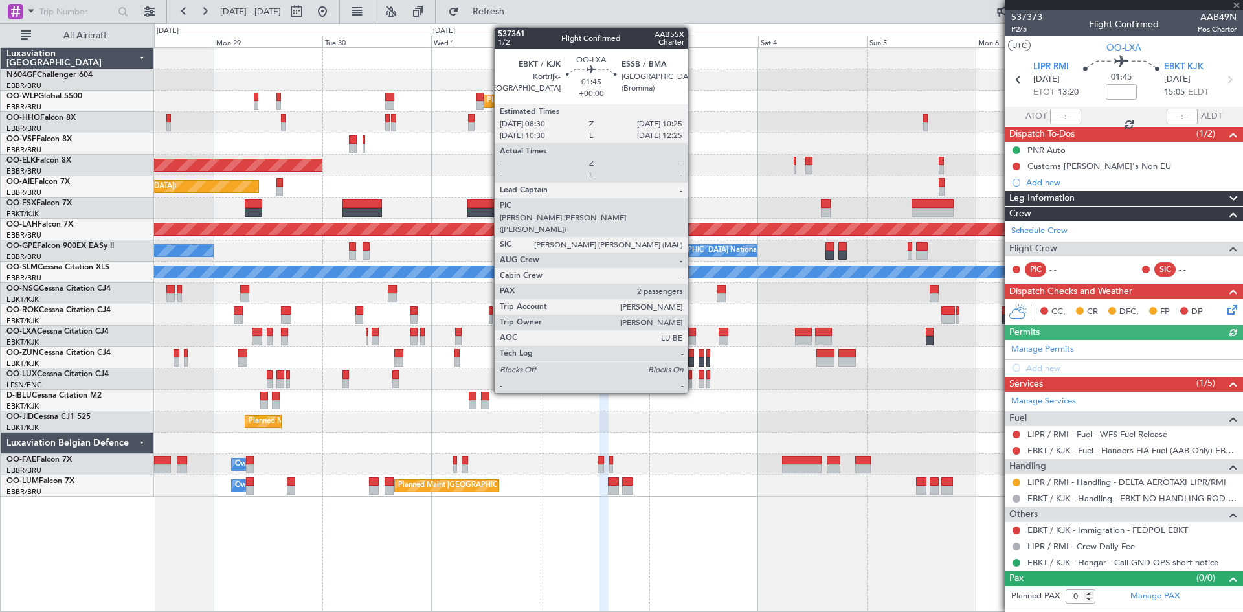
click at [693, 339] on div at bounding box center [691, 340] width 9 height 9
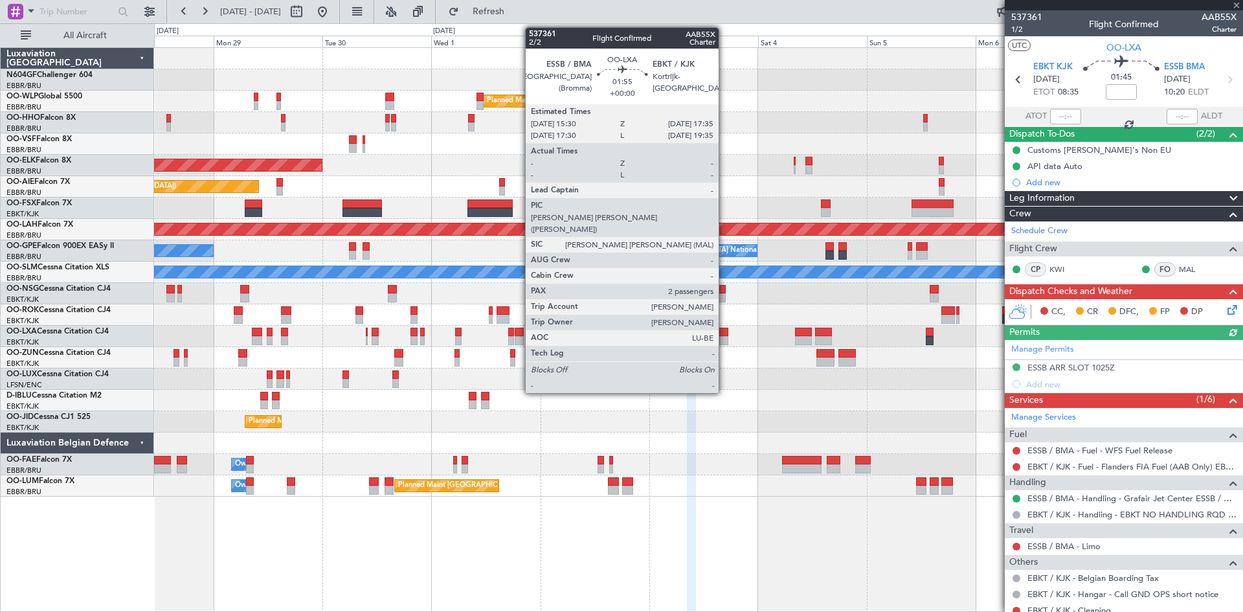
click at [724, 333] on div at bounding box center [723, 332] width 10 height 9
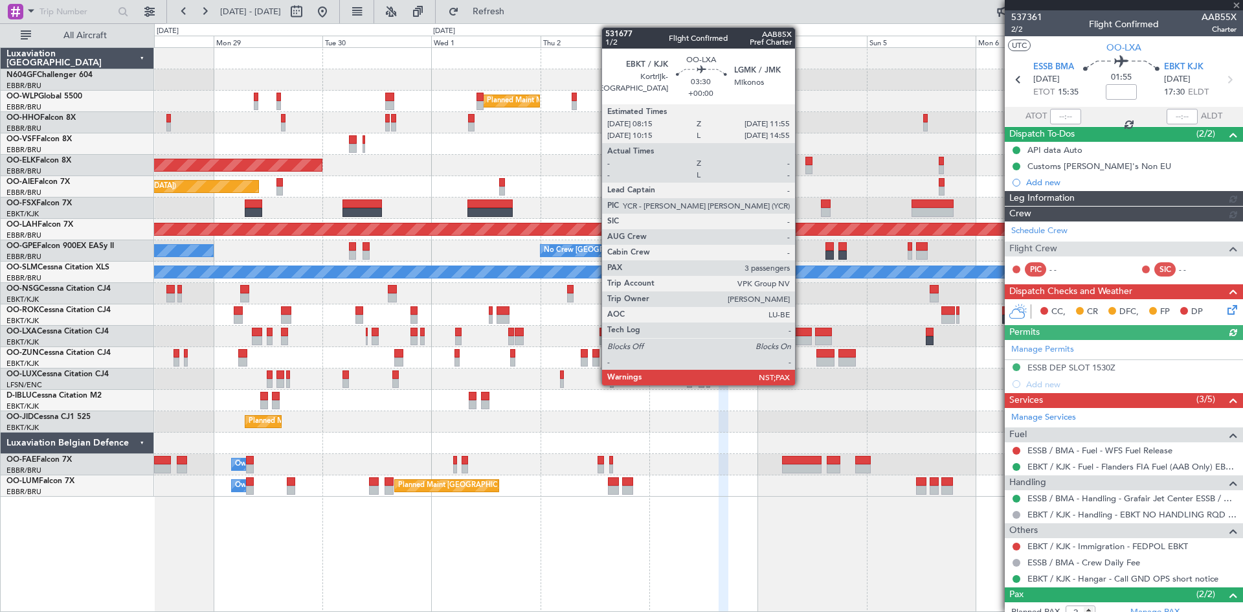
click at [801, 333] on div at bounding box center [803, 332] width 17 height 9
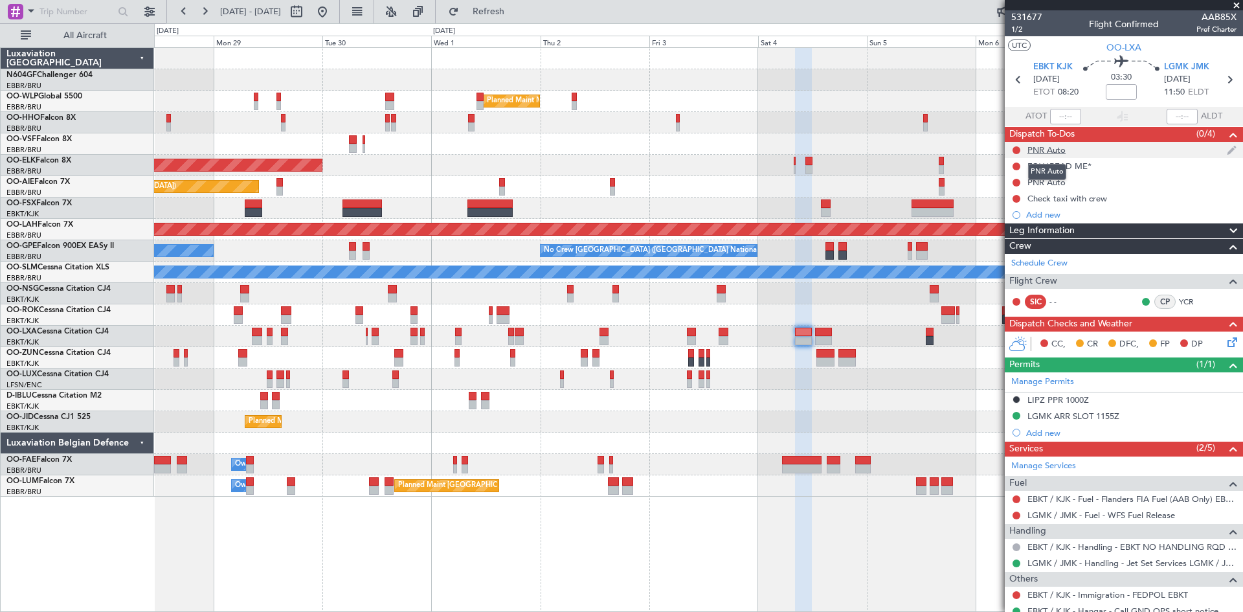
click at [1067, 162] on mat-tooltip-component "PNR Auto" at bounding box center [1047, 172] width 56 height 34
click at [1071, 168] on div "FC***READ ME*" at bounding box center [1059, 166] width 64 height 11
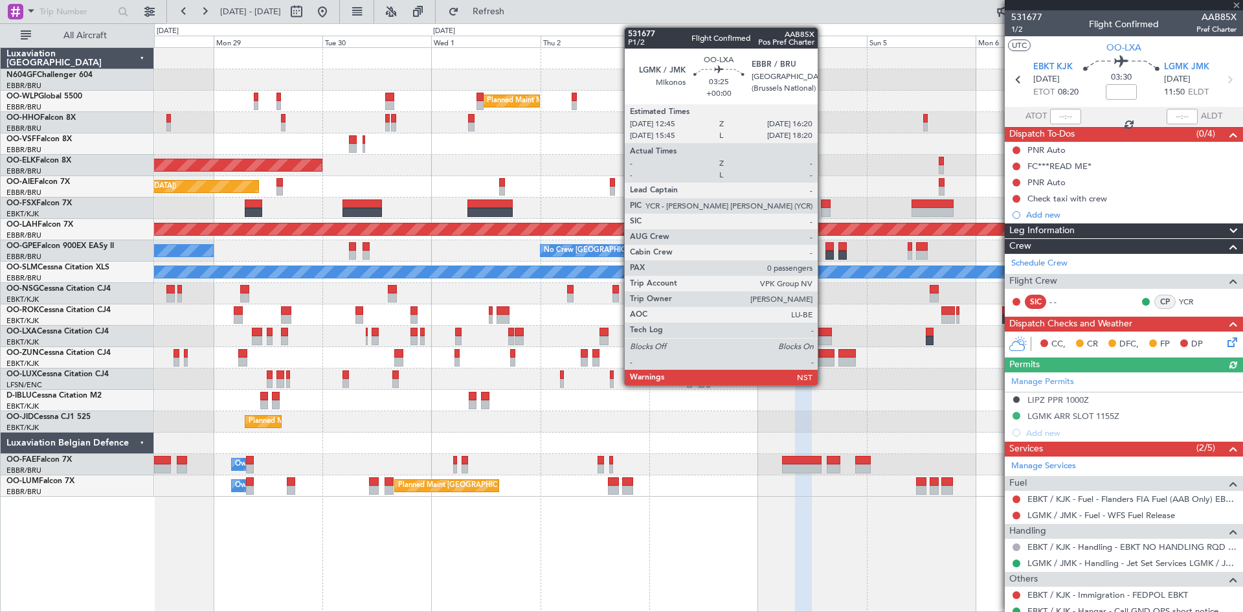
click at [823, 331] on div at bounding box center [823, 332] width 17 height 9
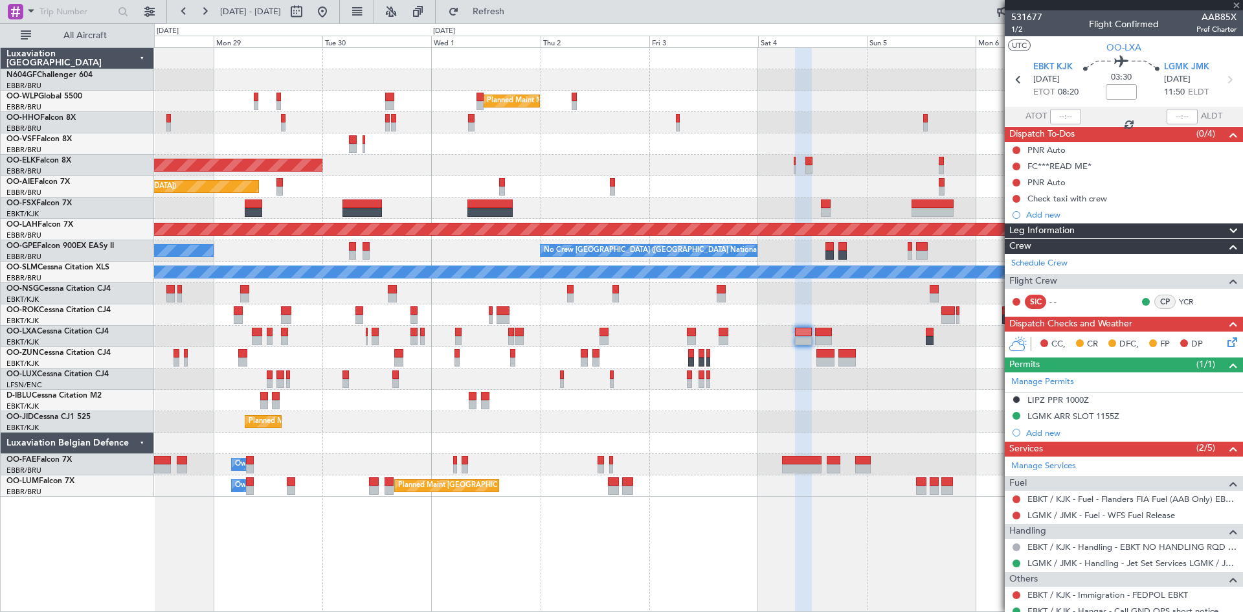
type input "0"
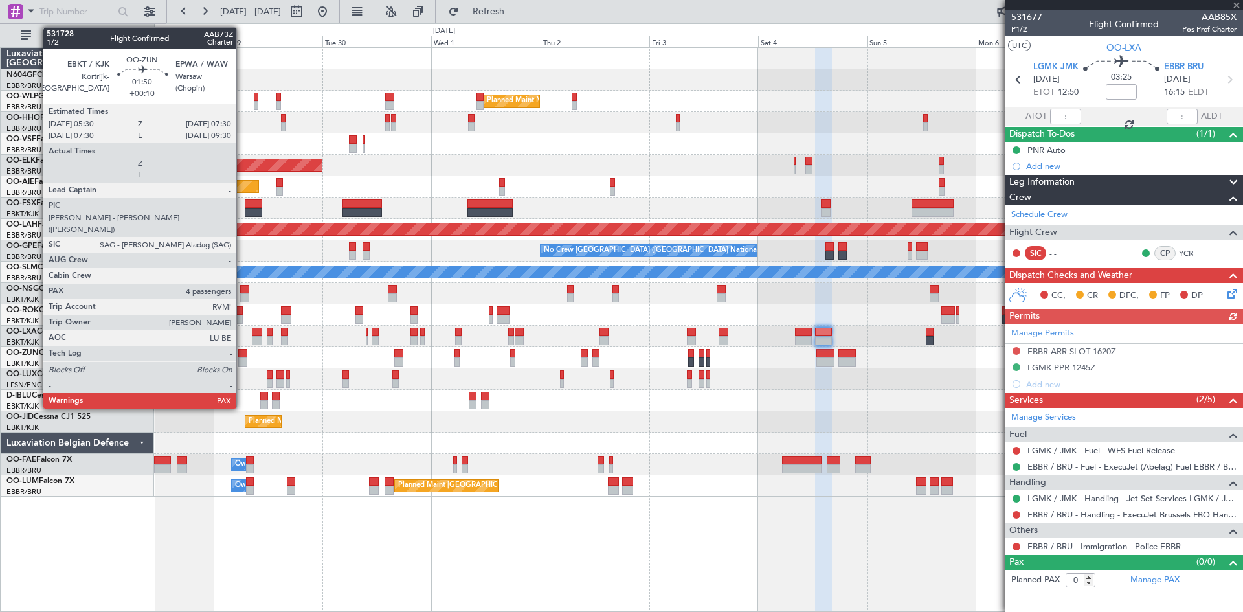
click at [242, 353] on div at bounding box center [243, 353] width 10 height 9
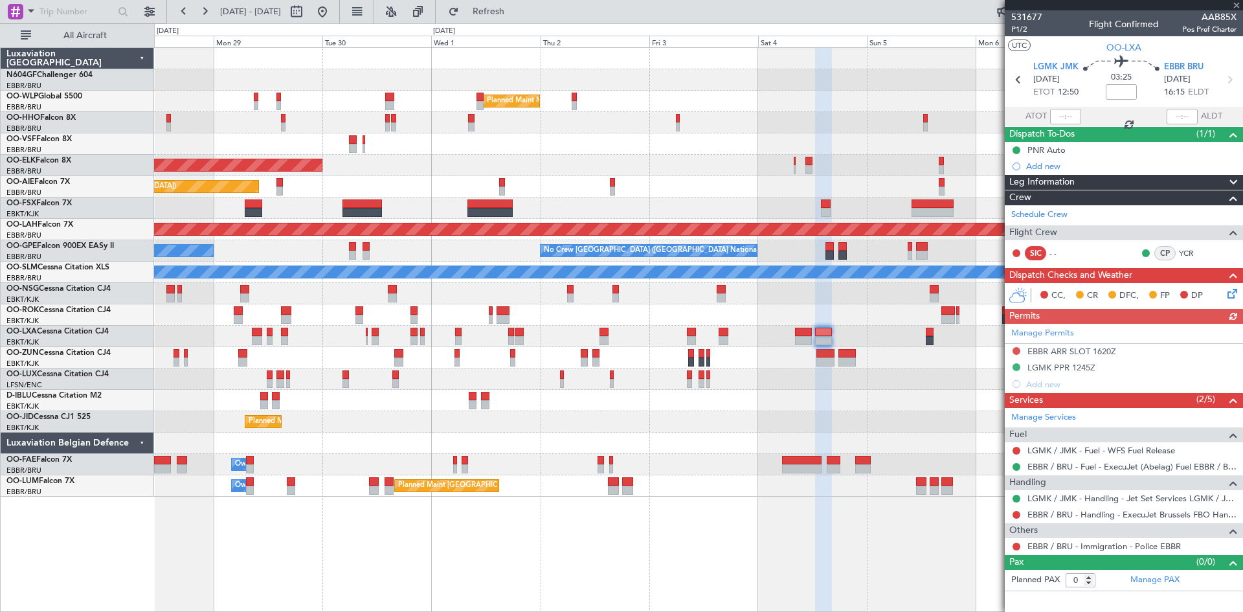
type input "+00:10"
type input "4"
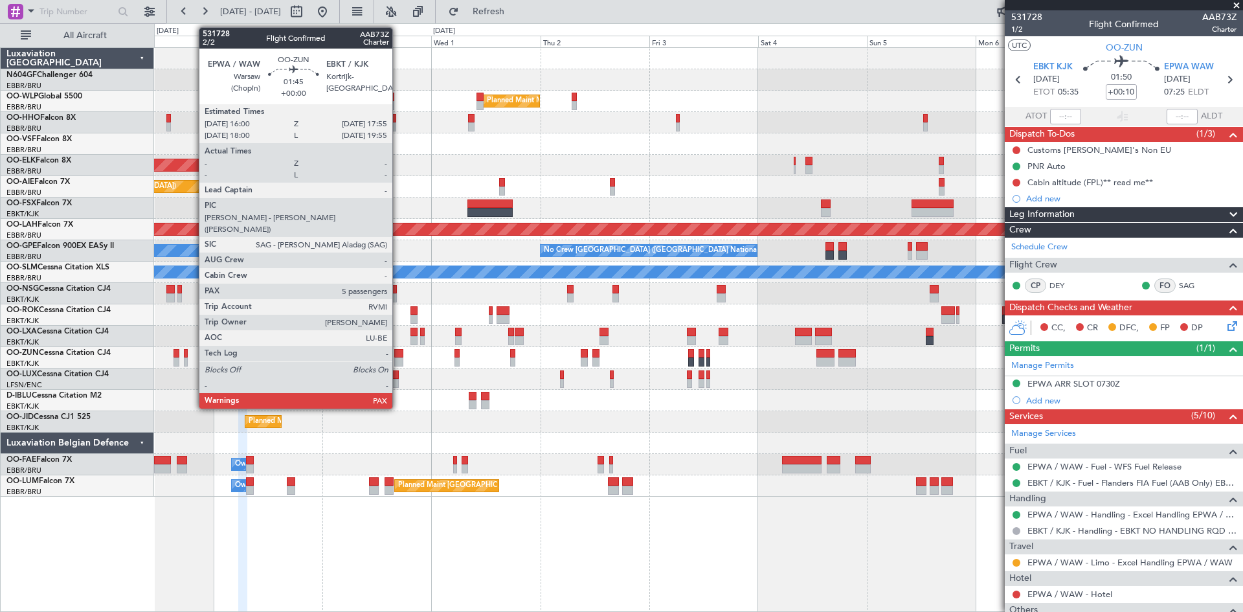
click at [398, 363] on div at bounding box center [398, 361] width 9 height 9
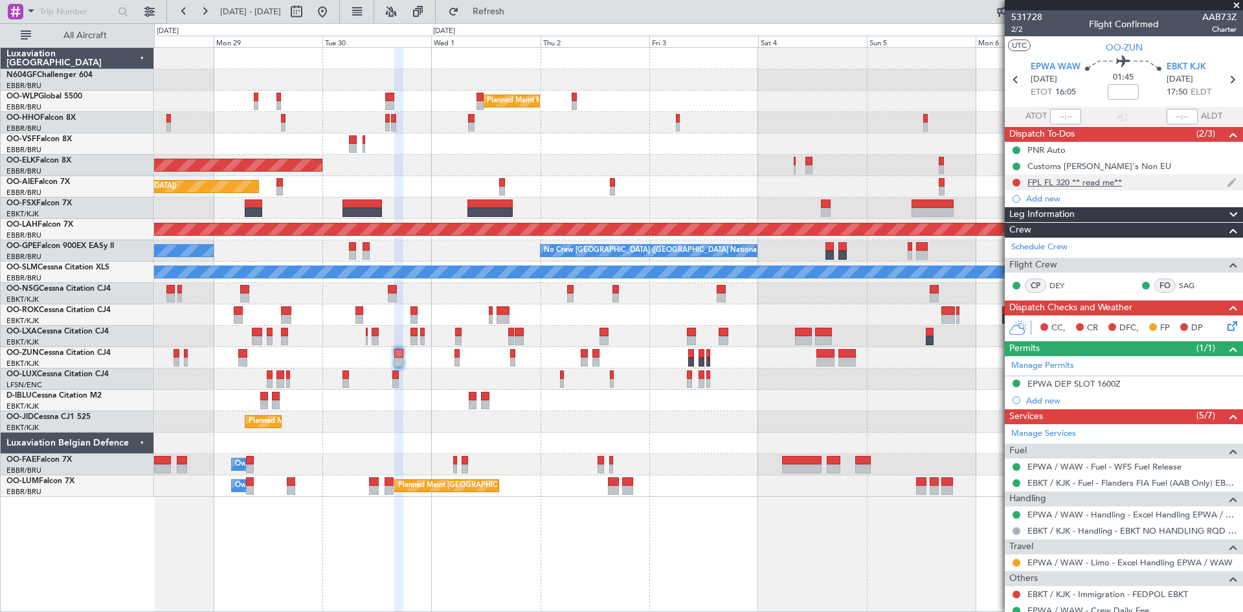
click at [1082, 181] on div "FPL FL 320 ** read me**" at bounding box center [1074, 182] width 94 height 11
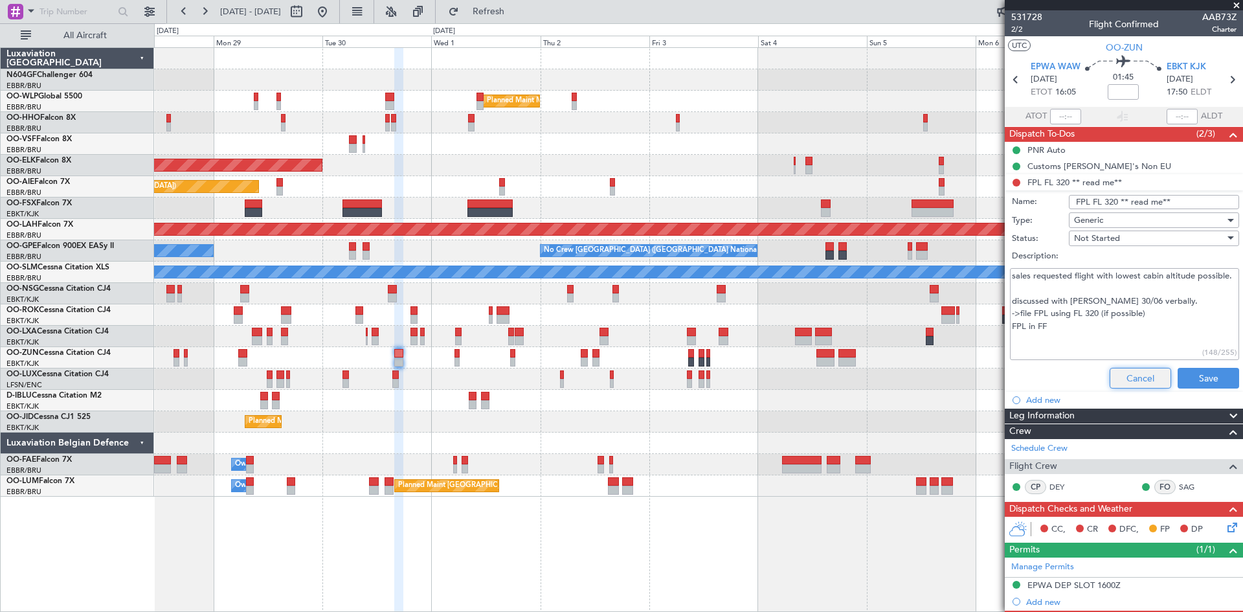
click at [1113, 375] on button "Cancel" at bounding box center [1139, 378] width 61 height 21
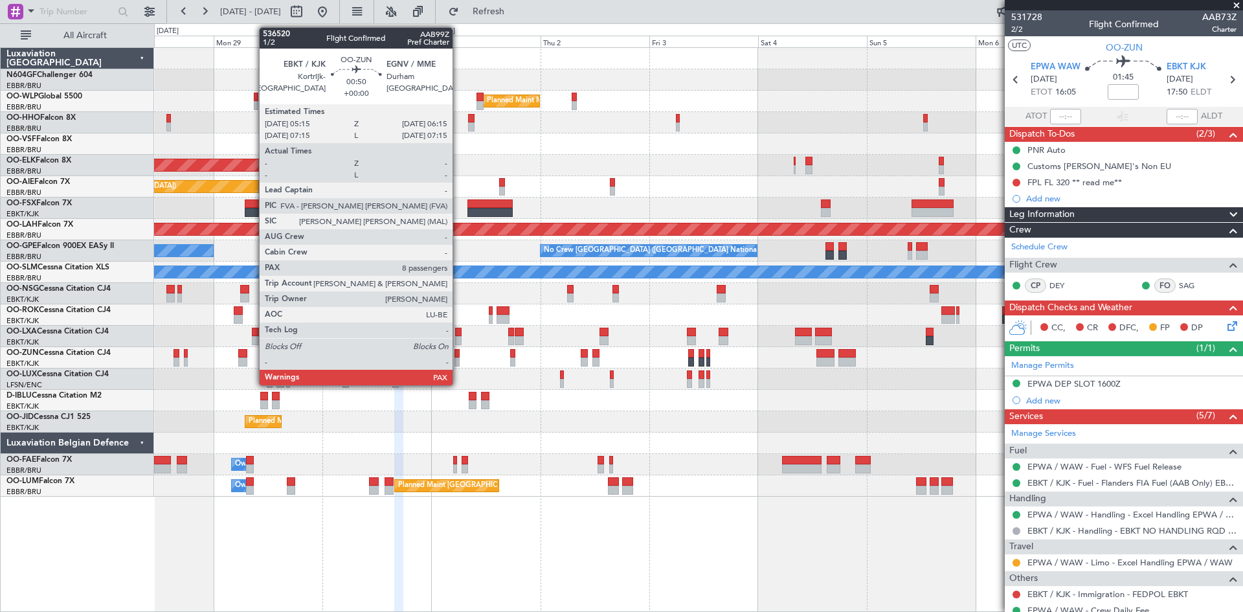
click at [458, 363] on div at bounding box center [456, 361] width 5 height 9
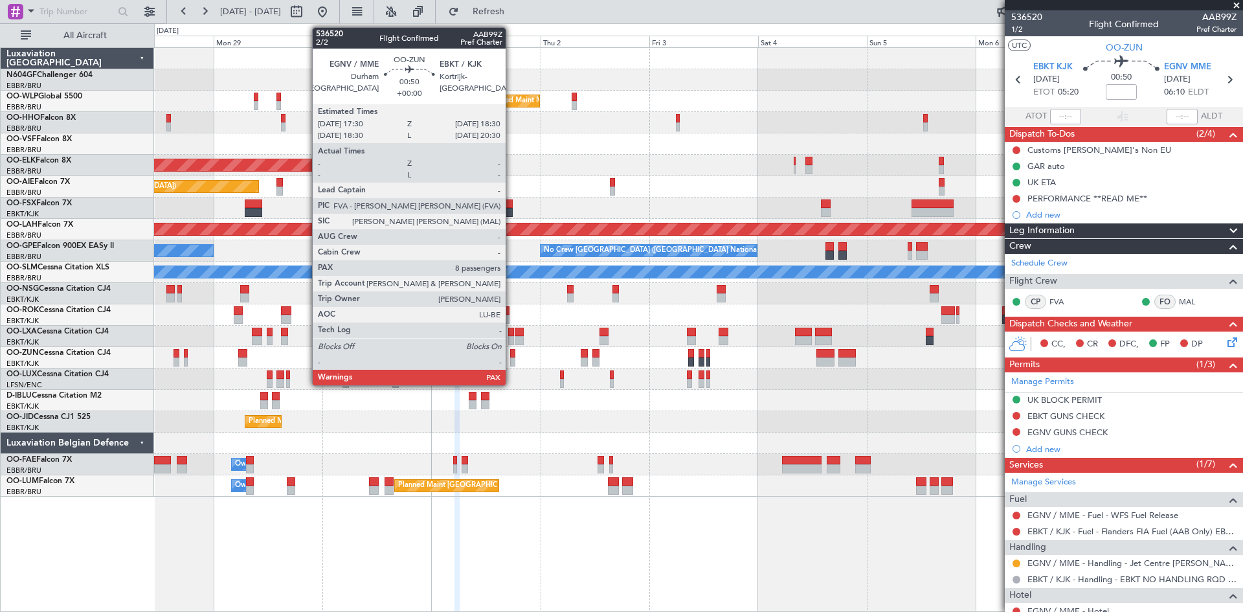
click at [511, 362] on div at bounding box center [512, 361] width 5 height 9
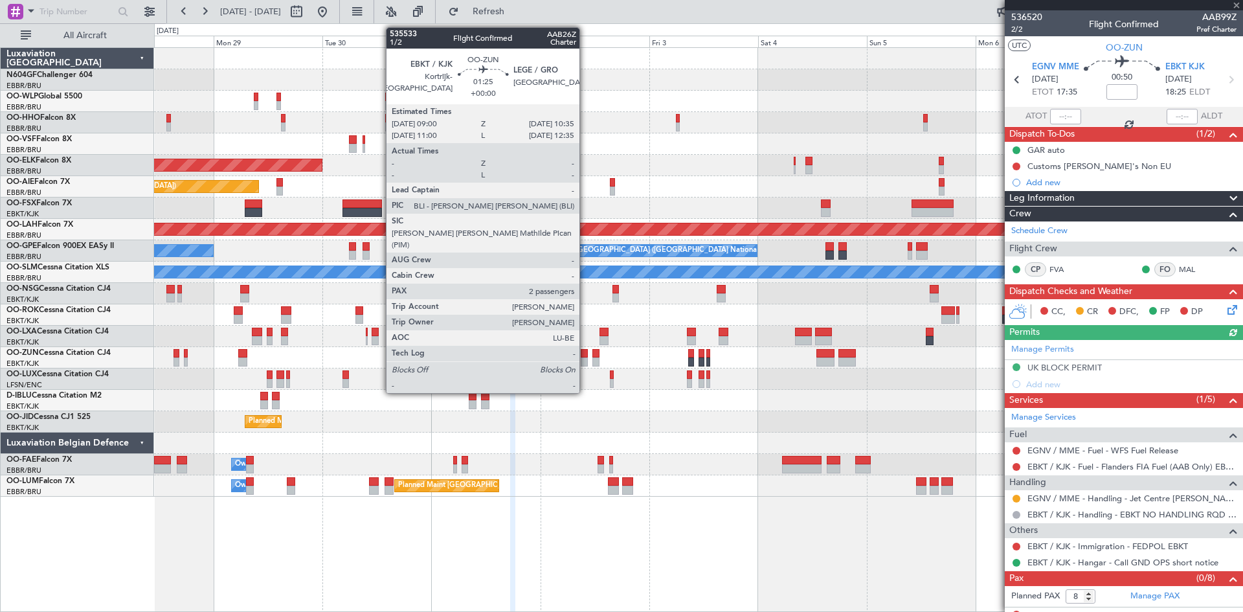
click at [585, 359] on div at bounding box center [585, 361] width 8 height 9
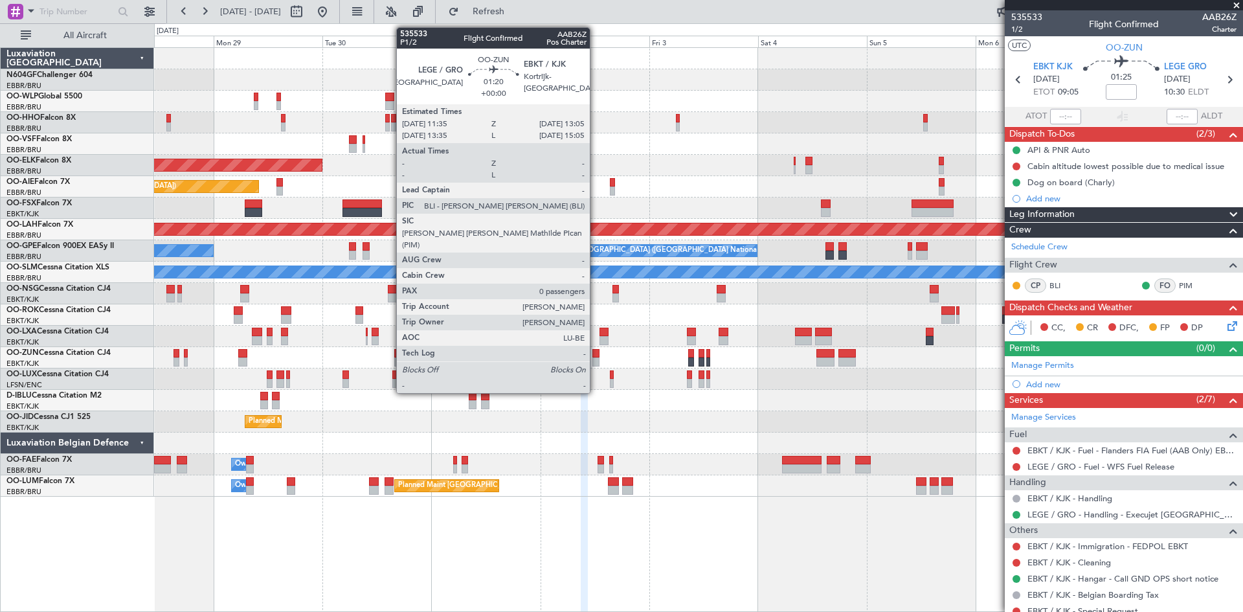
click at [595, 356] on div at bounding box center [595, 353] width 7 height 9
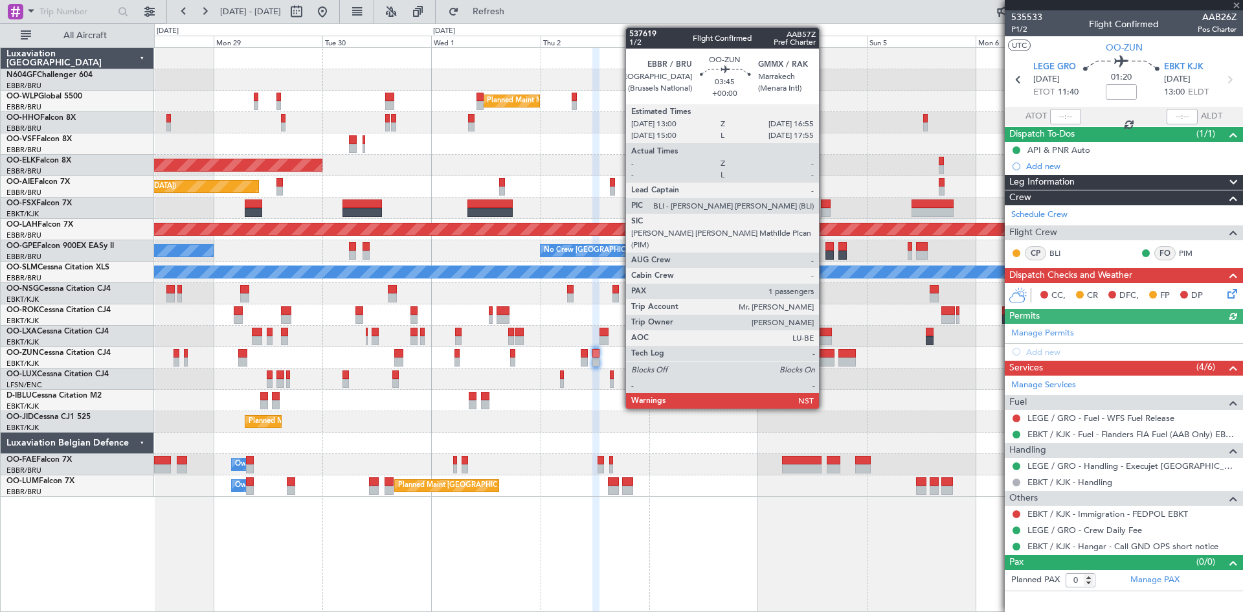
click at [825, 361] on div at bounding box center [825, 361] width 18 height 9
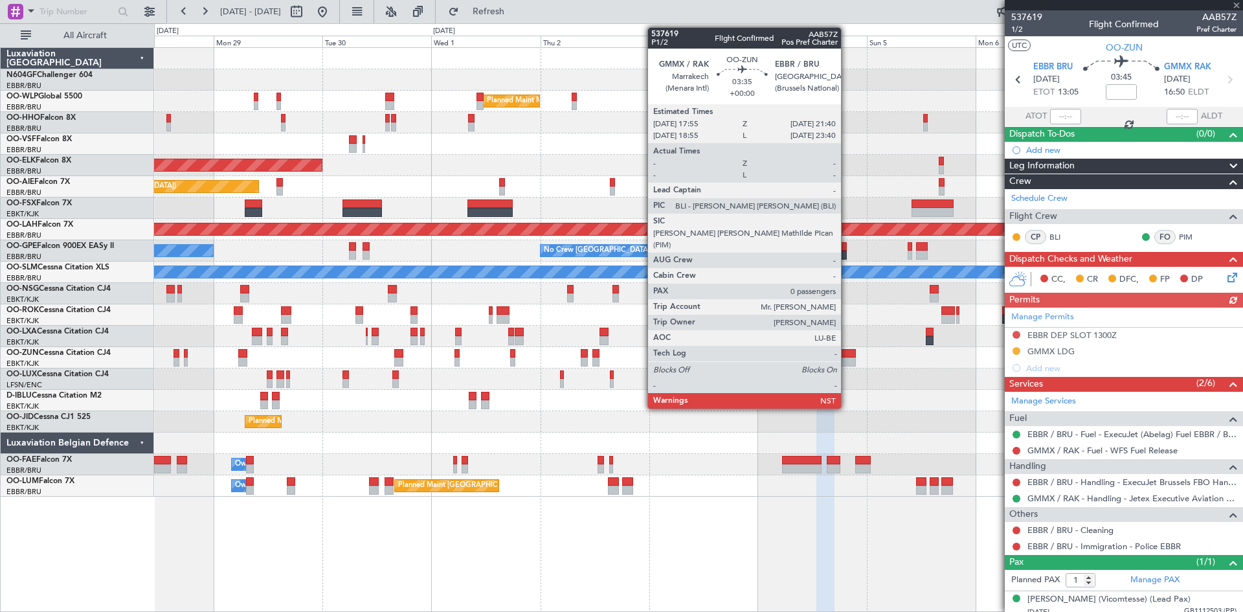
click at [847, 362] on div at bounding box center [846, 361] width 17 height 9
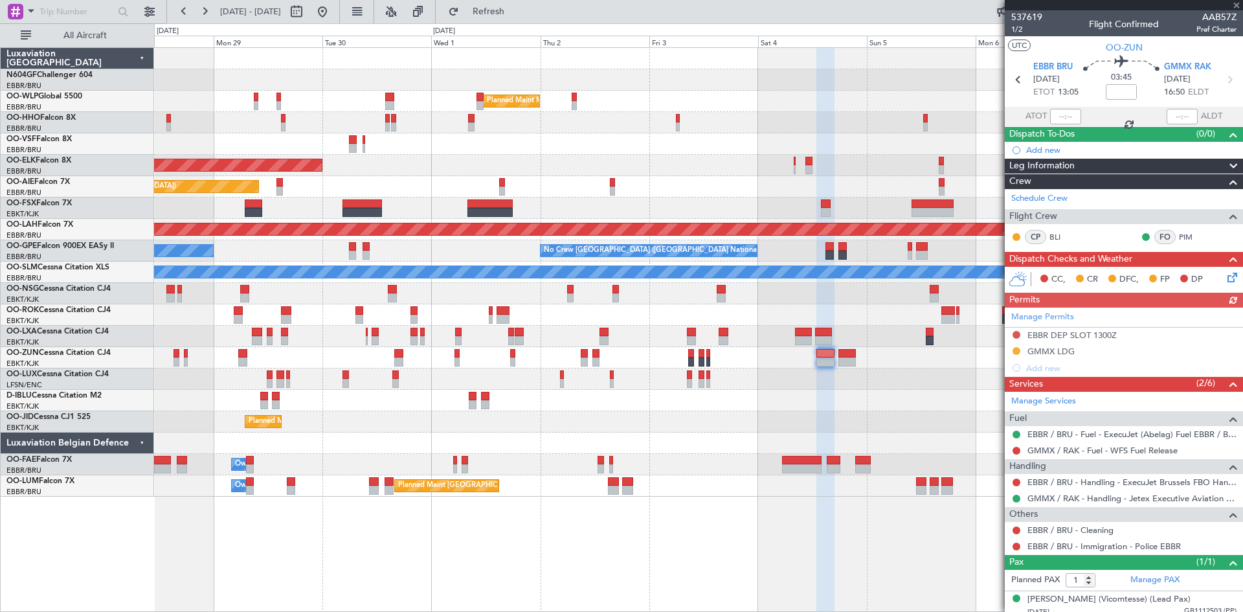
type input "0"
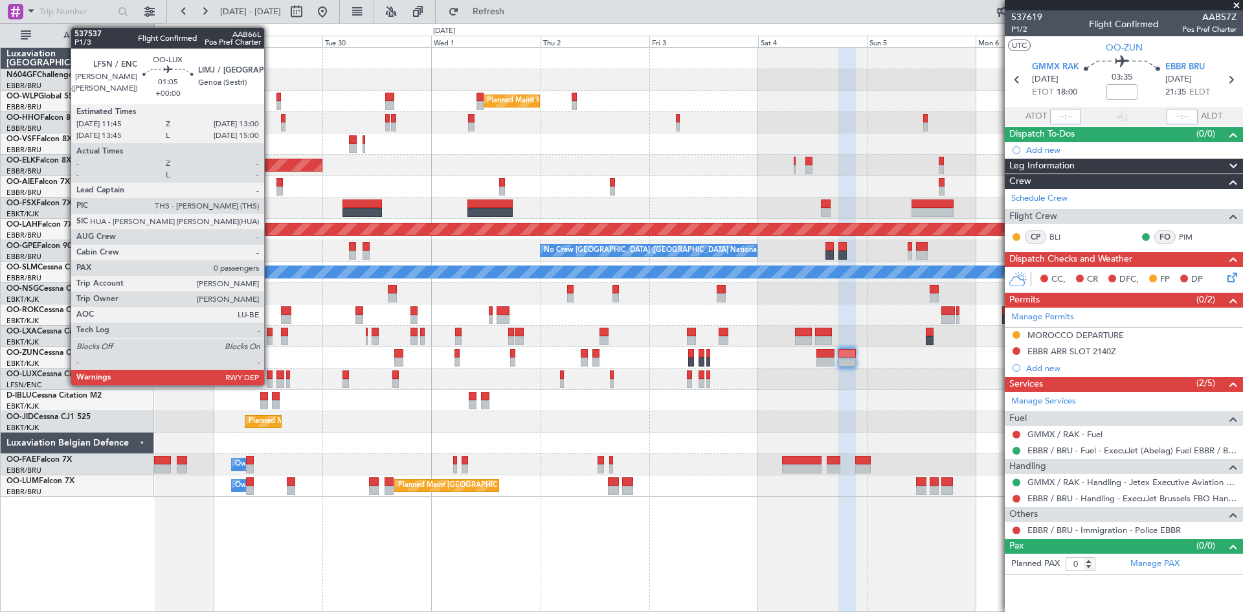
click at [270, 383] on div at bounding box center [270, 383] width 6 height 9
